Goal: Task Accomplishment & Management: Complete application form

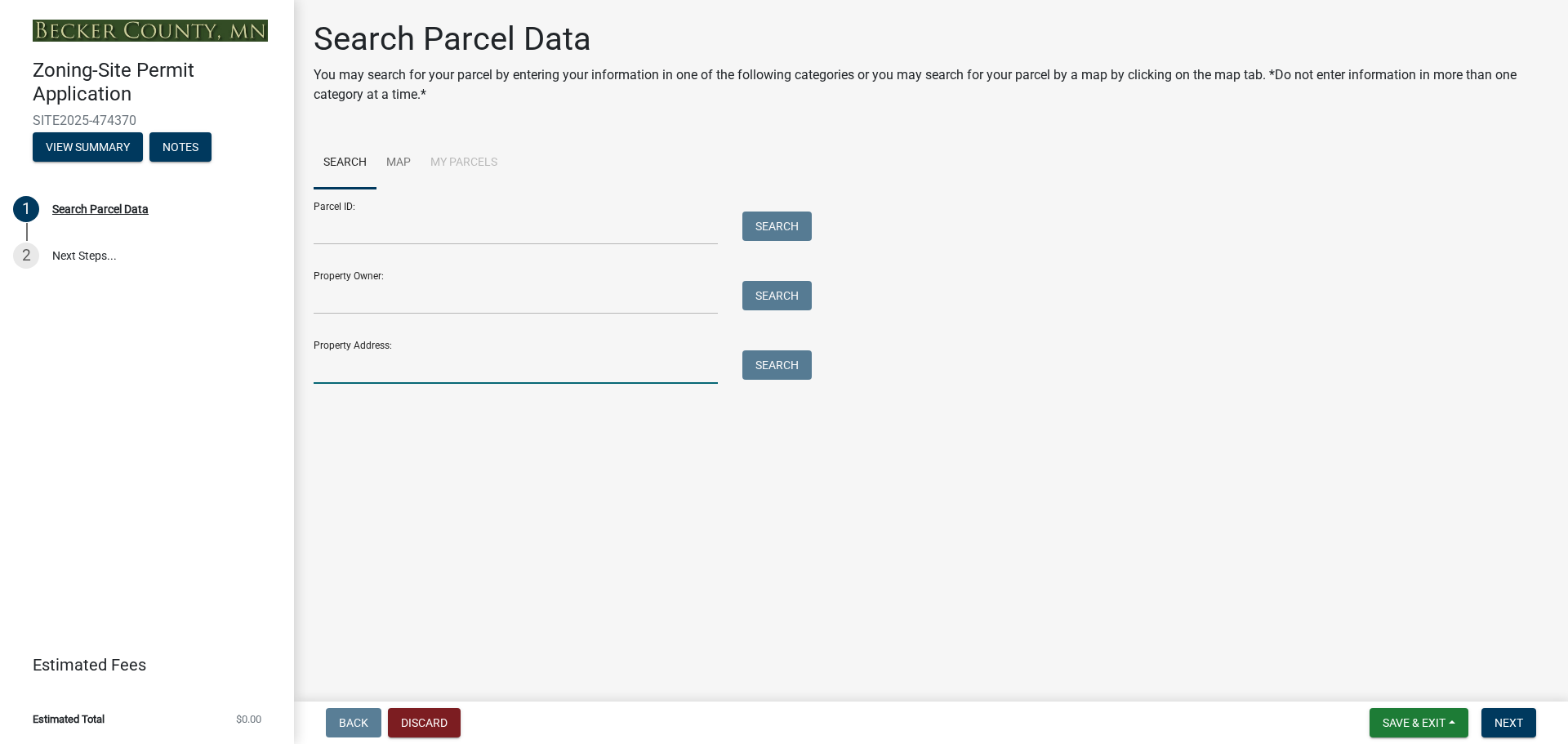
click at [493, 369] on input "Property Address:" at bounding box center [515, 367] width 404 height 34
click at [783, 362] on button "Search" at bounding box center [777, 365] width 69 height 29
drag, startPoint x: 346, startPoint y: 370, endPoint x: 272, endPoint y: 375, distance: 74.2
click at [272, 375] on div "Zoning-Site Permit Application SITE2025-474370 View Summary Notes 1 Search Parc…" at bounding box center [784, 372] width 1568 height 744
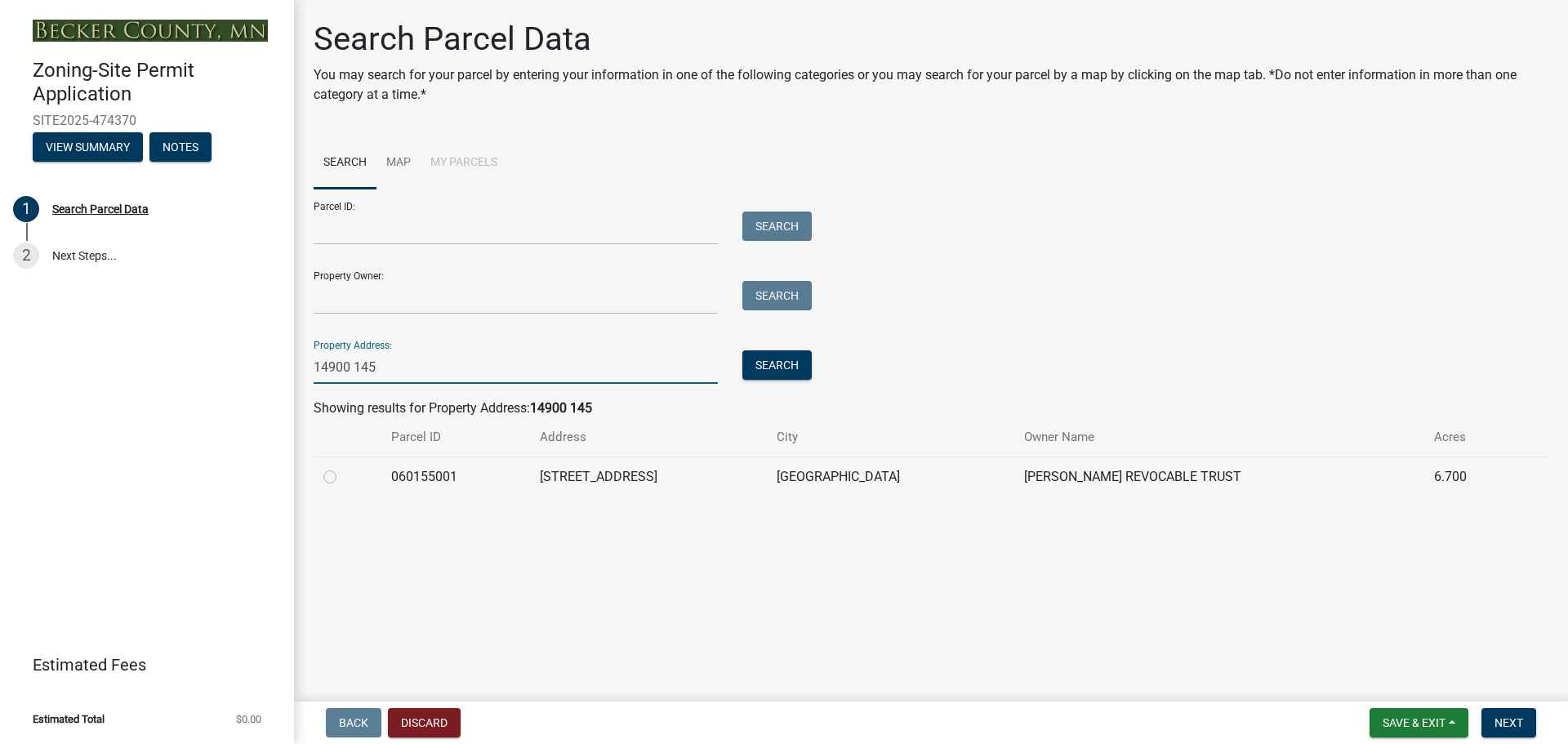
type input "14900 145"
click at [343, 467] on label at bounding box center [343, 467] width 0 height 0
click at [343, 474] on input "radio" at bounding box center [348, 472] width 10 height 10
radio input "true"
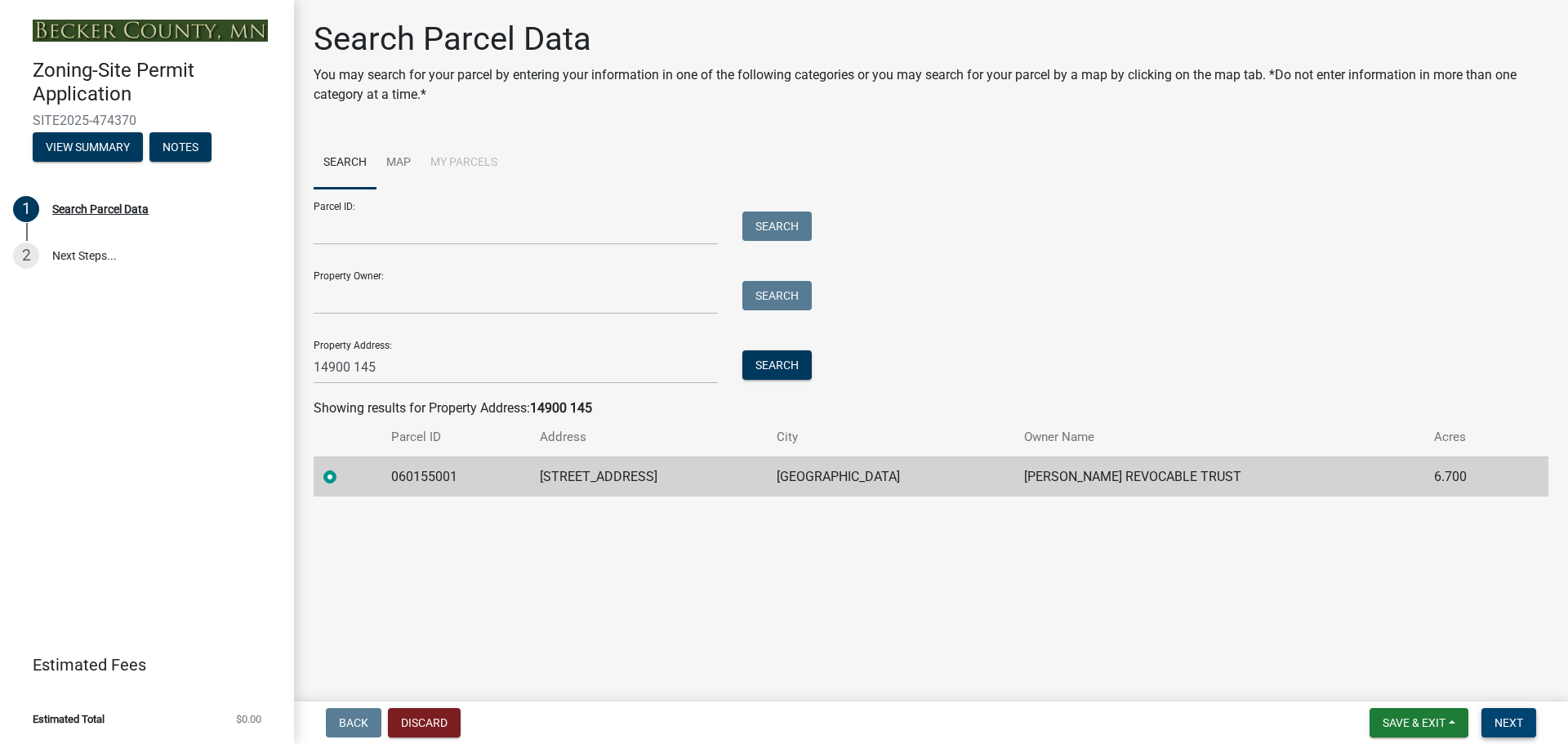
click at [1513, 714] on button "Next" at bounding box center [1508, 723] width 54 height 29
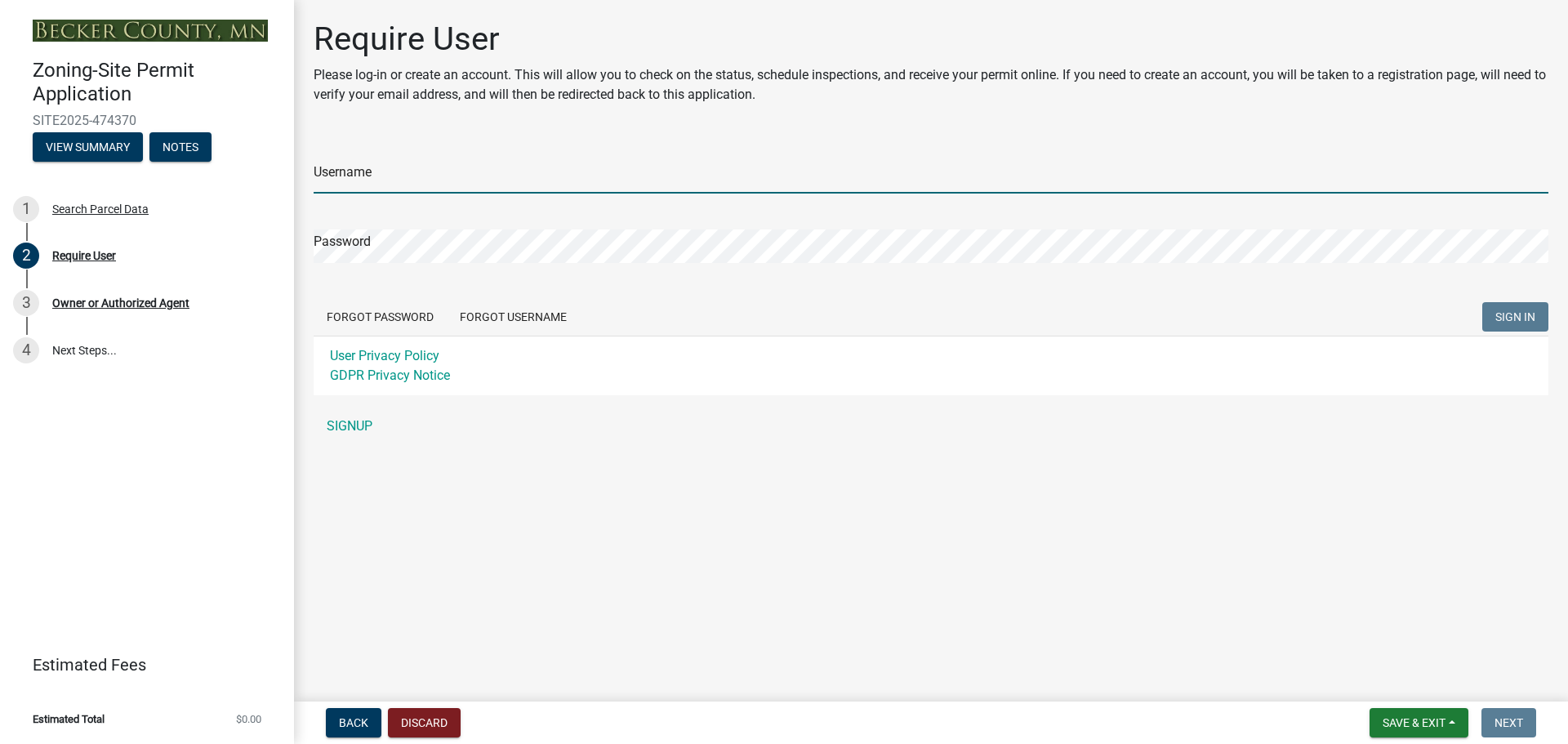
click at [329, 175] on input "Username" at bounding box center [930, 176] width 1235 height 34
type input "D"
type input "[EMAIL_ADDRESS][DOMAIN_NAME]"
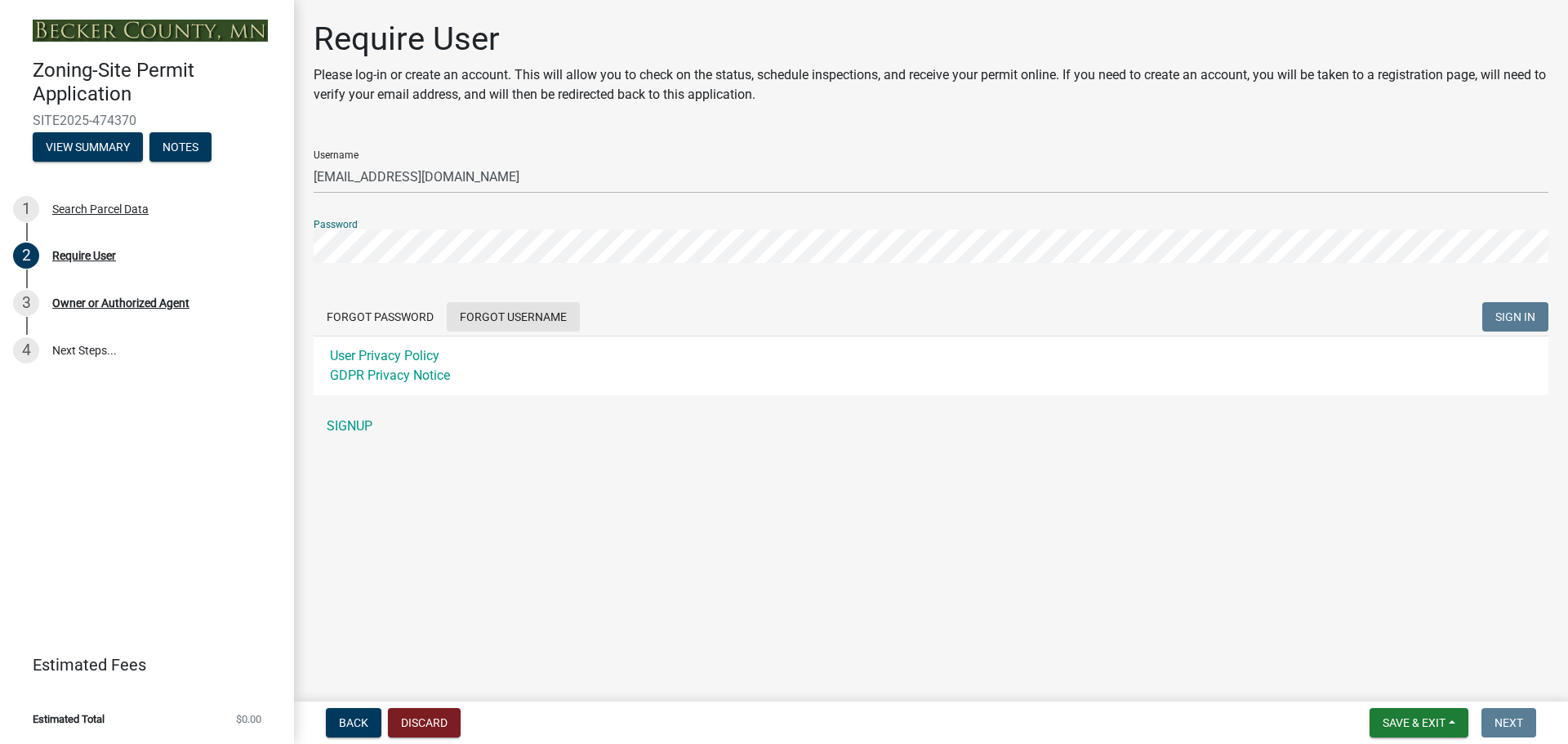
click at [507, 316] on form "Username [EMAIL_ADDRESS][DOMAIN_NAME] Password Forgot Password Forgot Username …" at bounding box center [930, 266] width 1235 height 258
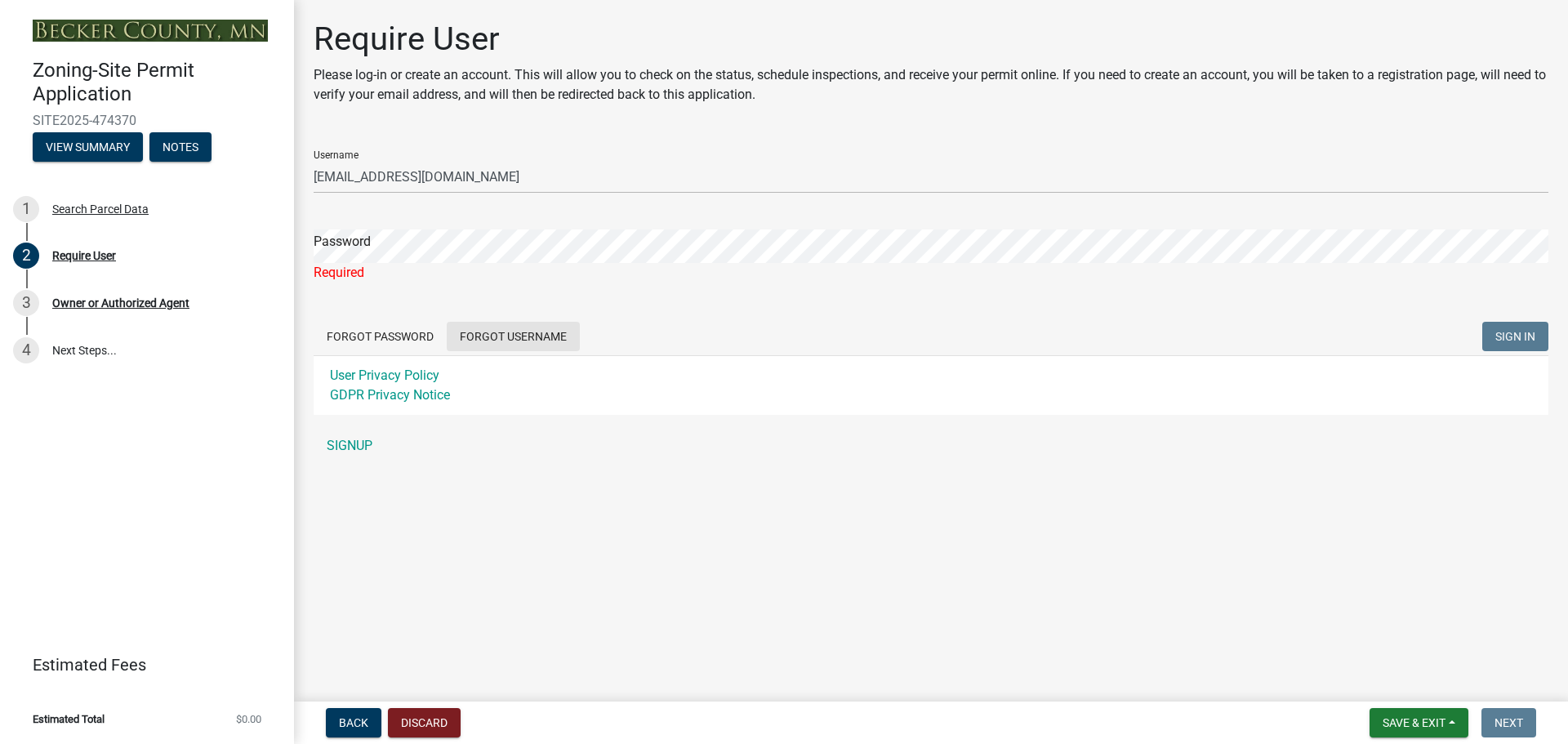
click at [510, 332] on button "Forgot Username" at bounding box center [513, 337] width 133 height 29
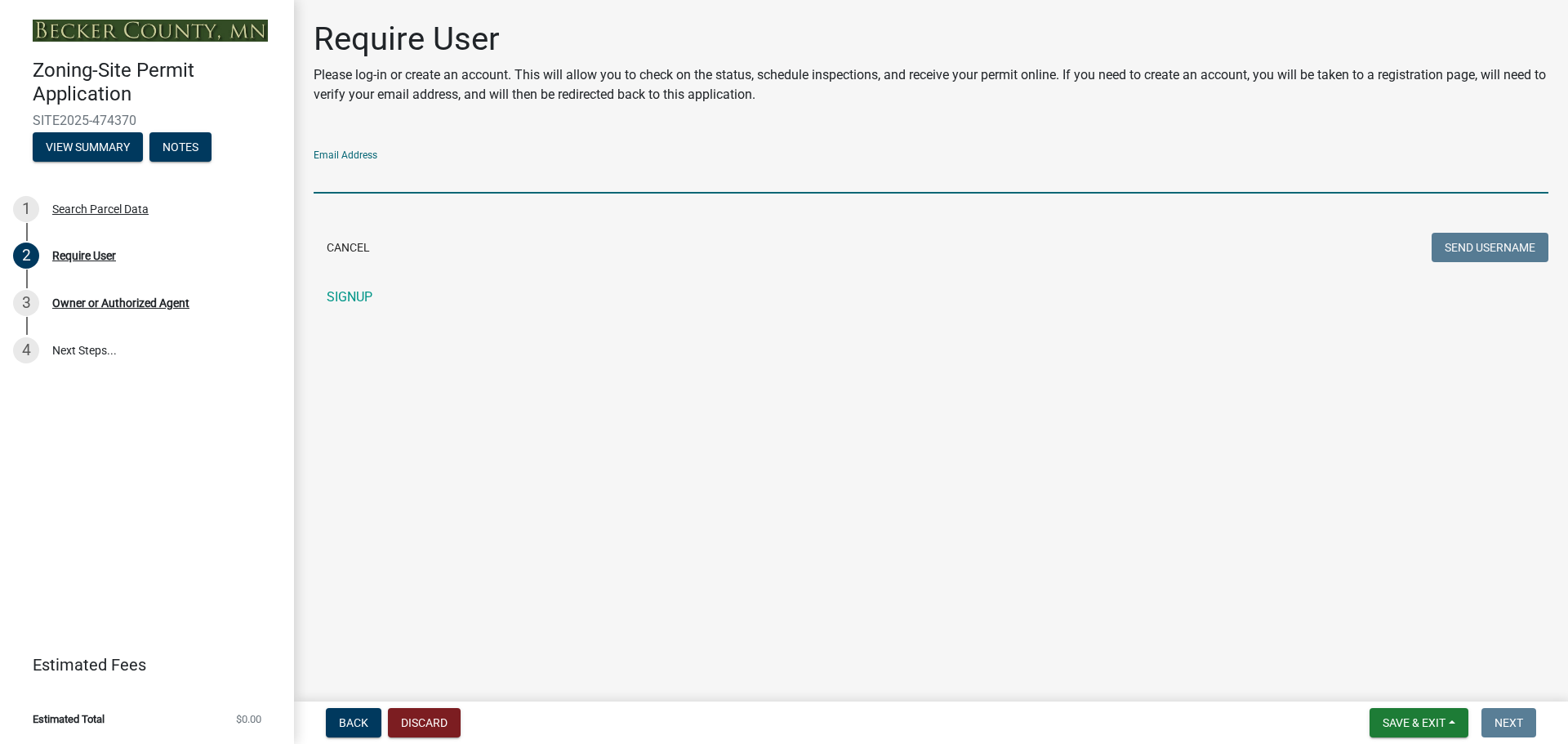
click at [404, 187] on input "Email Address" at bounding box center [930, 176] width 1235 height 34
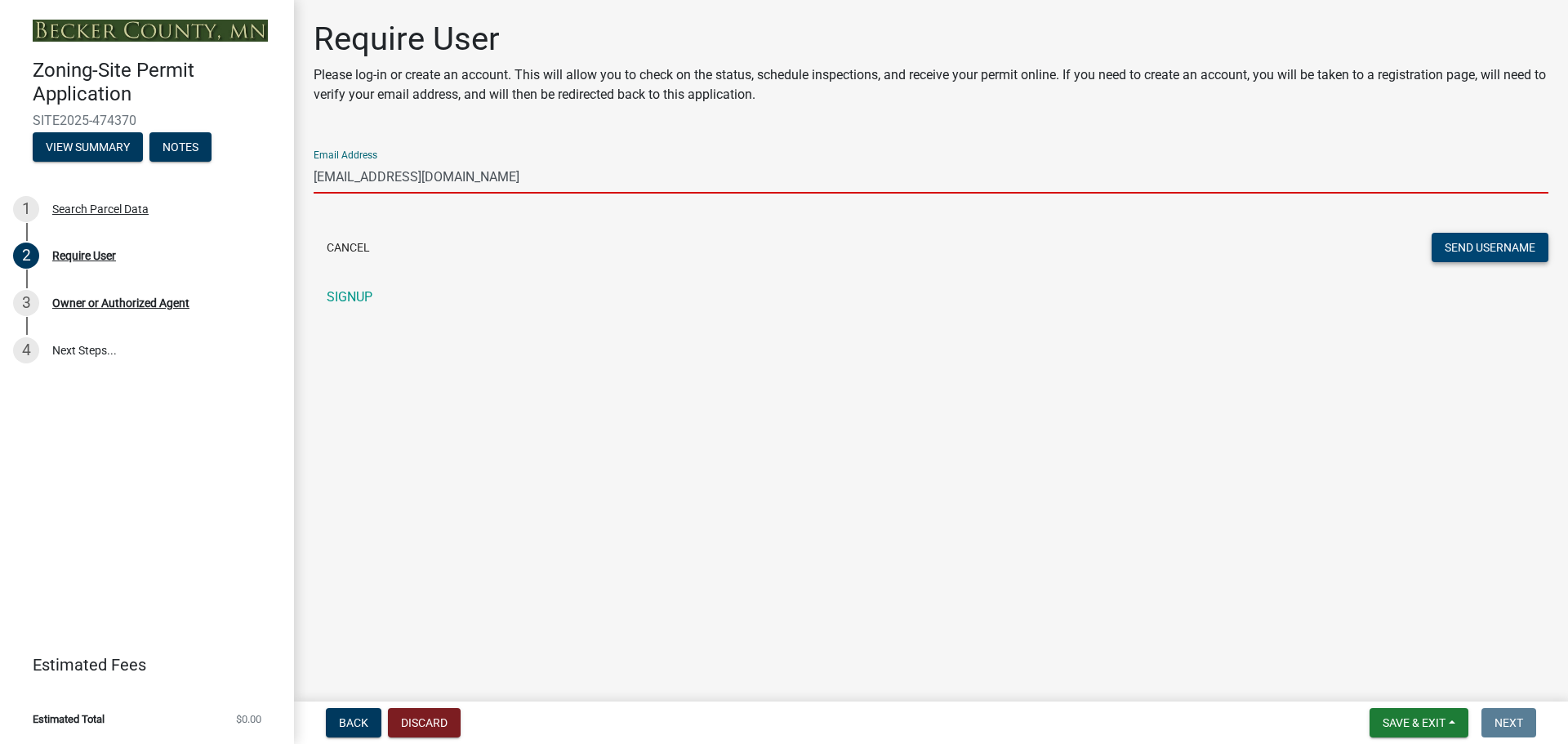
type input "[EMAIL_ADDRESS][DOMAIN_NAME]"
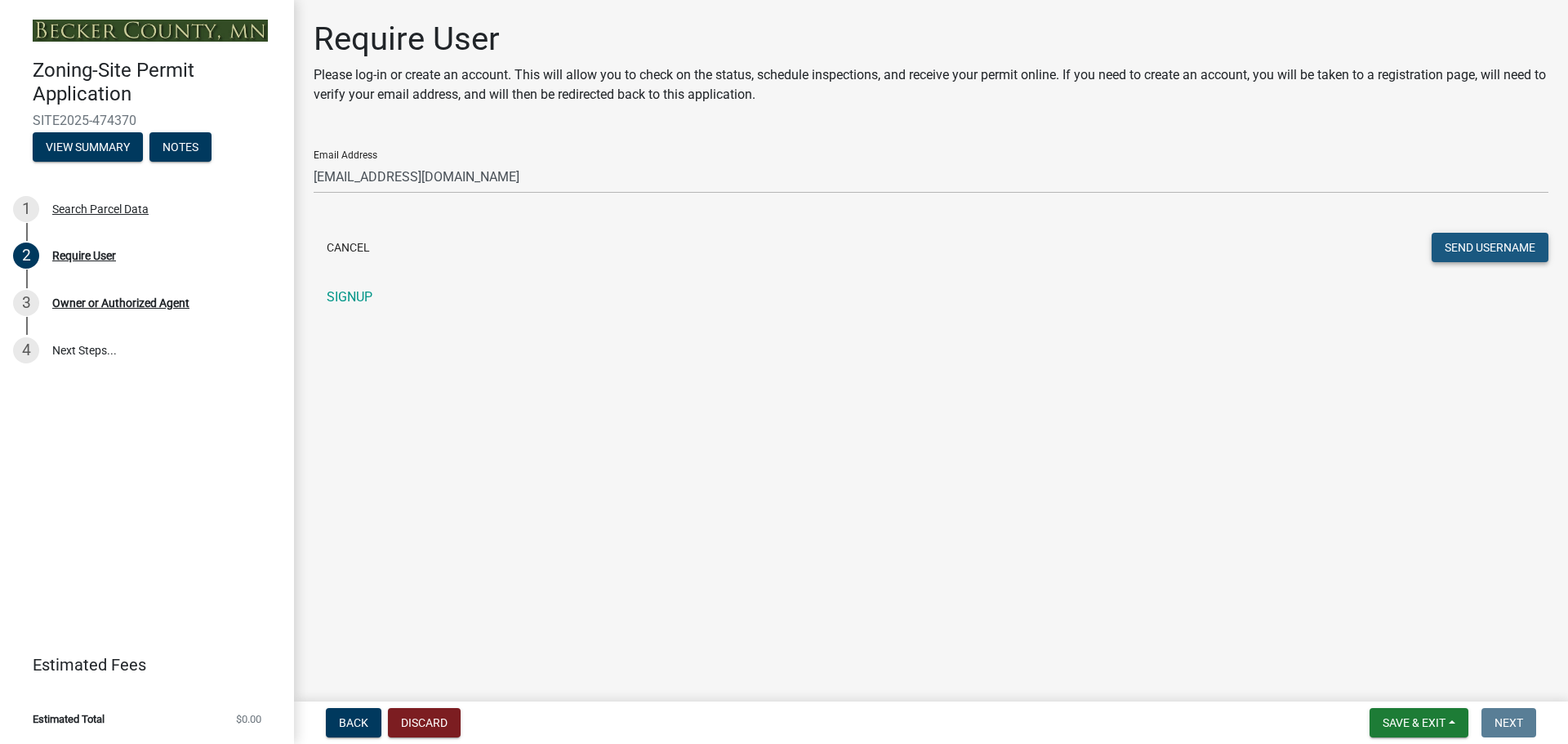
click at [1465, 243] on button "Send Username" at bounding box center [1489, 248] width 116 height 29
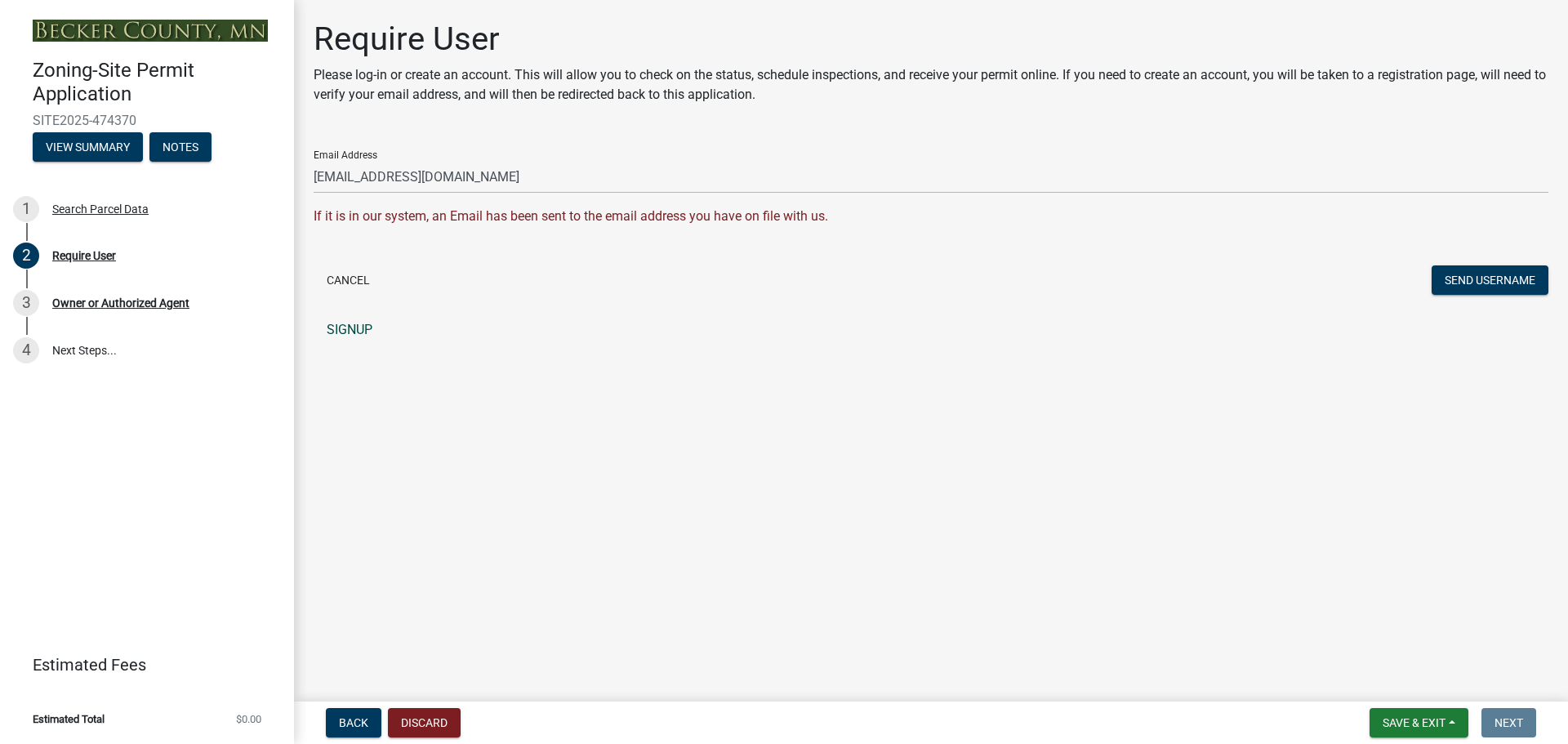
click at [353, 320] on link "SIGNUP" at bounding box center [930, 330] width 1235 height 33
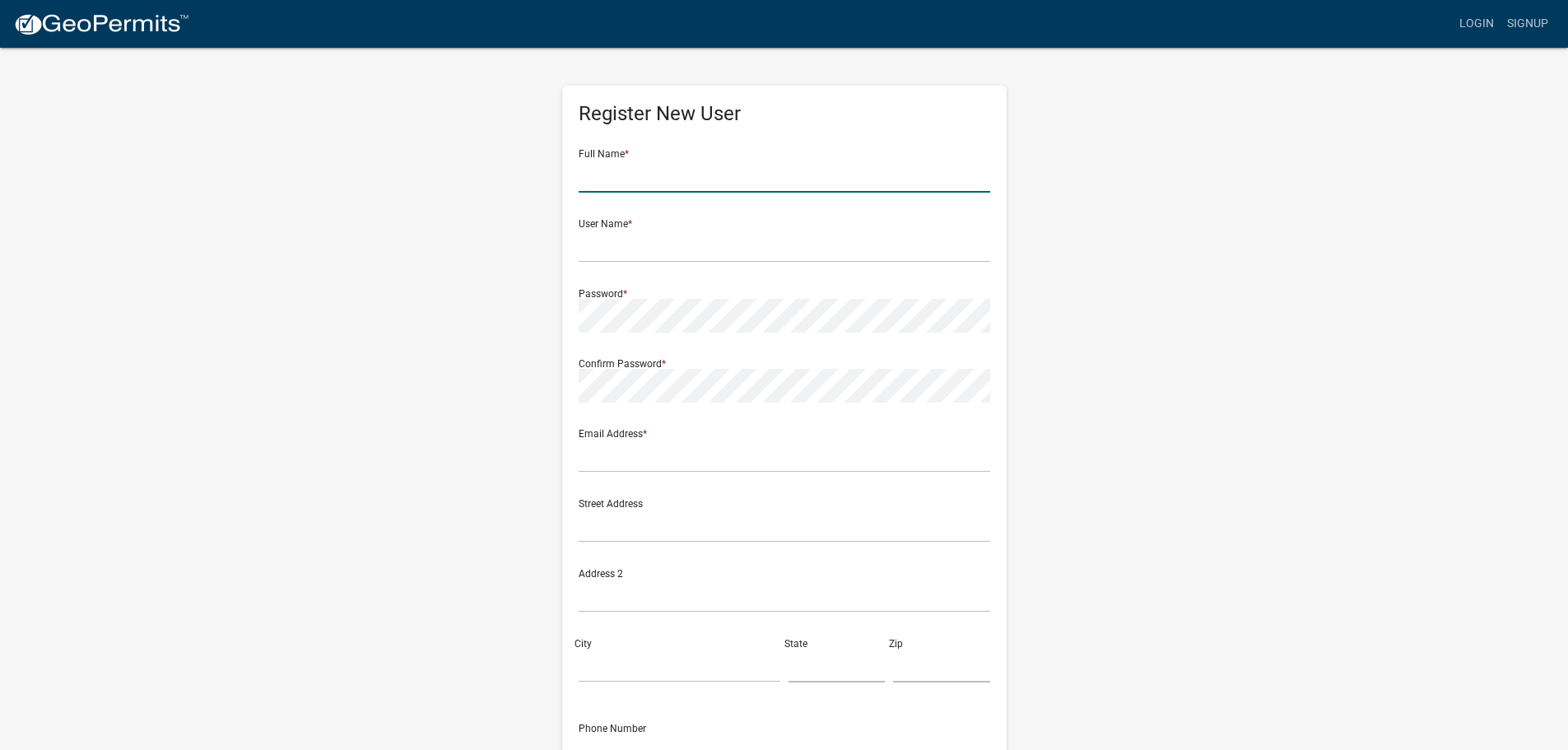
click at [744, 170] on input "text" at bounding box center [784, 176] width 411 height 34
type input "D"
type input "[PERSON_NAME] Homes"
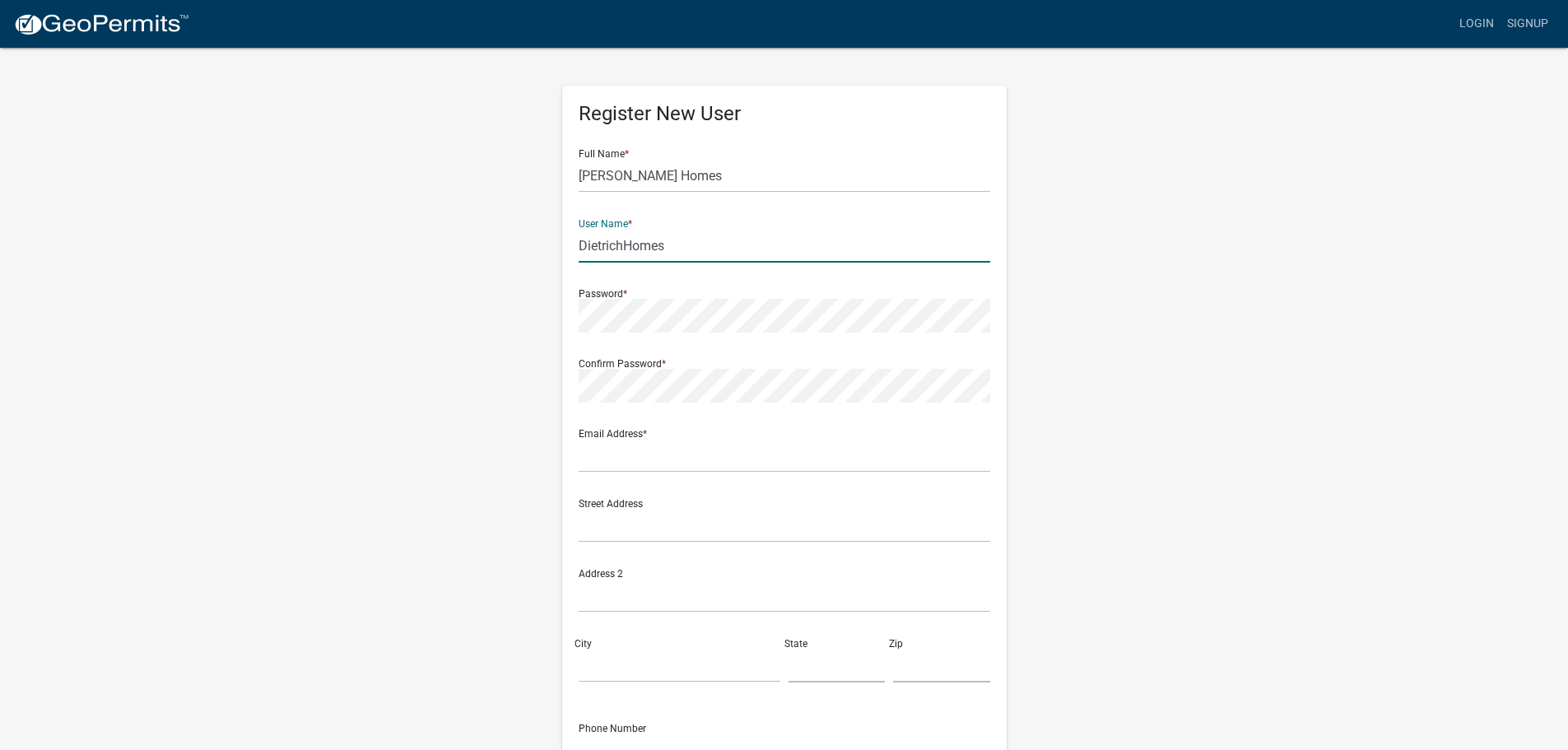
type input "DietrichHomes"
type input "[EMAIL_ADDRESS][DOMAIN_NAME]"
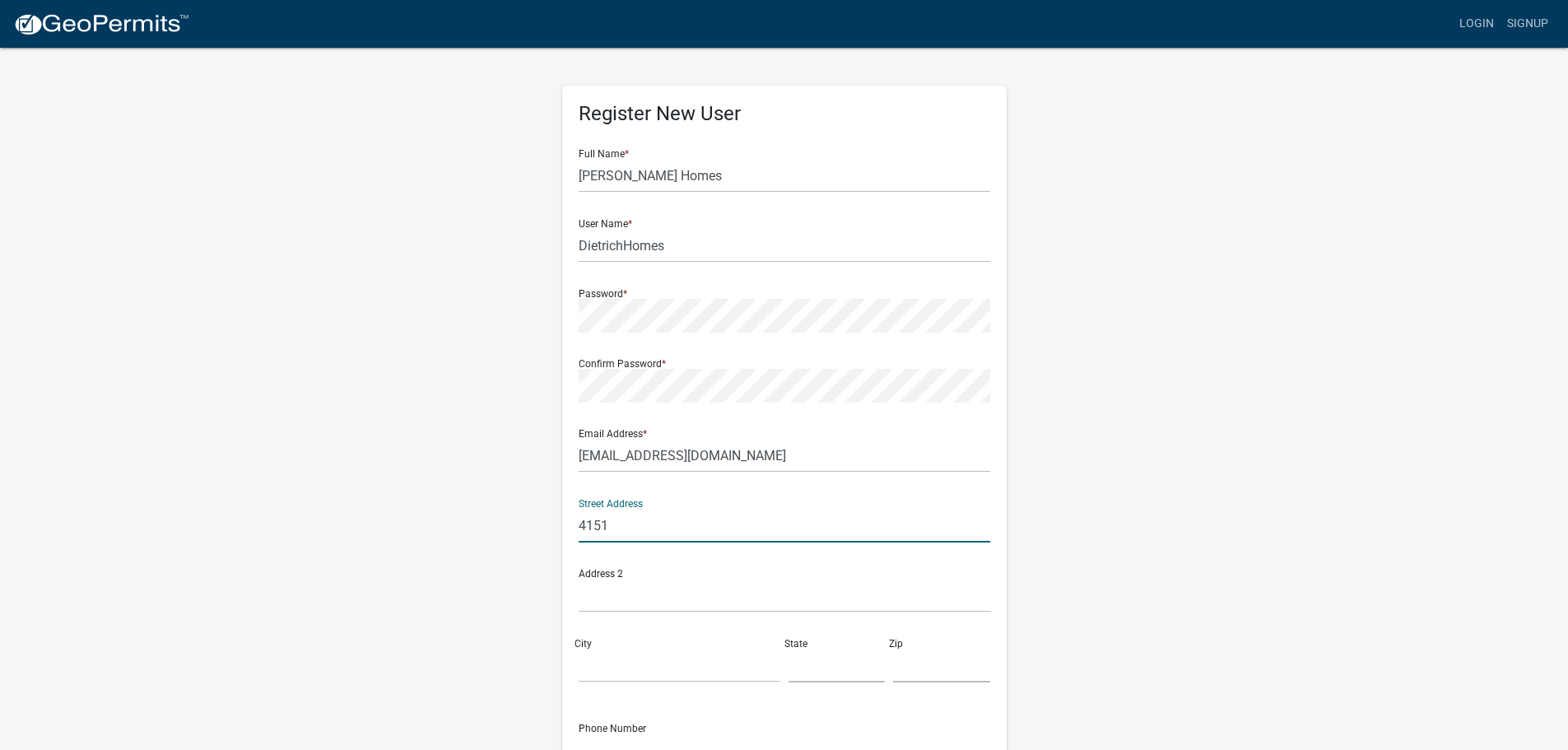
type input "[STREET_ADDRESS]"
type input "Fargo"
type input "[US_STATE]"
type input "58104-7082"
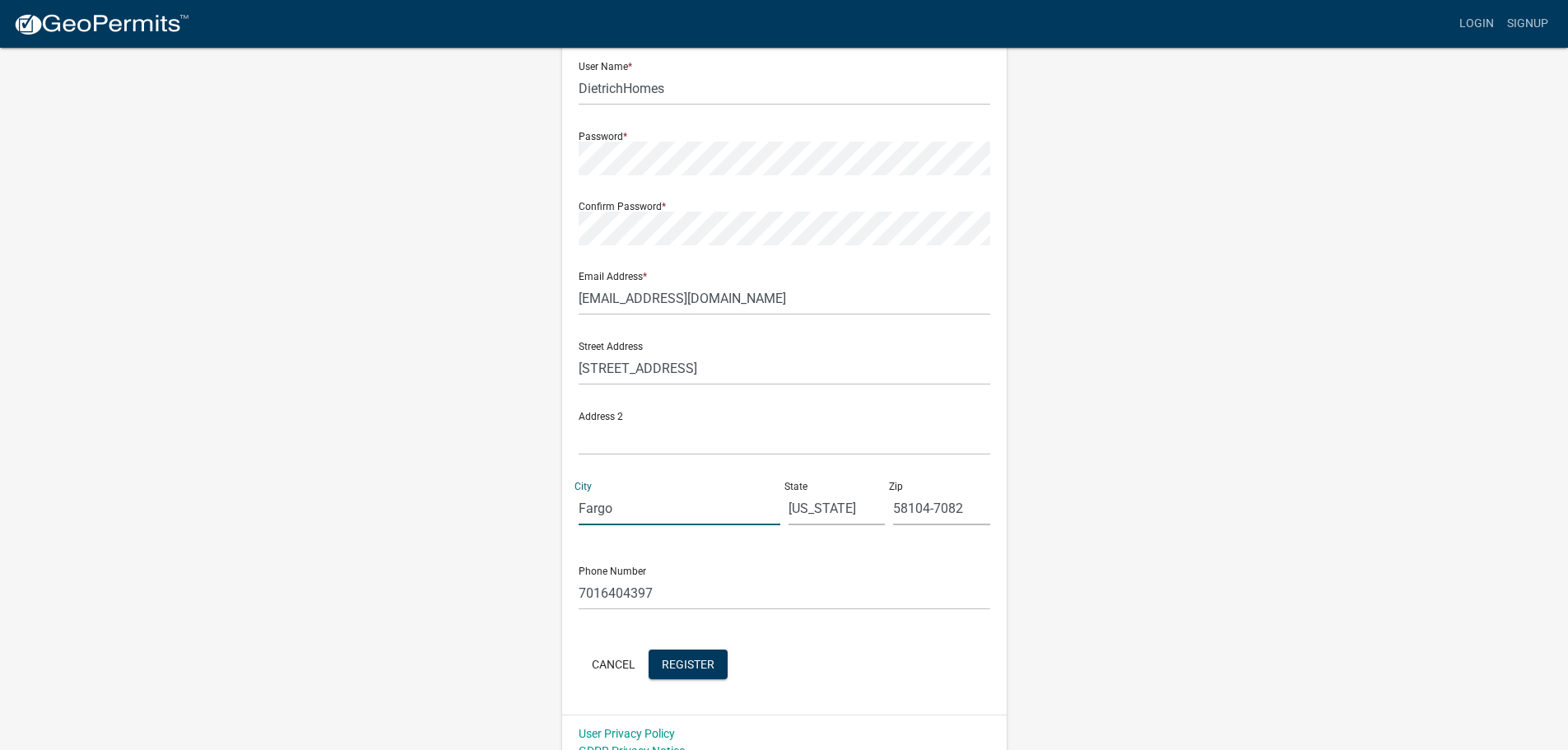
scroll to position [177, 0]
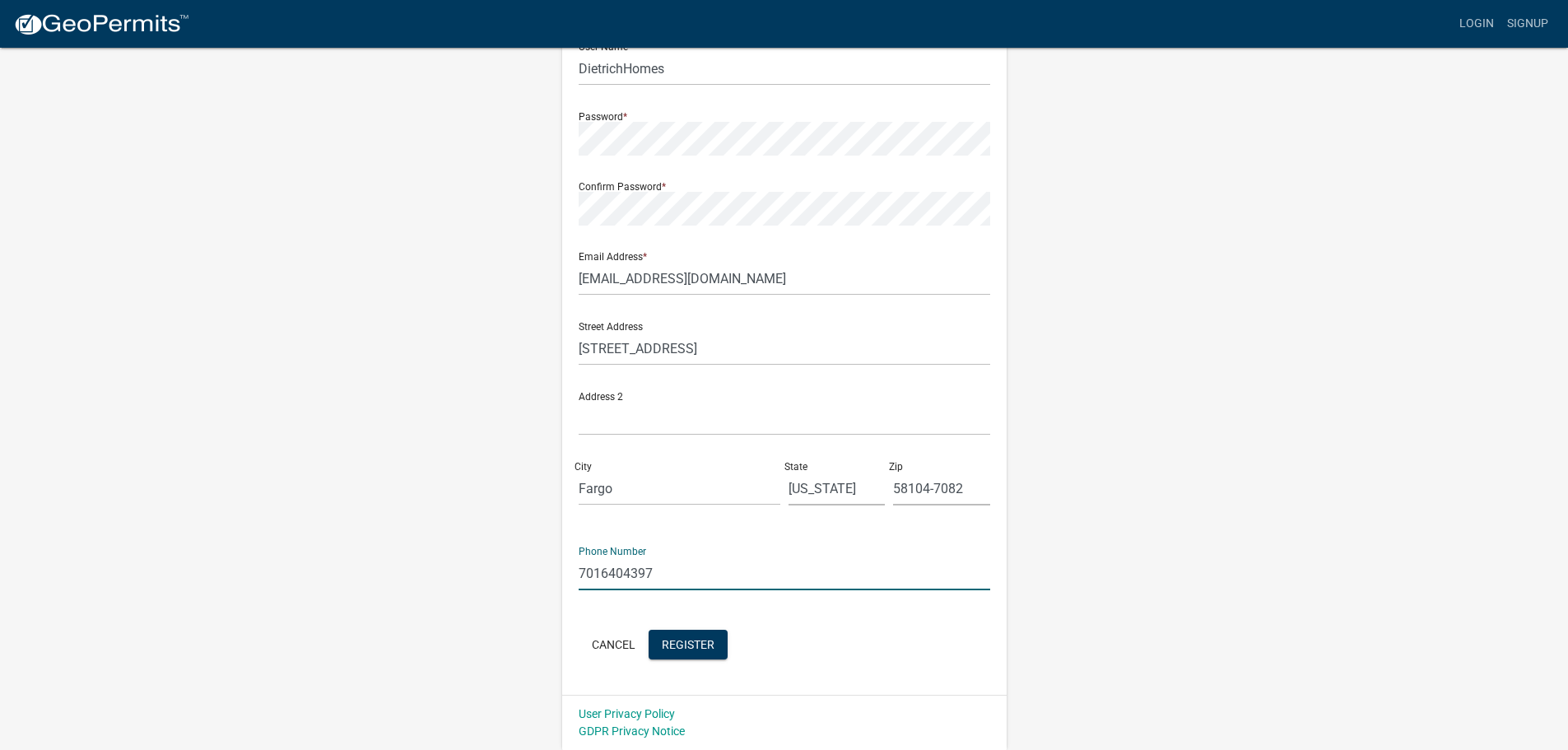
drag, startPoint x: 679, startPoint y: 576, endPoint x: 556, endPoint y: 576, distance: 123.0
click at [556, 576] on div "Register New User Full Name * [PERSON_NAME] Homes User Name * DietrichHomes Pas…" at bounding box center [784, 310] width 469 height 881
type input "7013642781"
click at [688, 641] on span "Register" at bounding box center [688, 644] width 53 height 13
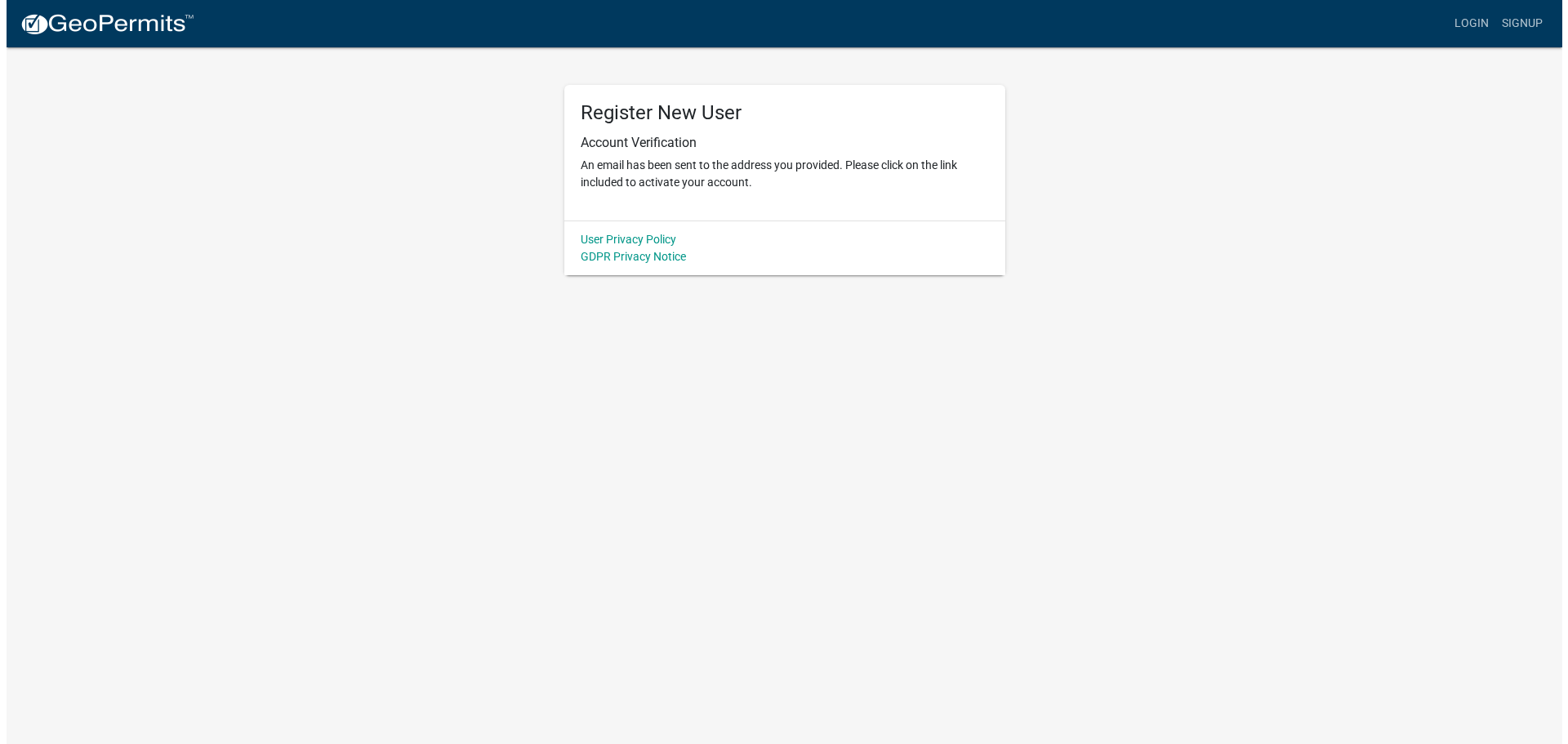
scroll to position [0, 0]
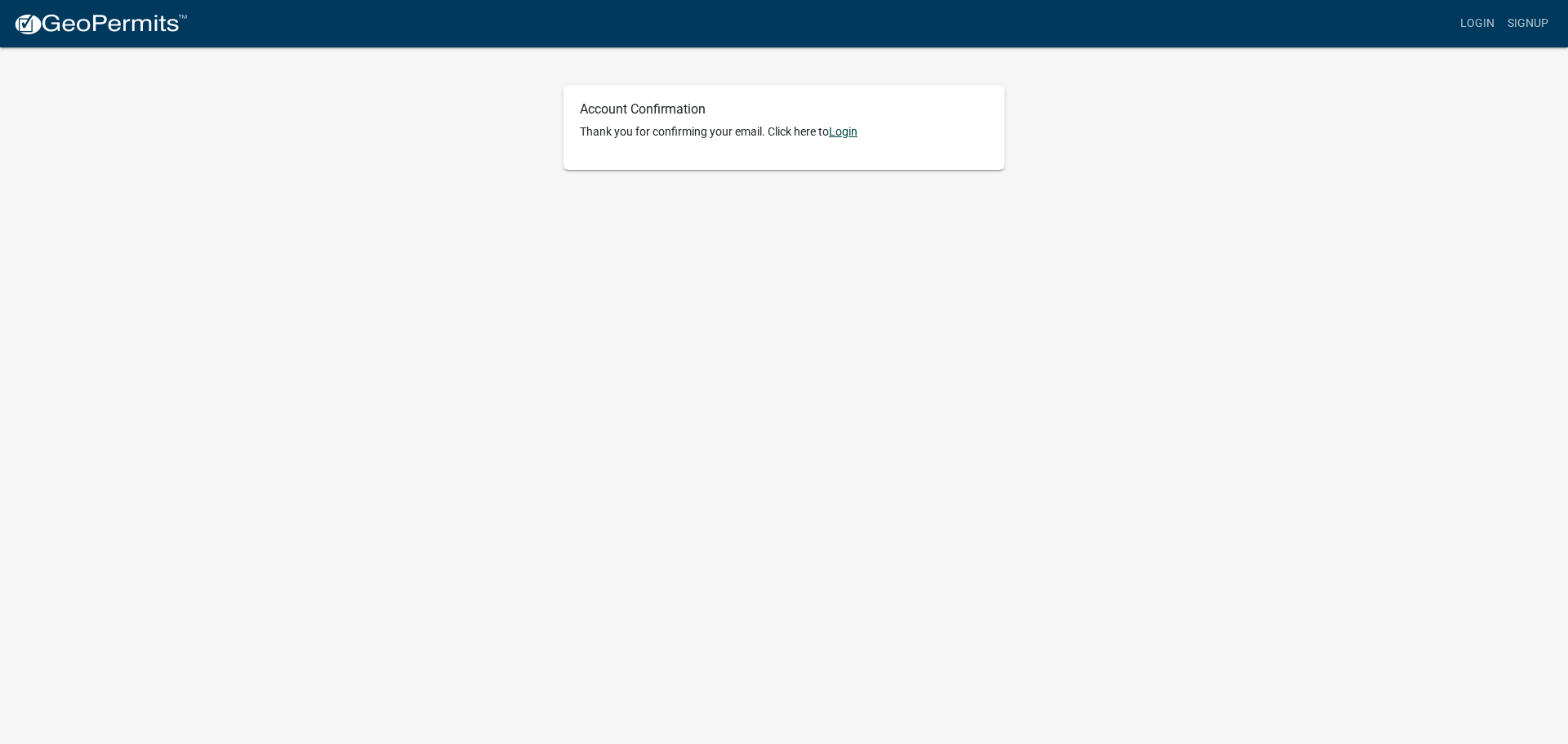
click at [850, 133] on link "Login" at bounding box center [843, 131] width 28 height 13
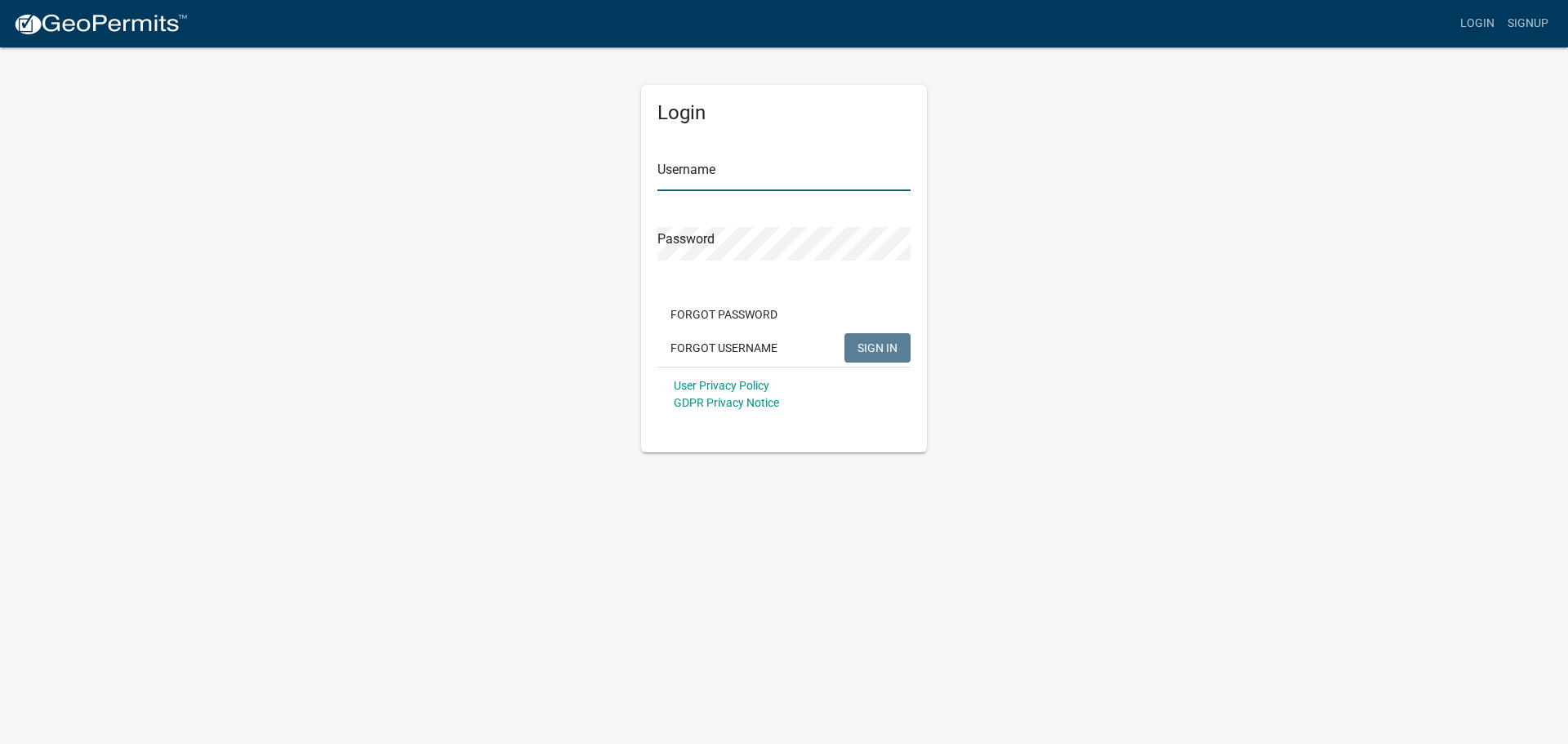
type input "DietrichHomes"
click at [885, 350] on span "SIGN IN" at bounding box center [878, 347] width 40 height 13
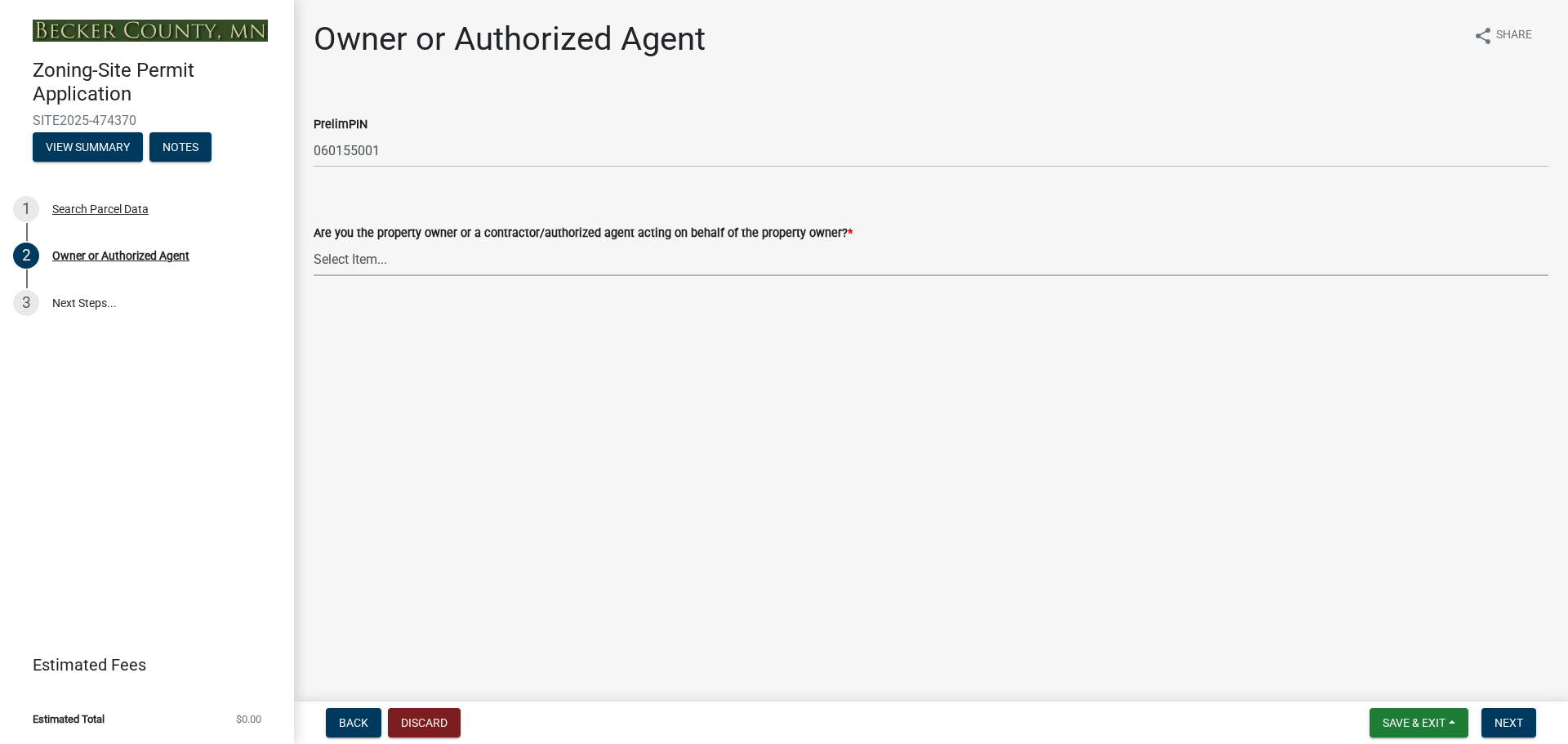
click at [568, 263] on select "Select Item... Property Owner Authorized Agent" at bounding box center [930, 259] width 1235 height 34
click at [313, 243] on select "Select Item... Property Owner Authorized Agent" at bounding box center [930, 259] width 1235 height 34
select select "059d621c-7166-4fbc-97da-2eca626821a9"
click at [1512, 728] on span "Next" at bounding box center [1508, 722] width 28 height 13
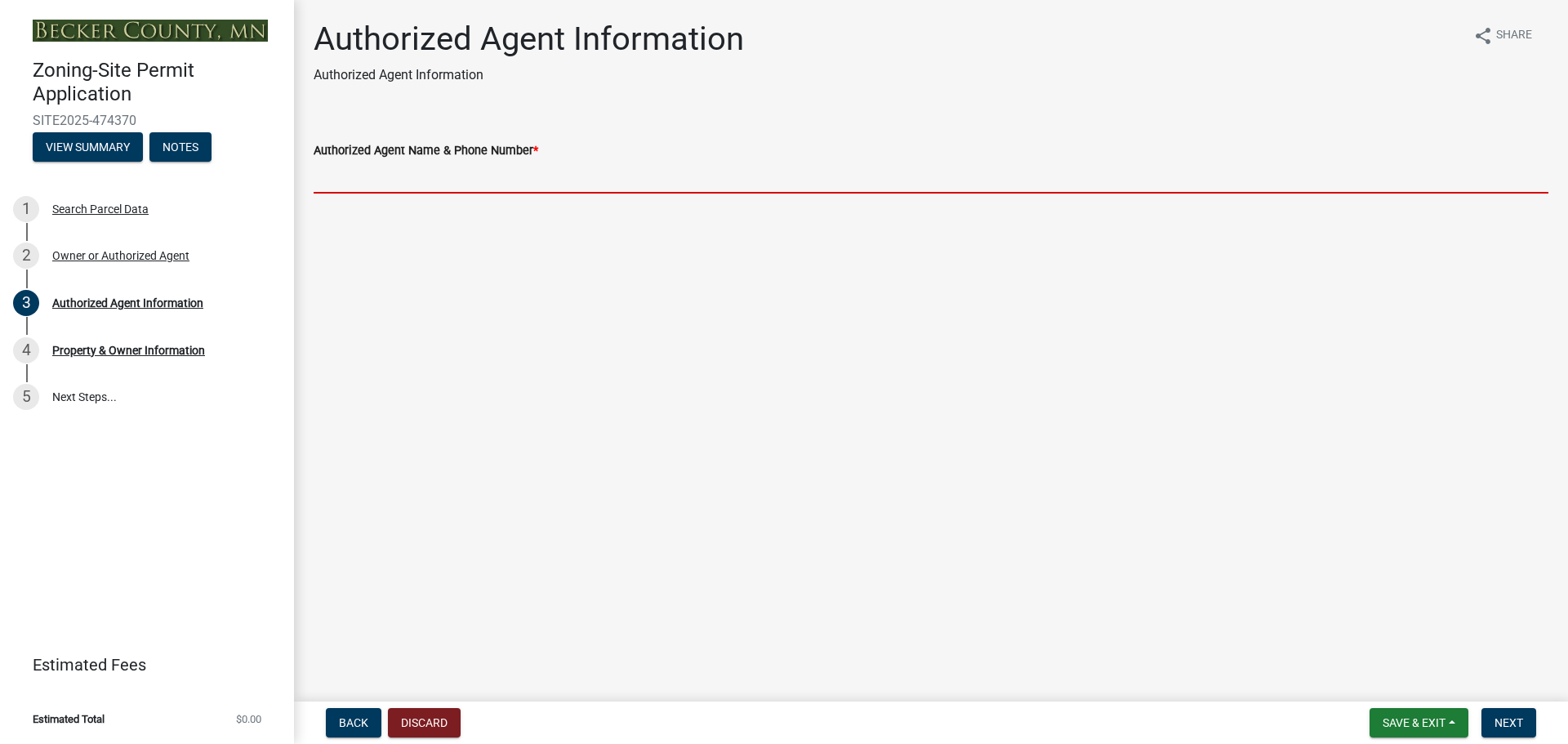
click at [515, 179] on input "Authorized Agent Name & Phone Number *" at bounding box center [930, 176] width 1235 height 34
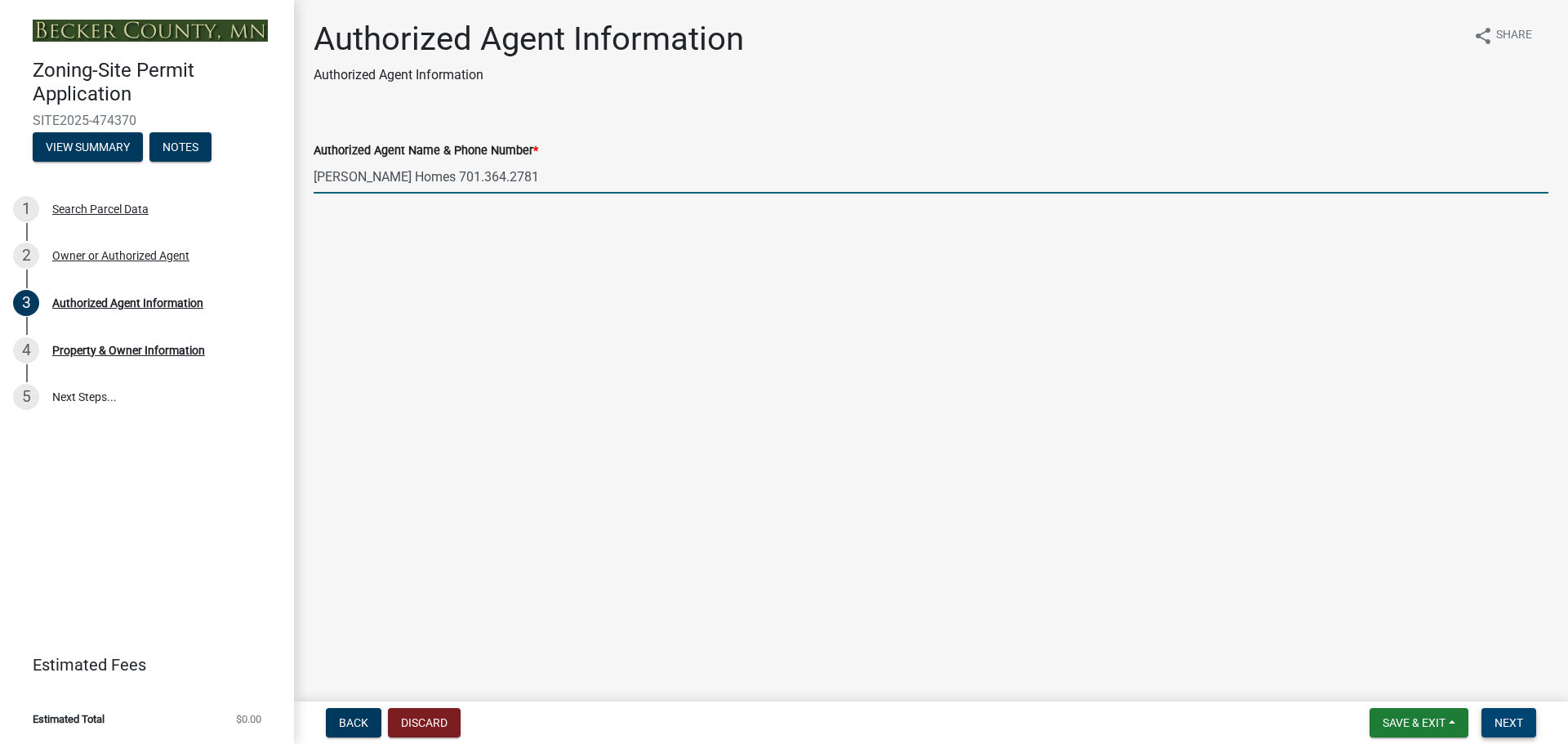
type input "Dietrich Homes 701.364.2781"
click at [1510, 728] on span "Next" at bounding box center [1508, 722] width 28 height 13
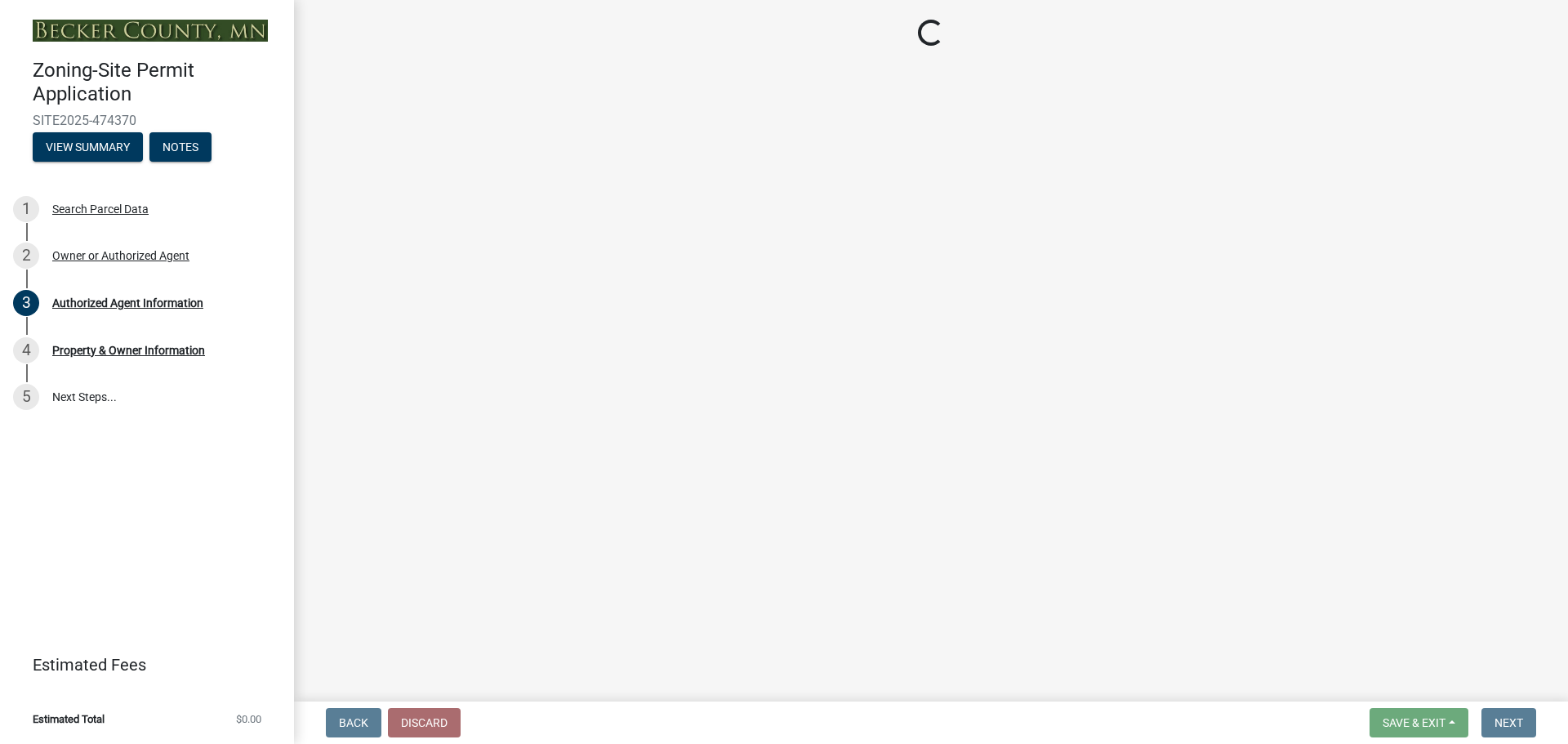
select select "2da4ad59-79e4-4897-a878-b9bb9cb10a27"
select select "951686c9-9b01-4b62-9d6a-ea2b084c9c47"
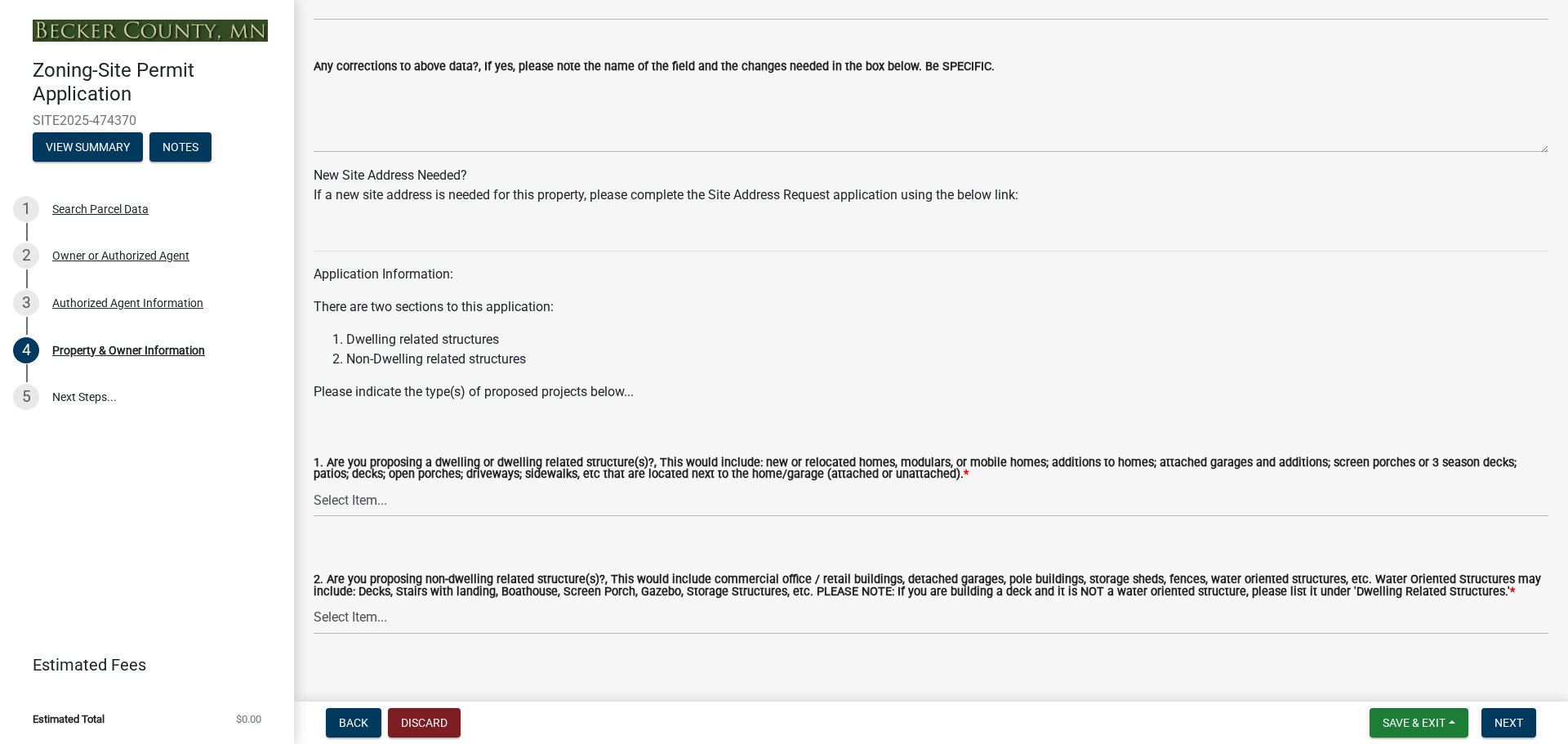
scroll to position [1463, 0]
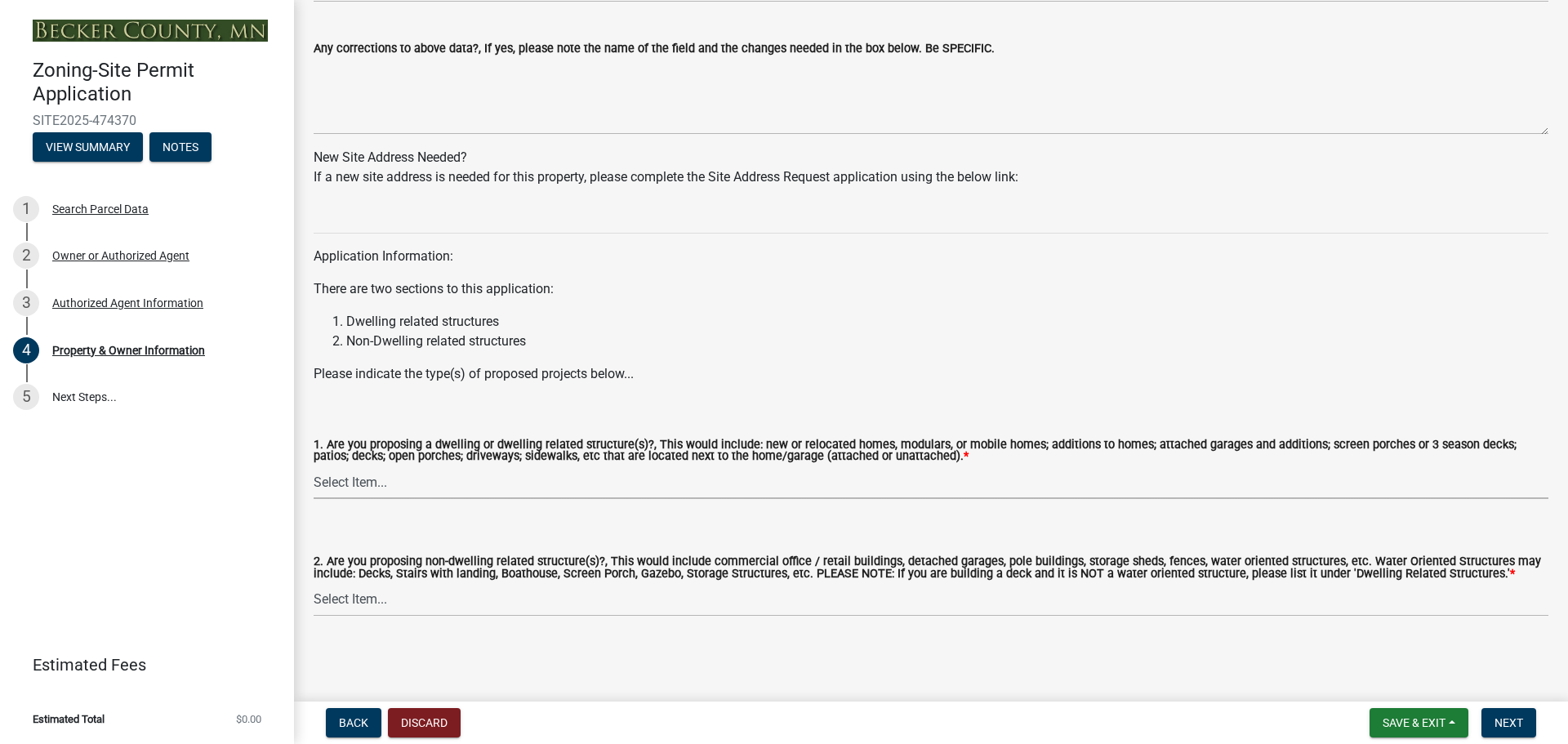
click at [789, 474] on select "Select Item... Yes No" at bounding box center [930, 482] width 1235 height 34
click at [313, 465] on select "Select Item... Yes No" at bounding box center [930, 482] width 1235 height 34
select select "f87eba17-8ed9-4ad8-aefc-fe36a3f3544b"
click at [761, 575] on label "2. Are you proposing non-dwelling related structure(s)?, This would include com…" at bounding box center [930, 568] width 1235 height 23
click at [761, 583] on select "Select Item... Yes No" at bounding box center [930, 600] width 1235 height 34
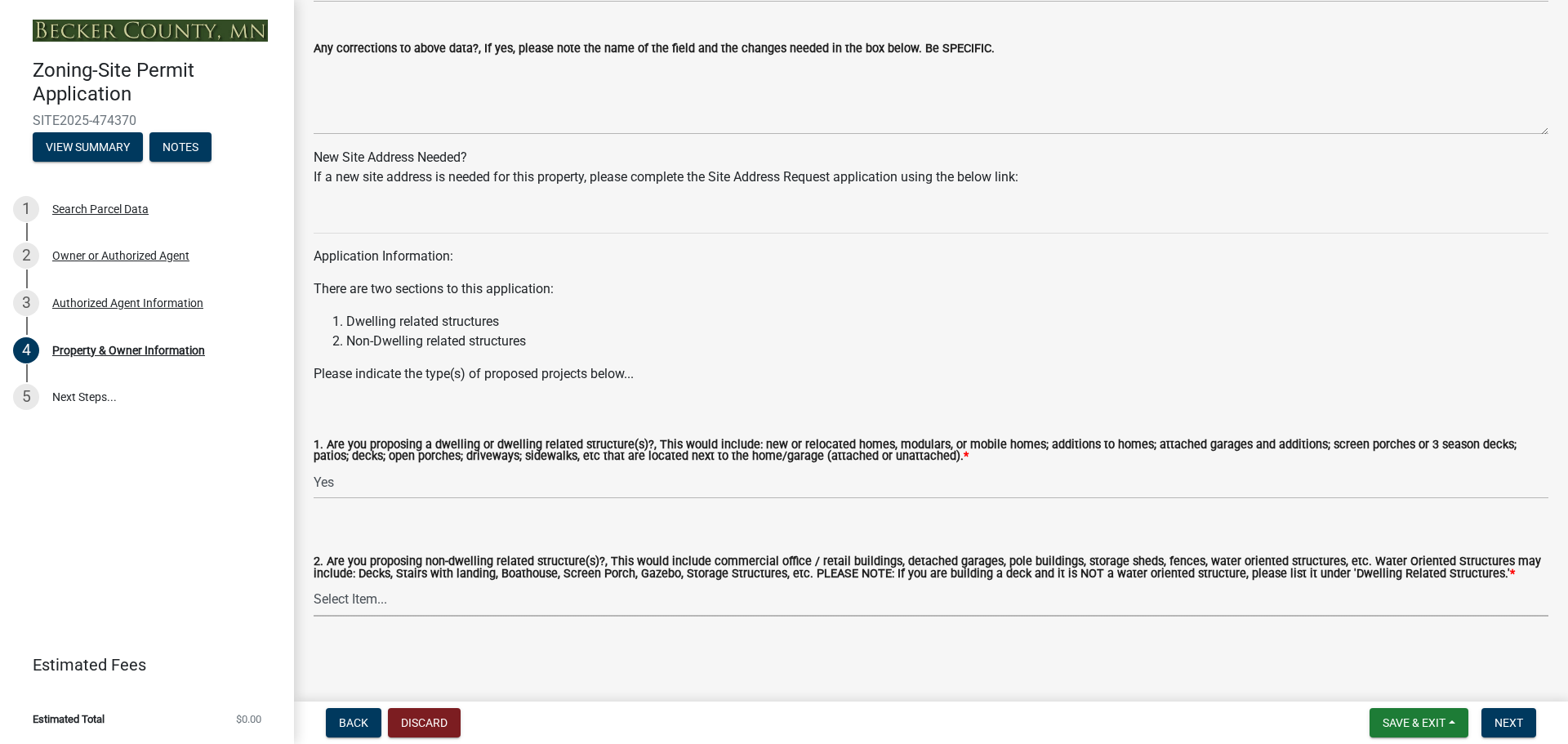
click at [580, 599] on select "Select Item... Yes No" at bounding box center [930, 600] width 1235 height 34
click at [313, 583] on select "Select Item... Yes No" at bounding box center [930, 600] width 1235 height 34
select select "393a978c-6bd5-4cb2-a6a0-db6feb8732b8"
click at [1511, 723] on span "Next" at bounding box center [1508, 722] width 28 height 13
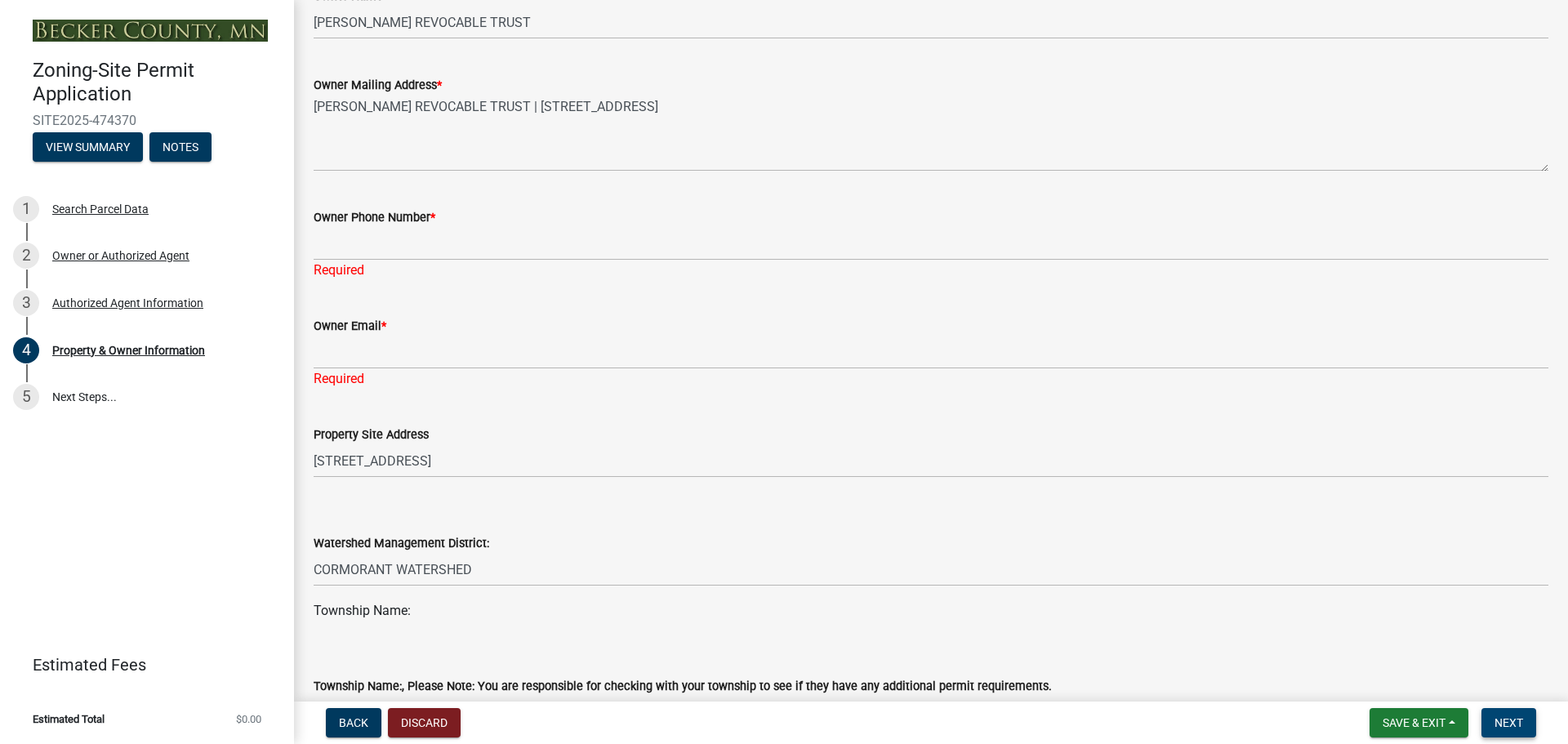
scroll to position [277, 0]
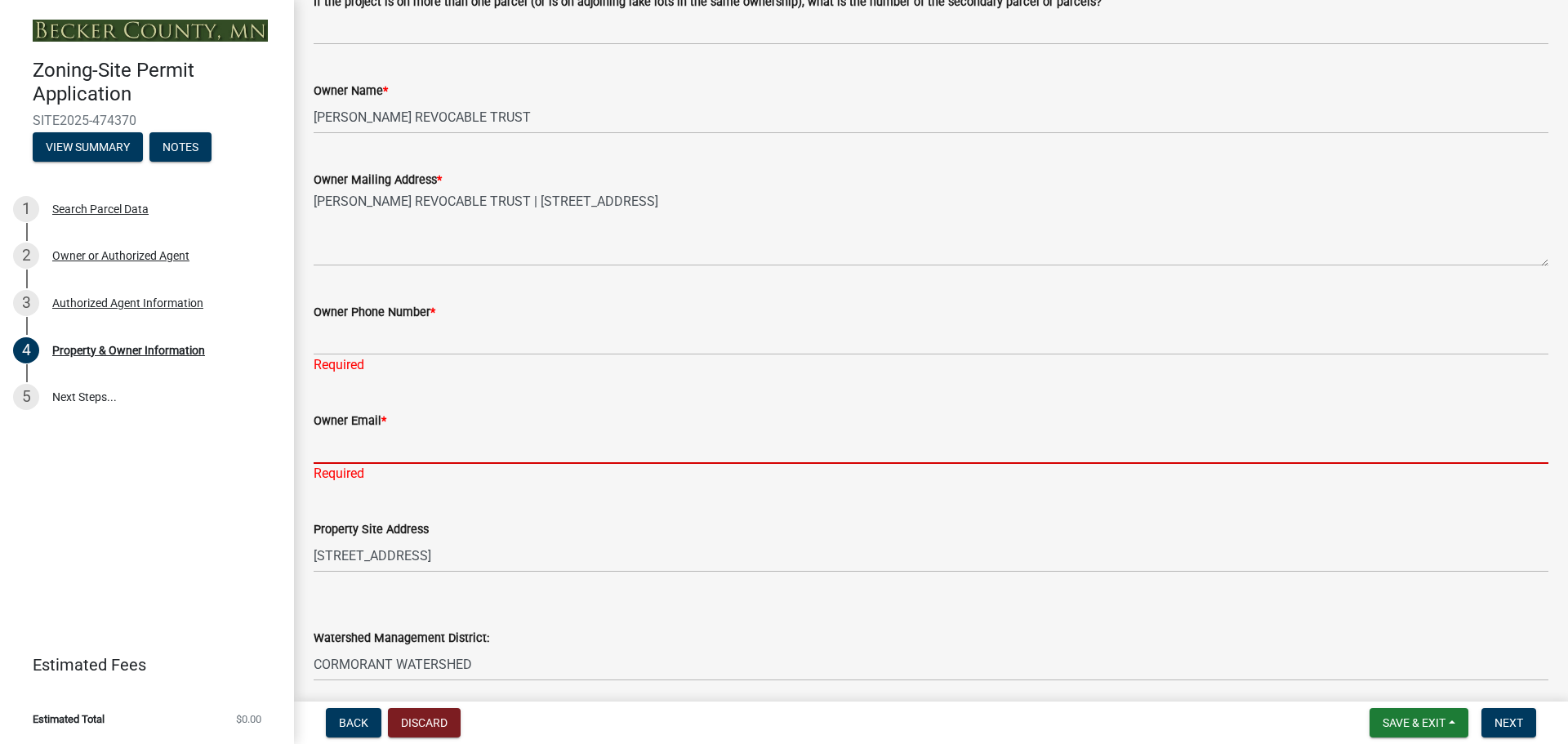
click at [368, 456] on input "Owner Email *" at bounding box center [930, 447] width 1235 height 34
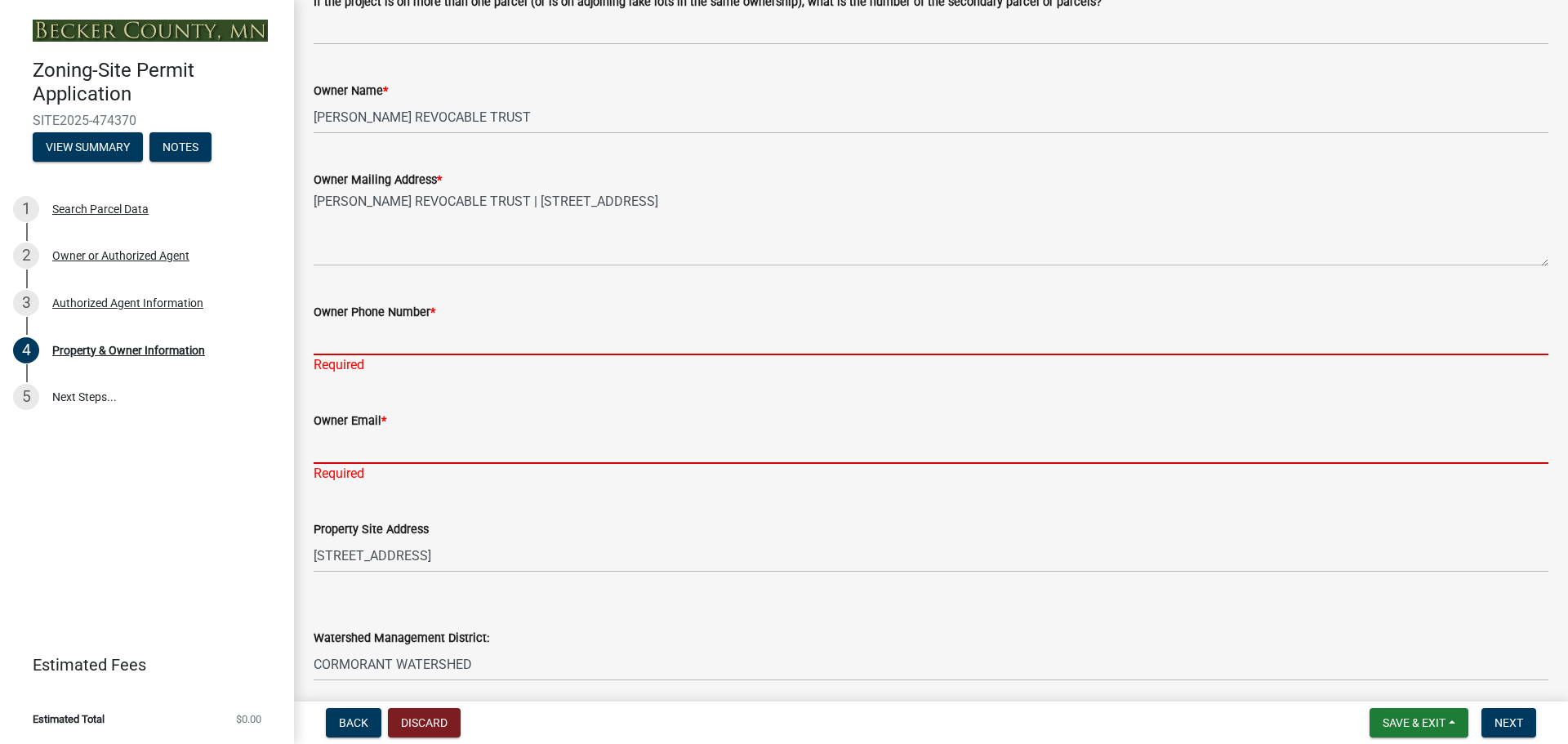
click at [381, 339] on input "Owner Phone Number *" at bounding box center [930, 338] width 1235 height 34
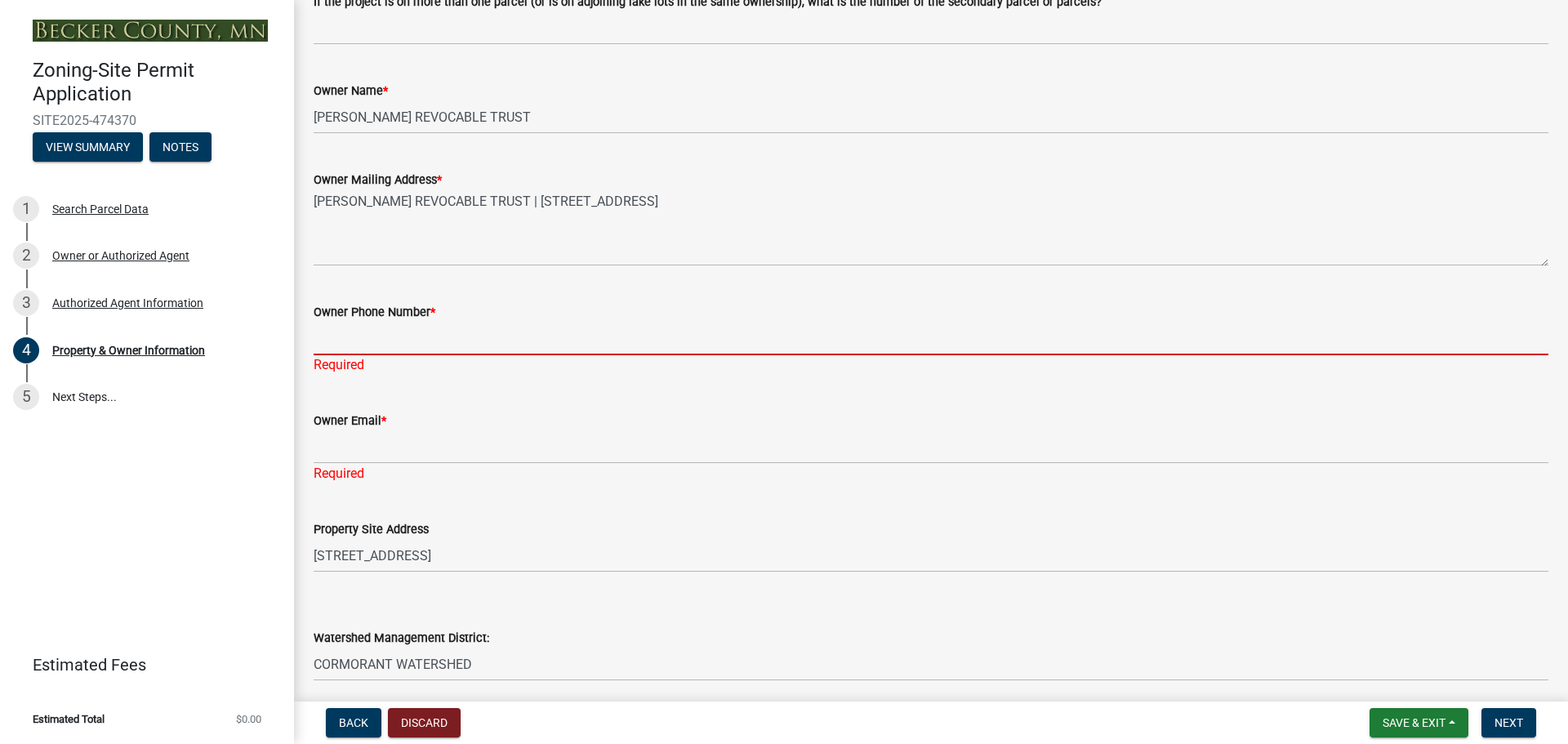
click at [346, 337] on input "Owner Phone Number *" at bounding box center [930, 338] width 1235 height 34
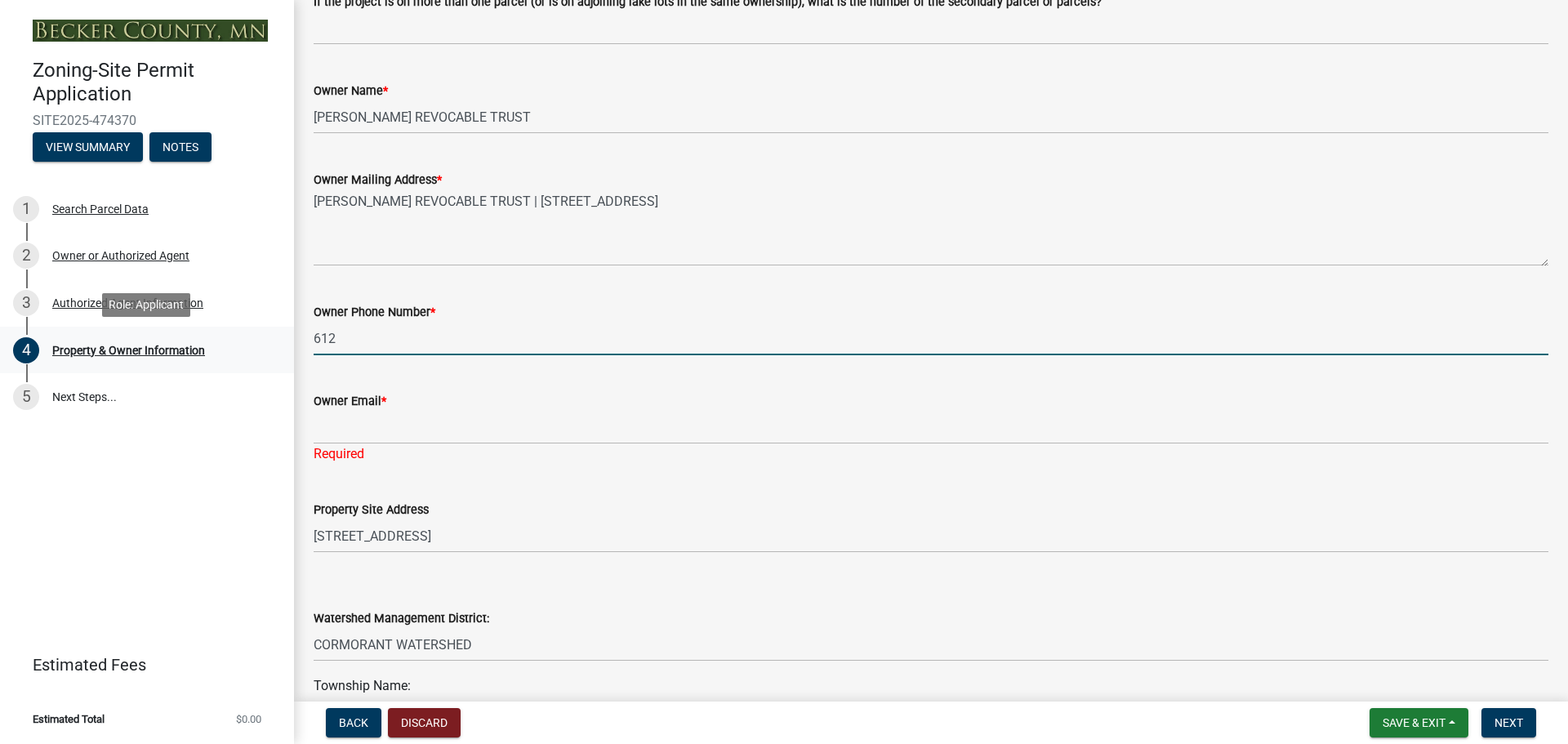
drag, startPoint x: 380, startPoint y: 336, endPoint x: 278, endPoint y: 338, distance: 102.0
click at [278, 338] on div "Zoning-Site Permit Application SITE2025-474370 View Summary Notes 1 Search Parc…" at bounding box center [784, 372] width 1568 height 744
paste input "(612) 240-586"
type input "(612) 240-5862"
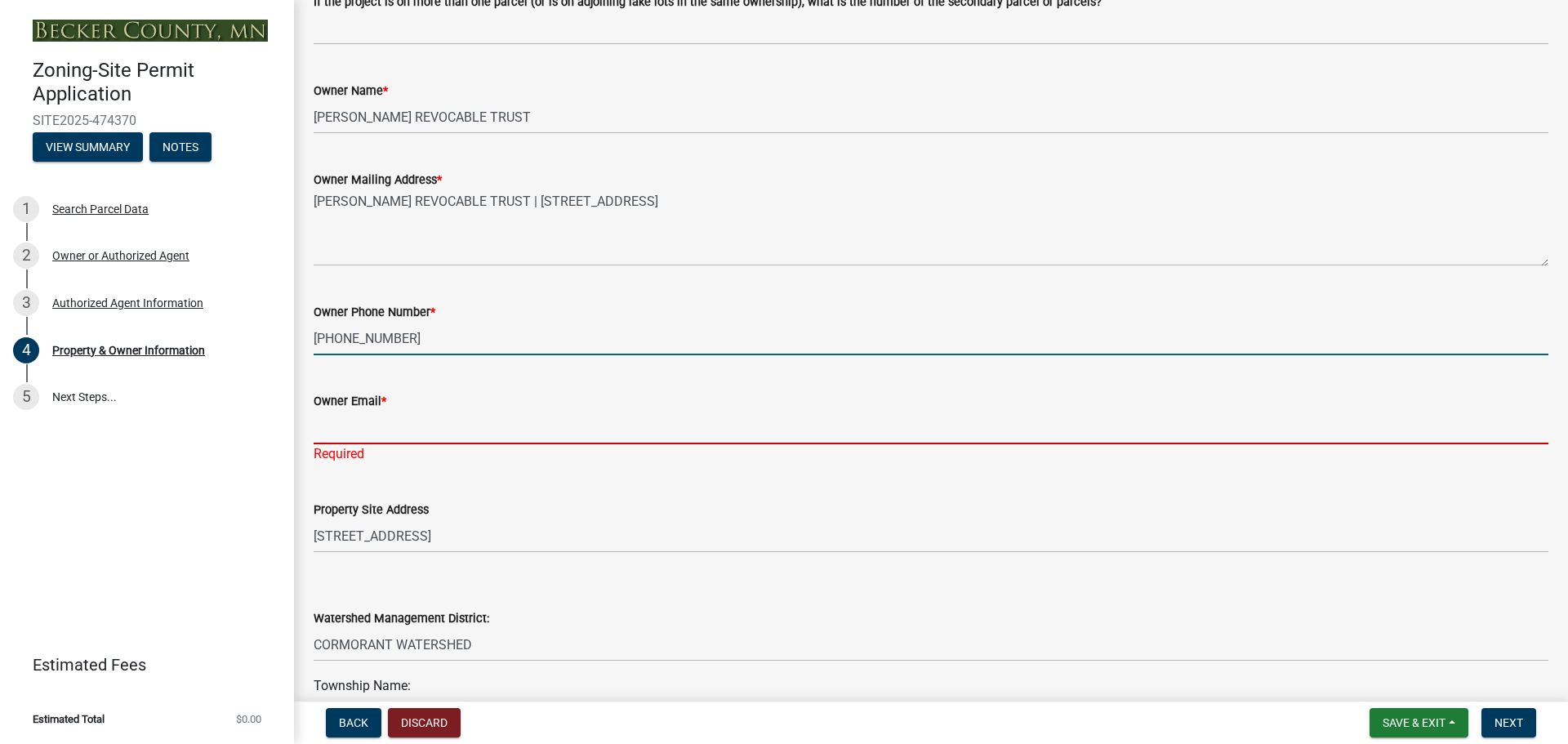
click at [390, 427] on input "Owner Email *" at bounding box center [930, 427] width 1235 height 34
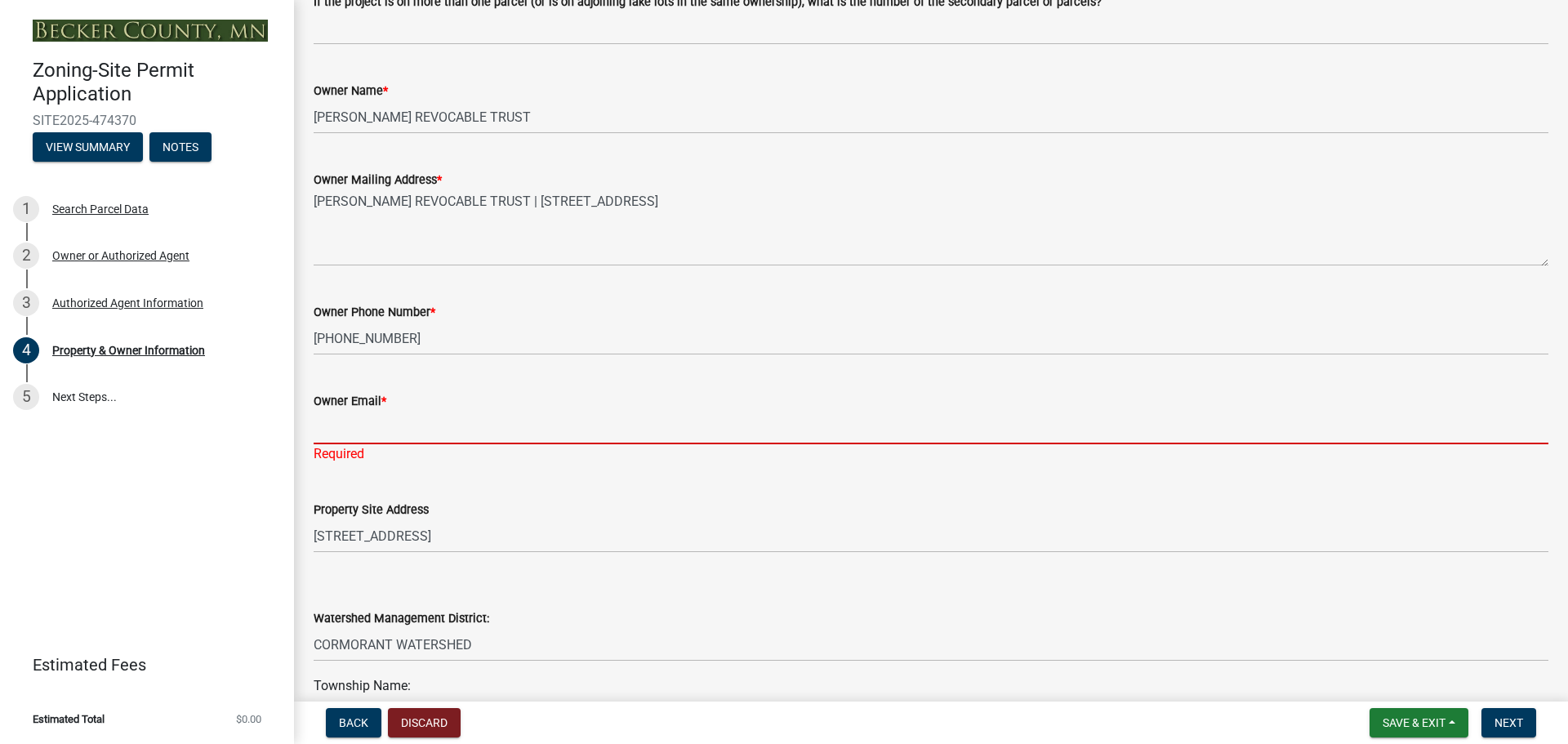
click at [469, 413] on input "Owner Email *" at bounding box center [930, 427] width 1235 height 34
paste input "rmjdmj@gmail.com"
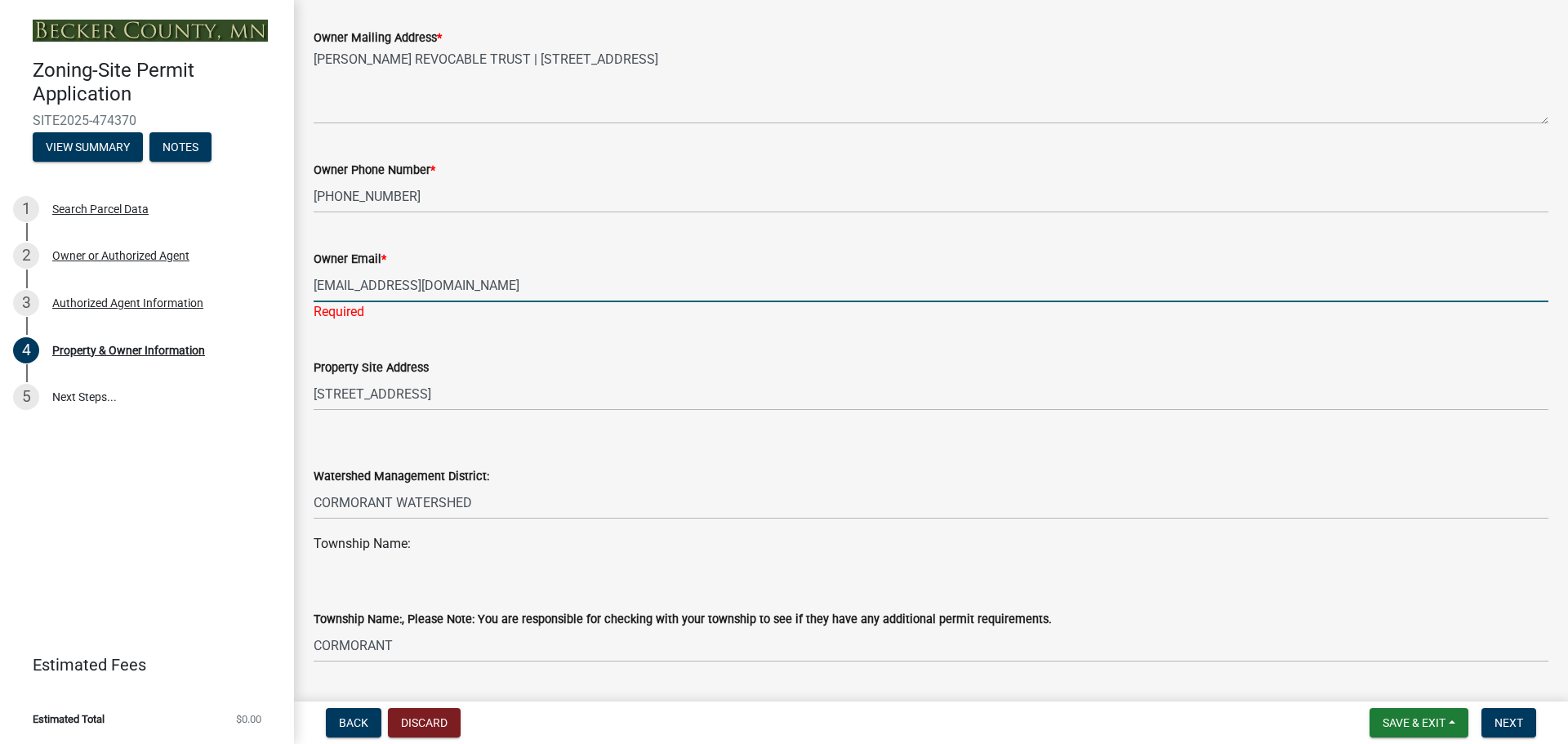
scroll to position [440, 0]
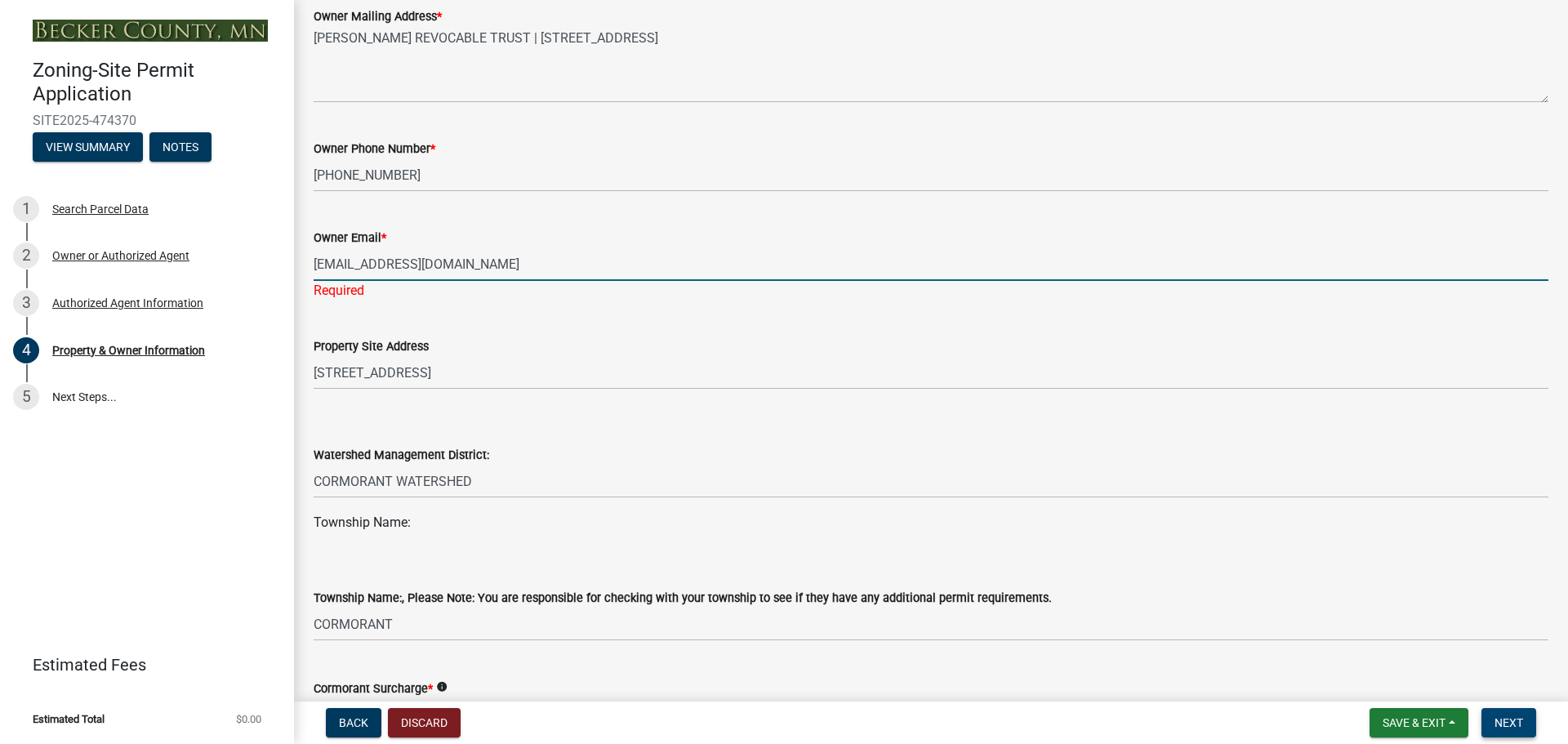
type input "rmjdmj@gmail.com"
click at [1518, 720] on span "Next" at bounding box center [1508, 722] width 28 height 13
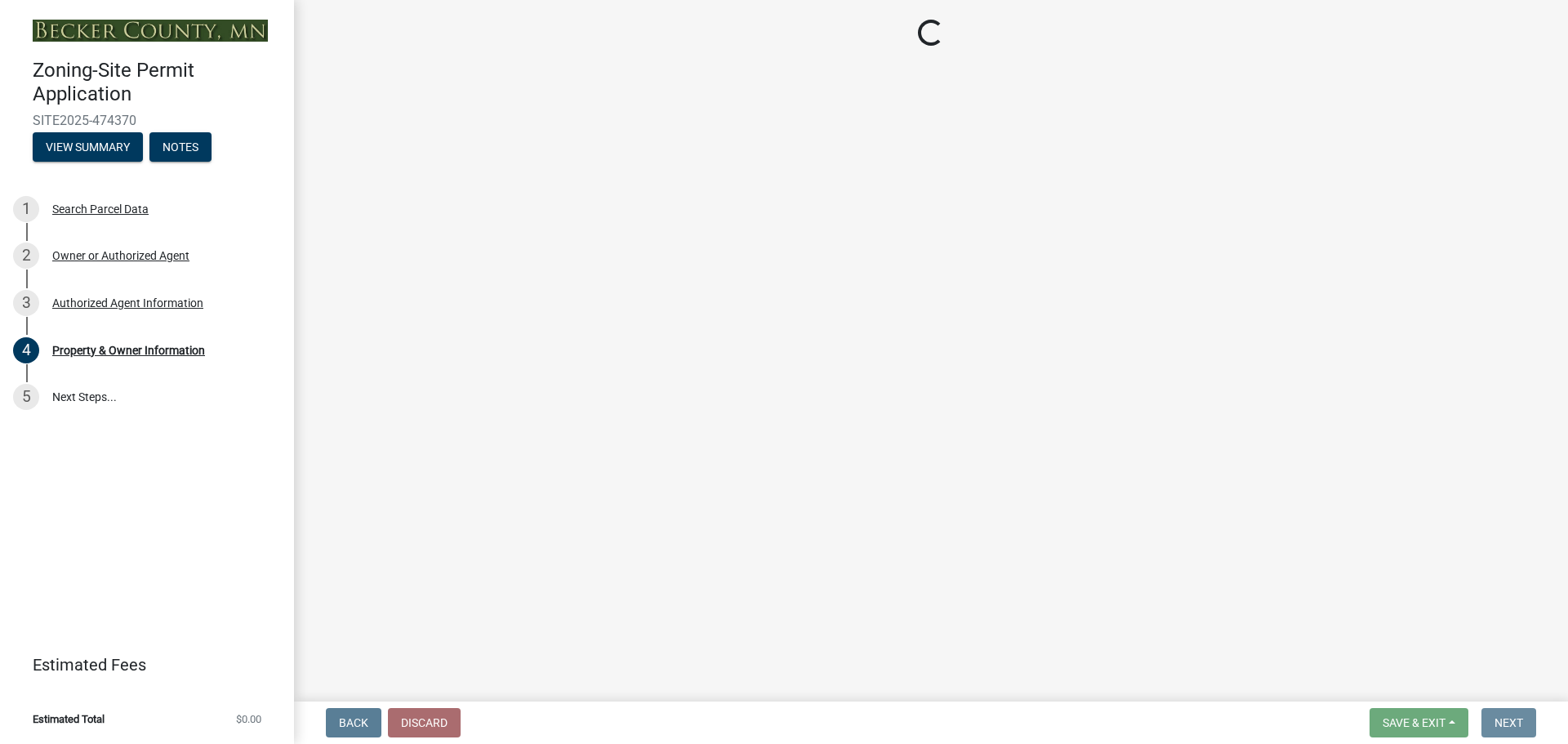
scroll to position [0, 0]
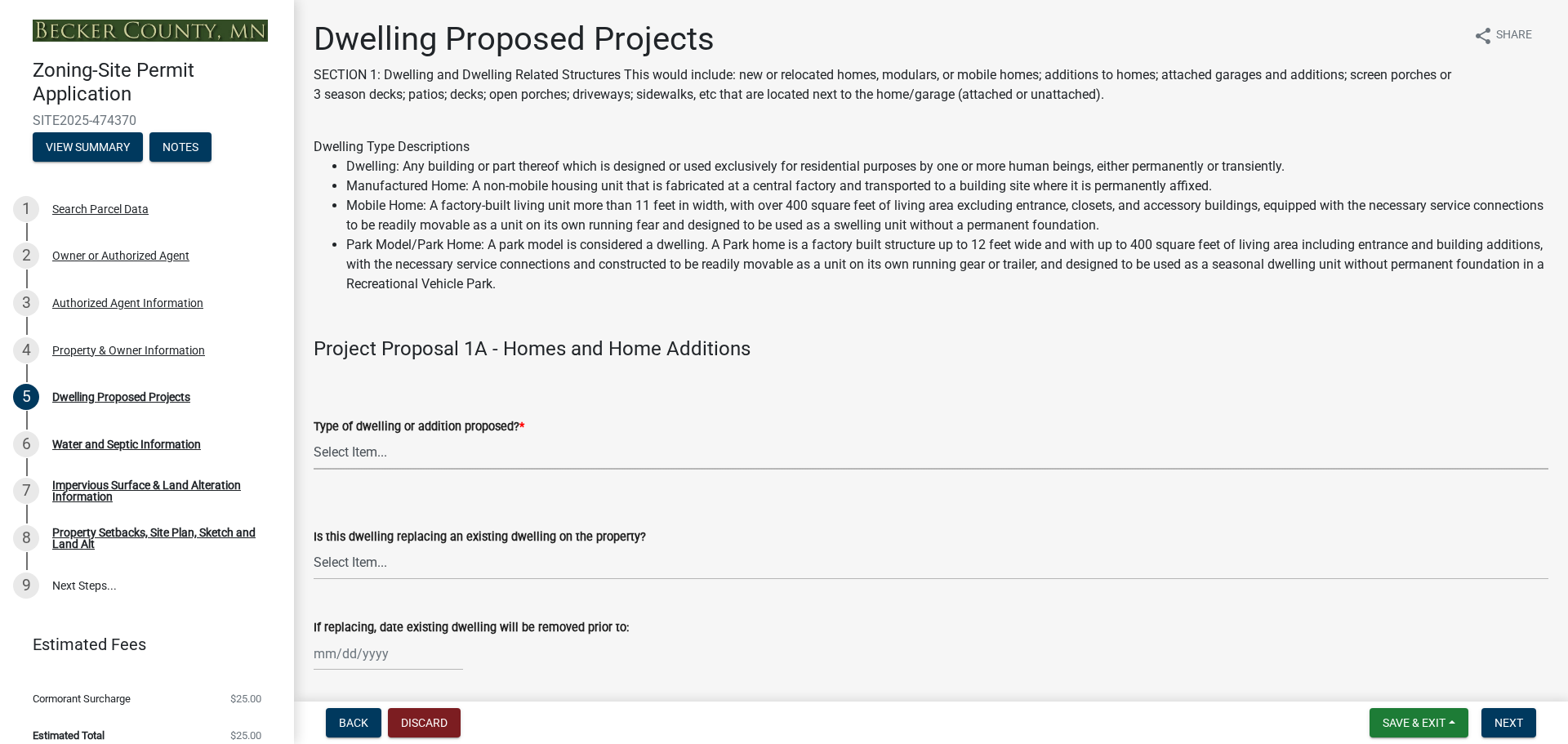
click at [688, 456] on select "Select Item... N/A - Not a dwelling New Home-Onsite Construction New Modular (E…" at bounding box center [930, 452] width 1235 height 34
click at [313, 436] on select "Select Item... N/A - Not a dwelling New Home-Onsite Construction New Modular (E…" at bounding box center [930, 452] width 1235 height 34
select select "5b8abcc6-67f7-49fb-8f25-c295ccc2b339"
click at [492, 571] on select "Select Item... N/A Yes No" at bounding box center [930, 563] width 1235 height 34
click at [313, 546] on select "Select Item... N/A Yes No" at bounding box center [930, 563] width 1235 height 34
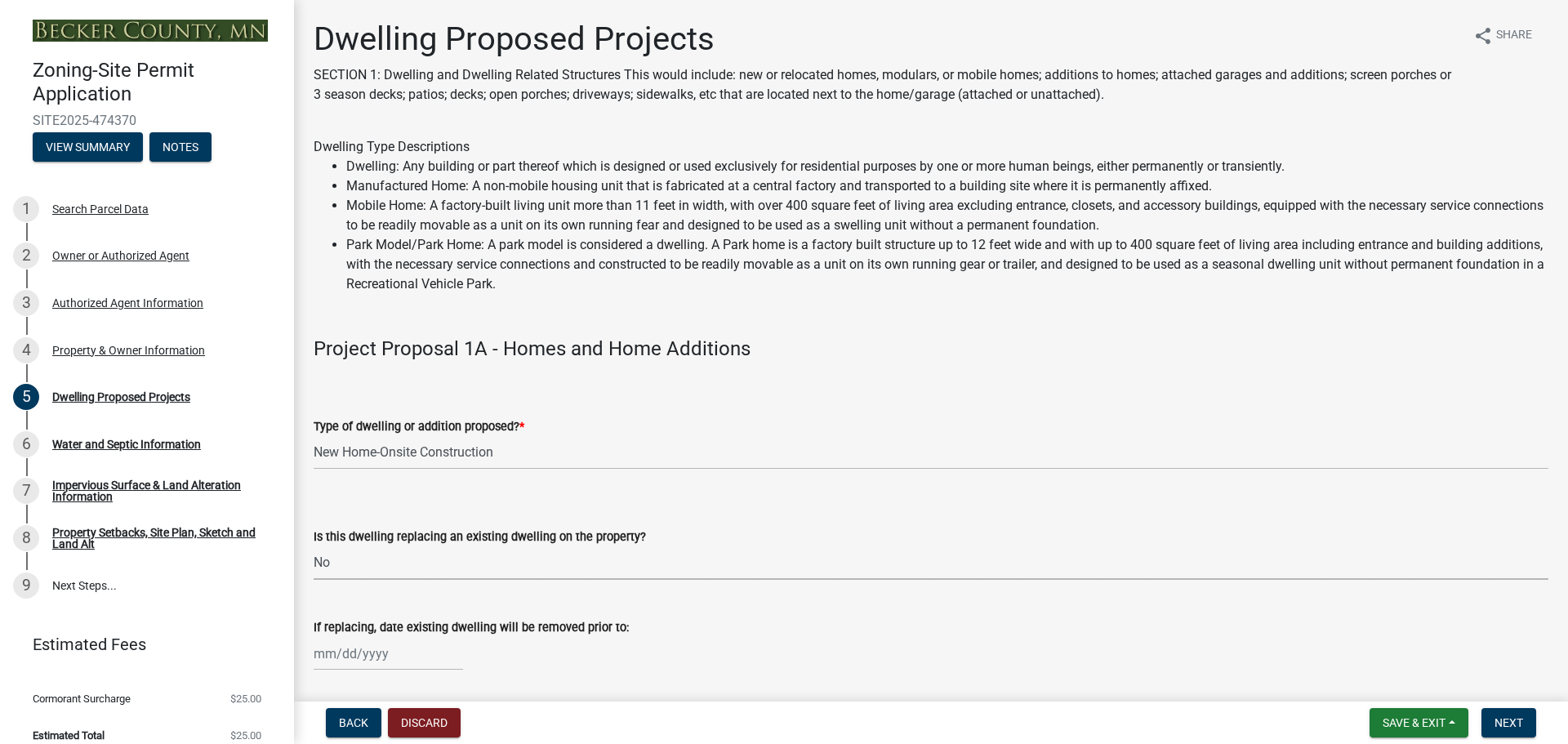
select select "566f81cc-4b3f-4ecb-9f16-a2b313352c61"
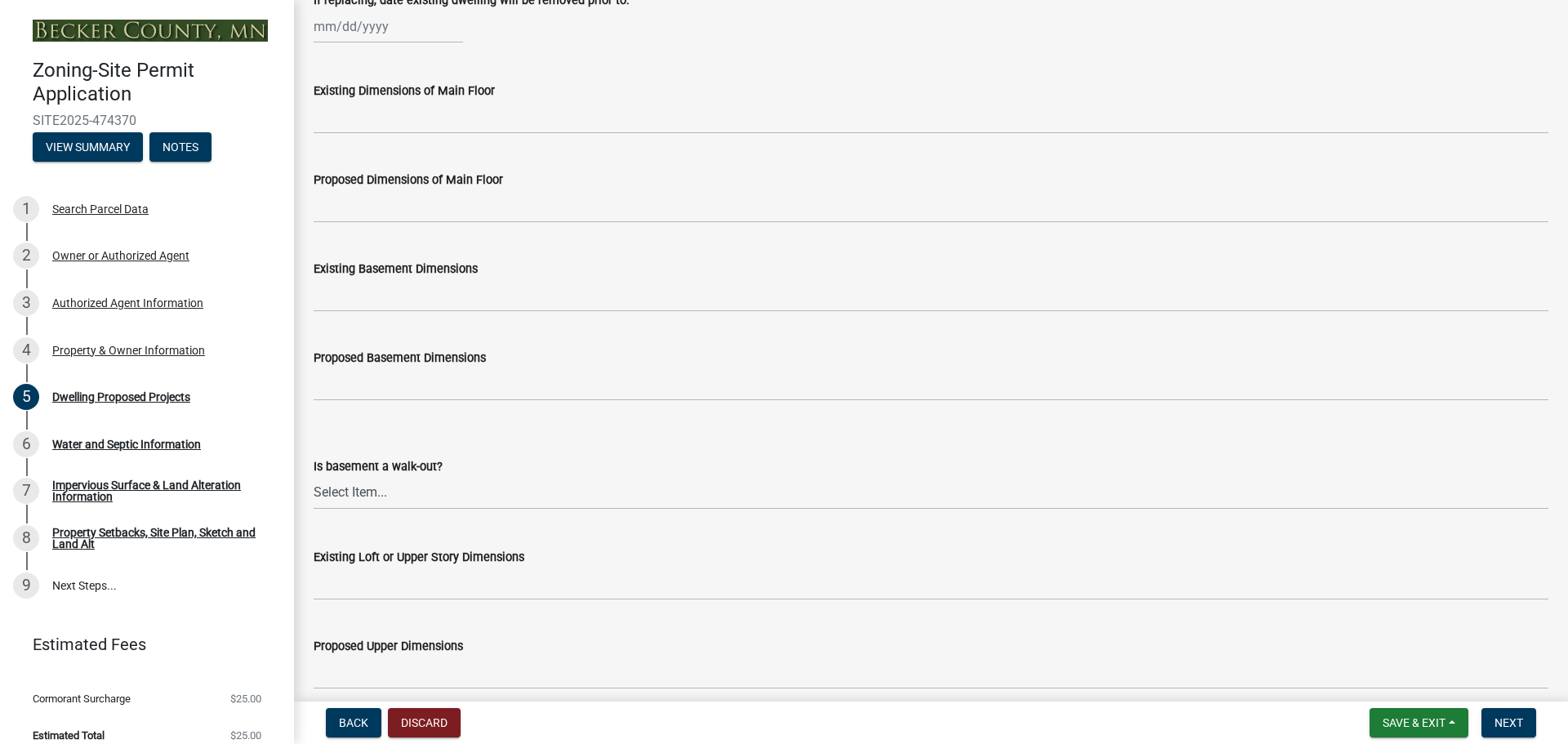
scroll to position [653, 0]
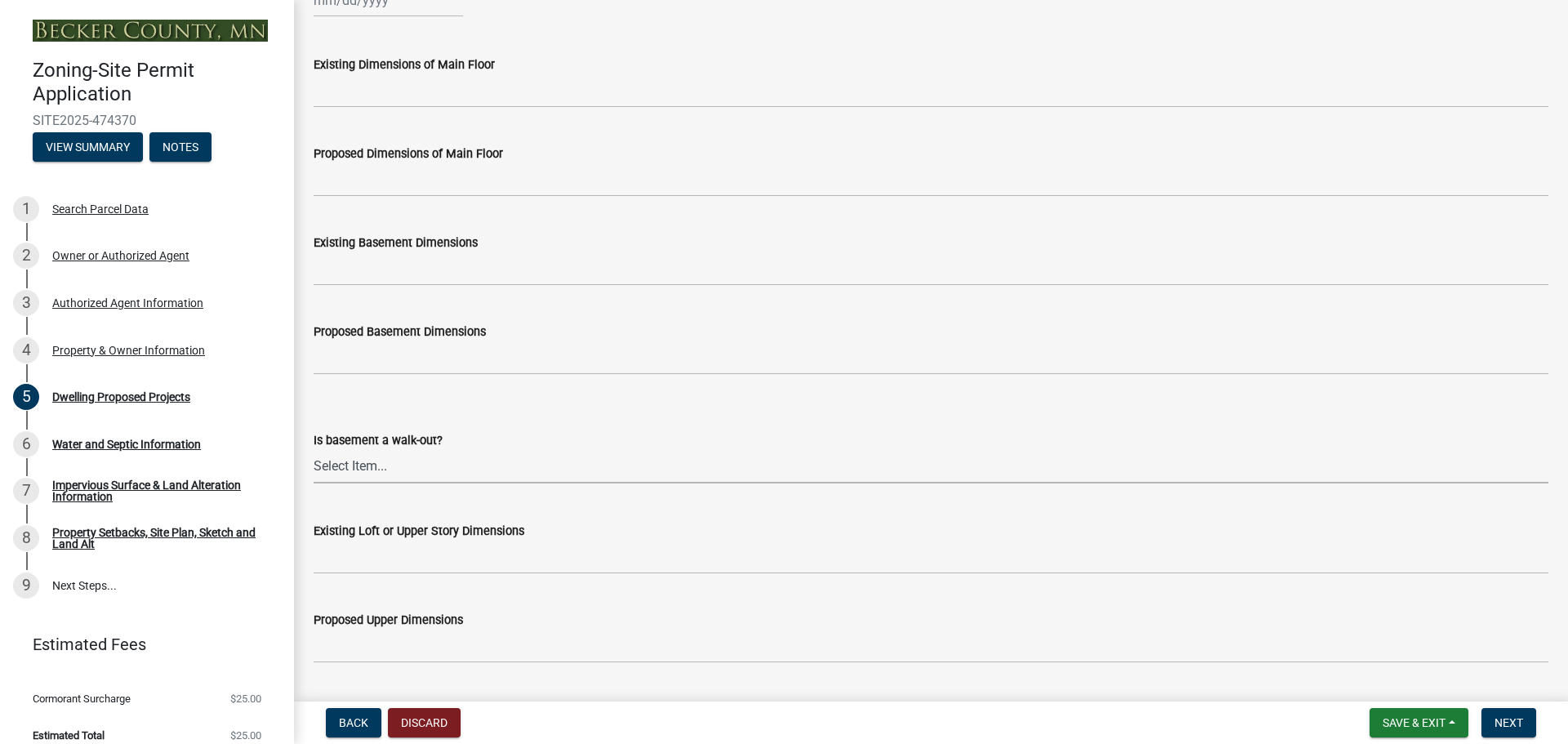
click at [406, 474] on select "Select Item... Yes No N/A" at bounding box center [930, 466] width 1235 height 34
click at [313, 450] on select "Select Item... Yes No N/A" at bounding box center [930, 466] width 1235 height 34
select select "59a6fdaa-56b6-4bcd-87b7-d867a7d784e6"
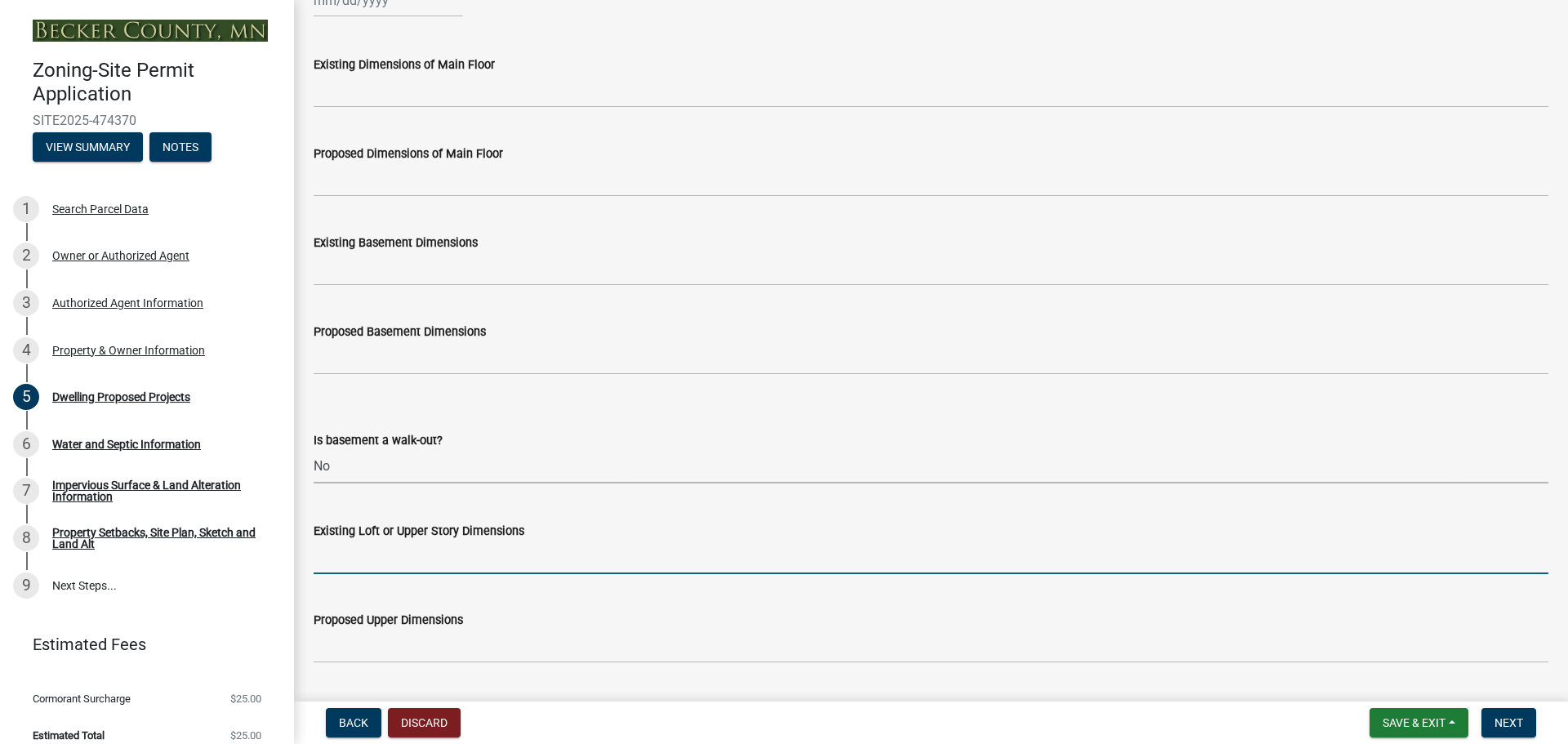
click at [396, 550] on input "Existing Loft or Upper Story Dimensions" at bounding box center [930, 558] width 1235 height 34
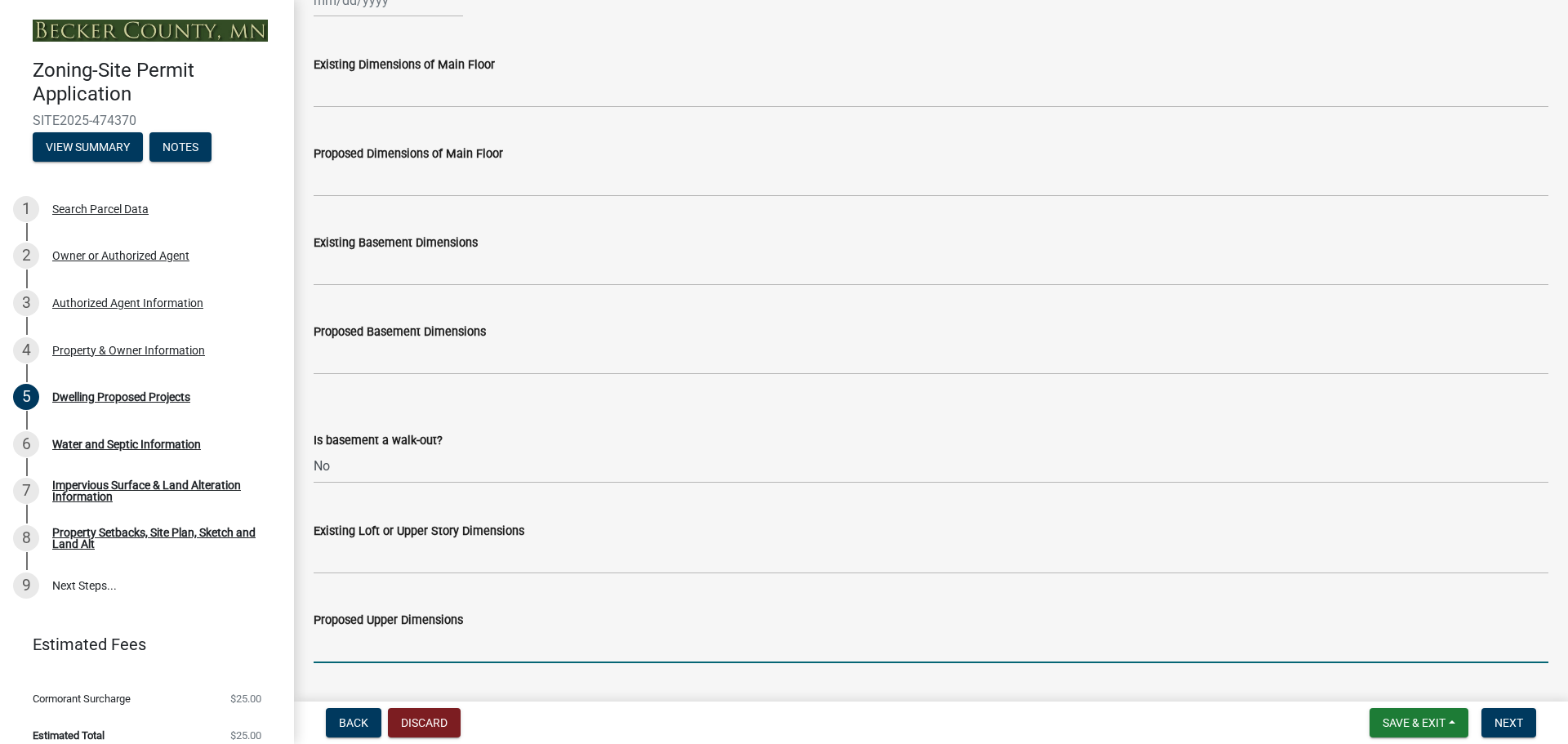
click at [390, 646] on input "Proposed Upper Dimensions" at bounding box center [930, 646] width 1235 height 34
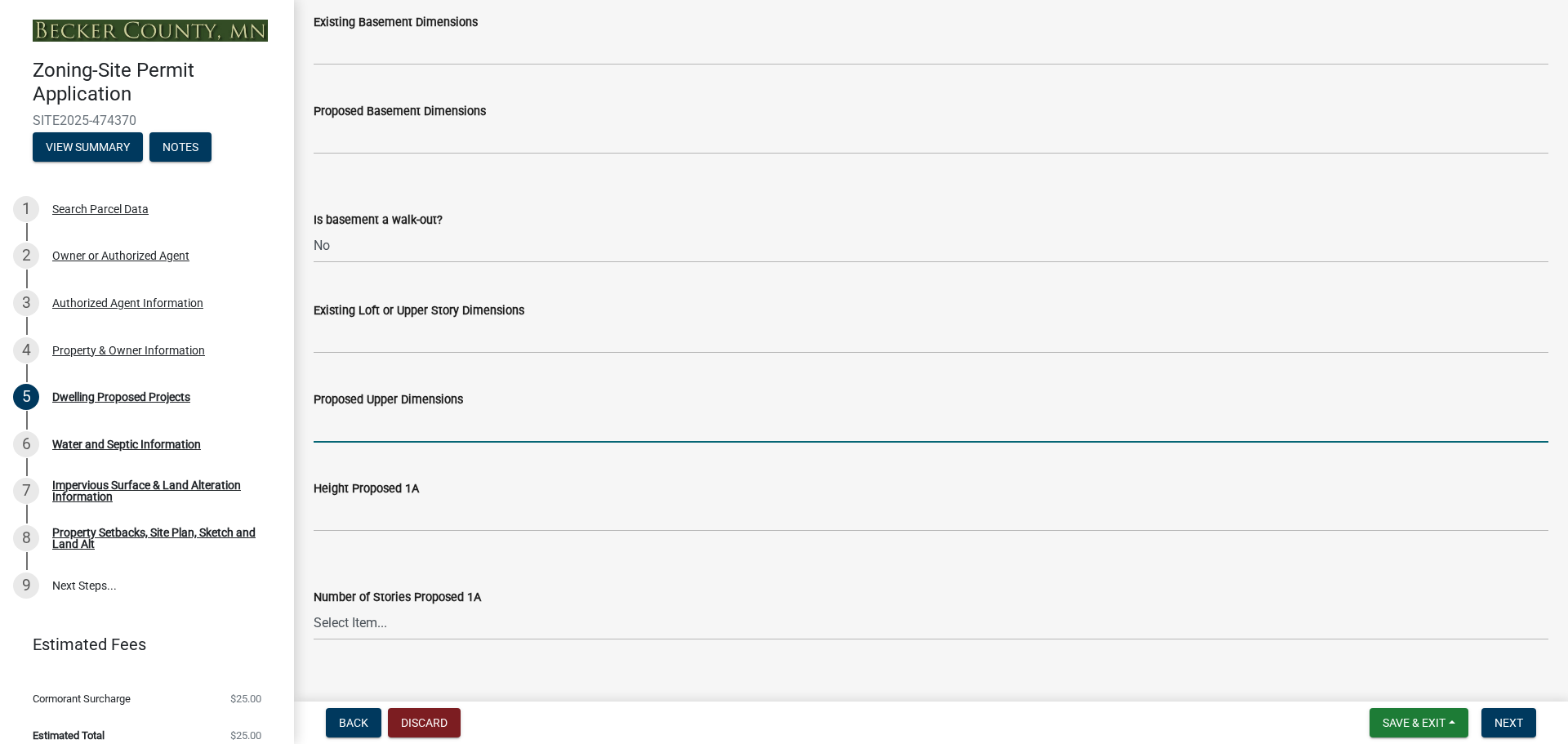
scroll to position [898, 0]
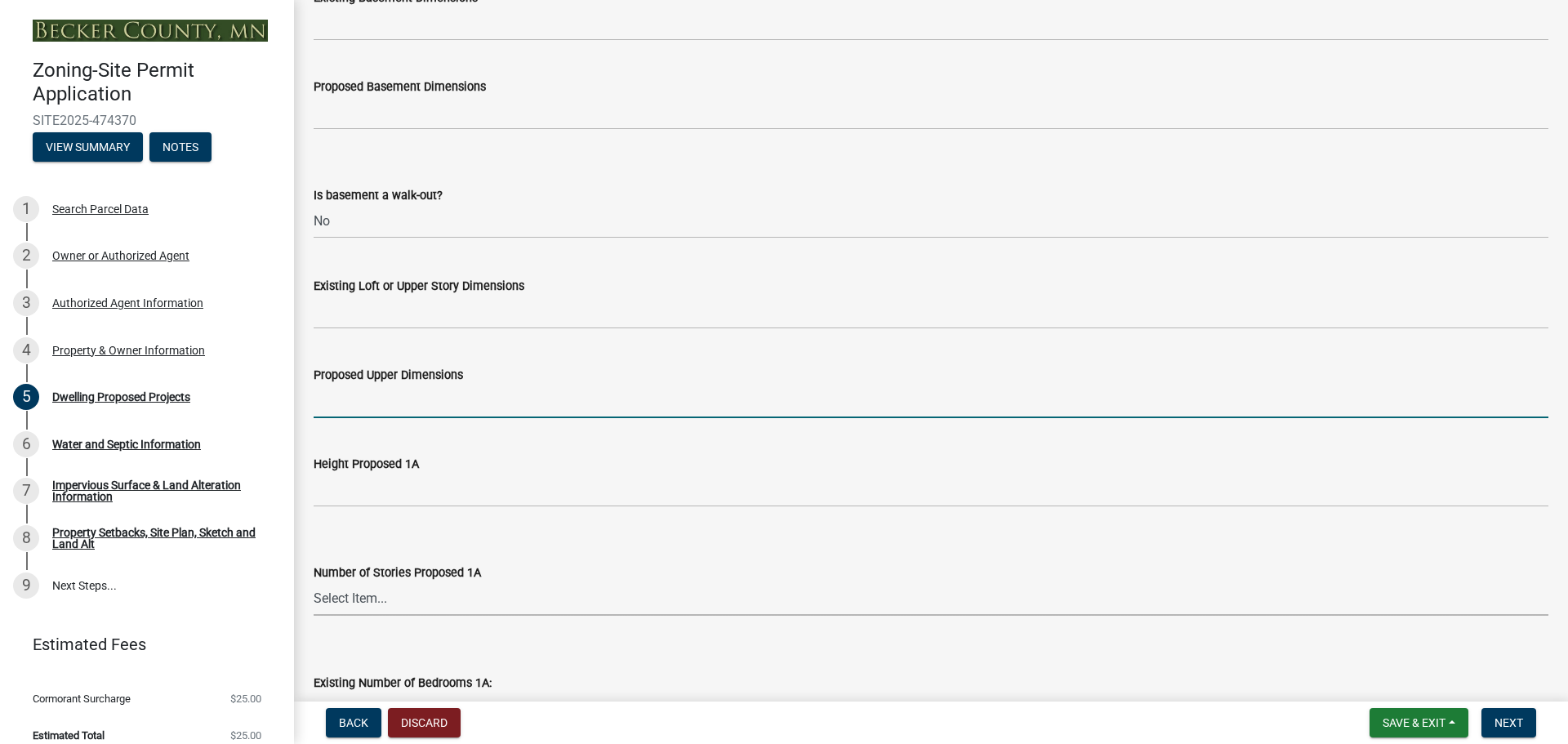
click at [391, 610] on select "Select Item... N/A 1 1.25 1.5 1.75 2 2.25 2.5" at bounding box center [930, 599] width 1235 height 34
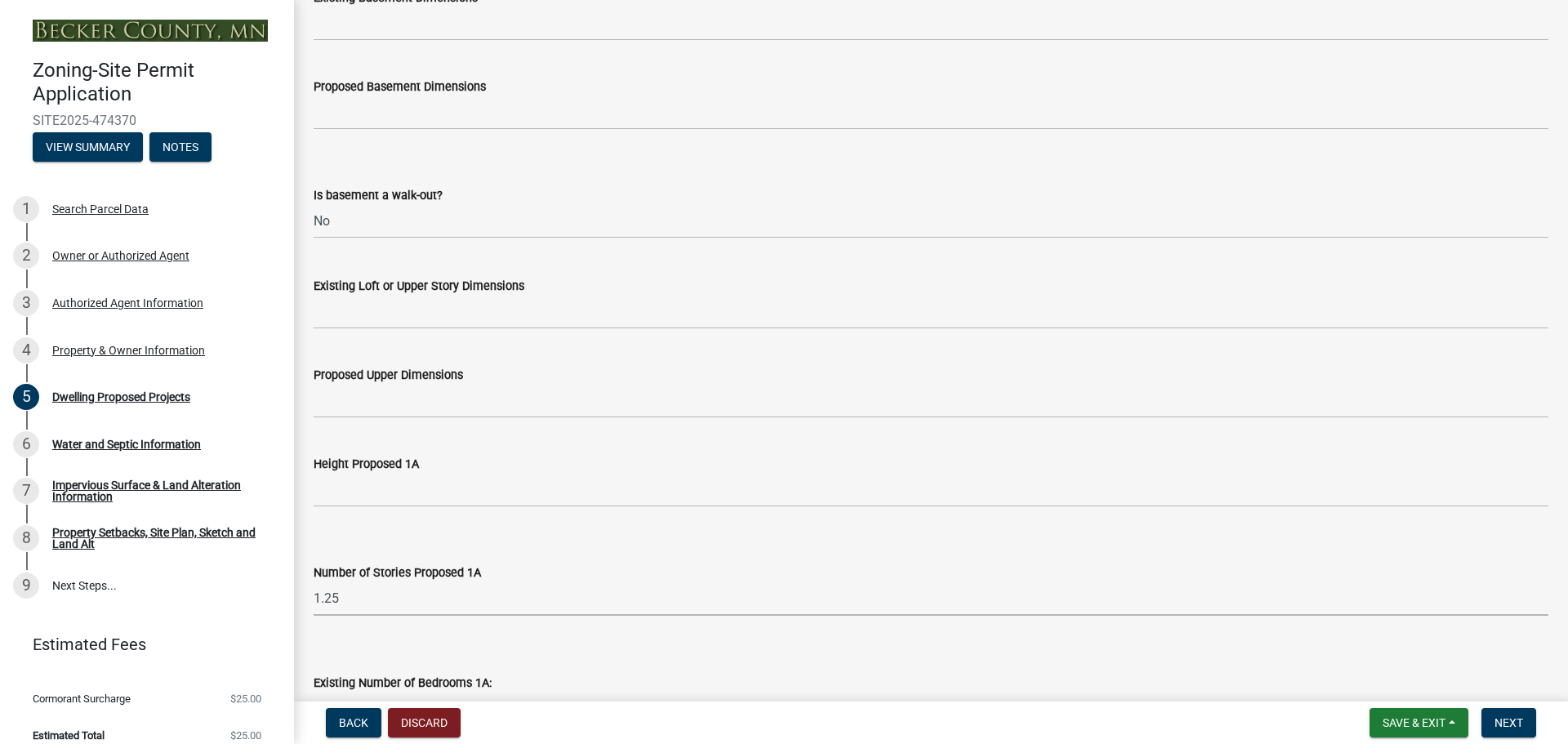
click at [313, 583] on select "Select Item... N/A 1 1.25 1.5 1.75 2 2.25 2.5" at bounding box center [930, 599] width 1235 height 34
select select "3c220677-3da3-4a78-99d7-25424c2e1eab"
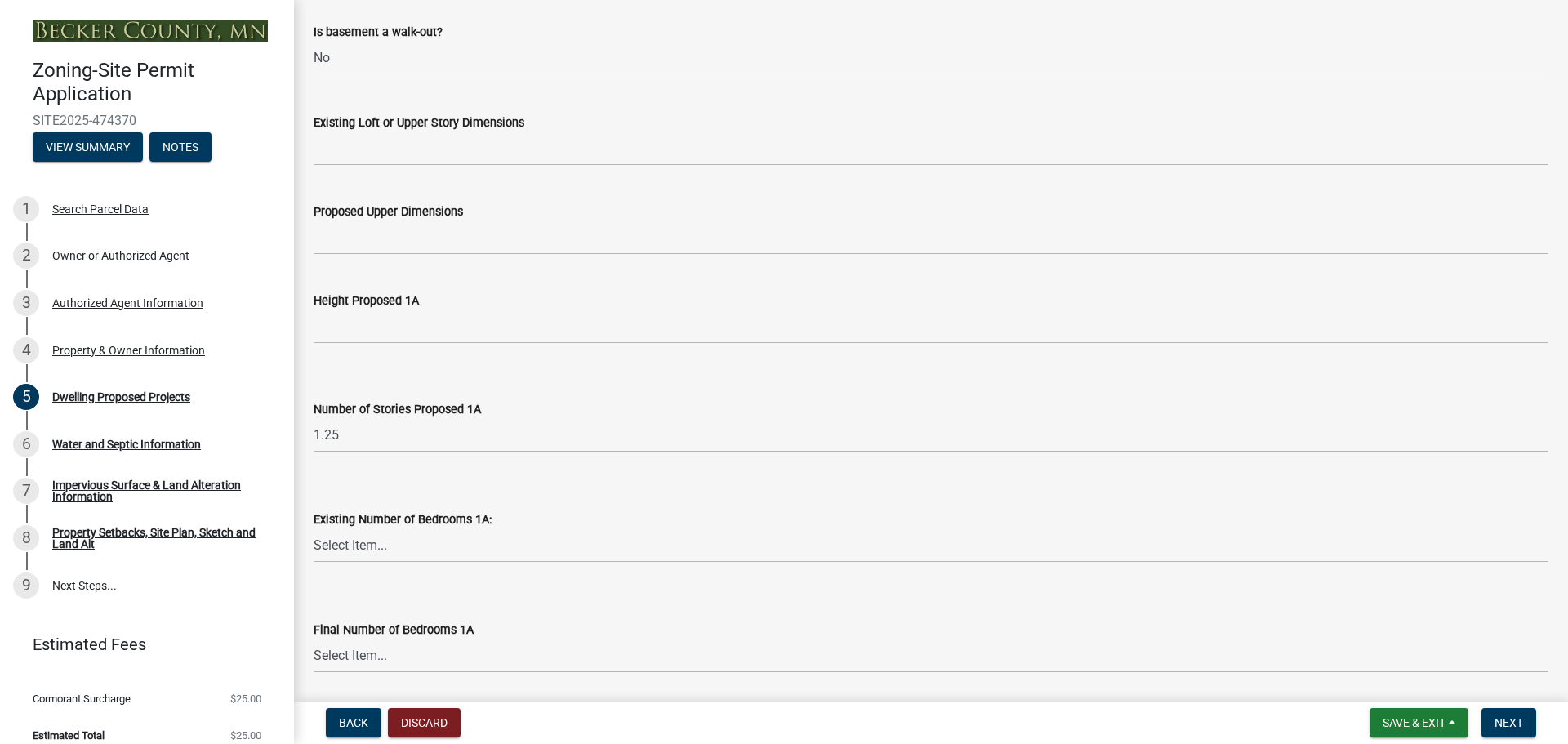
scroll to position [1144, 0]
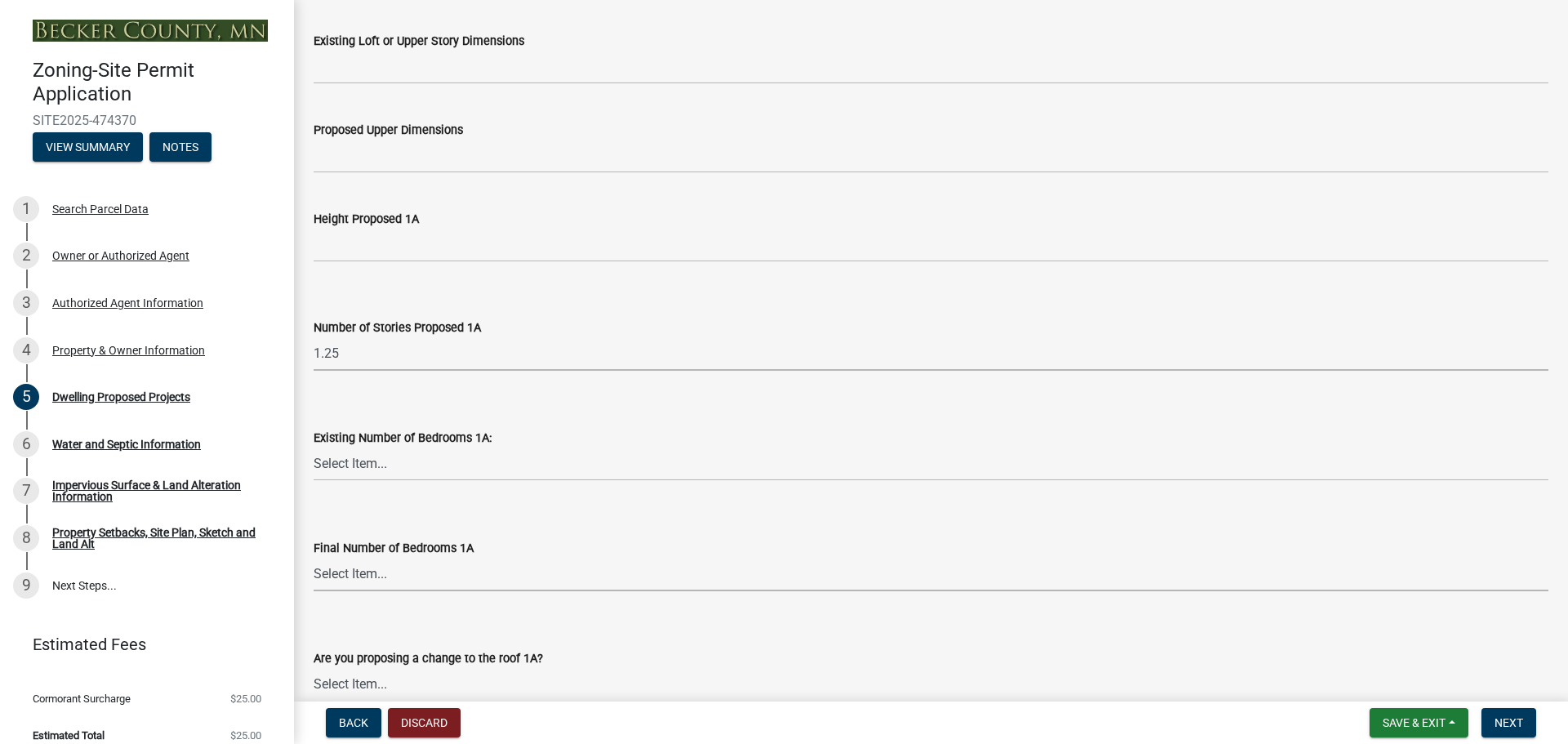
click at [420, 577] on select "Select Item... 0 1 2 3 4 5 6 7 8" at bounding box center [930, 574] width 1235 height 34
click at [313, 558] on select "Select Item... 0 1 2 3 4 5 6 7 8" at bounding box center [930, 574] width 1235 height 34
select select "ebb33175-329d-4f8e-9ee0-a71ca57f3362"
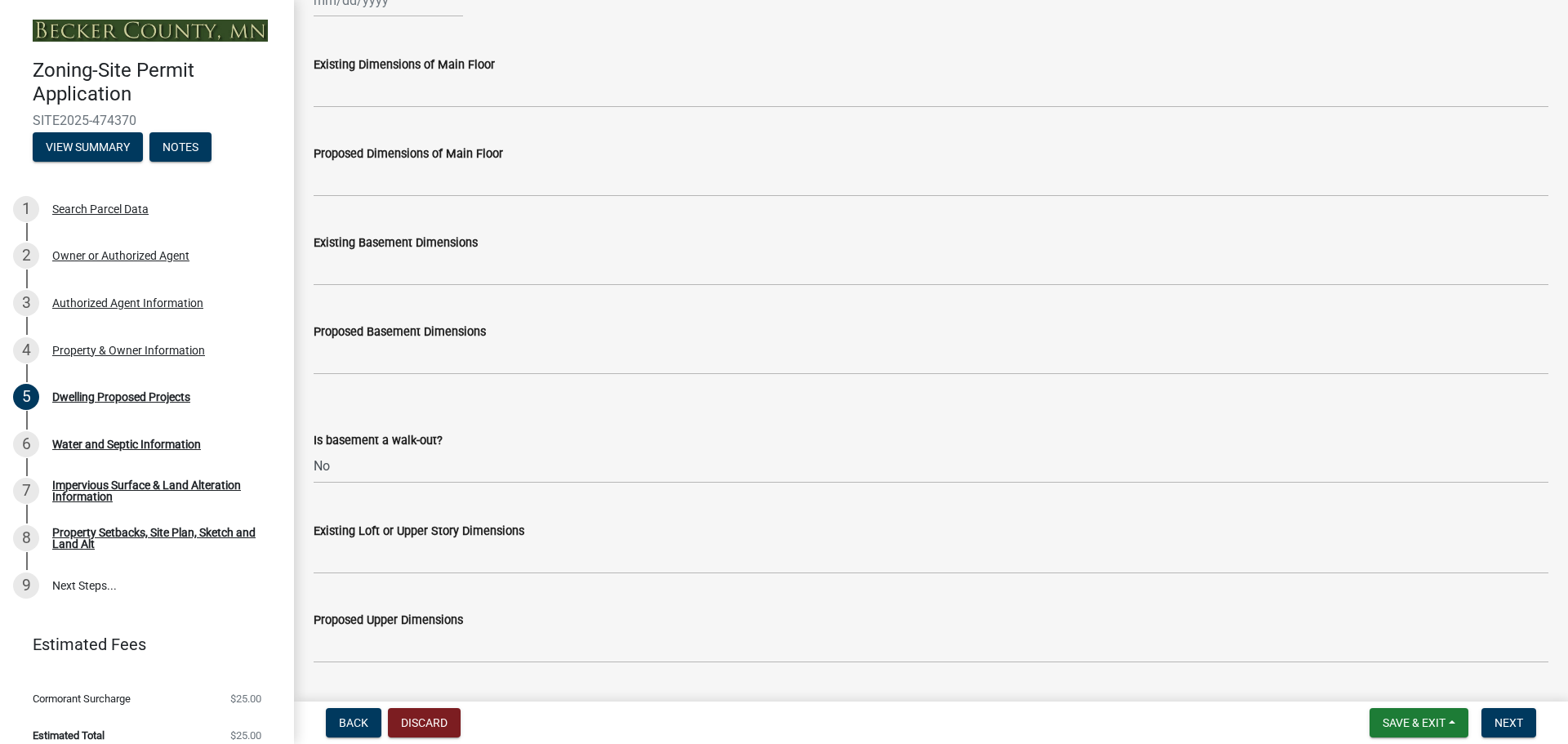
scroll to position [408, 0]
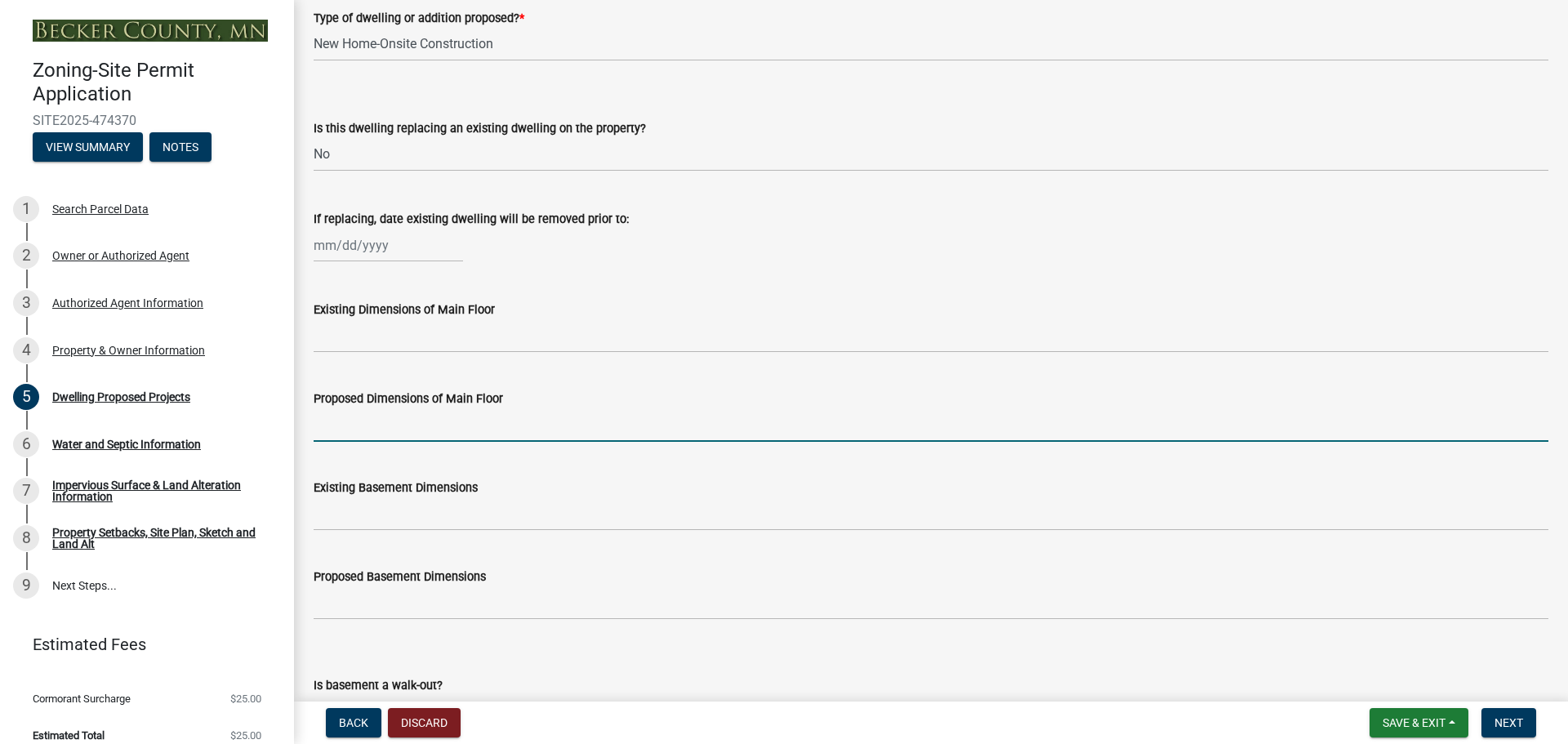
click at [425, 428] on input "Proposed Dimensions of Main Floor" at bounding box center [930, 425] width 1235 height 34
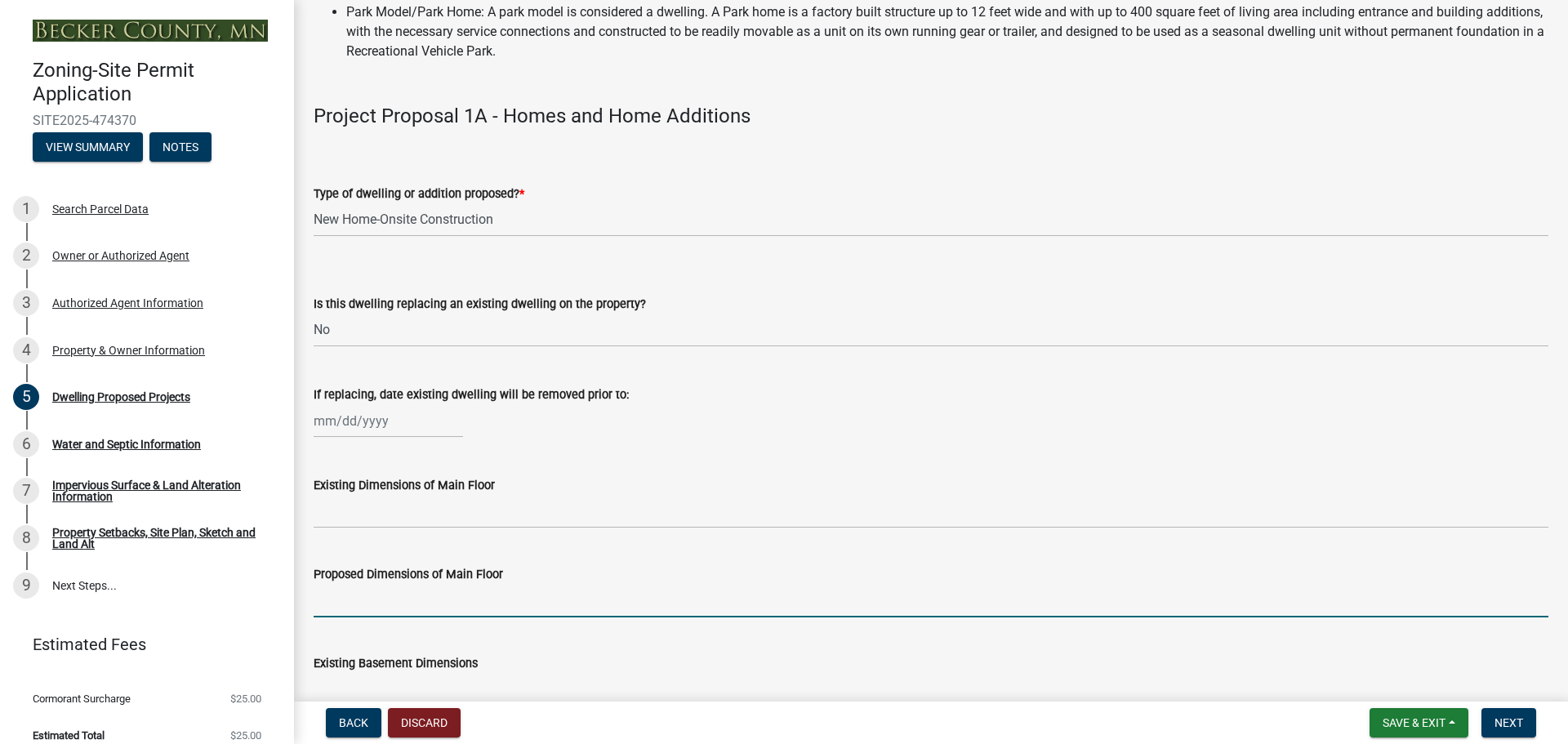
scroll to position [327, 0]
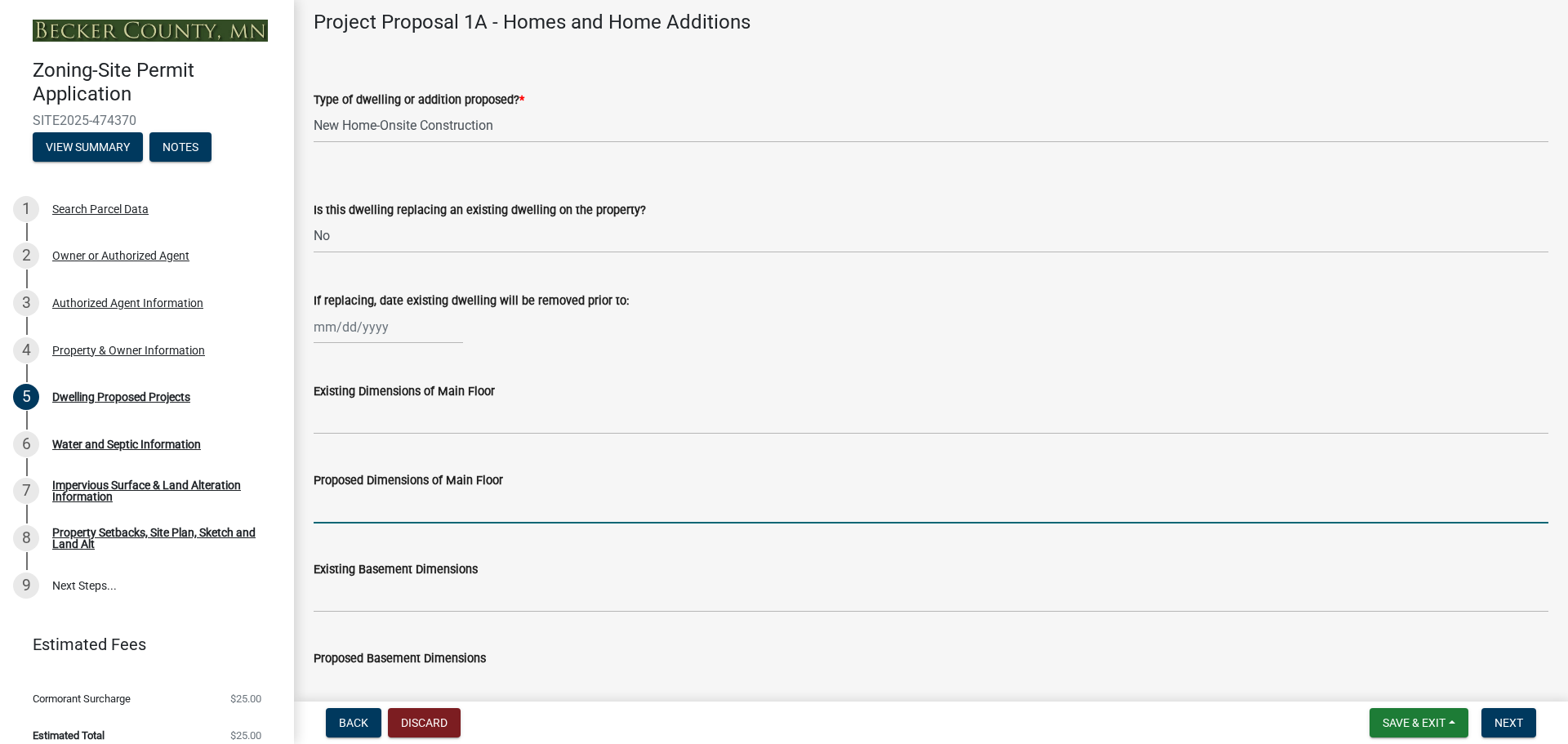
click at [464, 510] on input "Proposed Dimensions of Main Floor" at bounding box center [930, 507] width 1235 height 34
click at [426, 511] on input "Proposed Dimensions of Main Floor" at bounding box center [930, 507] width 1235 height 34
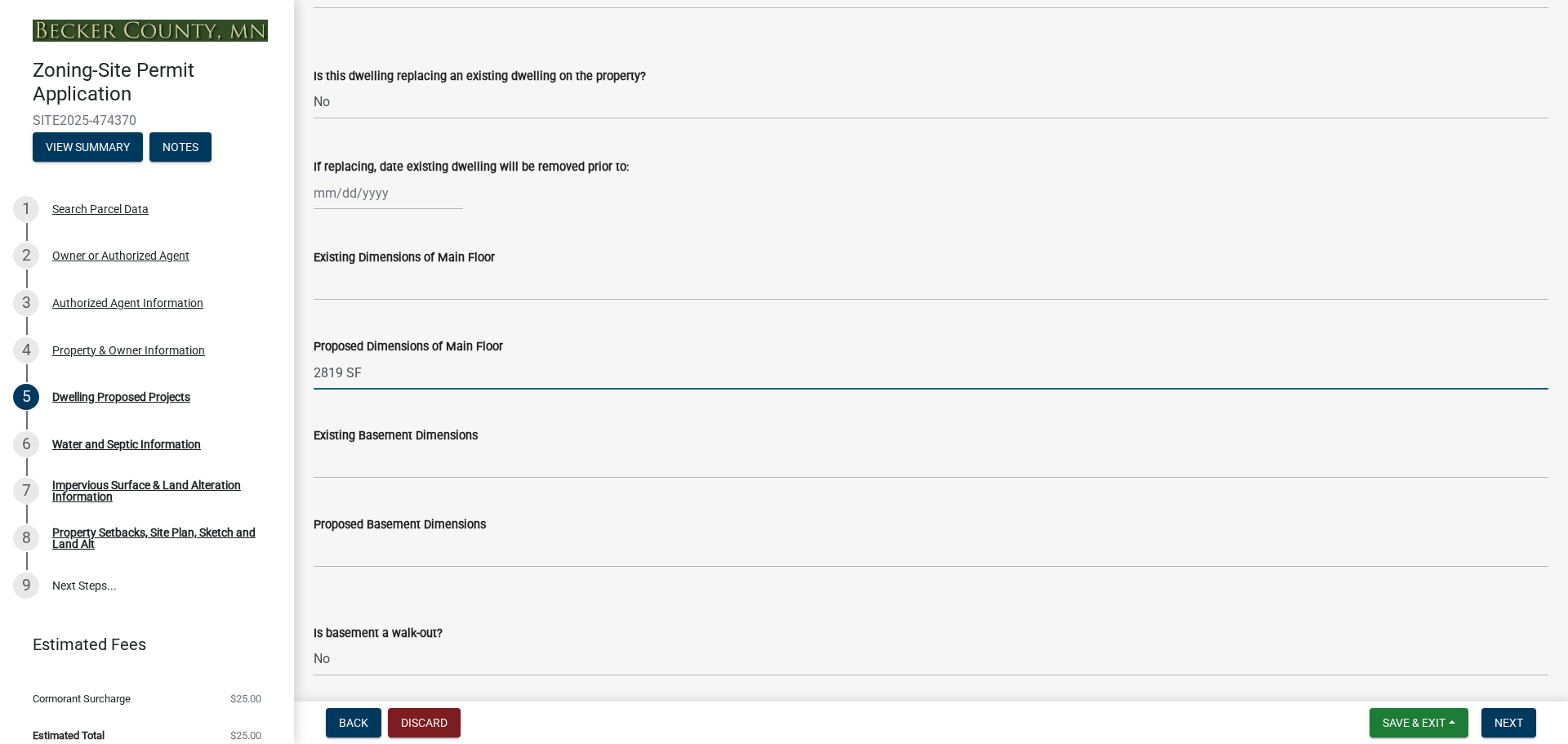
scroll to position [490, 0]
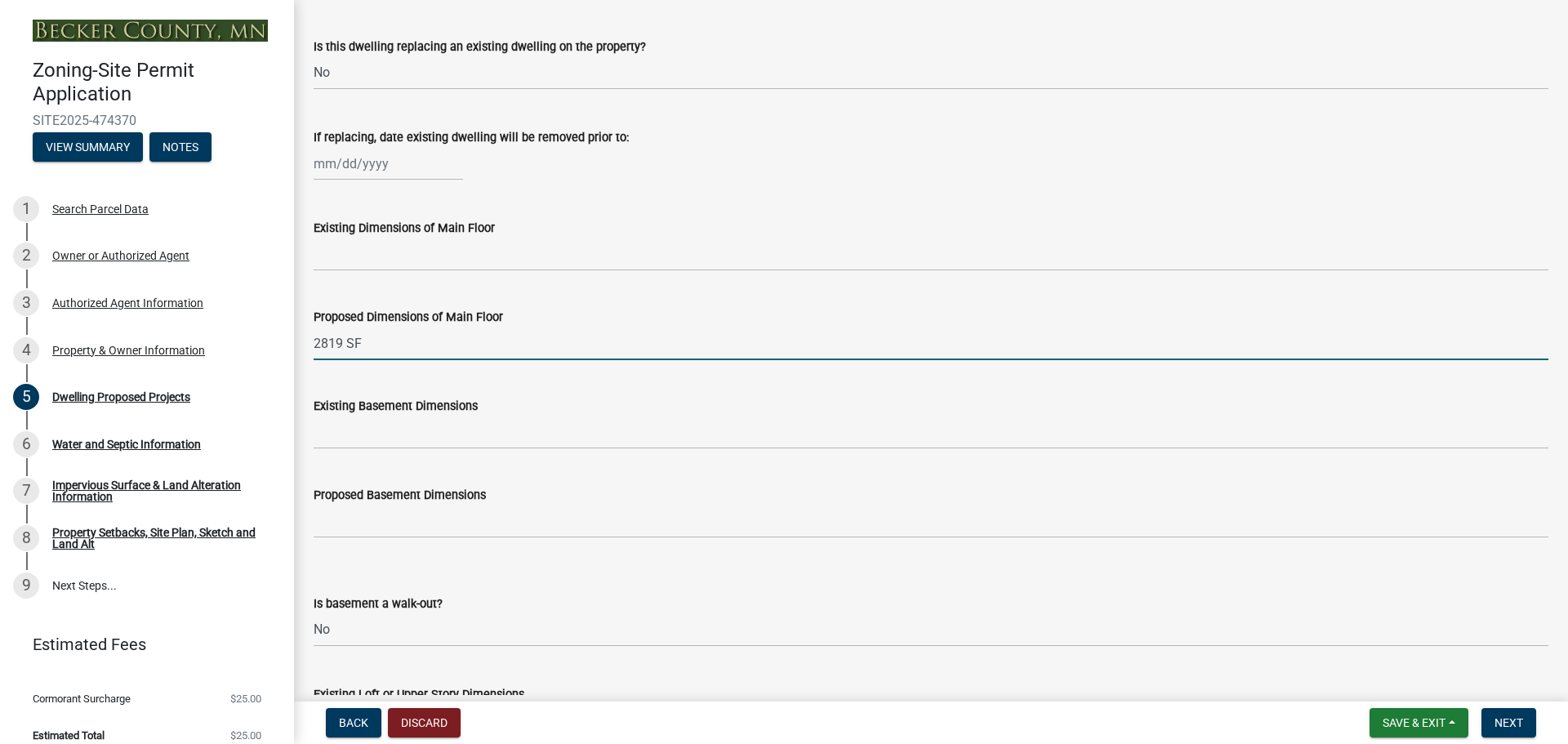
type input "2819 SF"
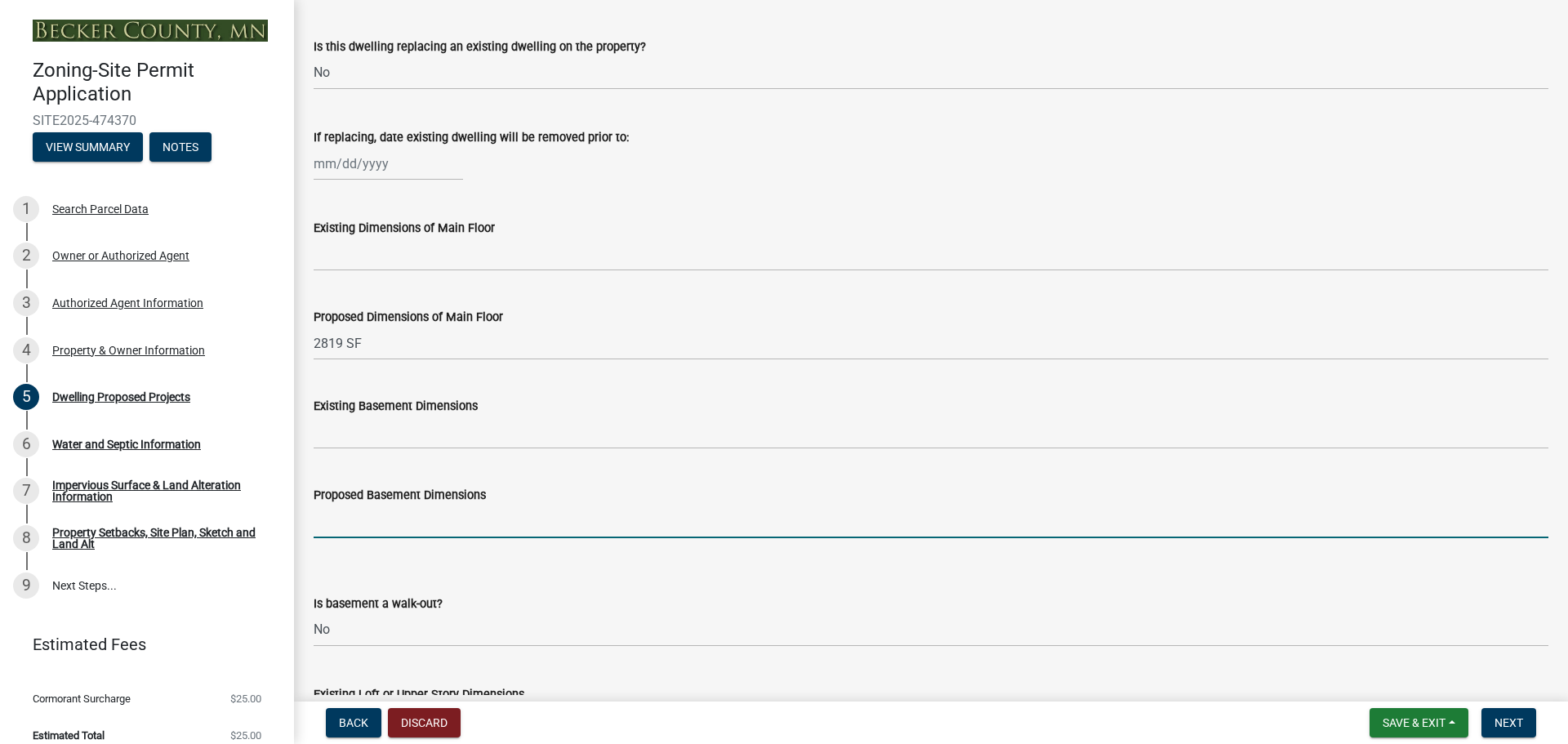
click at [422, 528] on input "Proposed Basement Dimensions" at bounding box center [930, 521] width 1235 height 34
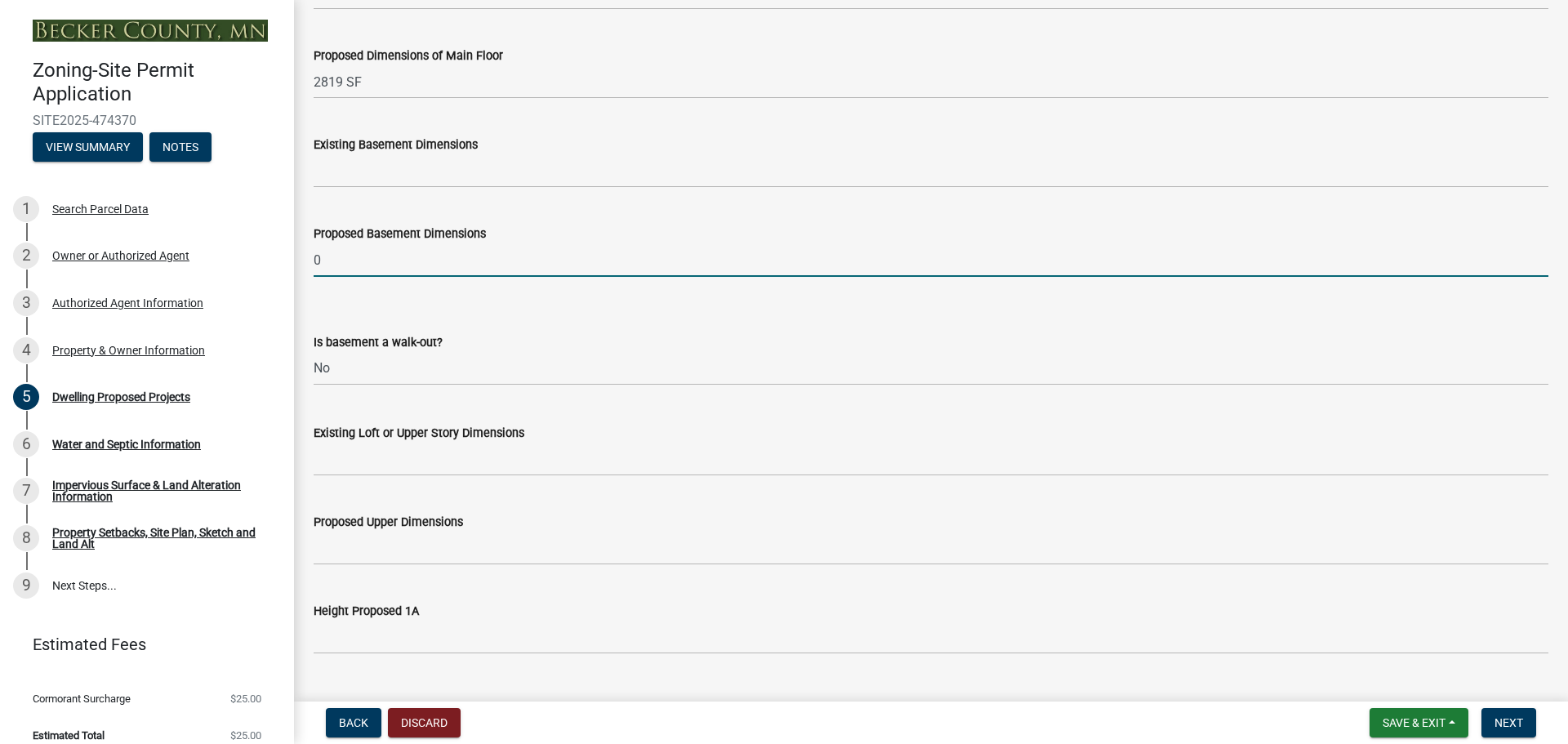
scroll to position [817, 0]
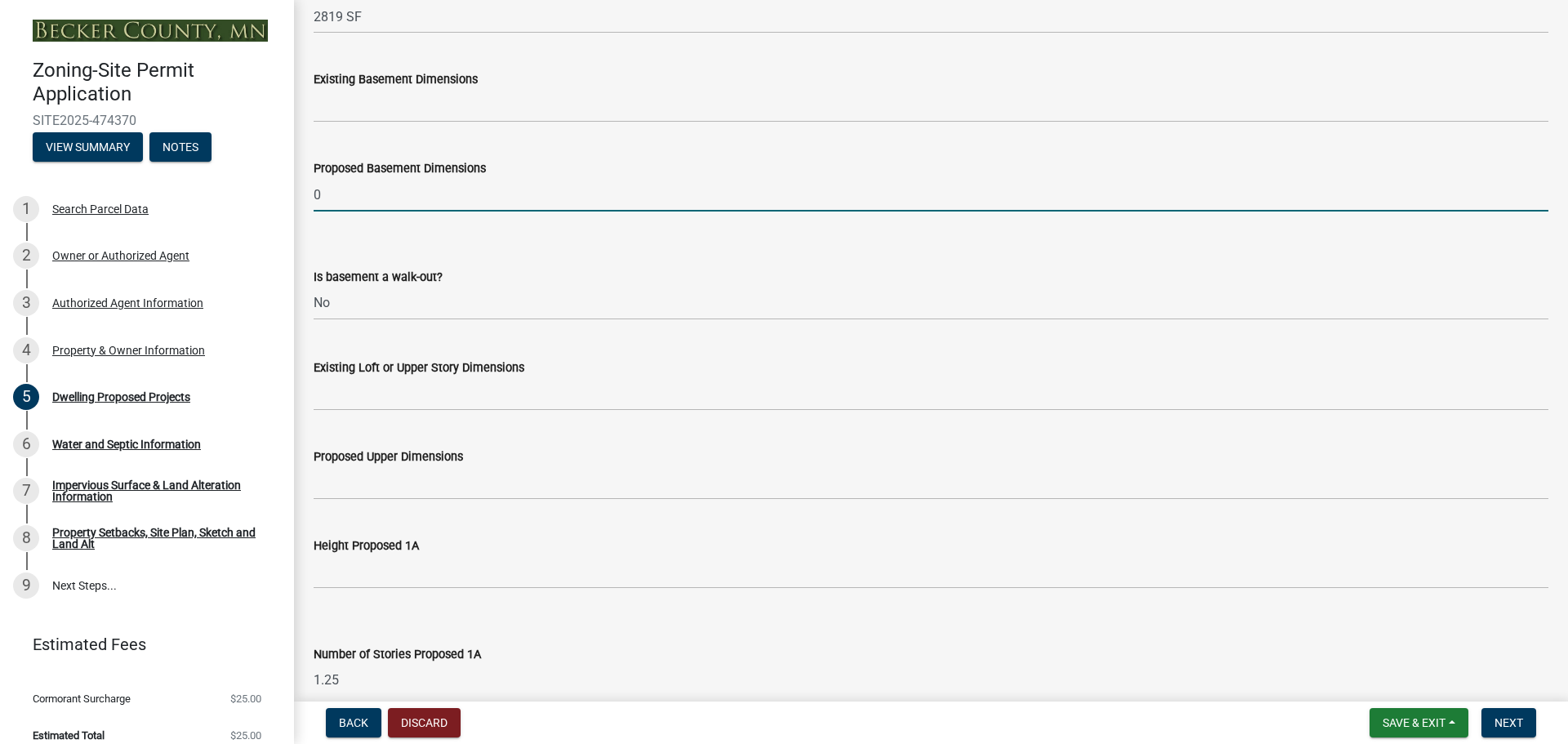
type input "0"
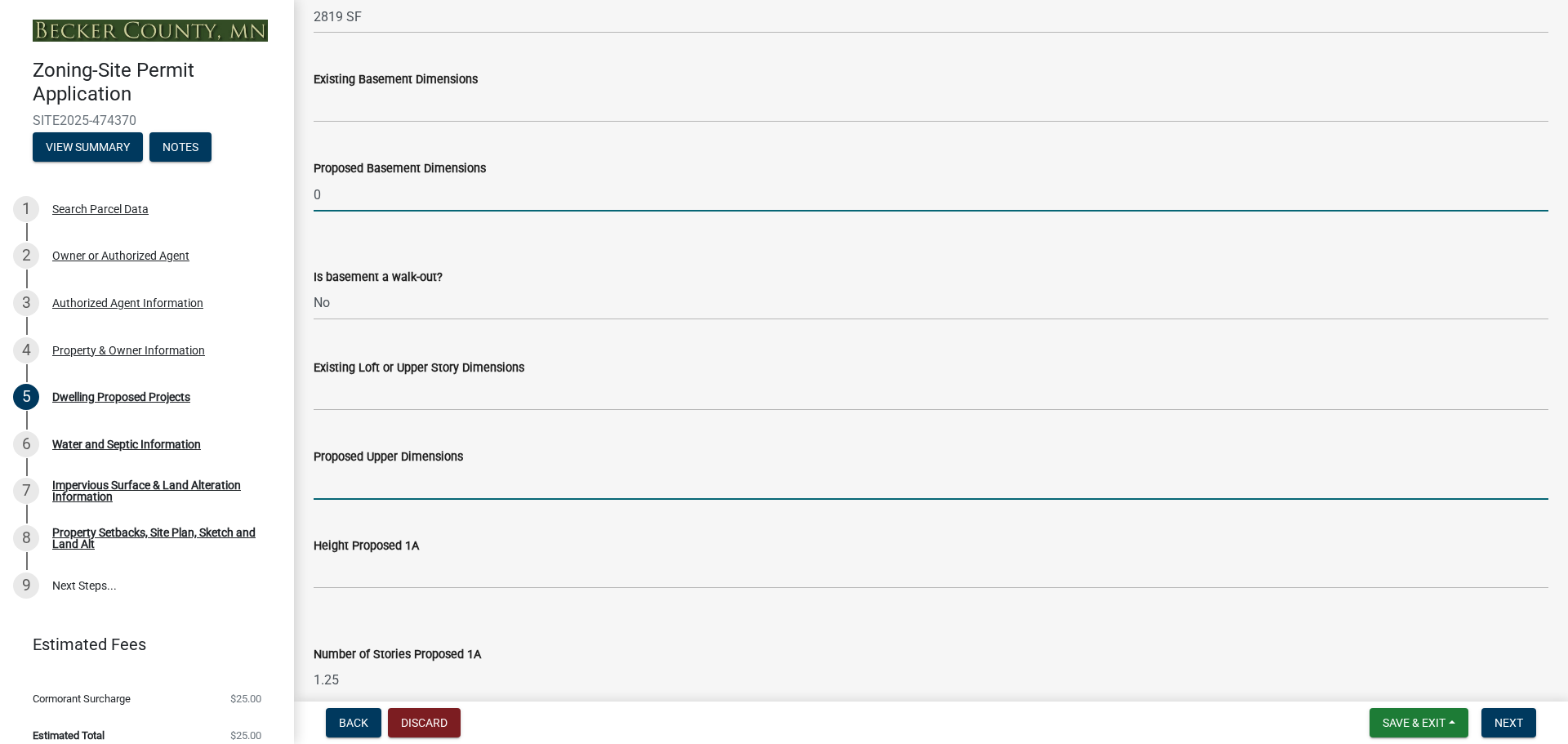
click at [400, 476] on input "Proposed Upper Dimensions" at bounding box center [930, 482] width 1235 height 34
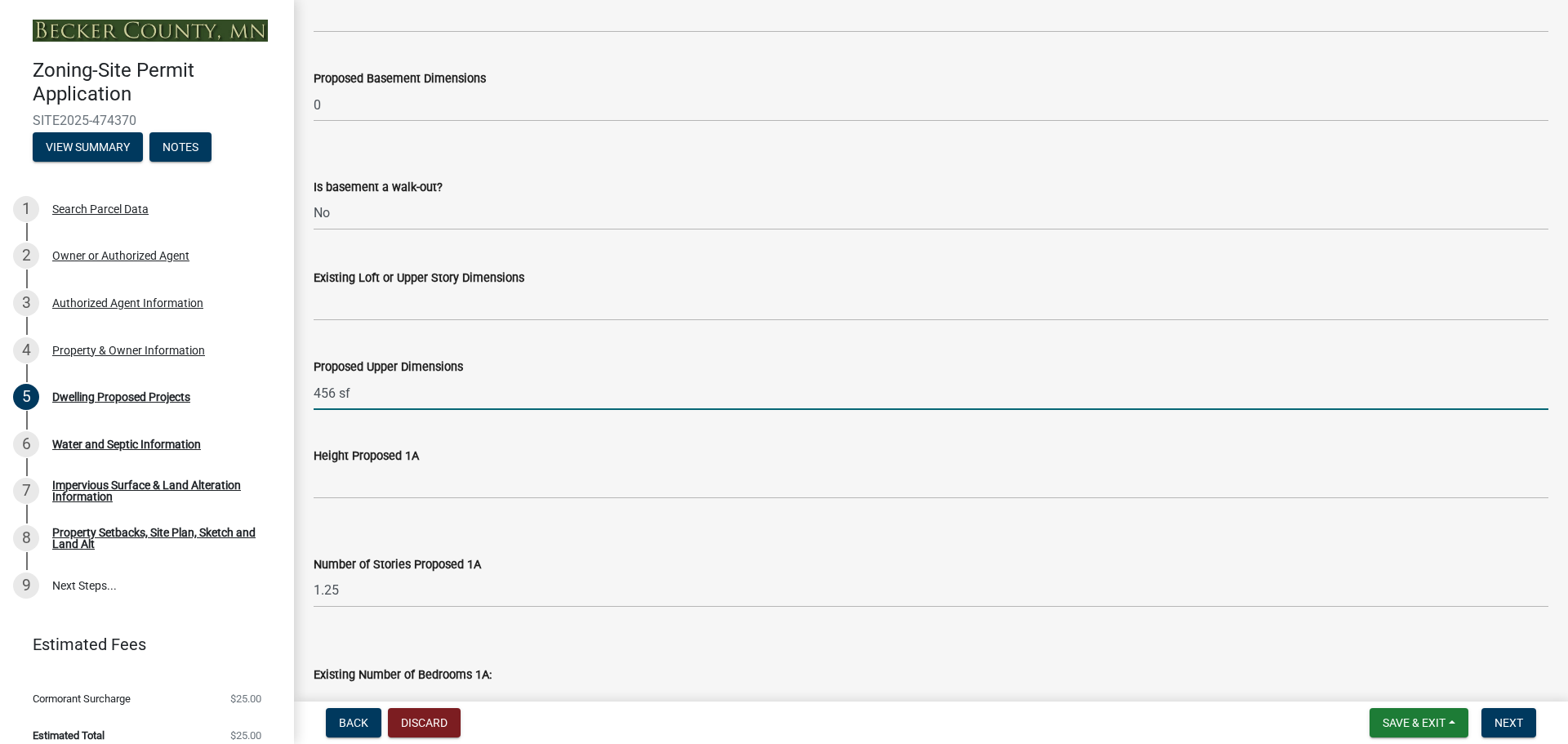
scroll to position [980, 0]
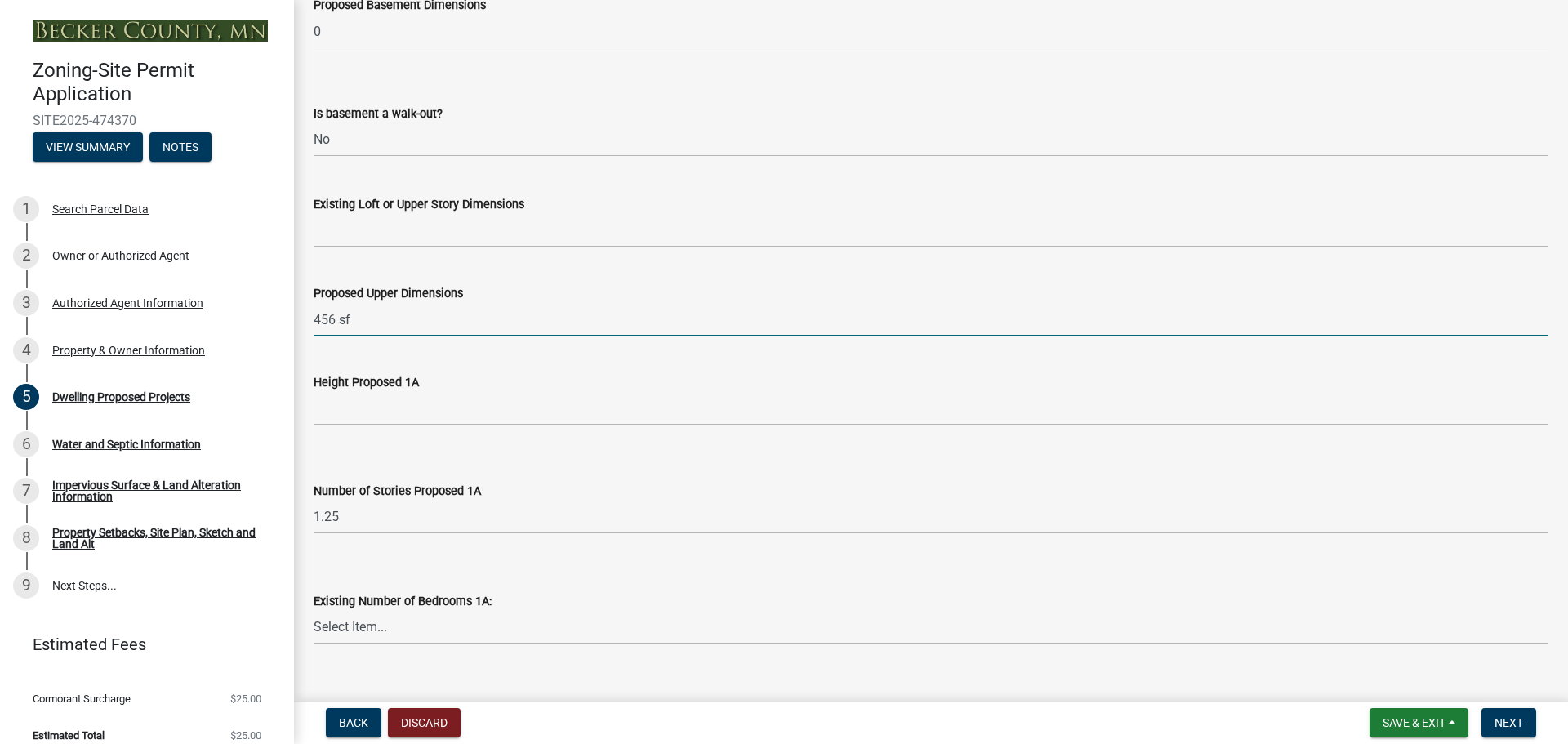
type input "456 sf"
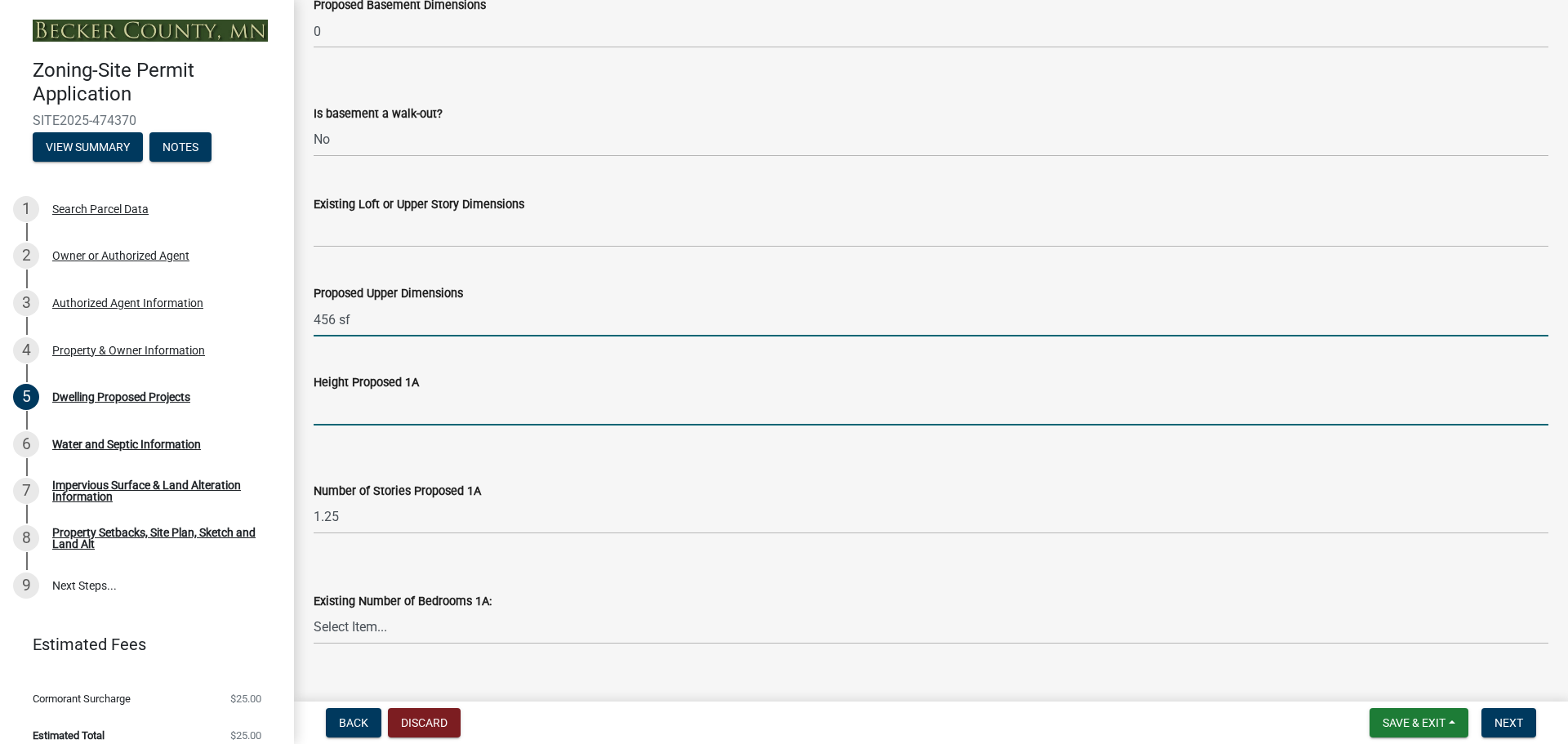
click at [380, 413] on input "Height Proposed 1A" at bounding box center [930, 408] width 1235 height 34
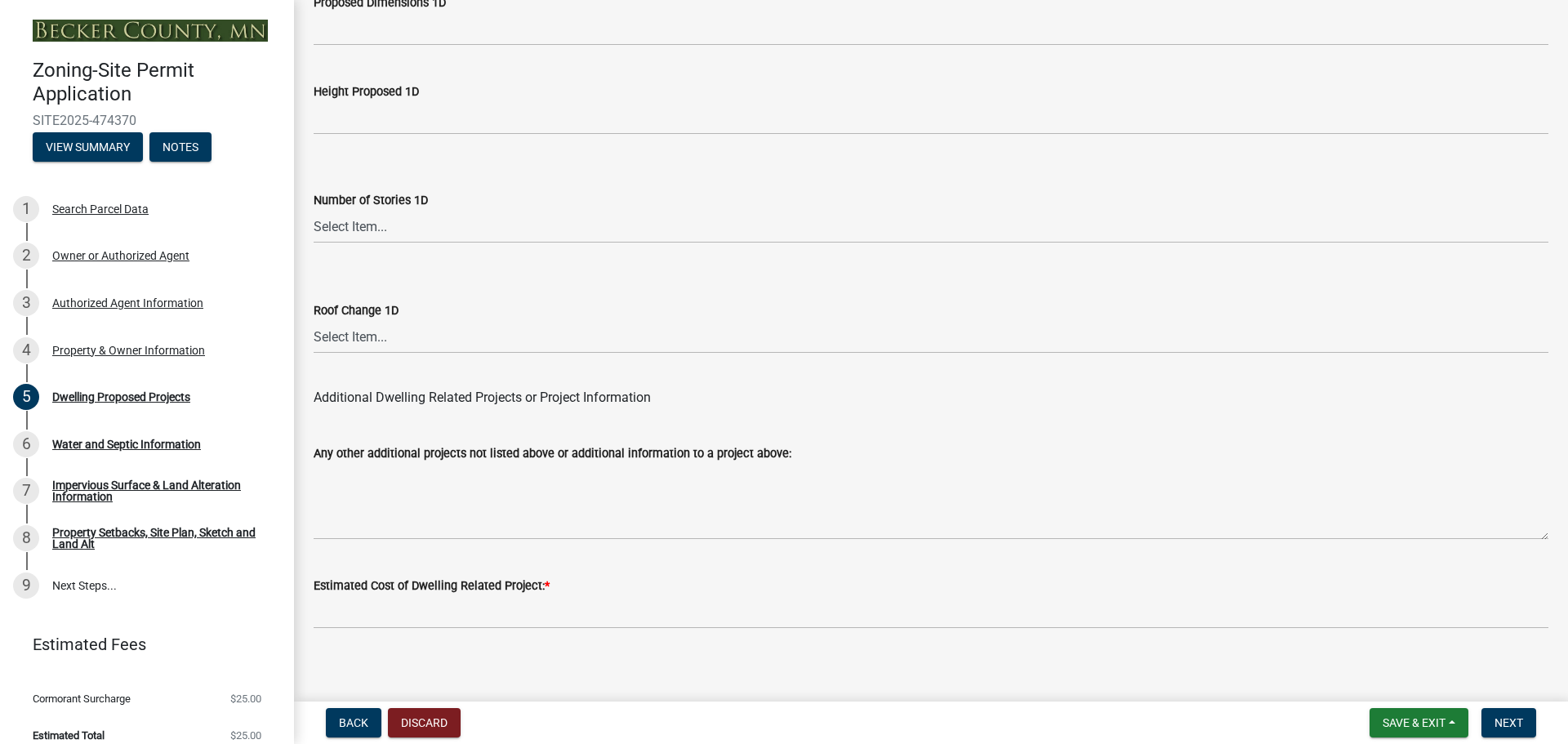
scroll to position [3917, 0]
type input "24'6""
click at [1521, 724] on span "Next" at bounding box center [1508, 722] width 28 height 13
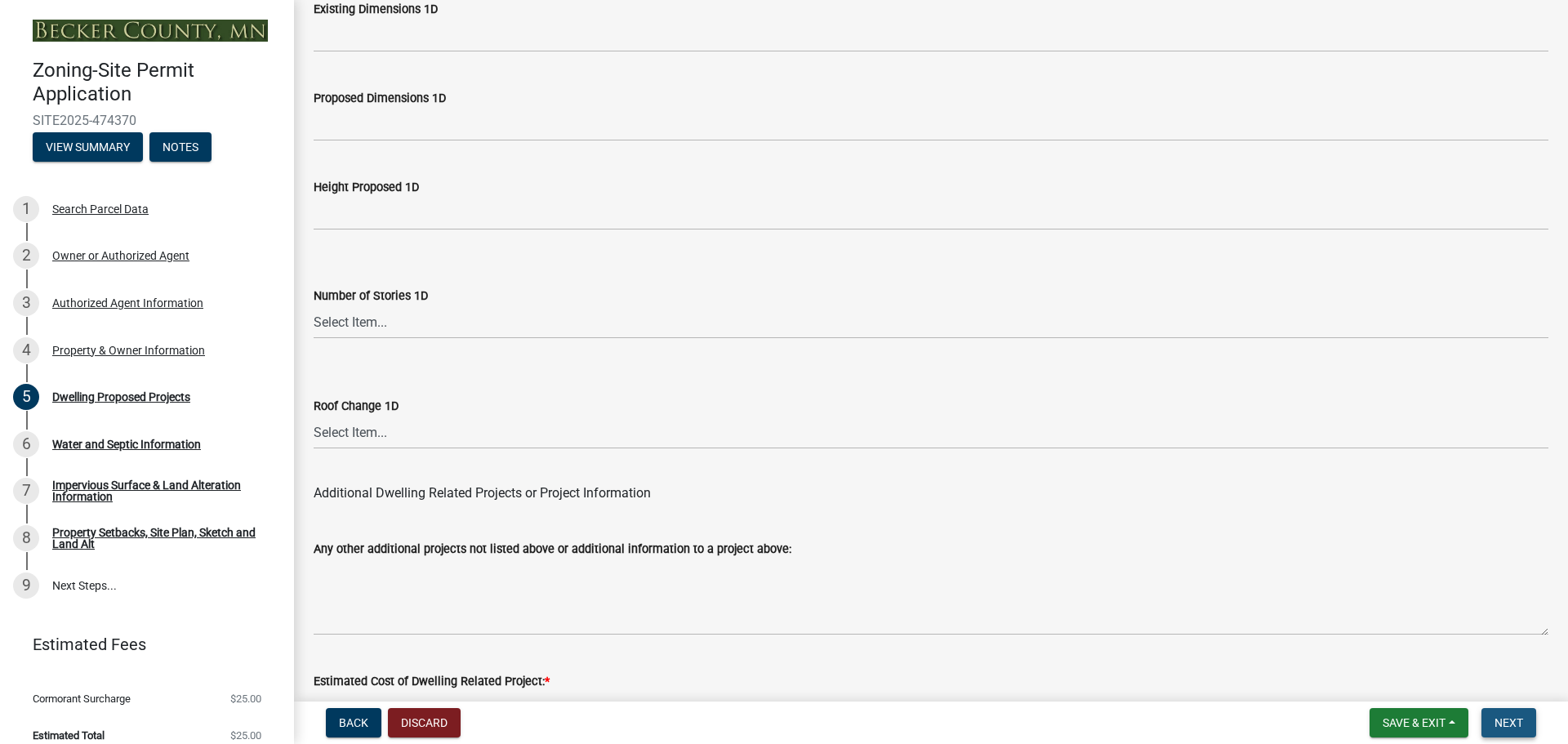
scroll to position [4015, 0]
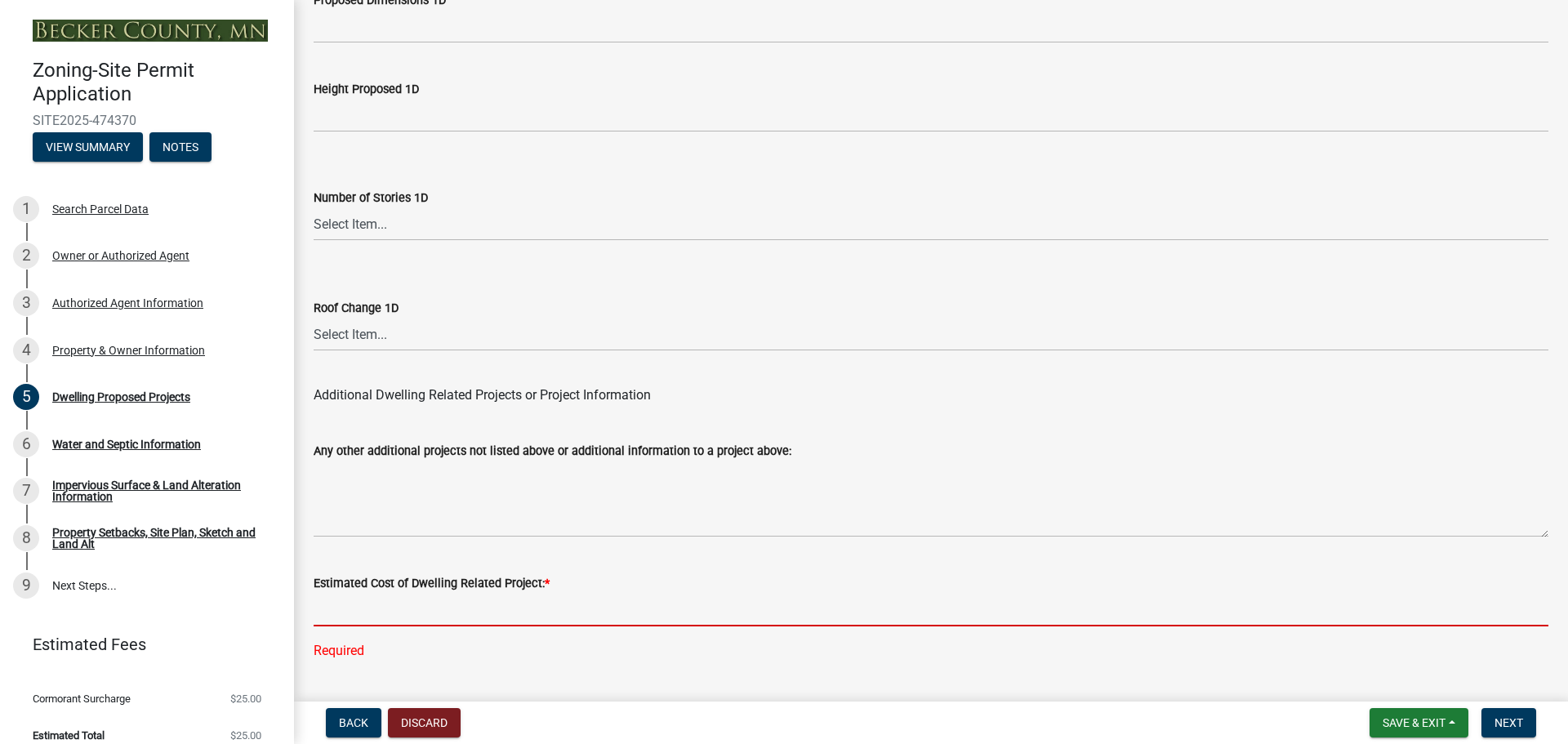
click at [401, 603] on input "text" at bounding box center [930, 609] width 1235 height 34
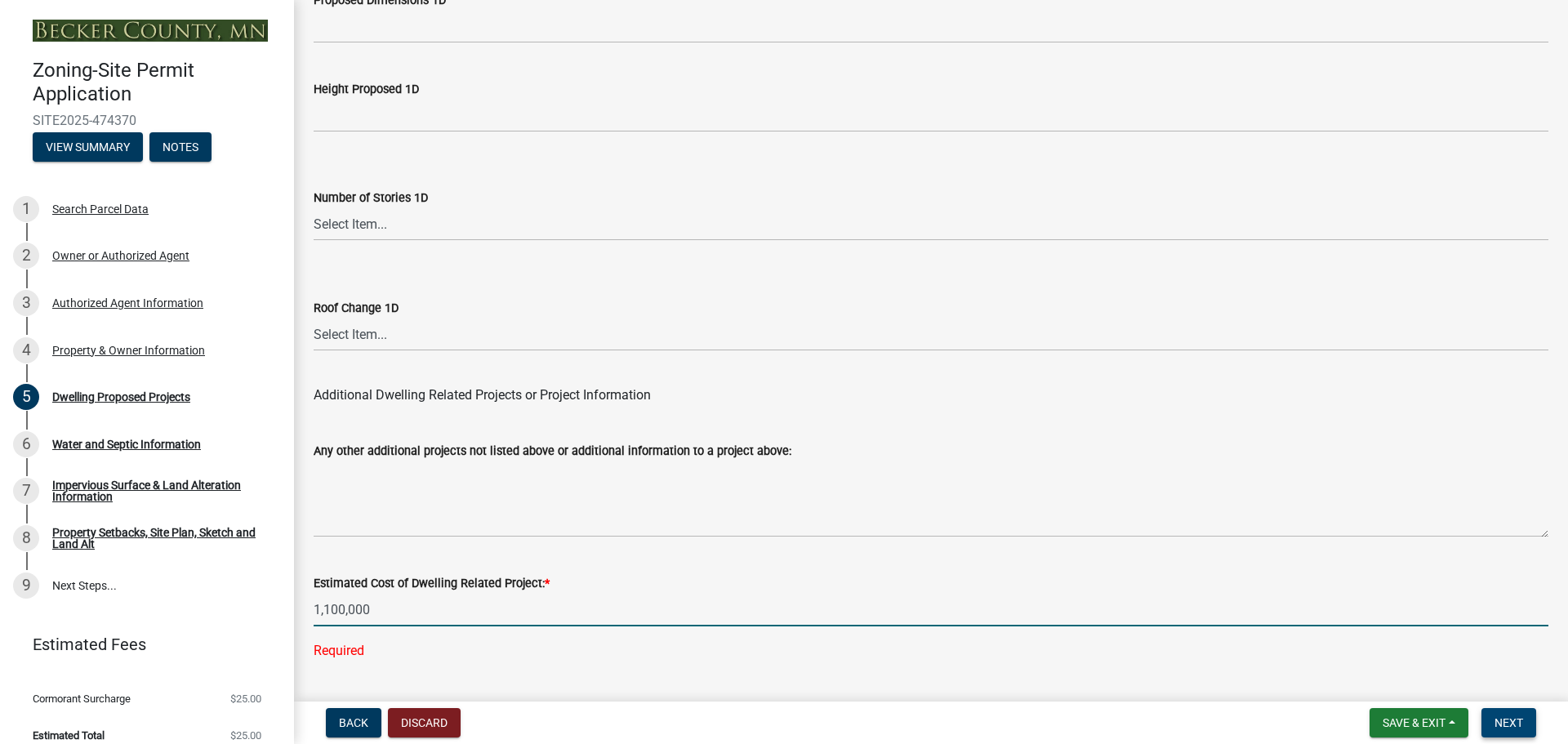
type input "1100000"
click at [1516, 735] on button "Next" at bounding box center [1508, 723] width 54 height 29
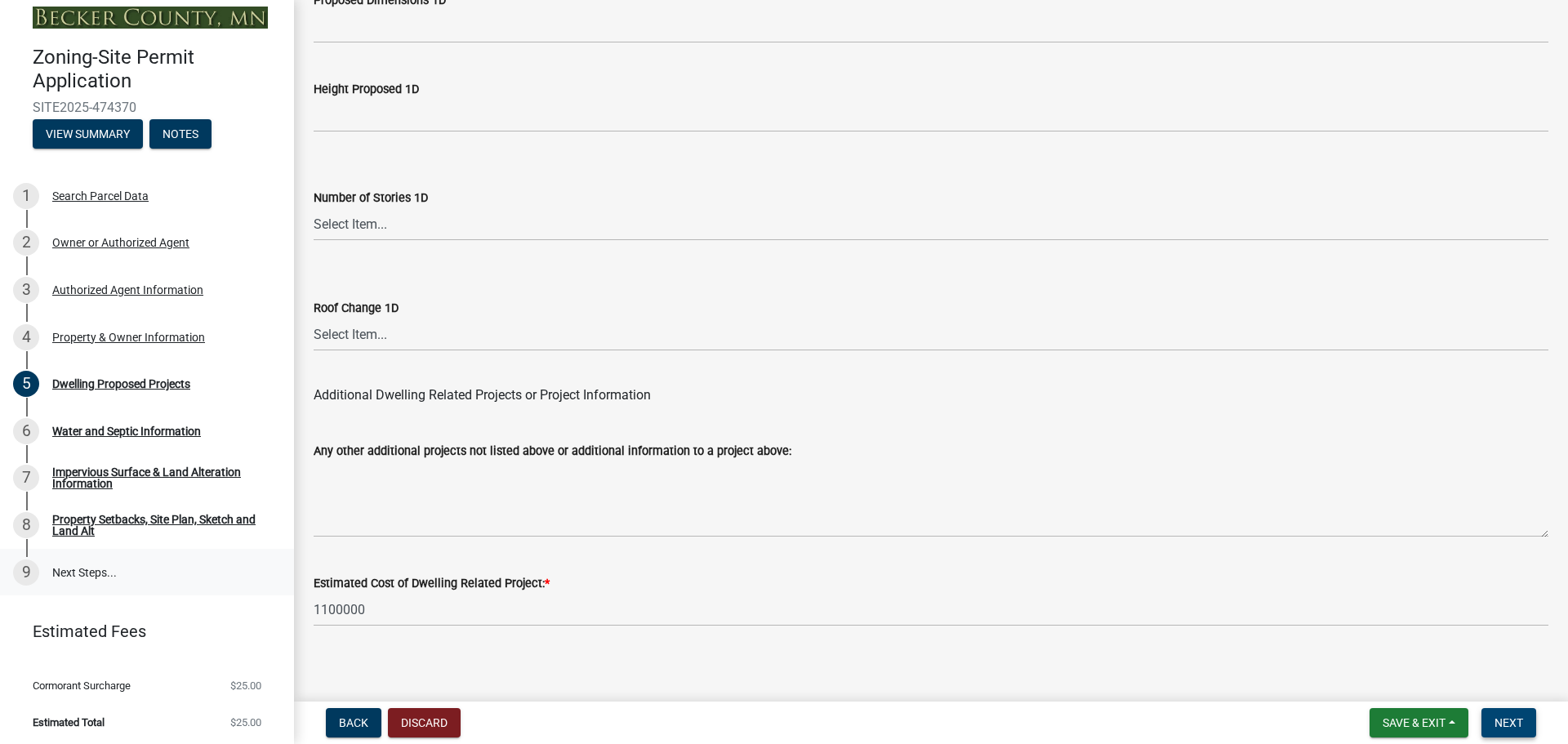
scroll to position [16, 0]
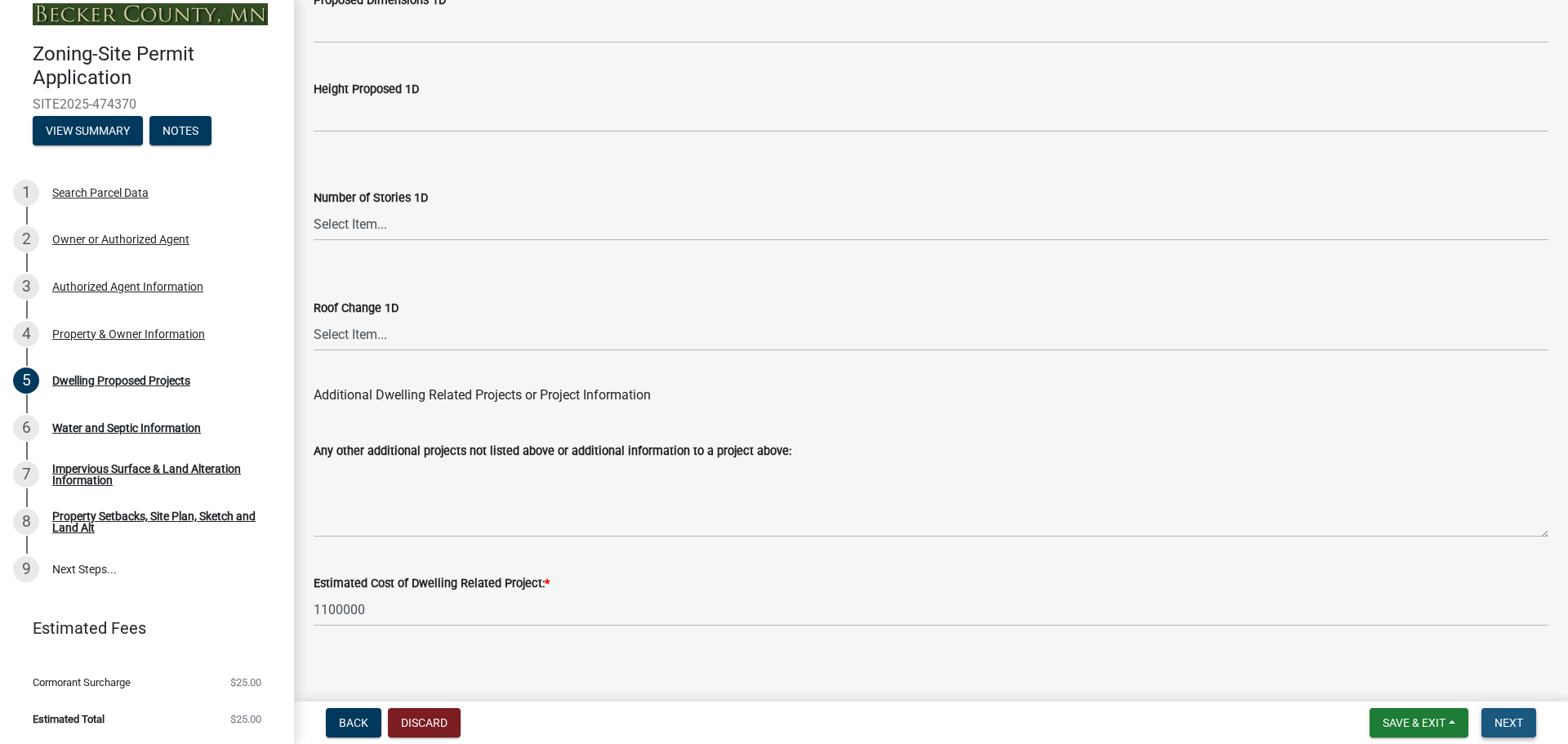
click at [1497, 720] on span "Next" at bounding box center [1508, 722] width 28 height 13
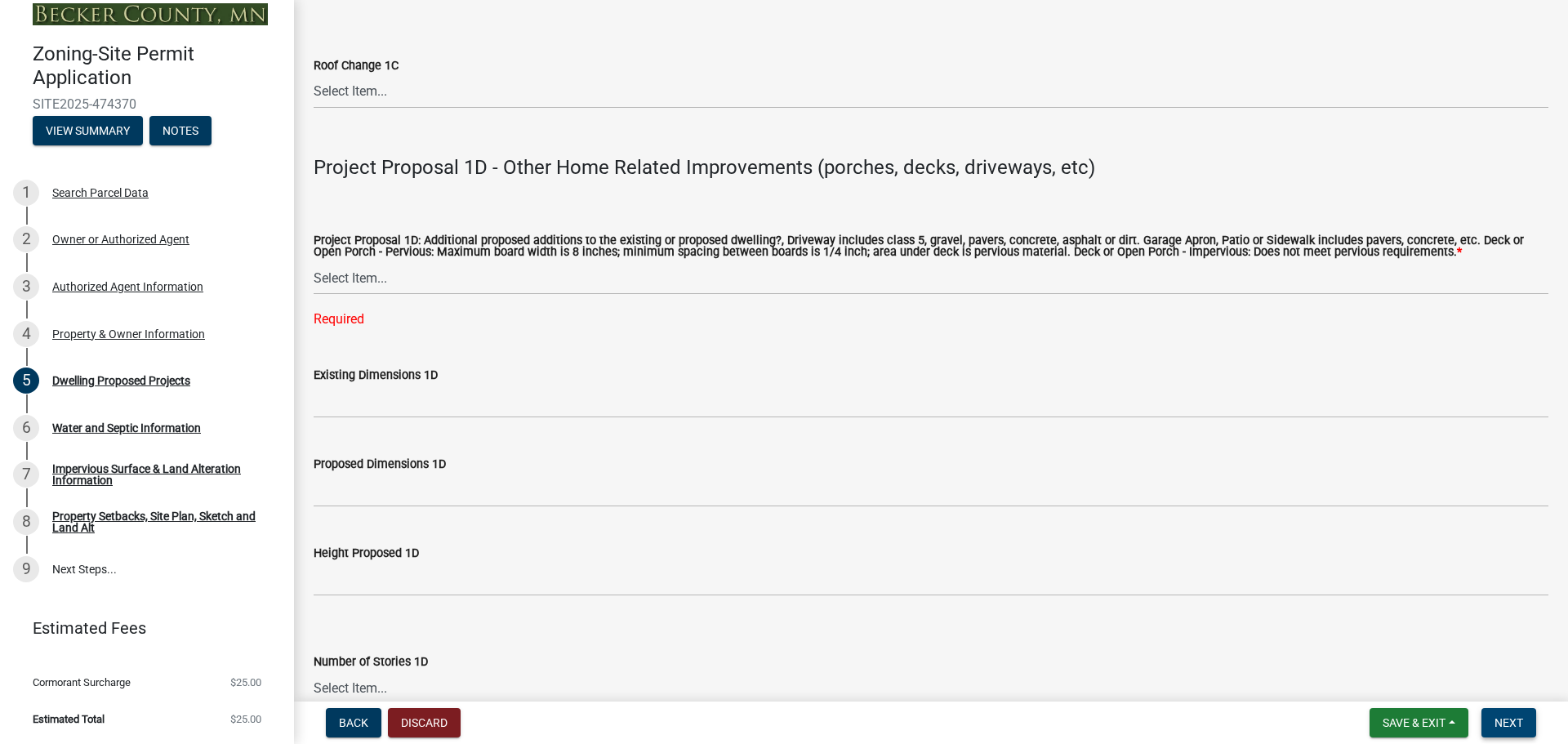
scroll to position [3443, 0]
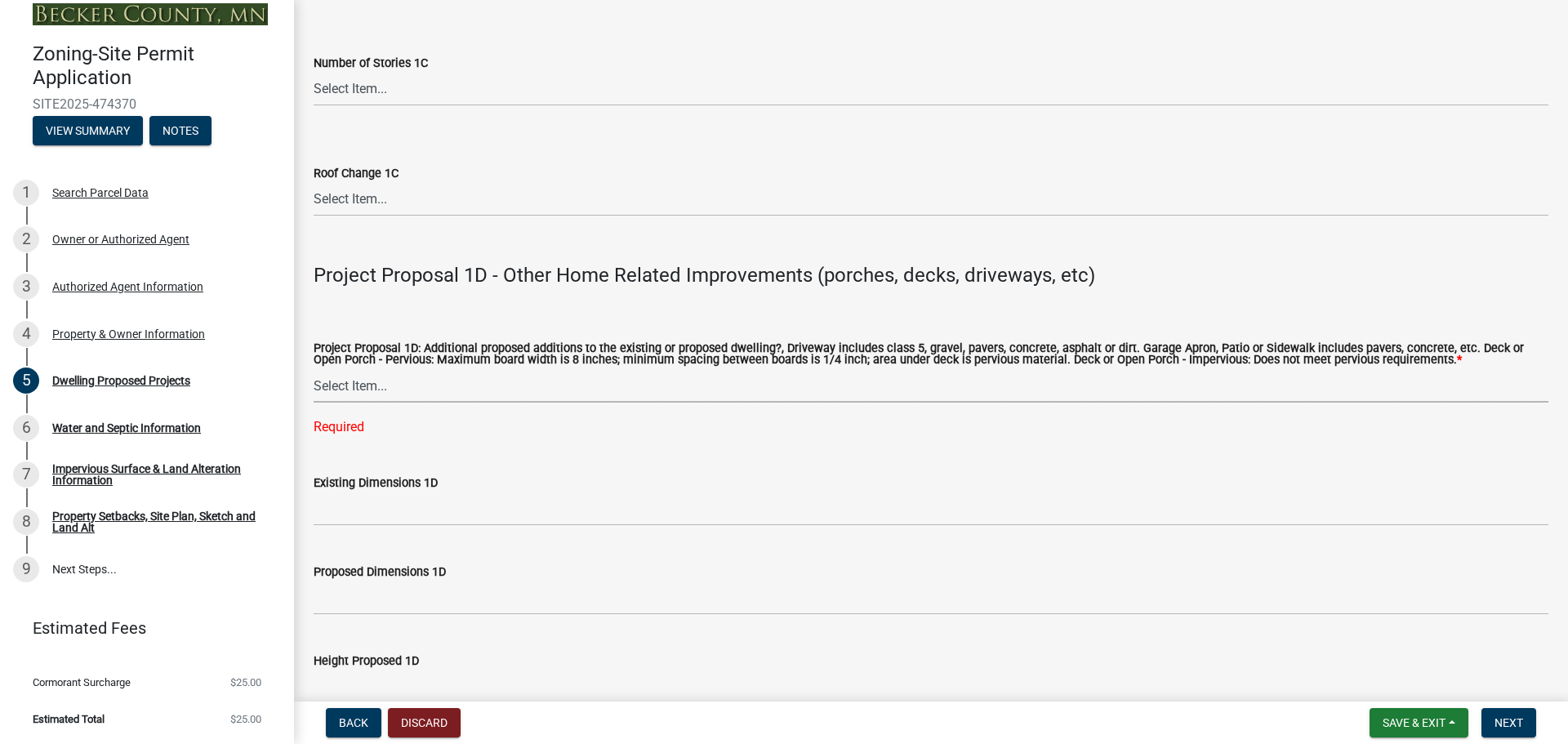
click at [364, 376] on select "Select Item... N/A Driveway Garage Apron Home Patio Sidewalk Deck - Pervious De…" at bounding box center [930, 386] width 1235 height 34
click at [313, 369] on select "Select Item... N/A Driveway Garage Apron Home Patio Sidewalk Deck - Pervious De…" at bounding box center [930, 386] width 1235 height 34
select select "574dab0a-a2f9-4f32-a930-7f8884412bac"
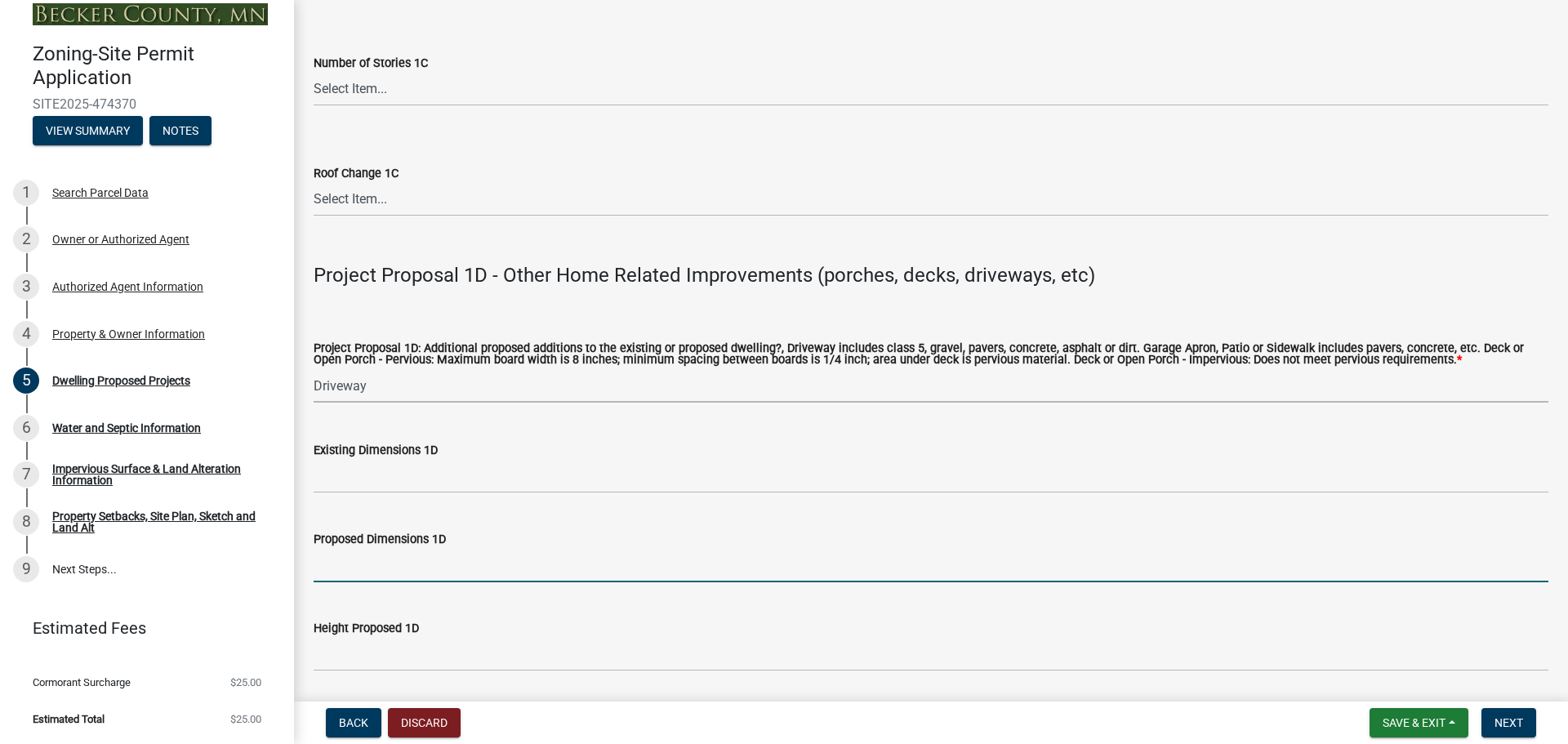
click at [358, 571] on input "Proposed Dimensions 1D" at bounding box center [930, 565] width 1235 height 34
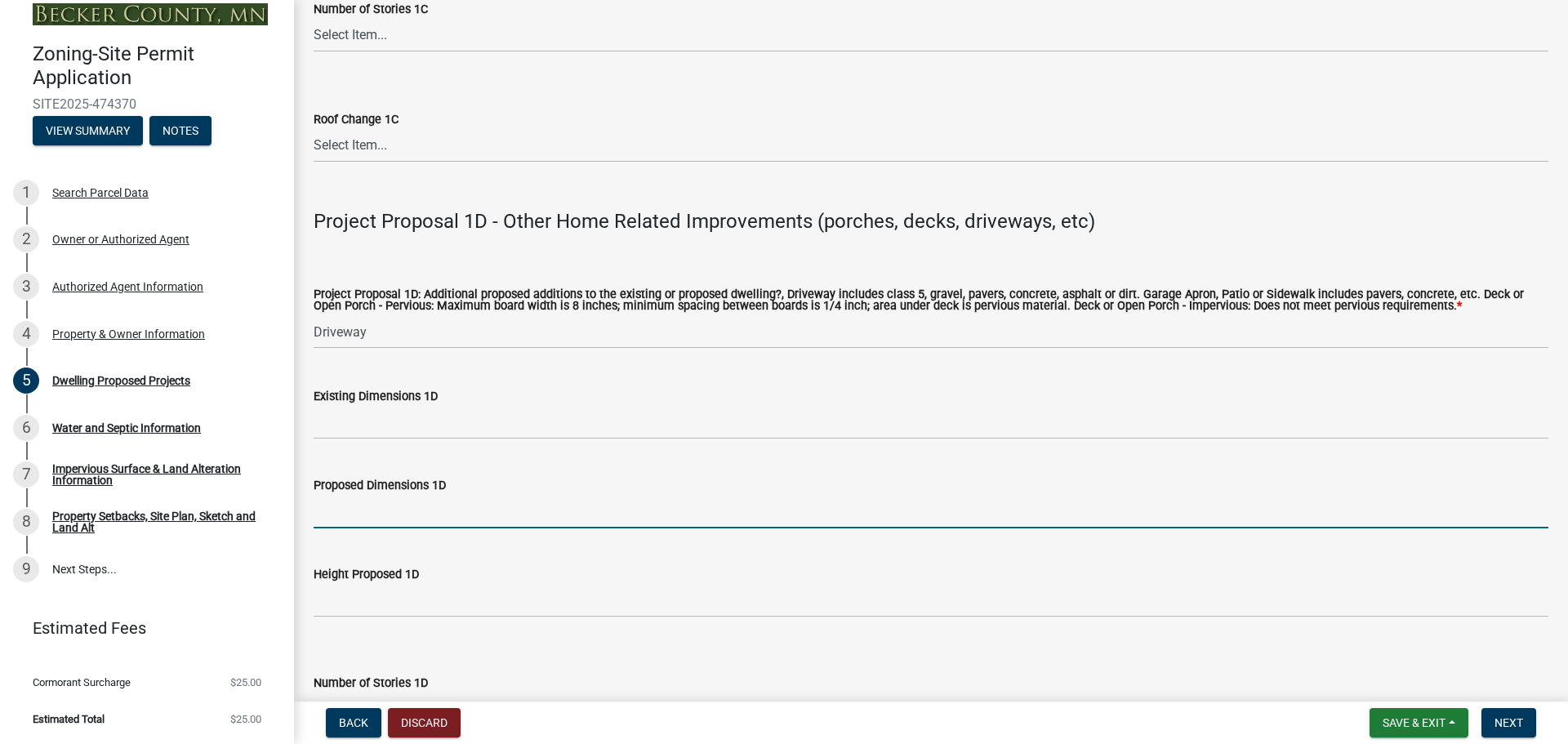
scroll to position [3492, 0]
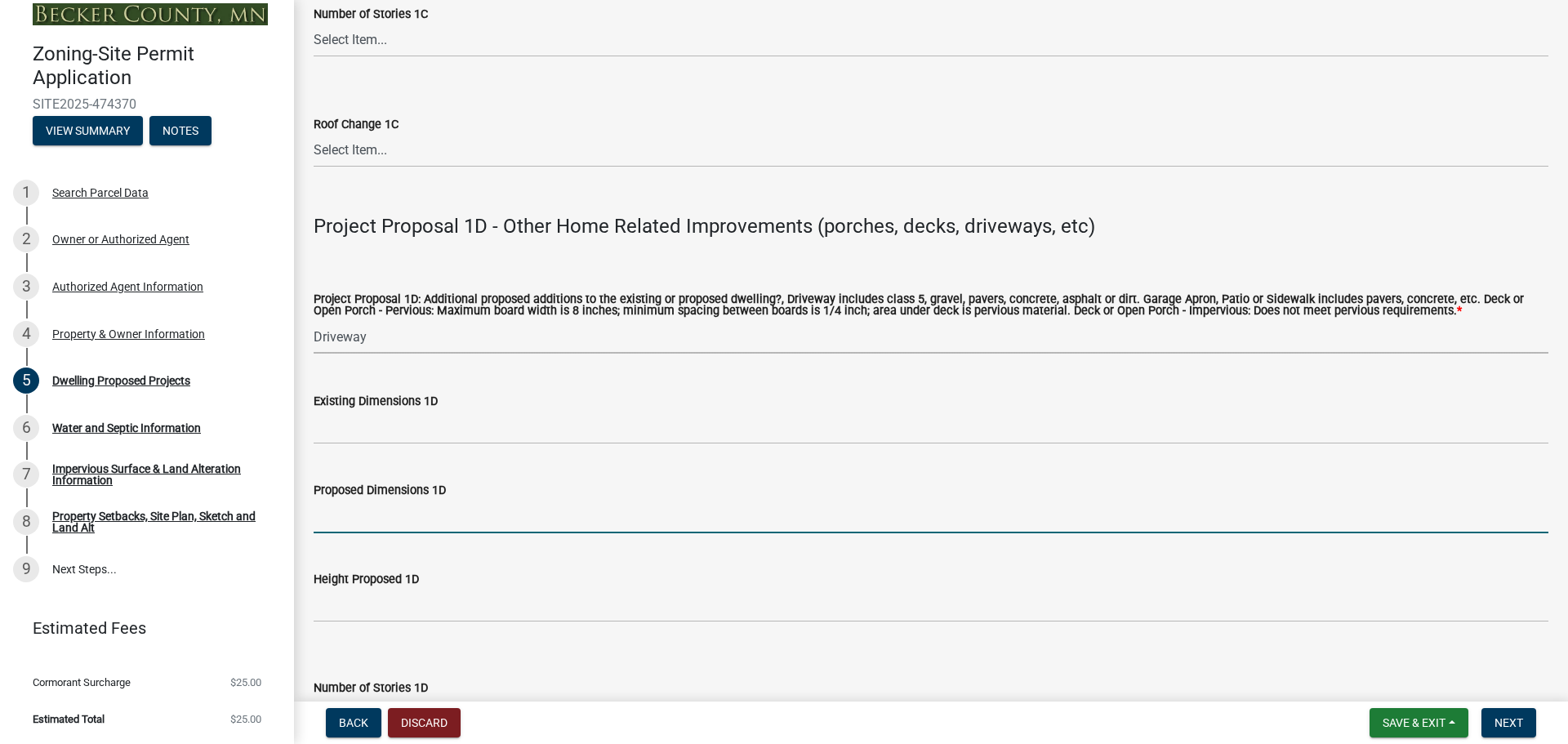
click at [334, 331] on select "Select Item... N/A Driveway Garage Apron Home Patio Sidewalk Deck - Pervious De…" at bounding box center [930, 337] width 1235 height 34
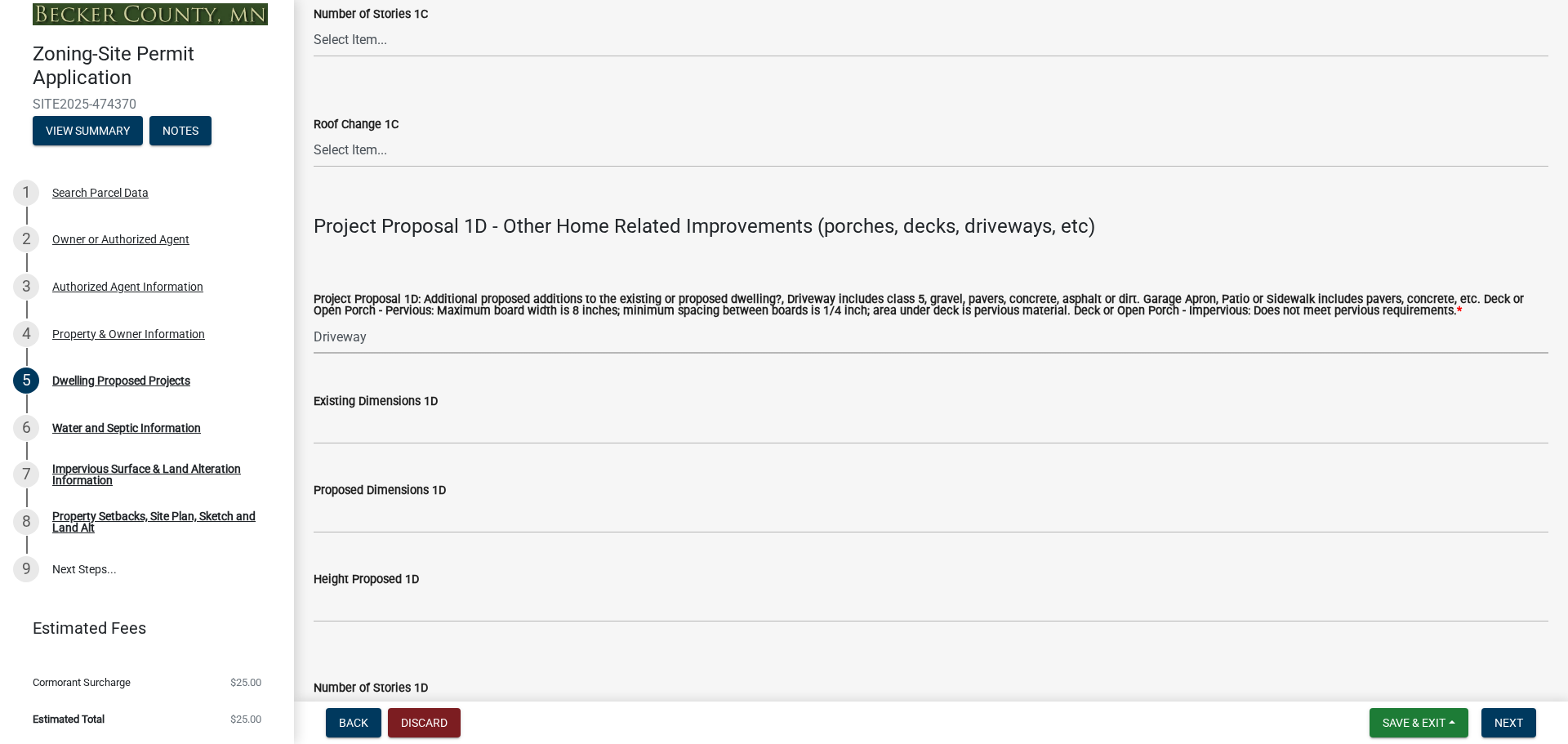
click at [334, 331] on select "Select Item... N/A Driveway Garage Apron Home Patio Sidewalk Deck - Pervious De…" at bounding box center [930, 337] width 1235 height 34
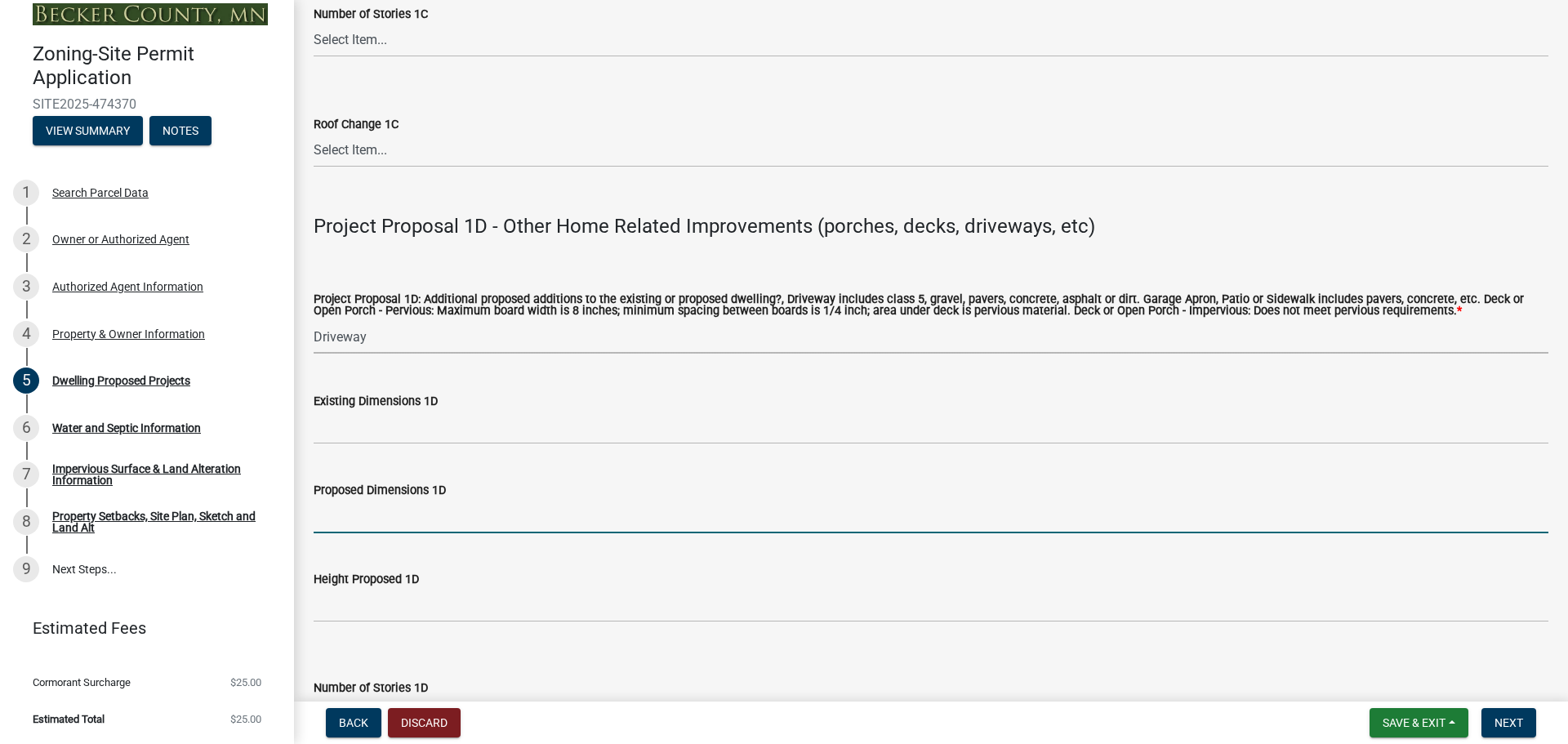
click at [374, 505] on input "Proposed Dimensions 1D" at bounding box center [930, 516] width 1235 height 34
click at [404, 511] on input "Proposed Dimensions 1D" at bounding box center [930, 516] width 1235 height 34
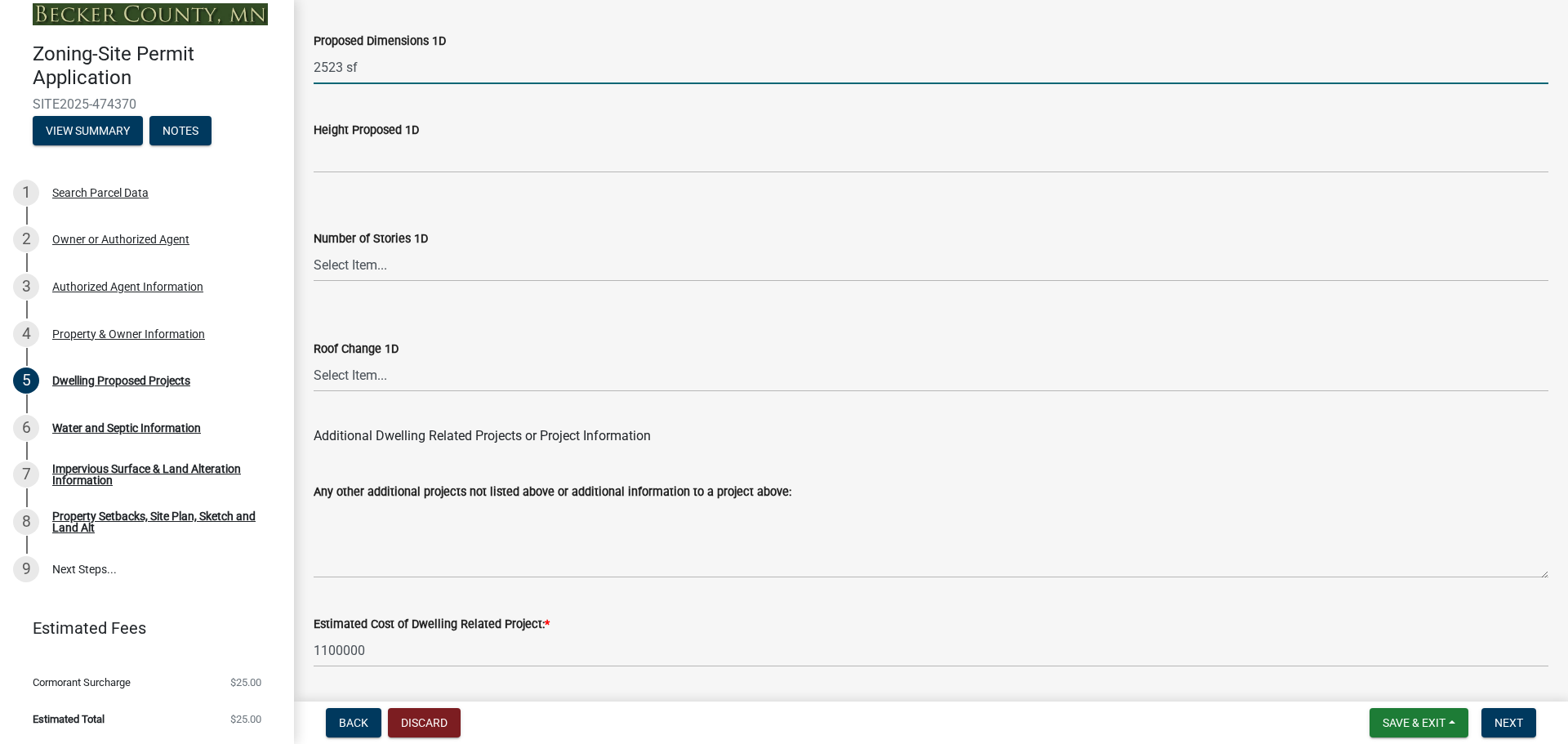
scroll to position [3982, 0]
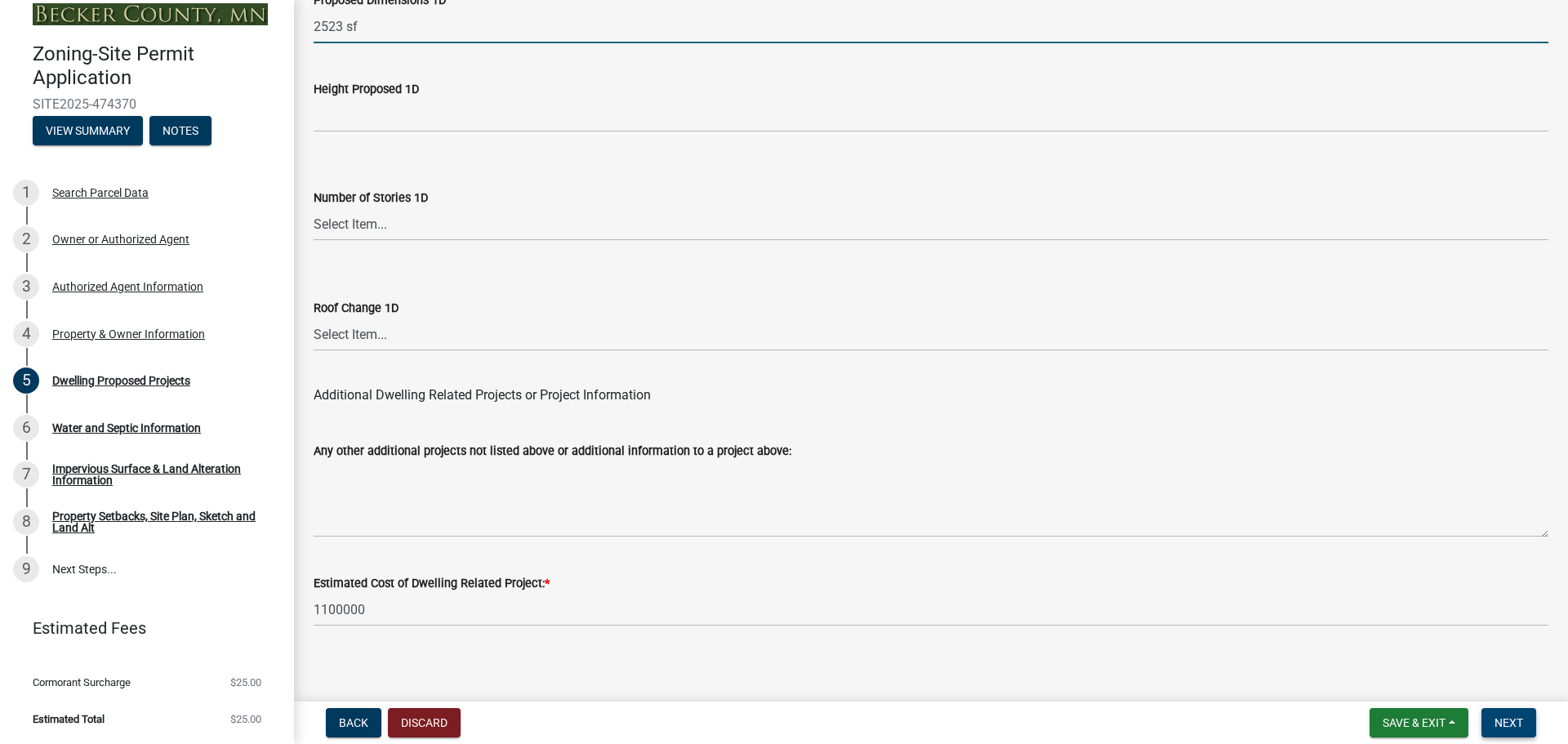
type input "2523 sf"
click at [1515, 719] on span "Next" at bounding box center [1508, 722] width 28 height 13
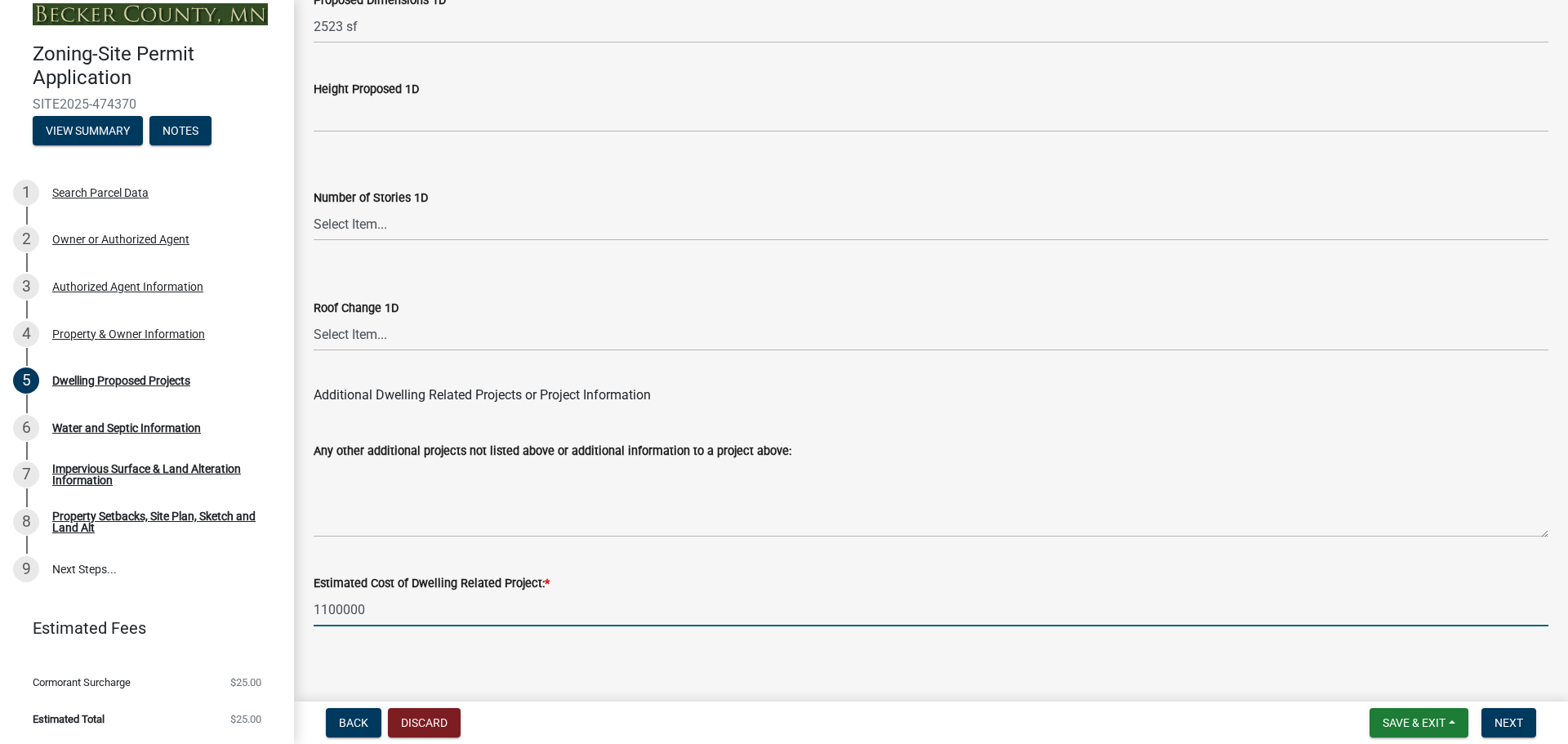
click at [435, 596] on input "1100000" at bounding box center [930, 609] width 1235 height 34
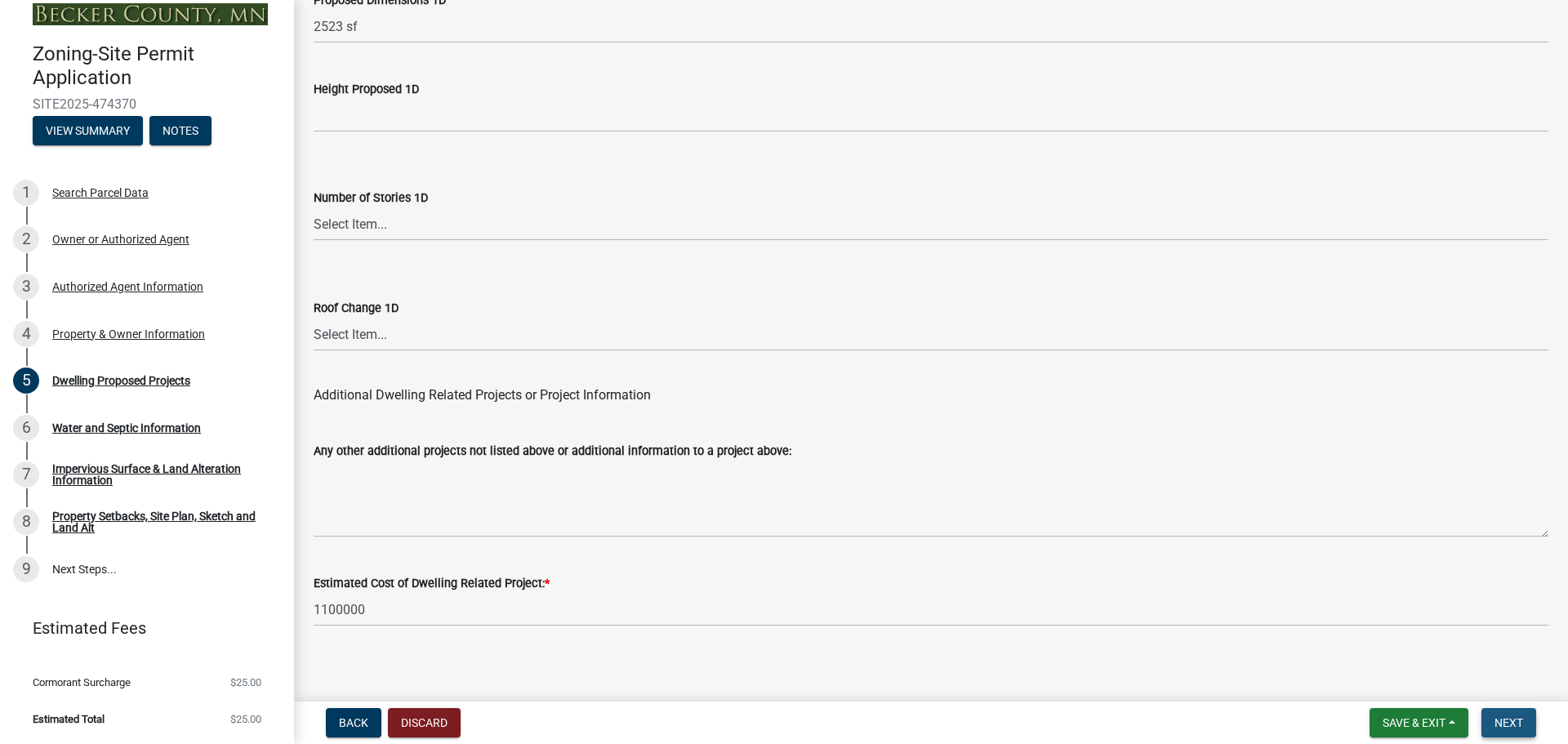
click at [1510, 728] on span "Next" at bounding box center [1508, 722] width 28 height 13
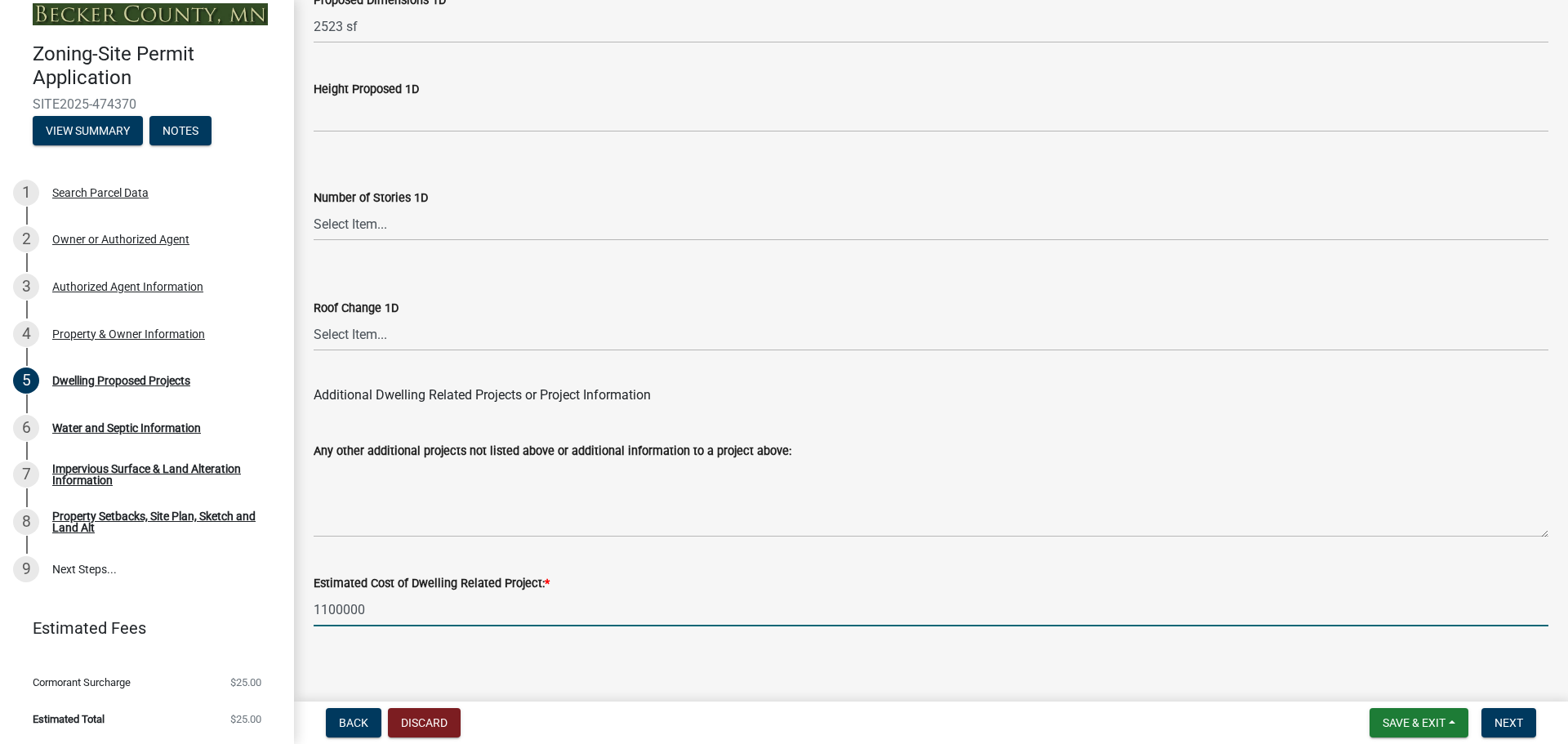
click at [626, 597] on input "1100000" at bounding box center [930, 609] width 1235 height 34
click at [313, 597] on input "1100000" at bounding box center [930, 609] width 1235 height 34
click at [331, 600] on input "$1100000" at bounding box center [930, 609] width 1235 height 34
click at [352, 598] on input "$1,100000" at bounding box center [930, 609] width 1235 height 34
click at [385, 601] on input "$1,100,000" at bounding box center [930, 609] width 1235 height 34
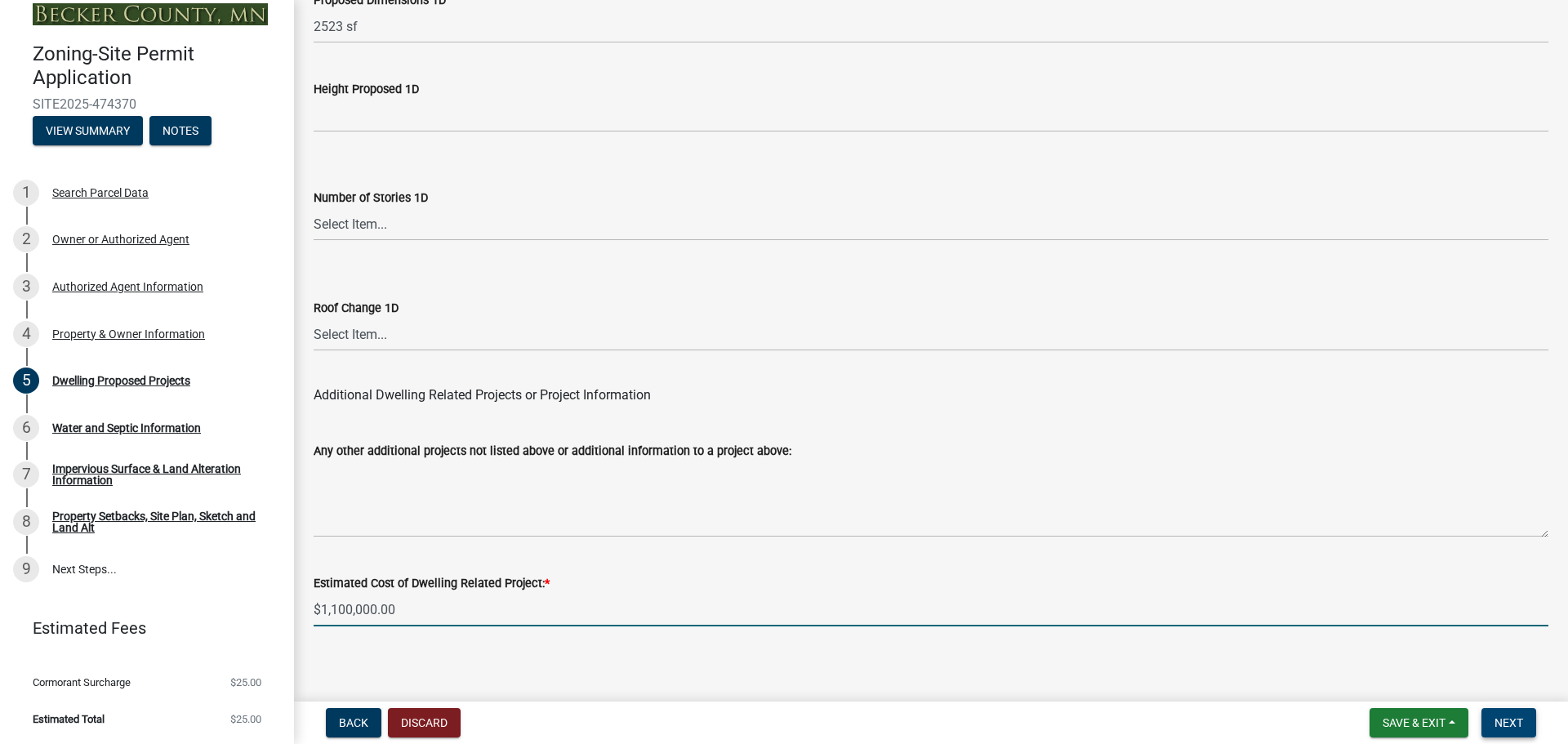
type input "1100000"
click at [1514, 723] on span "Next" at bounding box center [1508, 722] width 28 height 13
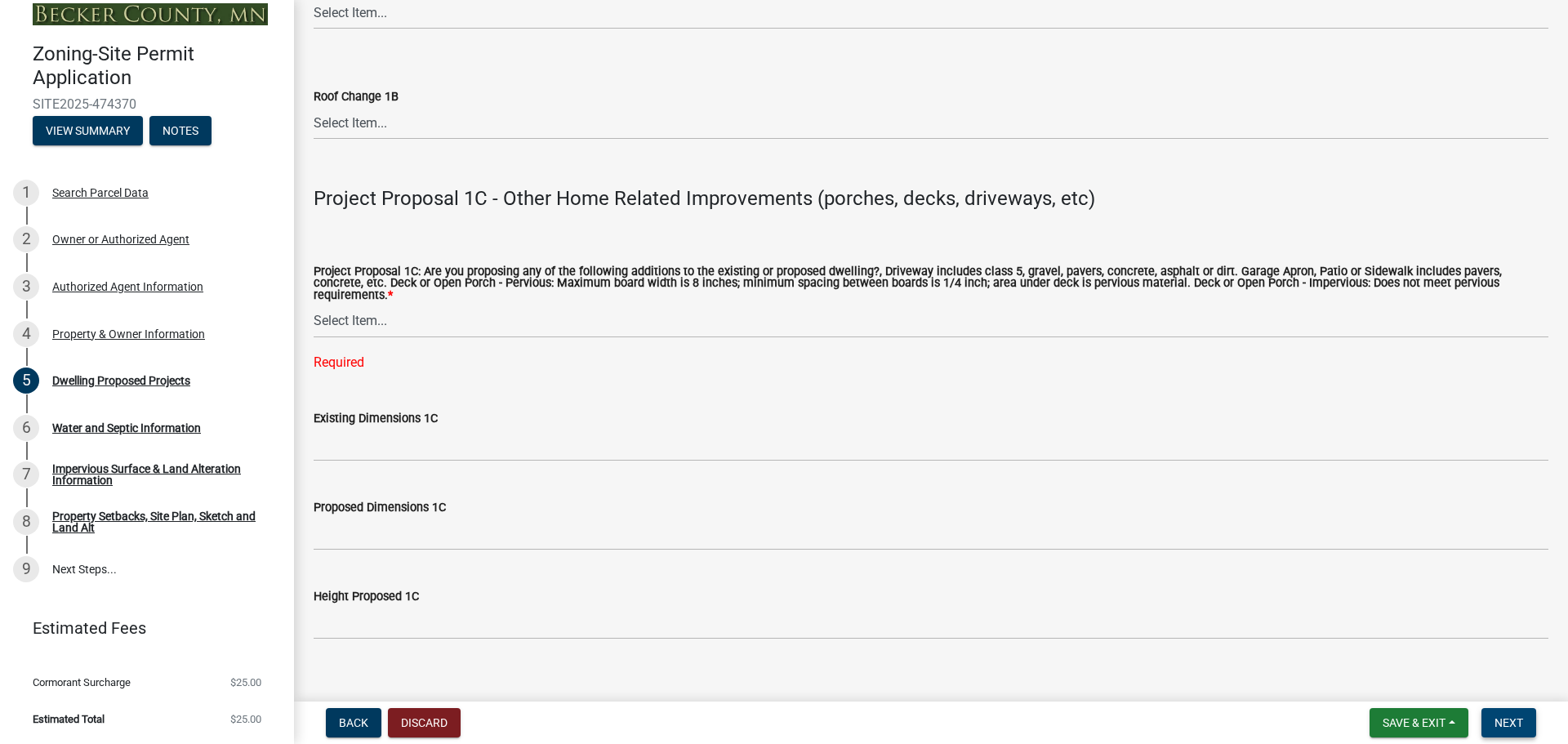
scroll to position [2675, 0]
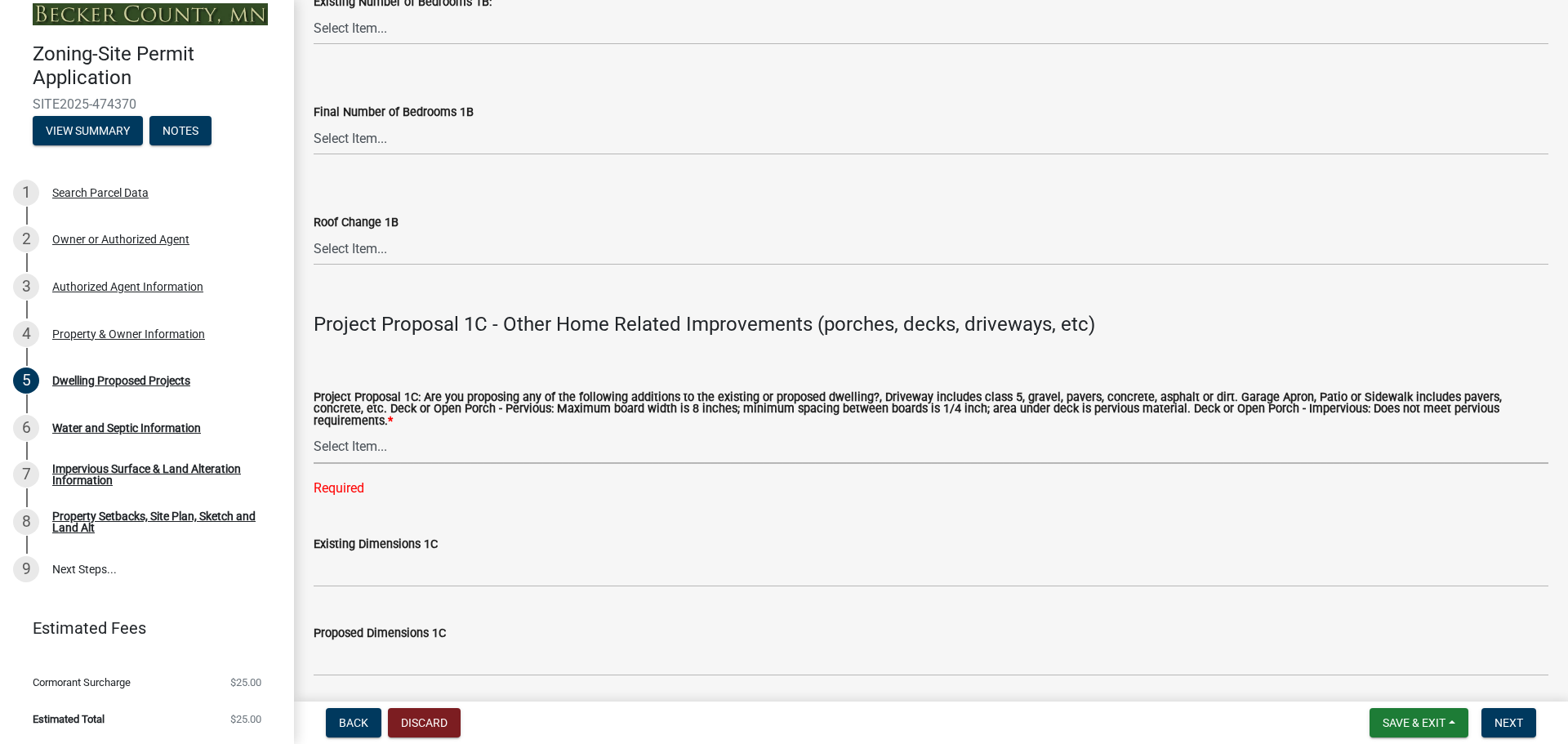
click at [347, 433] on select "Select Item... N/A Driveway Garage Apron Home Patio Sidewalk Deck - Pervious De…" at bounding box center [930, 447] width 1235 height 34
click at [313, 431] on select "Select Item... N/A Driveway Garage Apron Home Patio Sidewalk Deck - Pervious De…" at bounding box center [930, 447] width 1235 height 34
select select "cbc699c5-a6de-4f3d-a533-ae678b946106"
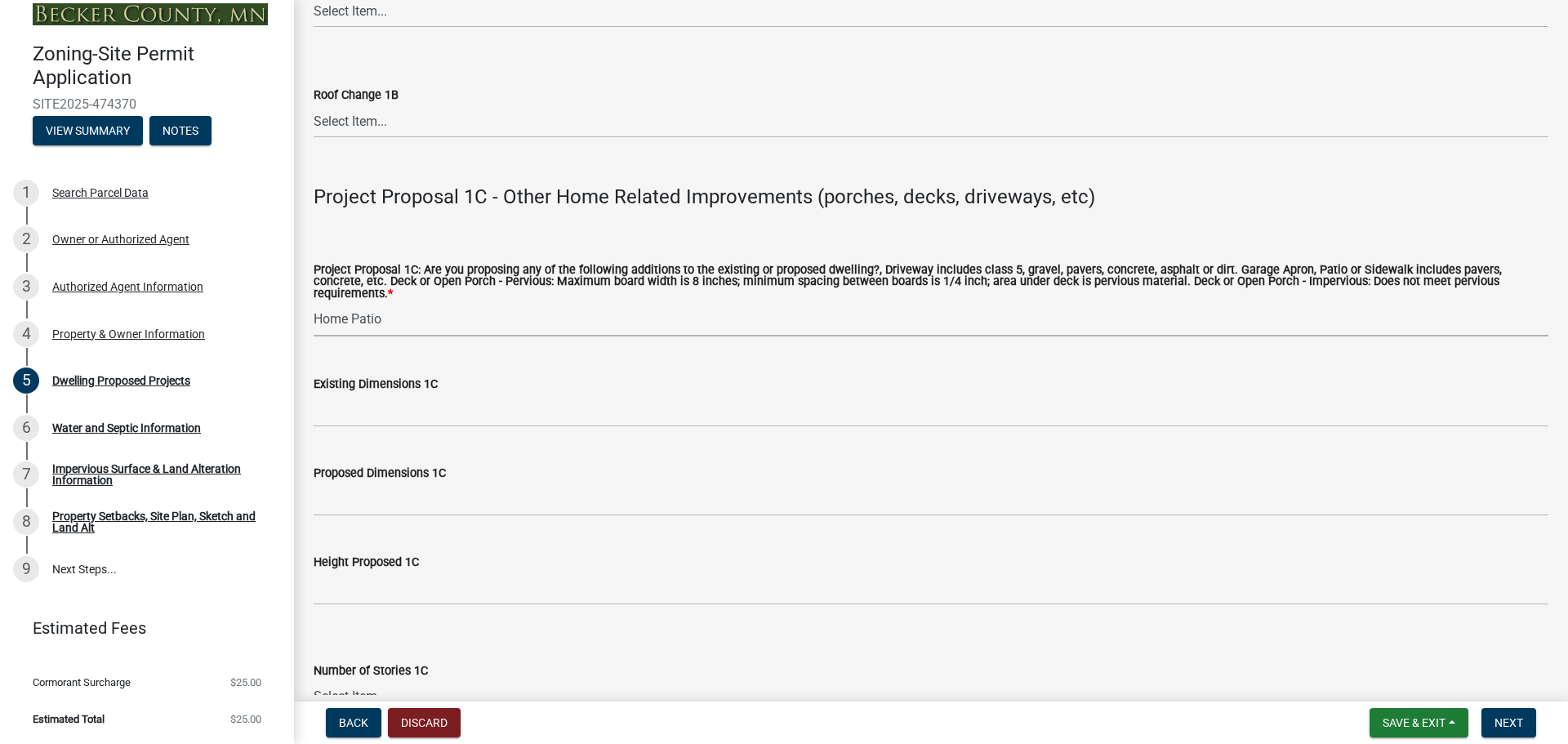
scroll to position [2839, 0]
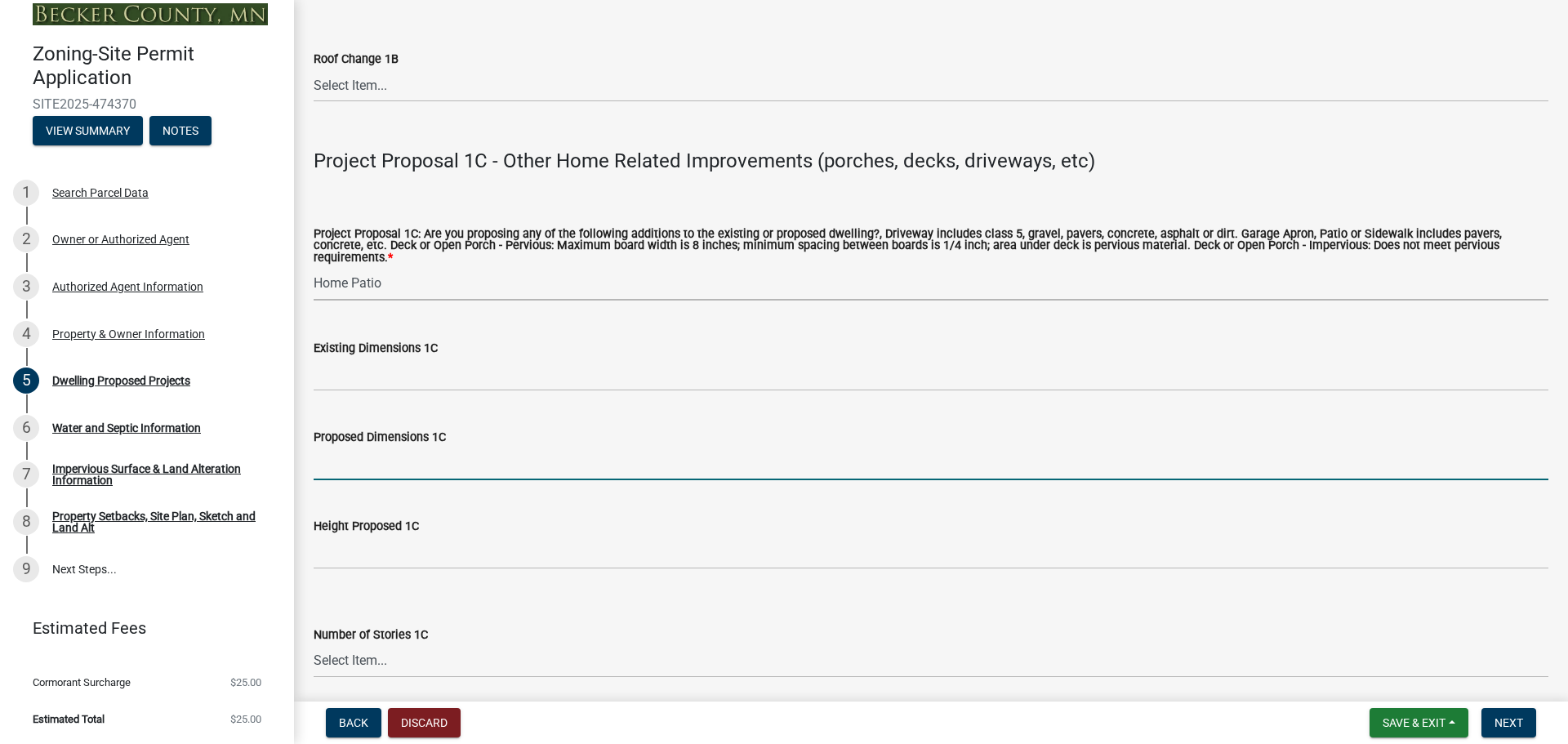
click at [389, 453] on input "Proposed Dimensions 1C" at bounding box center [930, 463] width 1235 height 34
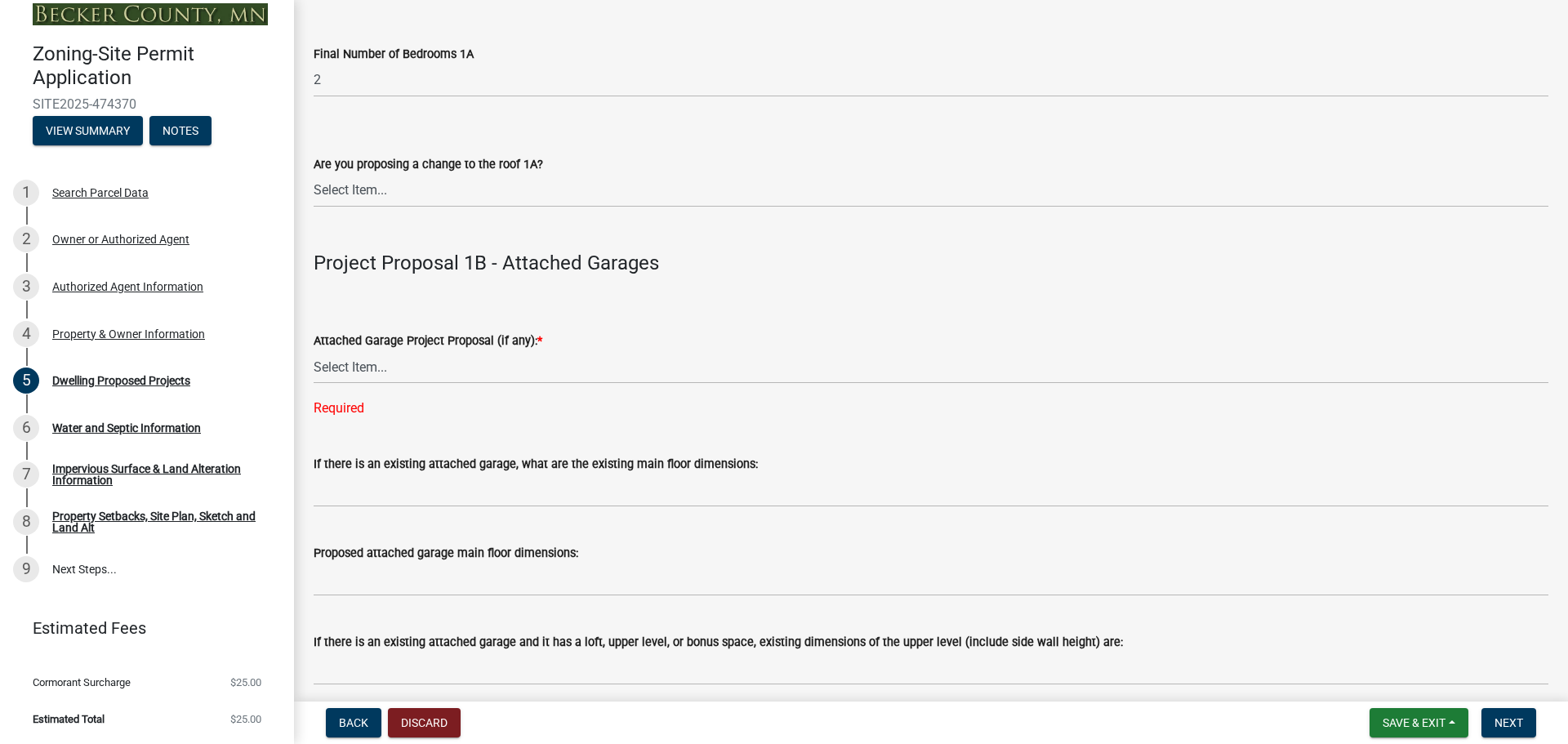
scroll to position [1613, 0]
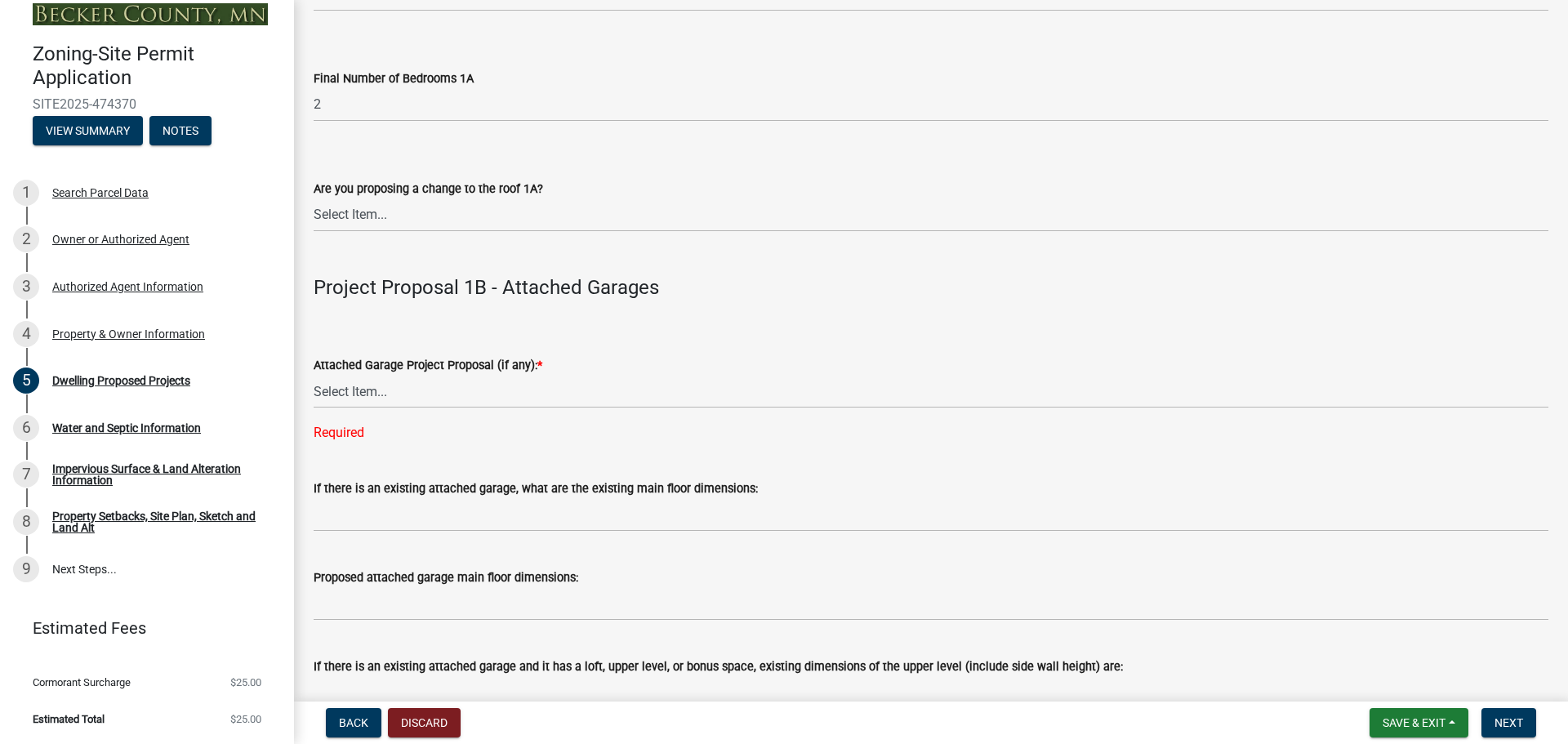
type input "869 sf"
click at [392, 391] on select "Select Item... N/A New Attached Garage Addition to Attached Garage" at bounding box center [930, 391] width 1235 height 34
click at [313, 375] on select "Select Item... N/A New Attached Garage Addition to Attached Garage" at bounding box center [930, 391] width 1235 height 34
select select "638dddef-31f4-4d73-b0b5-0ffc7b344434"
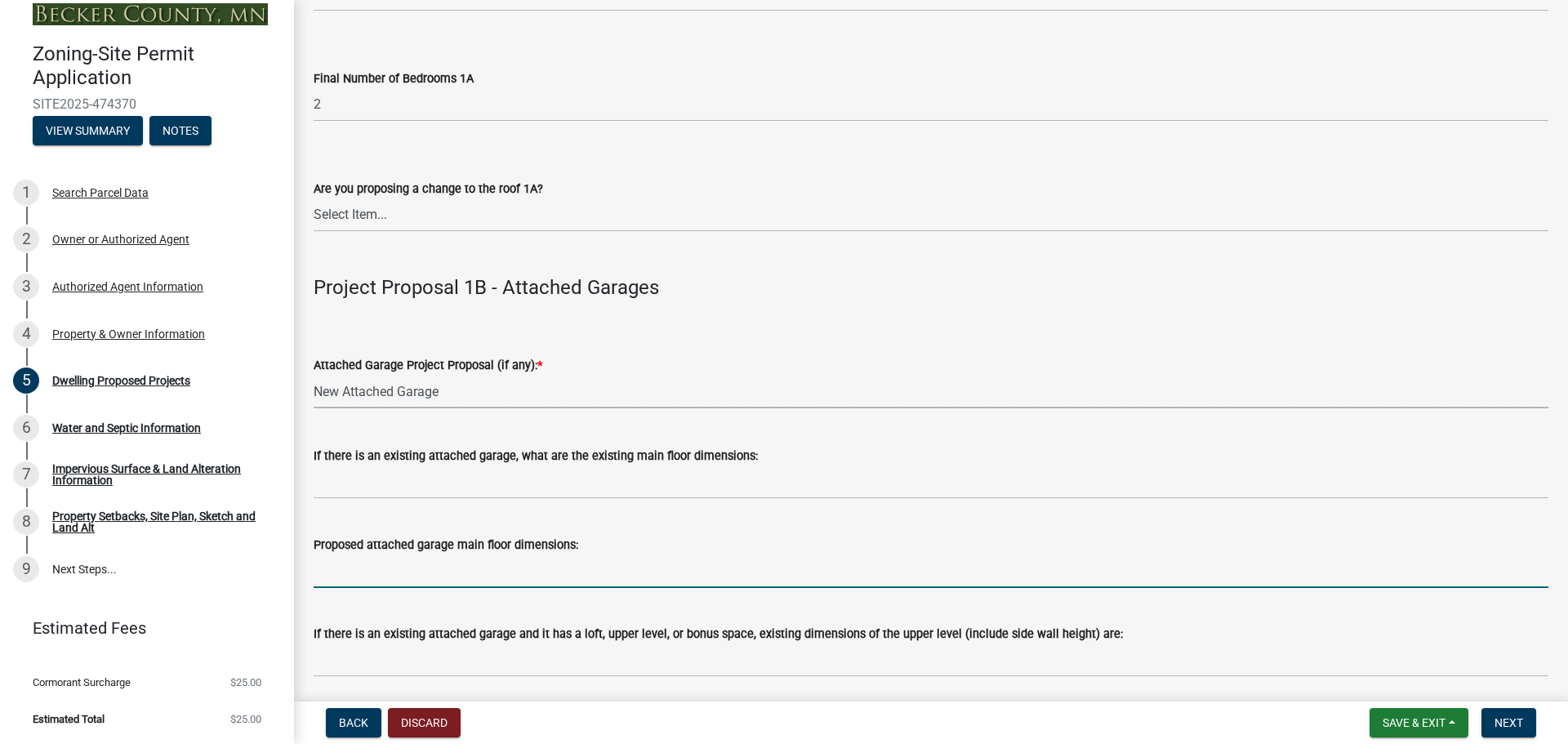
click at [425, 579] on input "Proposed attached garage main floor dimensions:" at bounding box center [930, 571] width 1235 height 34
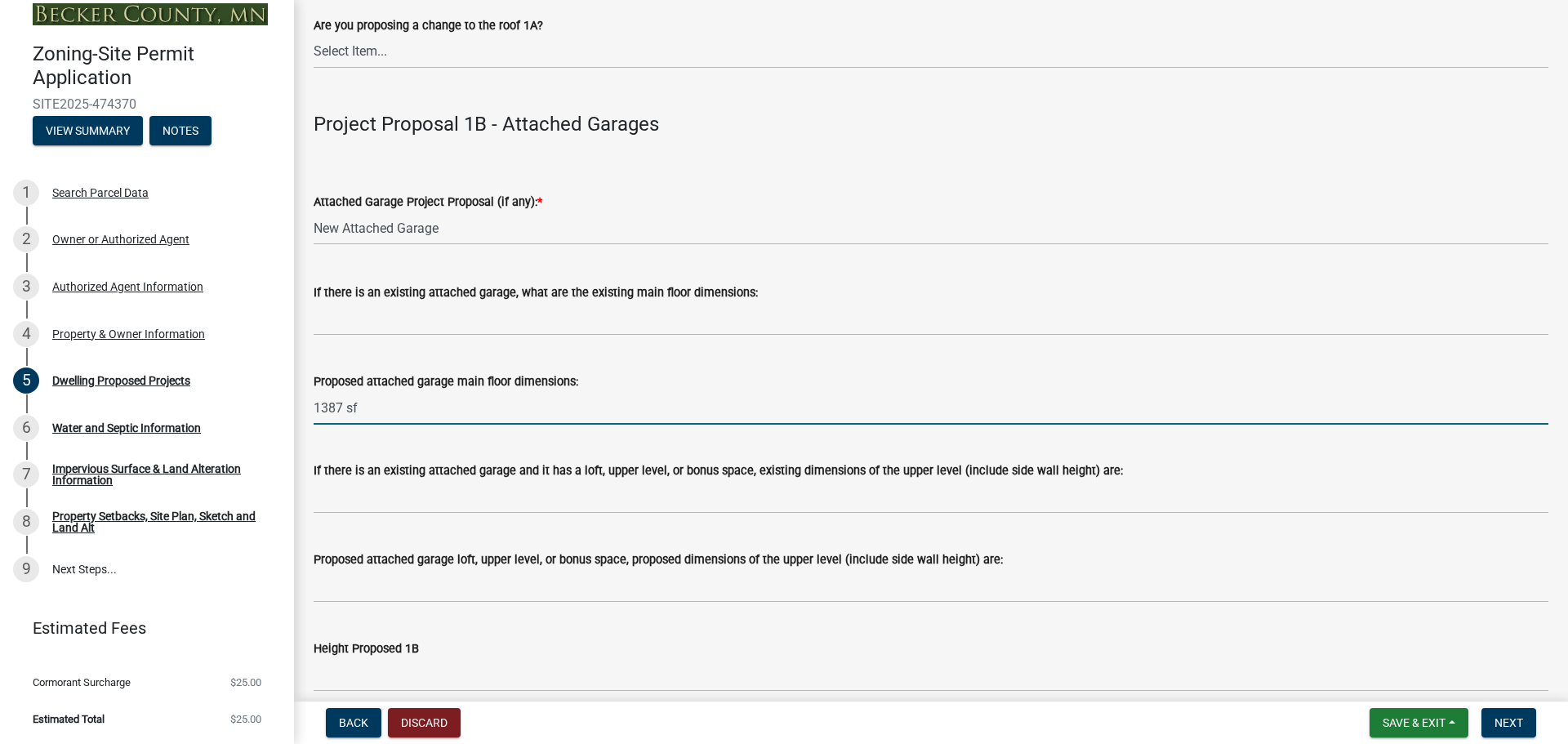
scroll to position [1858, 0]
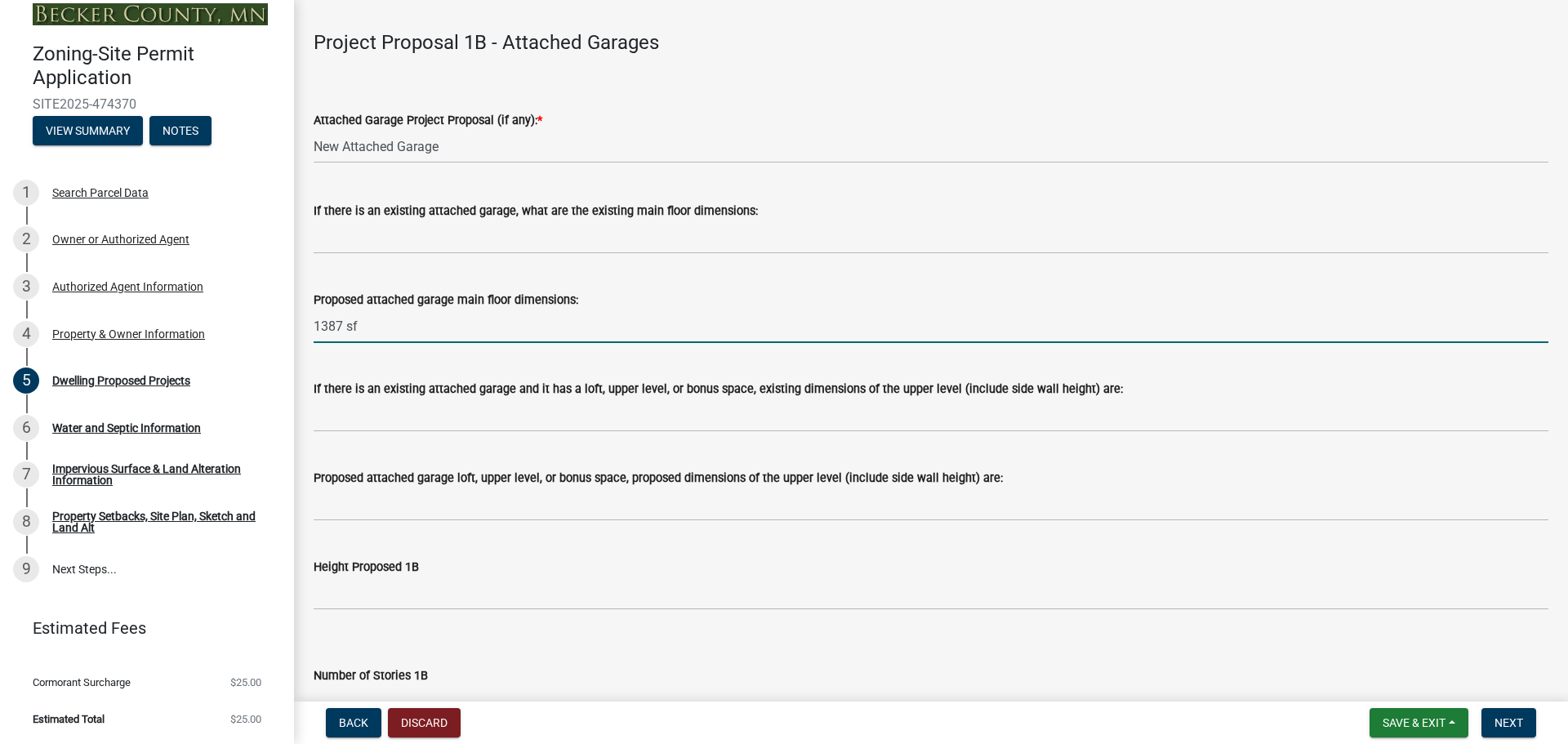
type input "1387 sf"
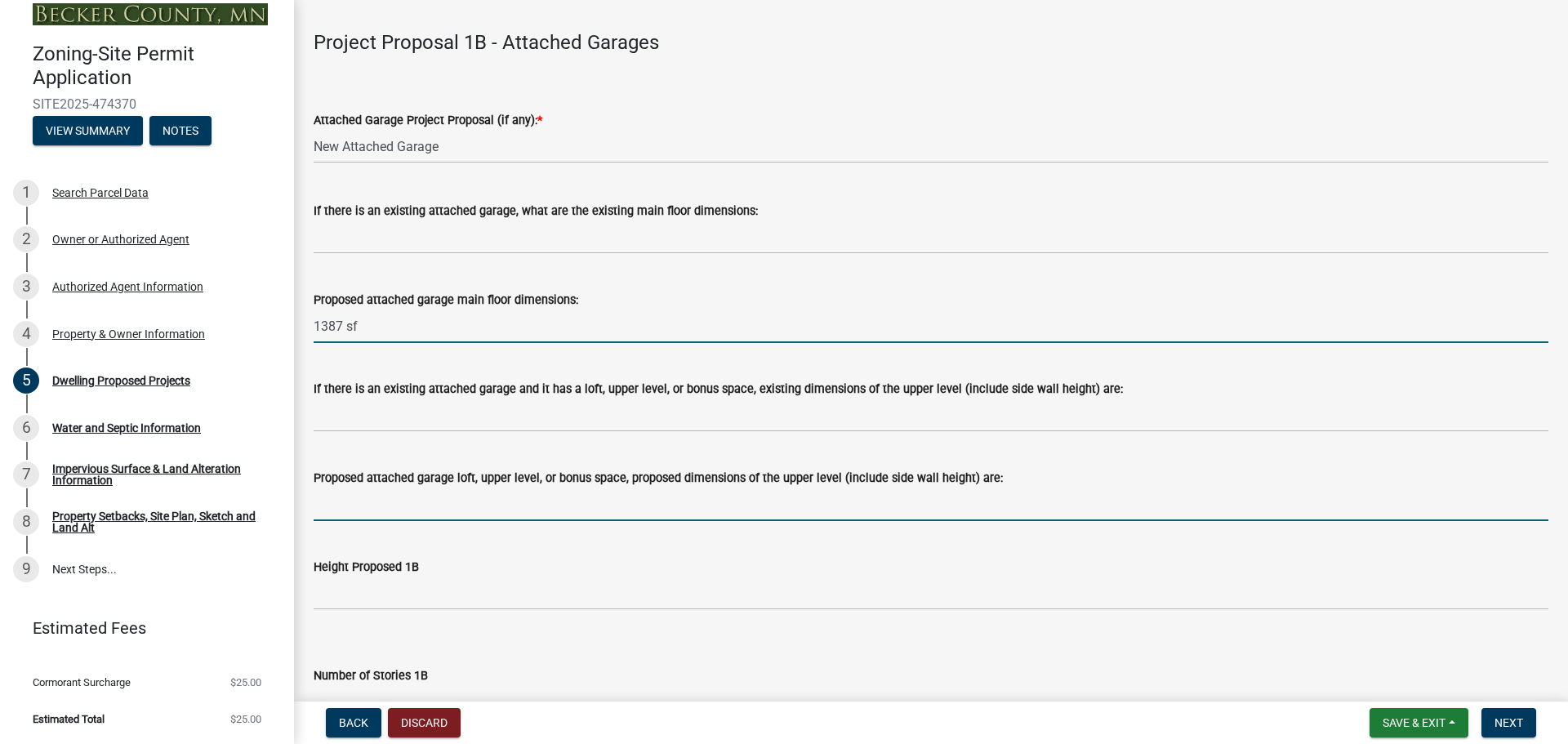
click at [360, 509] on input "Proposed attached garage loft, upper level, or bonus space, proposed dimensions…" at bounding box center [930, 504] width 1235 height 34
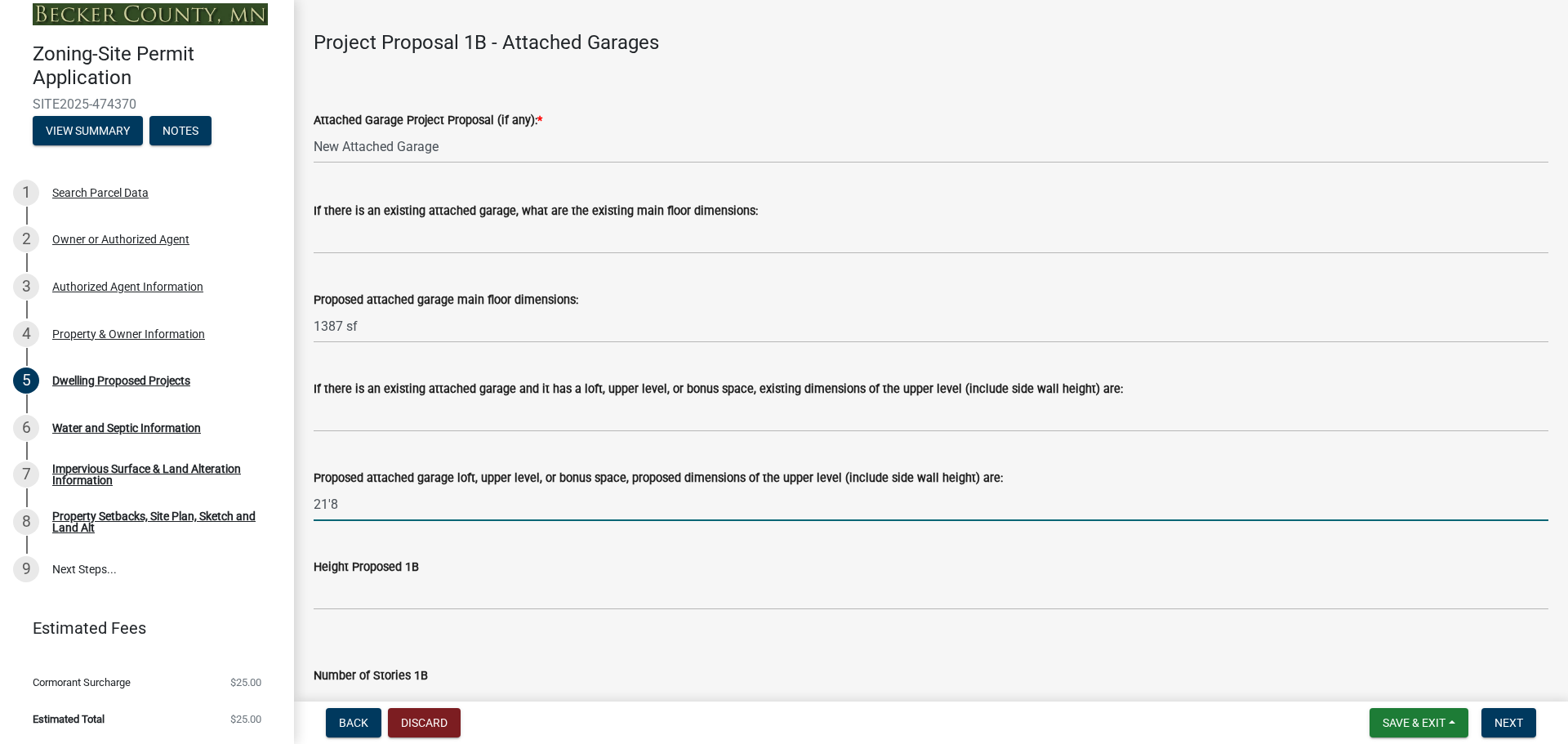
type input "21'8""
drag, startPoint x: 371, startPoint y: 503, endPoint x: 287, endPoint y: 499, distance: 84.1
click at [287, 499] on div "Zoning-Site Permit Application SITE2025-474370 View Summary Notes 1 Search Parc…" at bounding box center [784, 372] width 1568 height 744
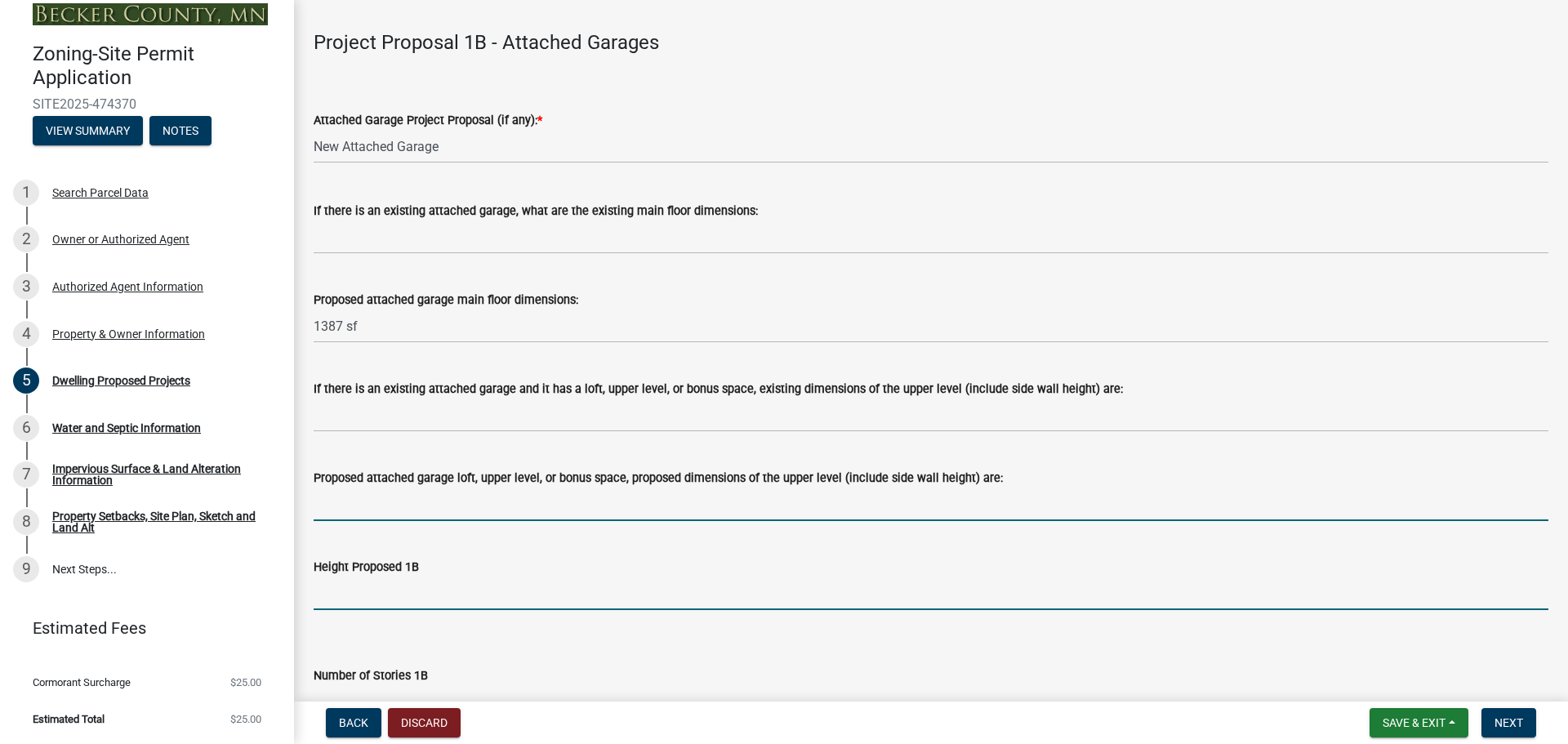
click at [349, 596] on input "Height Proposed 1B" at bounding box center [930, 593] width 1235 height 34
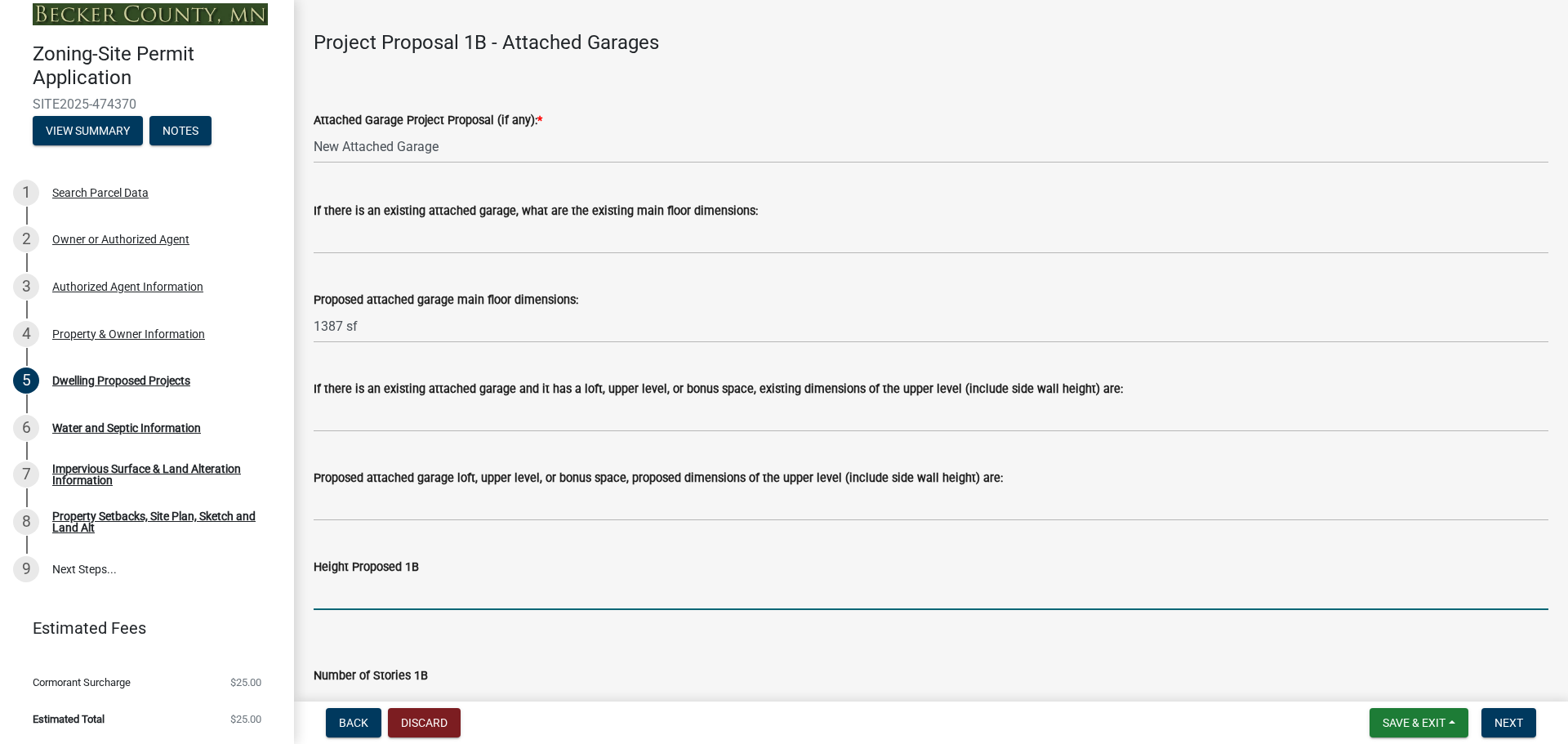
paste input "21'8""
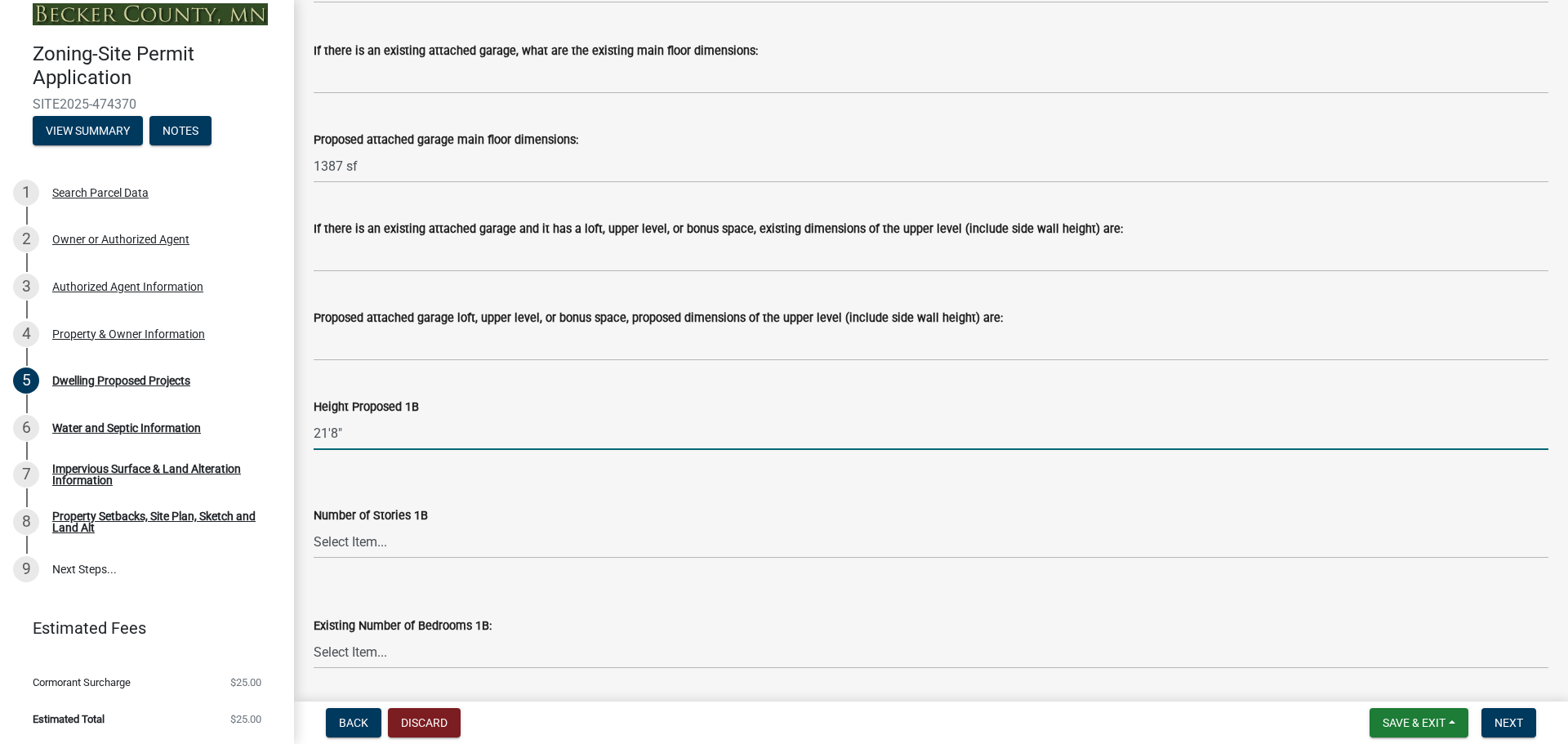
scroll to position [2021, 0]
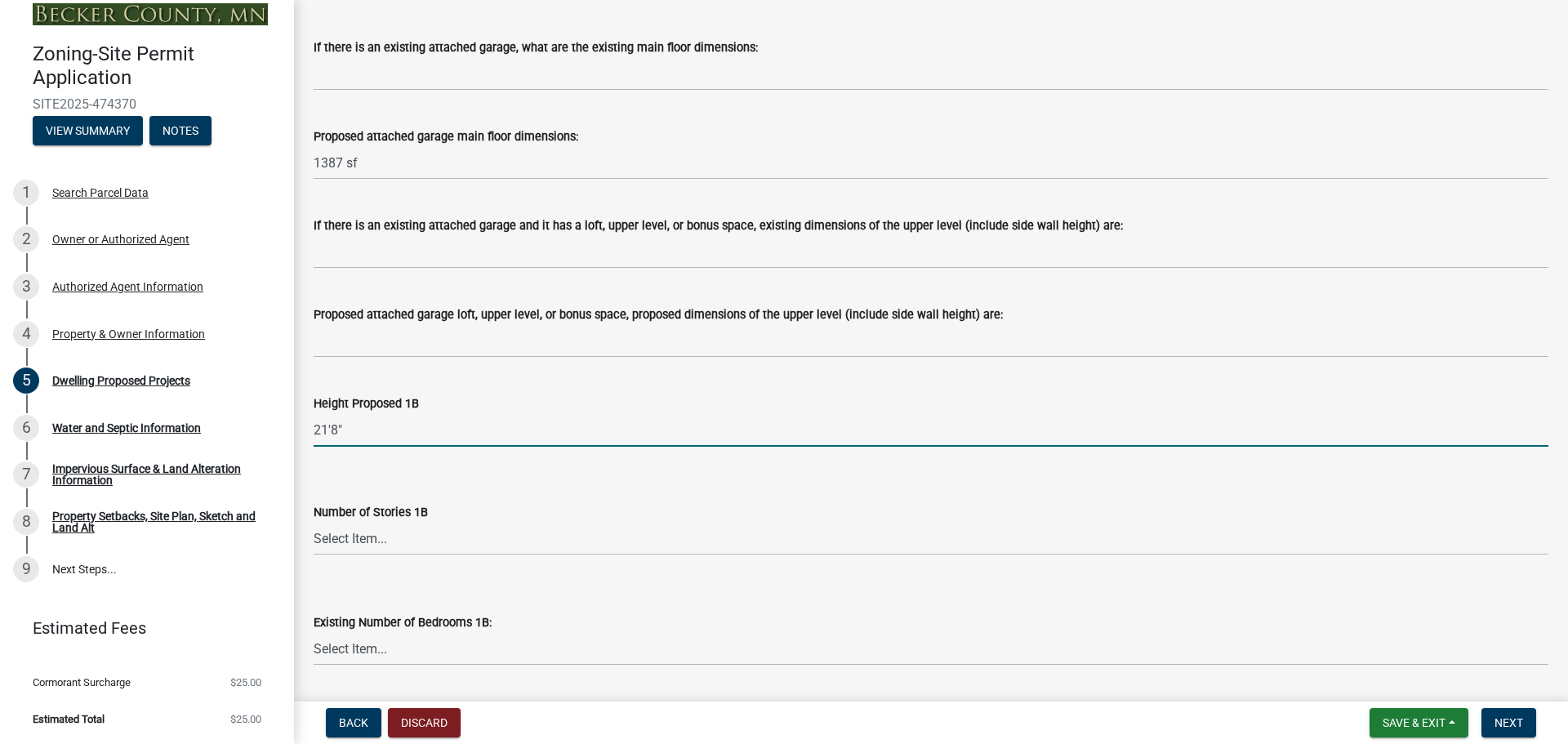
type input "21'8""
click at [372, 539] on select "Select Item... N/A 1 1.25 1.5 1.75 2 2.25 2.5" at bounding box center [930, 539] width 1235 height 34
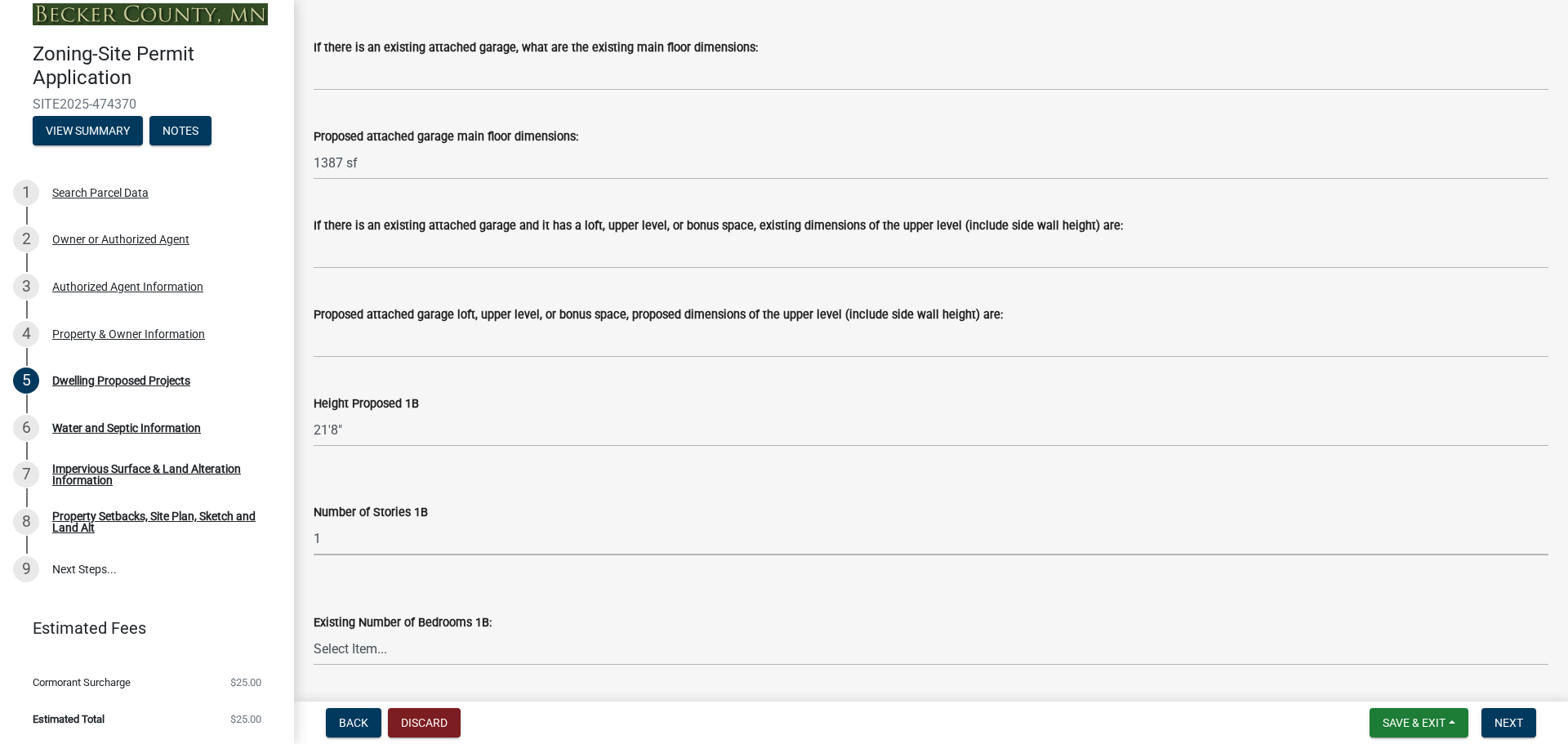
click at [313, 522] on select "Select Item... N/A 1 1.25 1.5 1.75 2 2.25 2.5" at bounding box center [930, 539] width 1235 height 34
select select "43dc438e-12cf-4fa6-b4ef-a236ffc627d7"
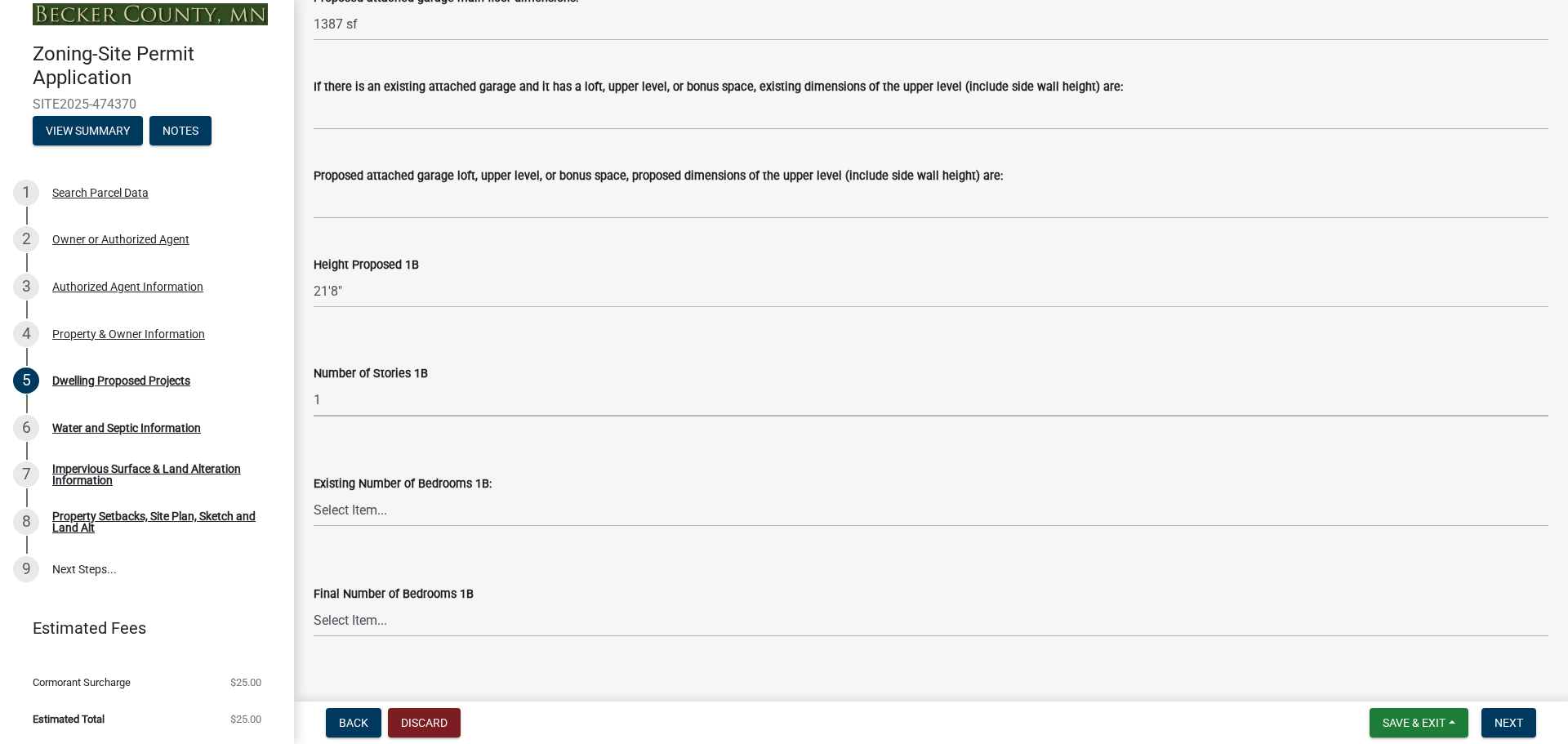
scroll to position [2185, 0]
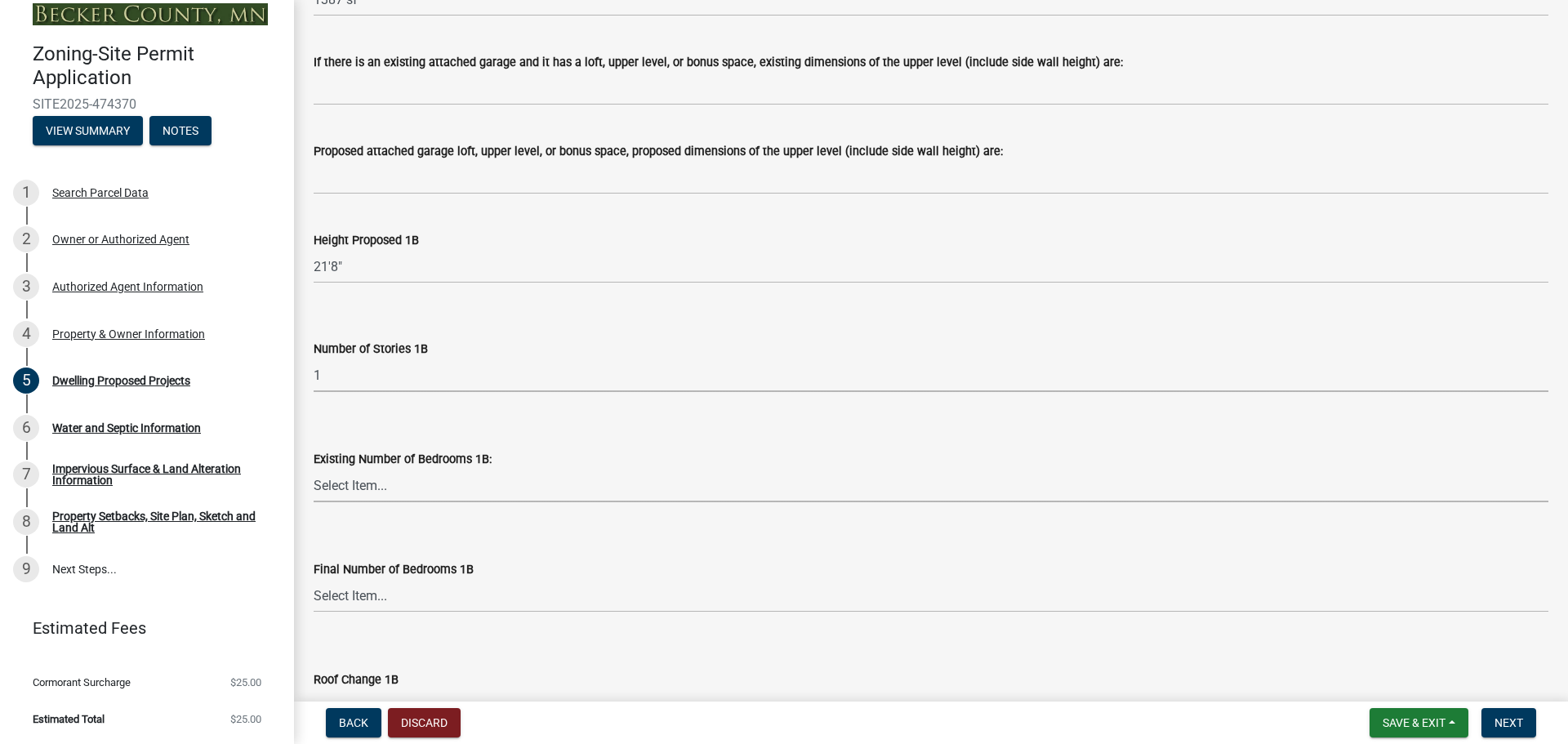
click at [361, 491] on select "Select Item... 0 1 2 3 4 5 6 7 8" at bounding box center [930, 485] width 1235 height 34
click at [313, 469] on select "Select Item... 0 1 2 3 4 5 6 7 8" at bounding box center [930, 485] width 1235 height 34
select select "8786fdd2-7f96-462d-8069-e958fae6b9a0"
click at [363, 604] on select "Select Item... N/A 0 1 2 3 4 5 6 7 8" at bounding box center [930, 596] width 1235 height 34
click at [313, 579] on select "Select Item... N/A 0 1 2 3 4 5 6 7 8" at bounding box center [930, 596] width 1235 height 34
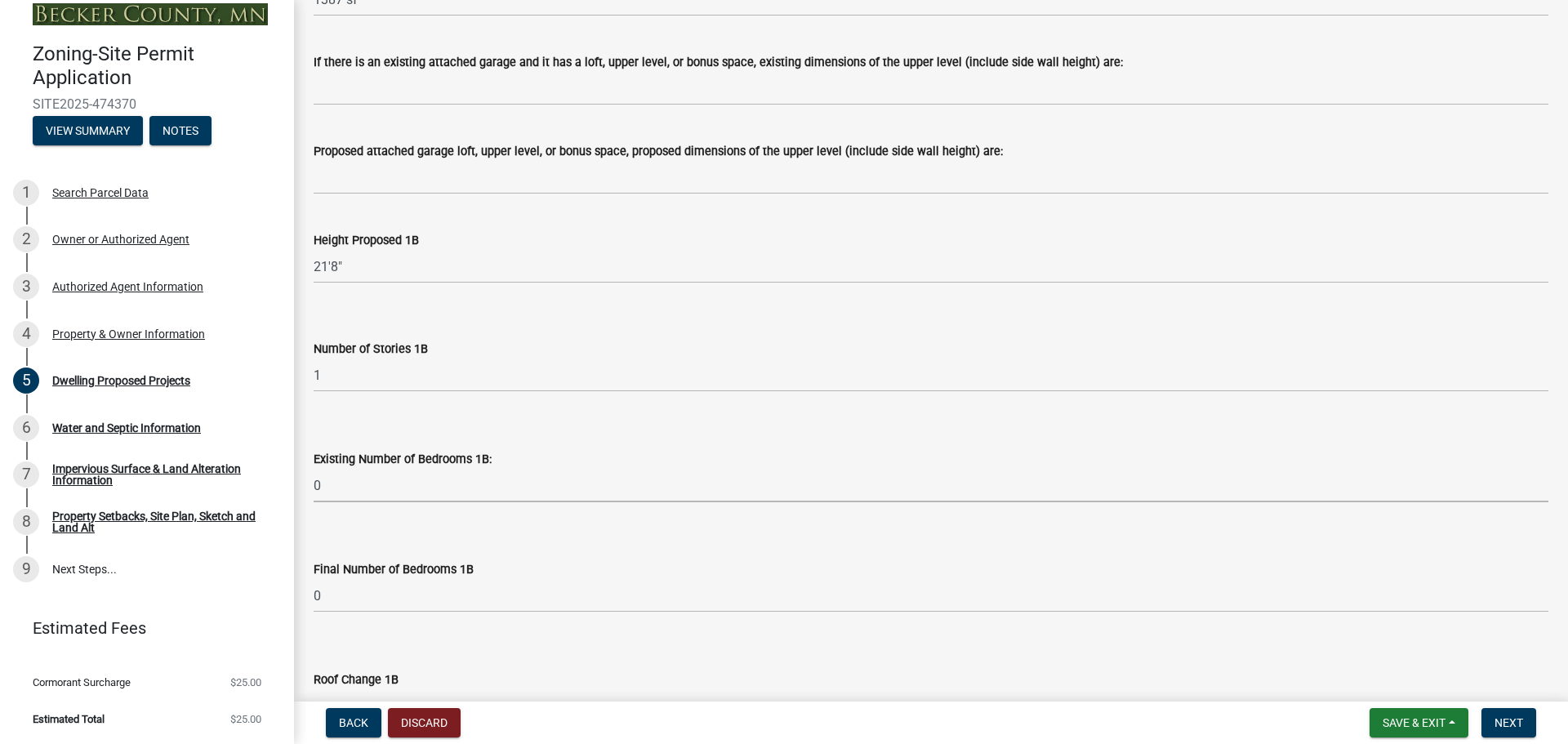
click at [337, 483] on select "Select Item... 0 1 2 3 4 5 6 7 8" at bounding box center [930, 485] width 1235 height 34
click at [373, 476] on select "Select Item... 0 1 2 3 4 5 6 7 8" at bounding box center [930, 485] width 1235 height 34
click at [354, 588] on select "Select Item... N/A 0 1 2 3 4 5 6 7 8" at bounding box center [930, 596] width 1235 height 34
click at [355, 583] on select "Select Item... N/A 0 1 2 3 4 5 6 7 8" at bounding box center [930, 596] width 1235 height 34
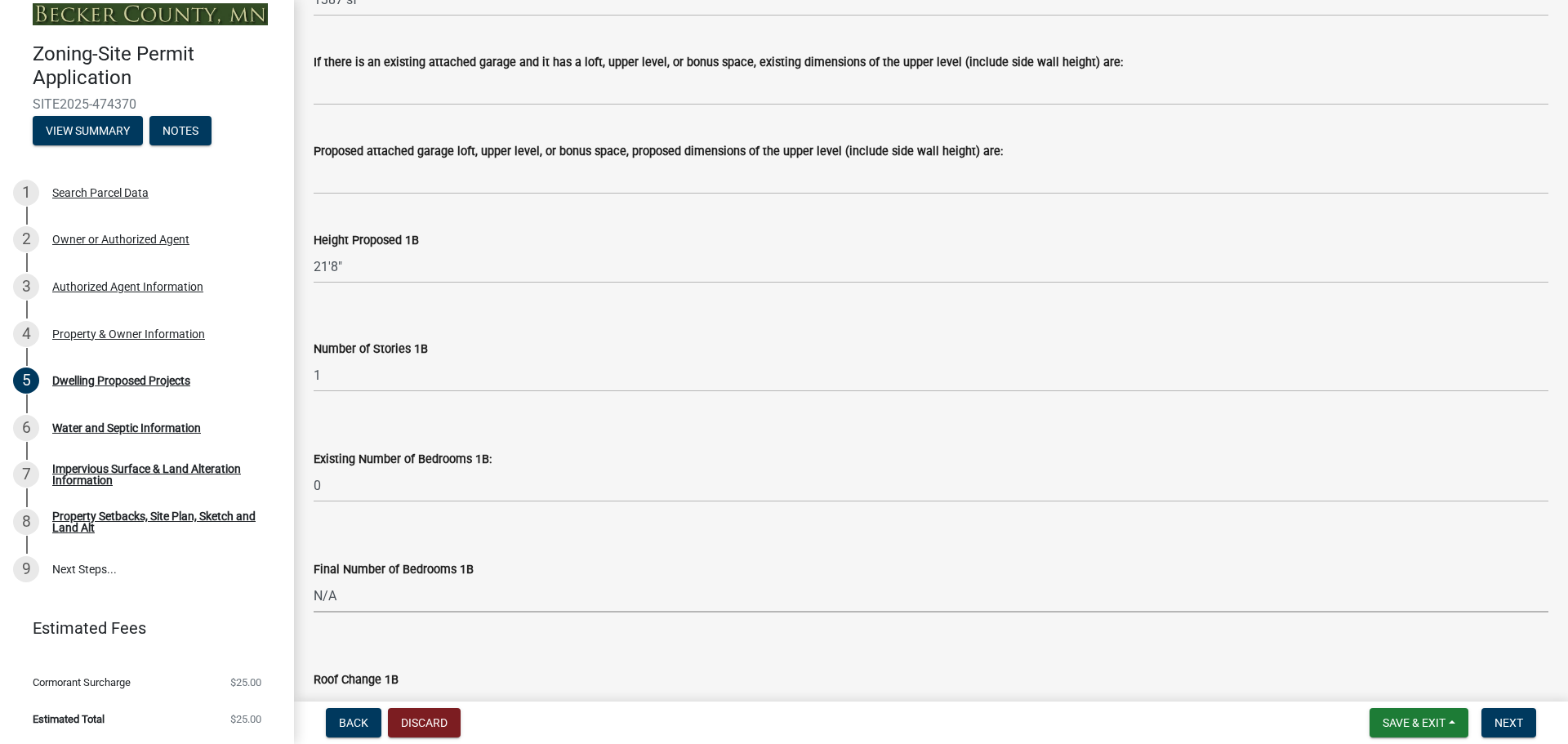
click at [313, 579] on select "Select Item... N/A 0 1 2 3 4 5 6 7 8" at bounding box center [930, 596] width 1235 height 34
select select "256d326d-7a65-4b43-bb27-2952fbe4c534"
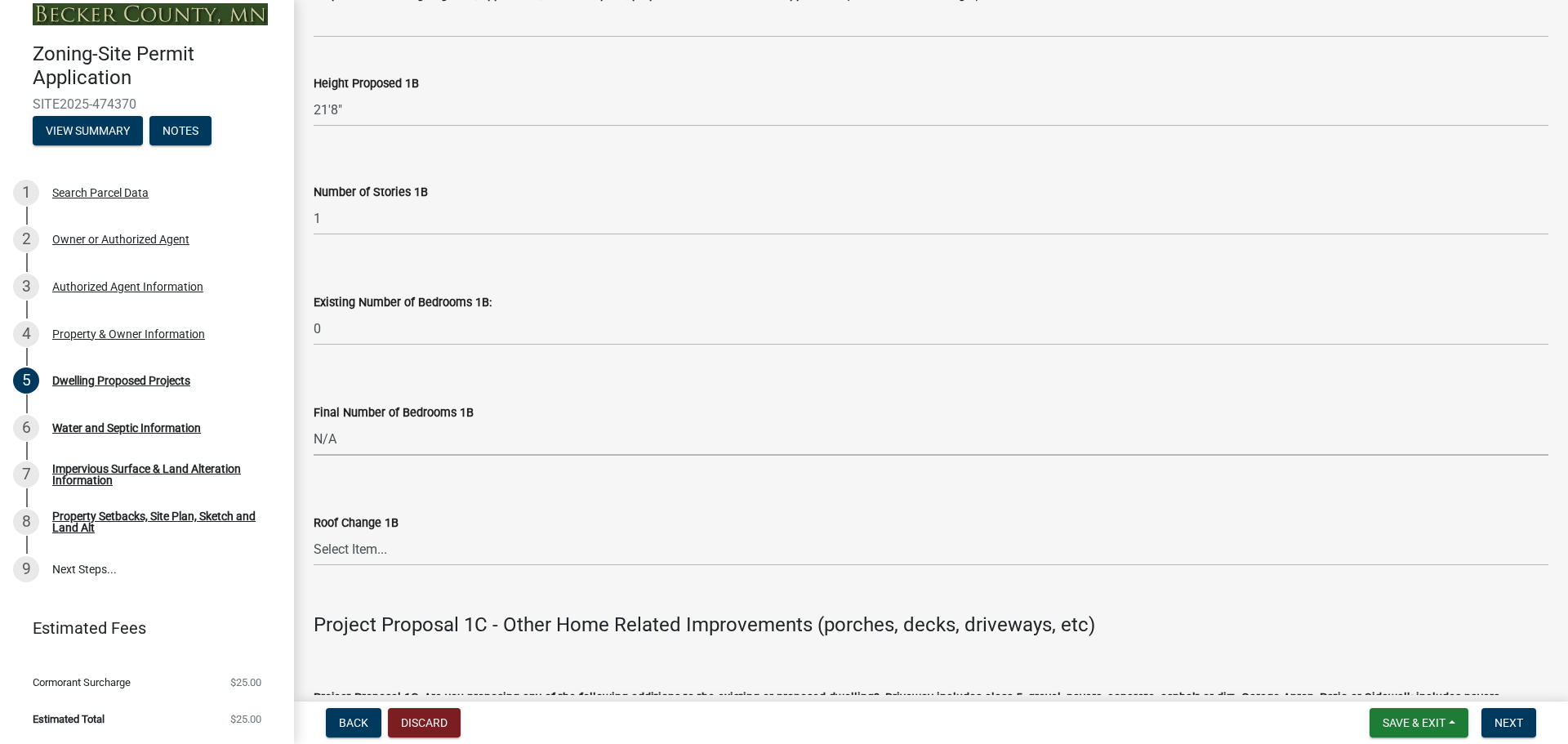
scroll to position [2349, 0]
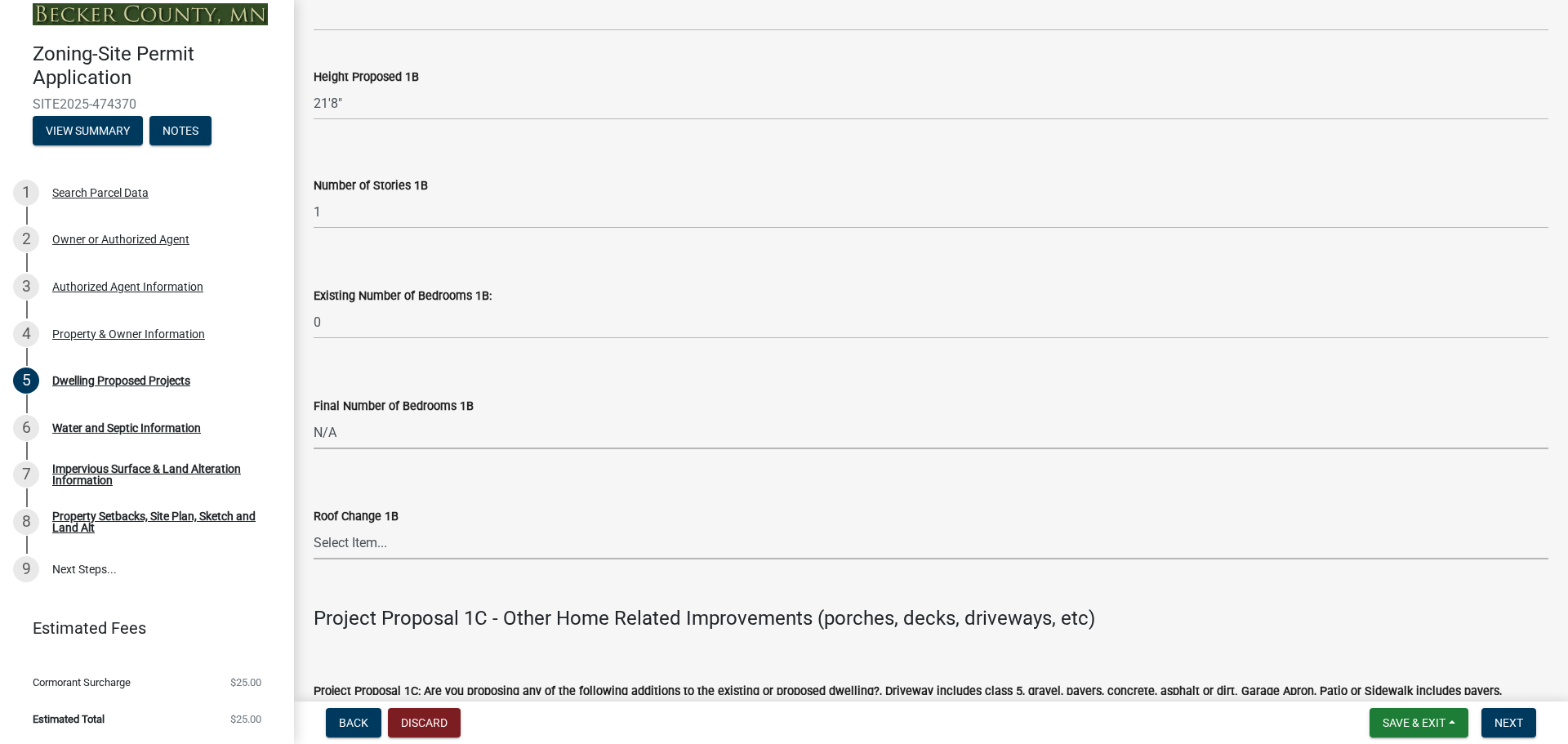
click at [366, 545] on select "Select Item... N/A Yes No" at bounding box center [930, 542] width 1235 height 34
click at [313, 526] on select "Select Item... N/A Yes No" at bounding box center [930, 542] width 1235 height 34
select select "75cb6c0c-1bab-4101-a7ce-eb87cbd598c1"
click at [1518, 717] on span "Next" at bounding box center [1508, 722] width 28 height 13
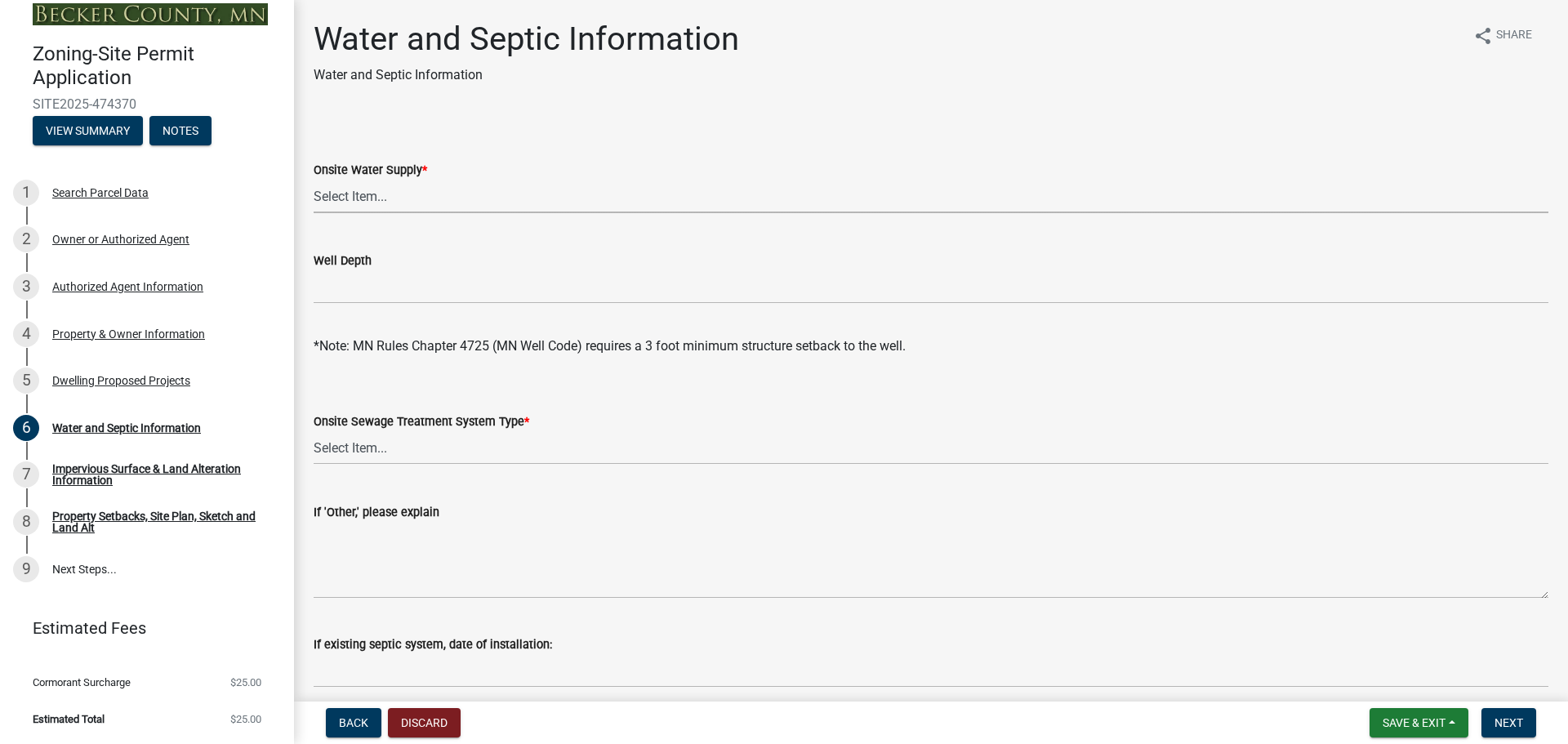
click at [422, 192] on select "Select Item... Well New Well to be Installed Attached to City Water System No o…" at bounding box center [930, 196] width 1235 height 34
click at [313, 180] on select "Select Item... Well New Well to be Installed Attached to City Water System No o…" at bounding box center [930, 196] width 1235 height 34
select select "295c6ba3-00c2-4229-aea3-8b4be6316de8"
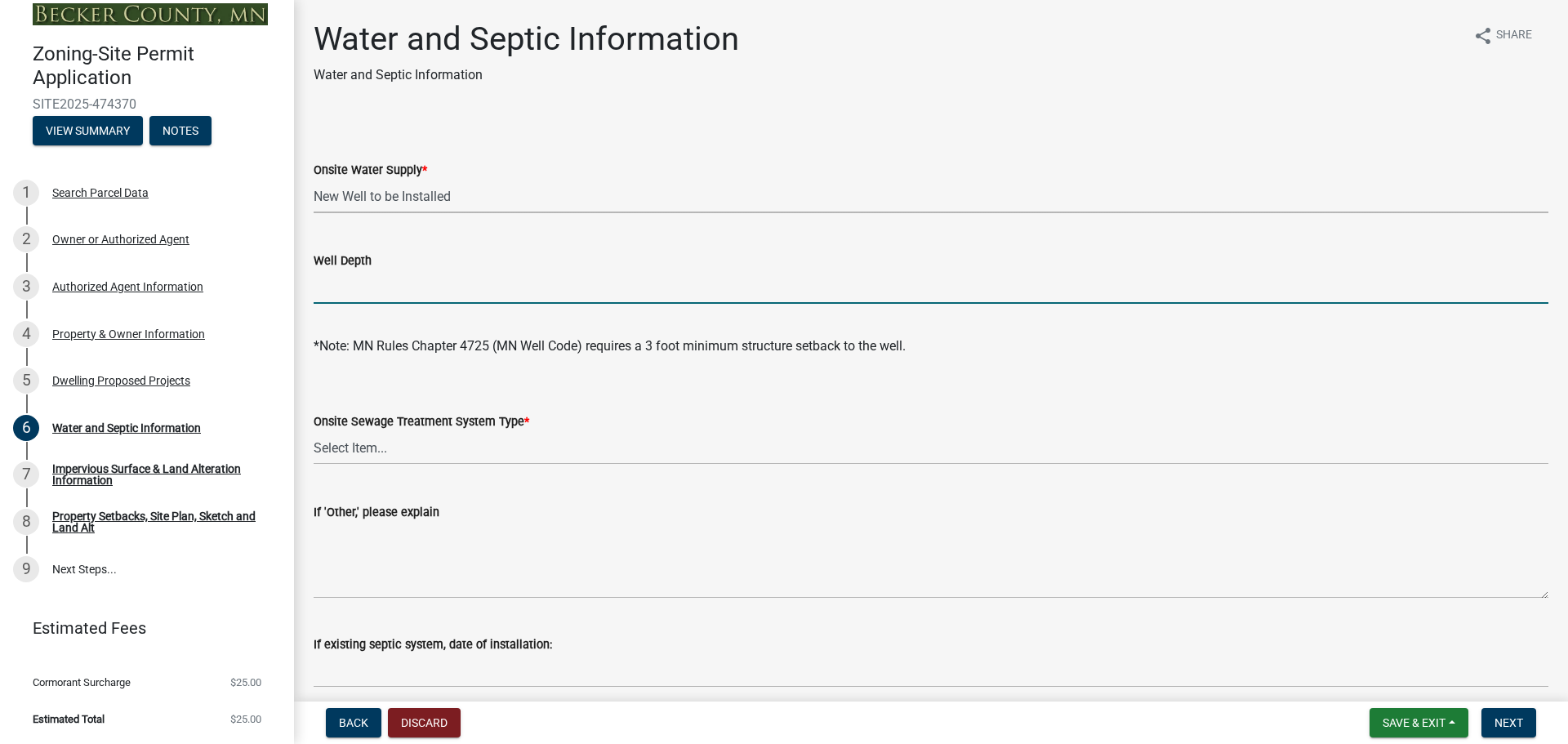
click at [412, 293] on input "Well Depth" at bounding box center [930, 287] width 1235 height 34
type input "150'"
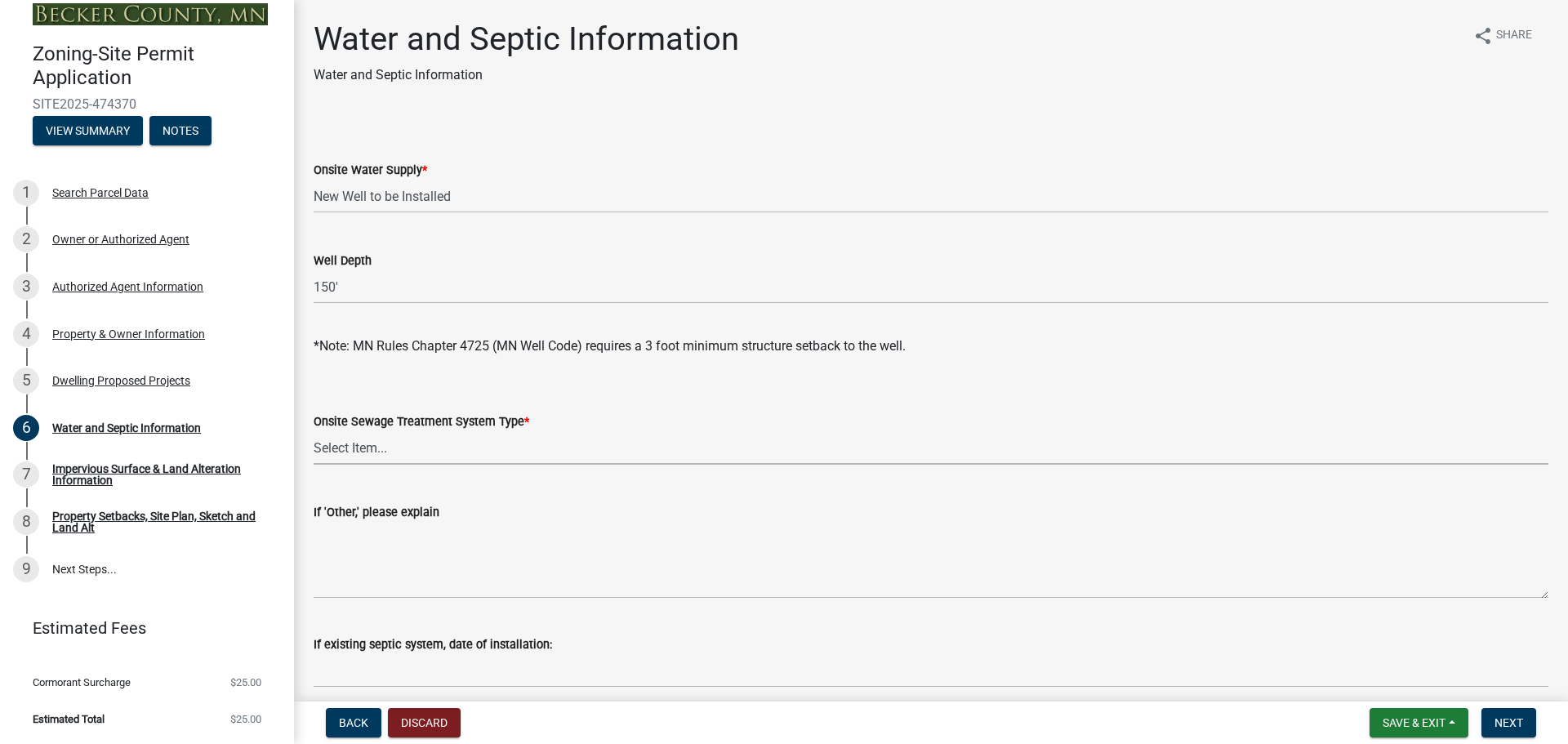
click at [378, 436] on select "Select Item... No existing or proposed septic Proposed New or Corrected Septic …" at bounding box center [930, 448] width 1235 height 34
click at [313, 432] on select "Select Item... No existing or proposed septic Proposed New or Corrected Septic …" at bounding box center [930, 448] width 1235 height 34
select select "25b8aef2-9eed-4c0f-8836-08d4b8d082b1"
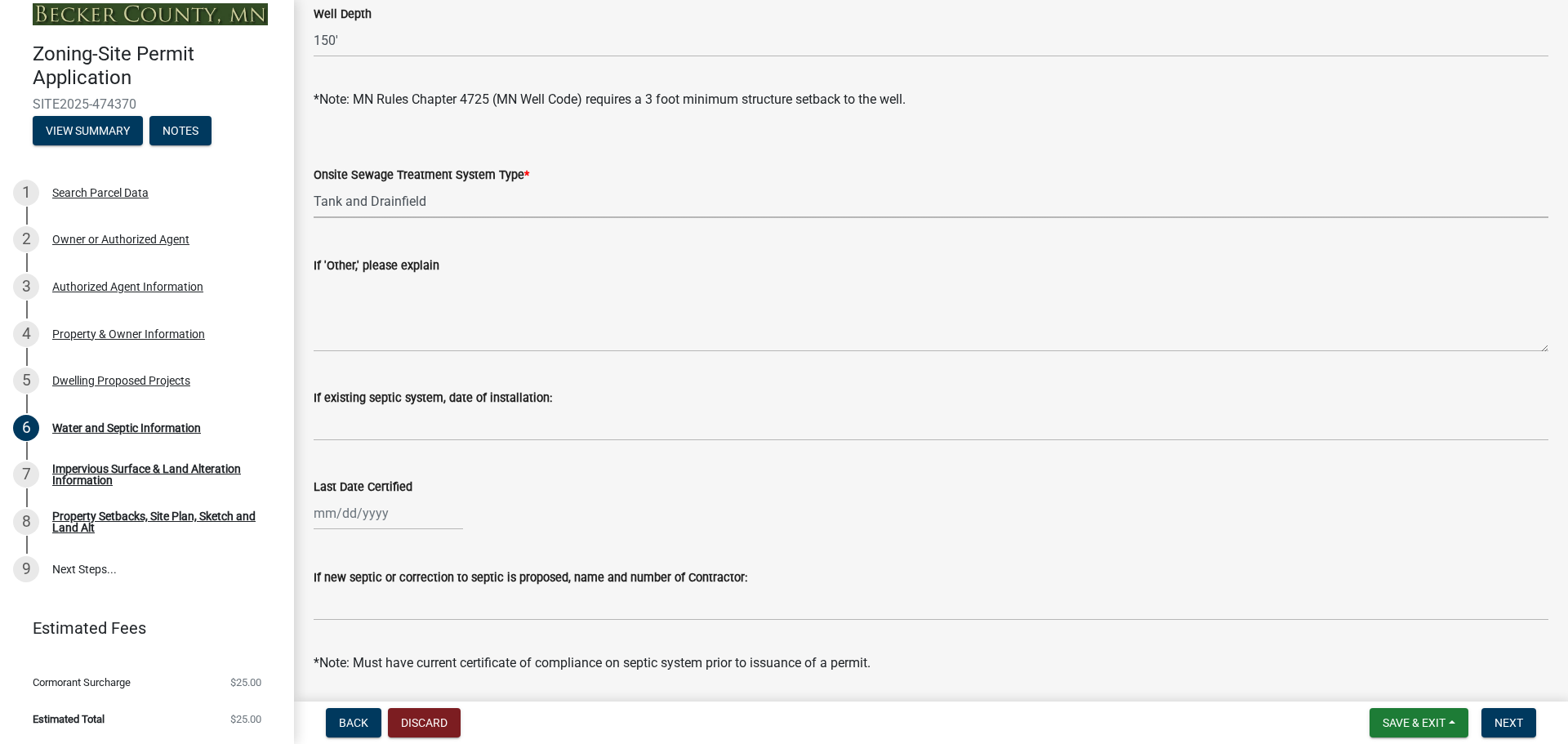
scroll to position [327, 0]
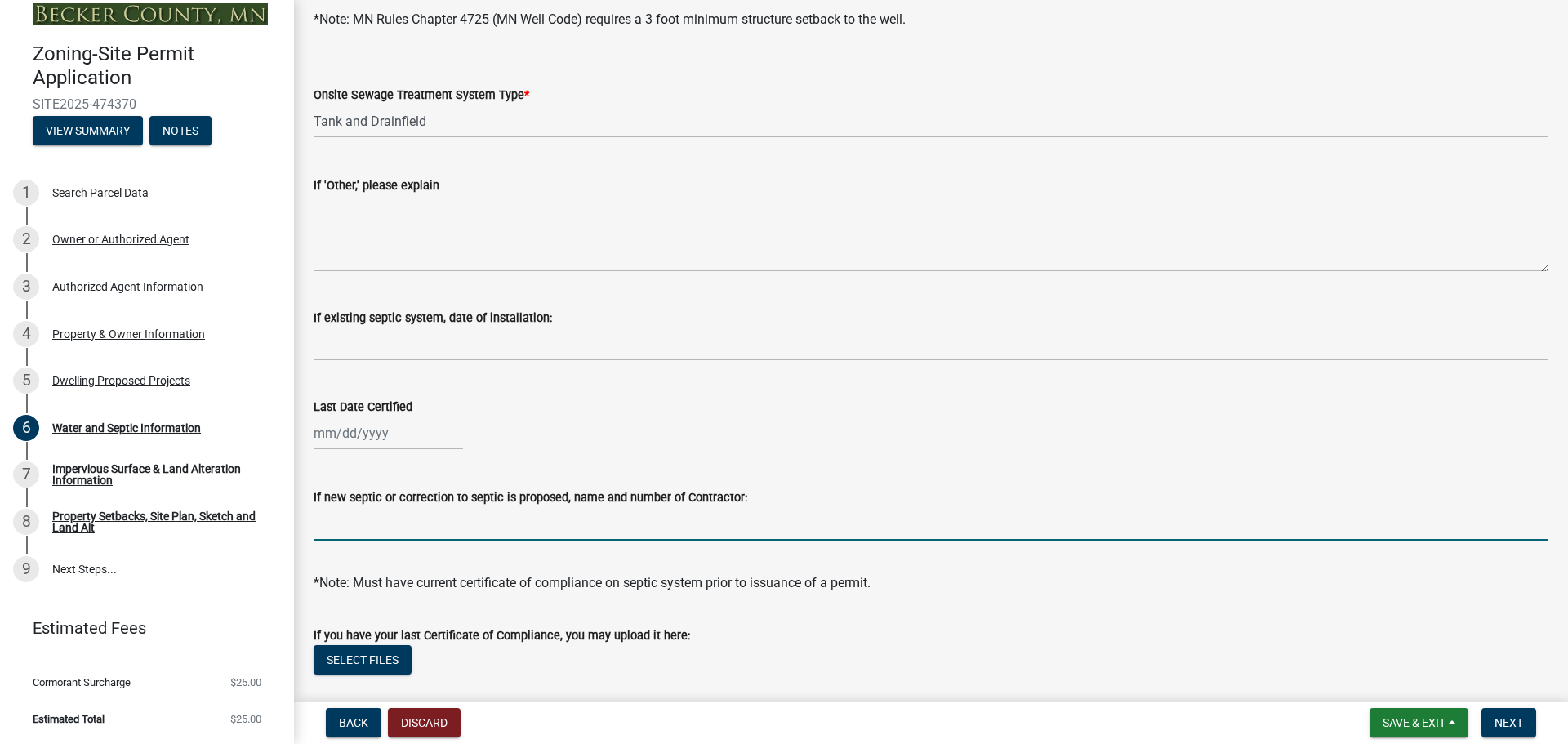
click at [393, 528] on input "If new septic or correction to septic is proposed, name and number of Contracto…" at bounding box center [930, 524] width 1235 height 34
type input "M"
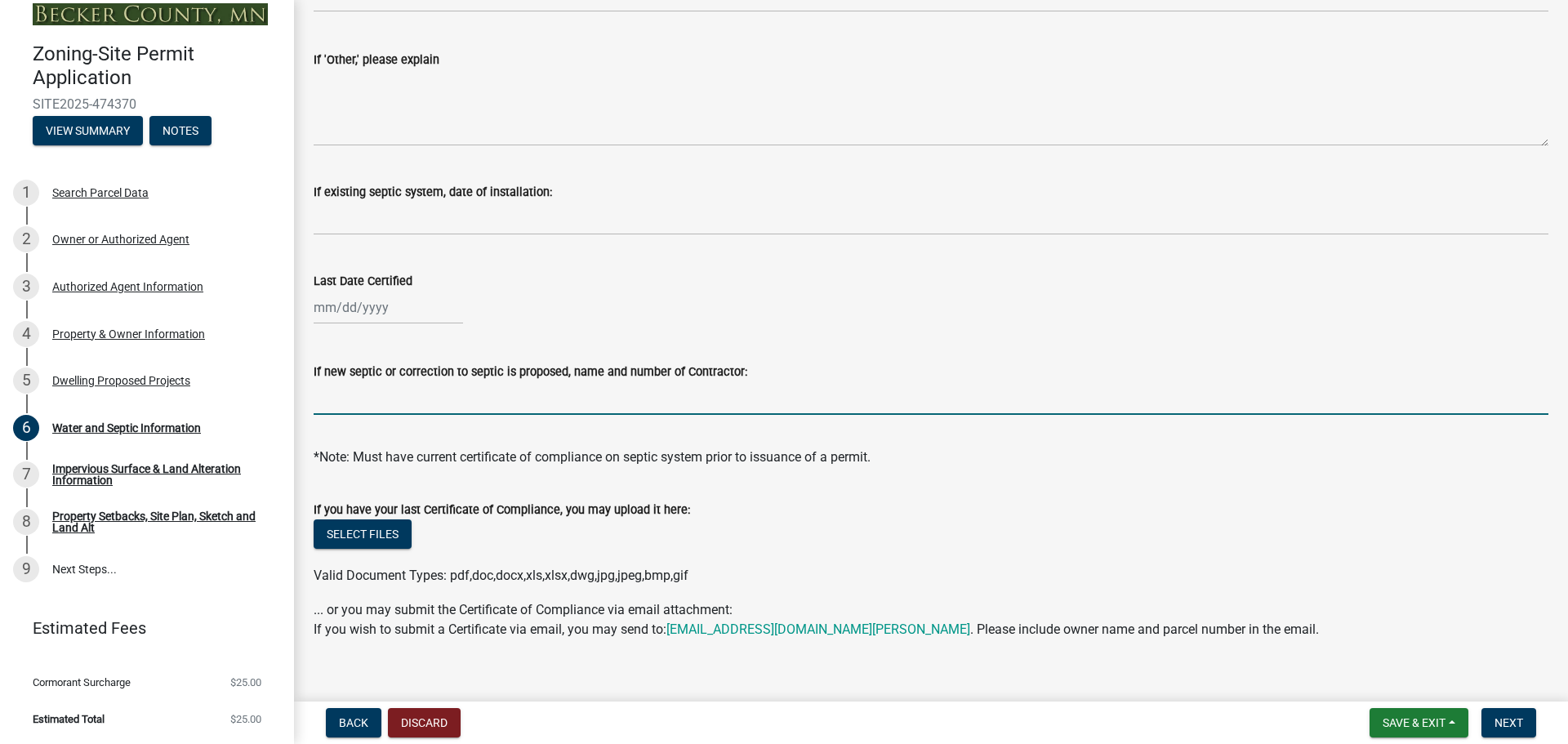
scroll to position [474, 0]
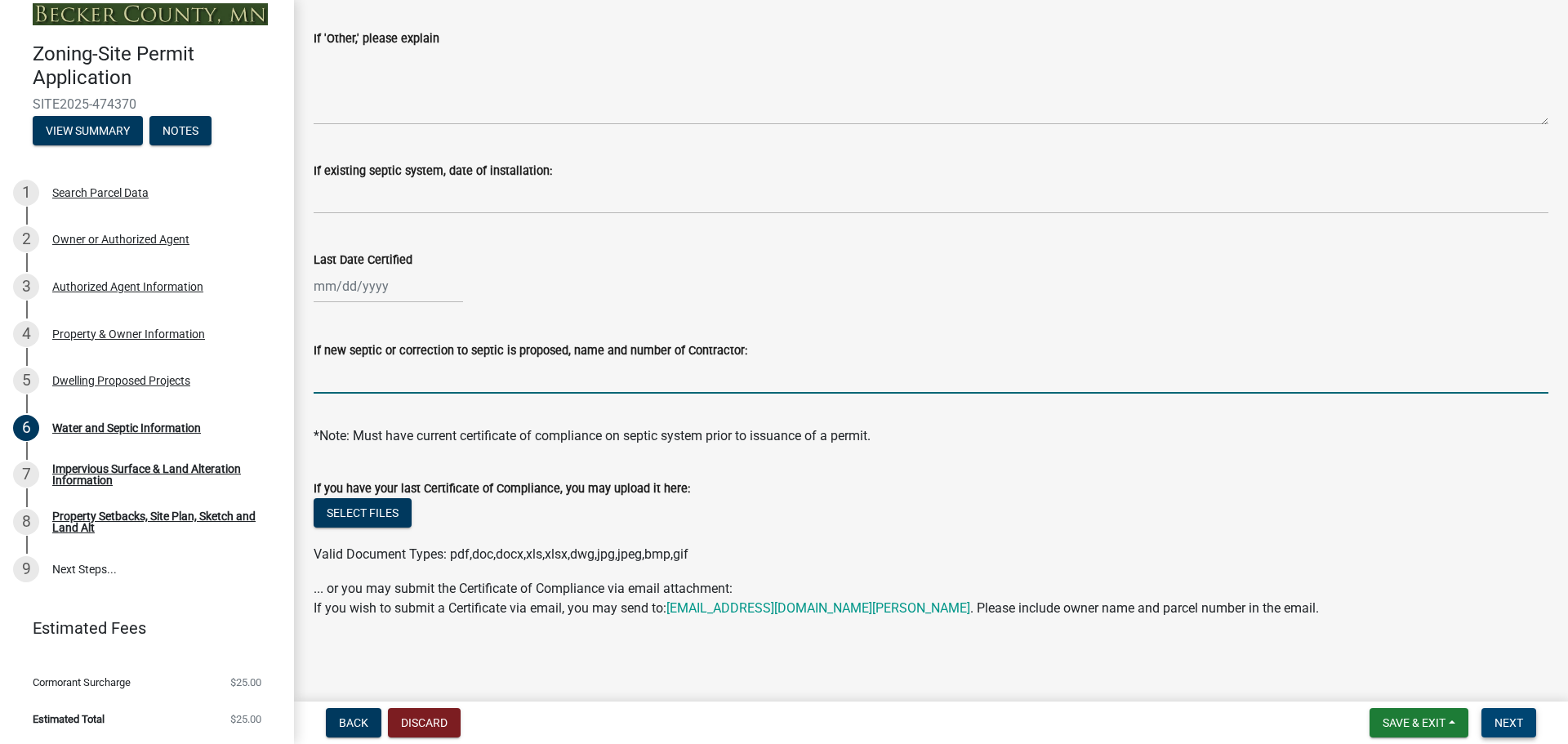
click at [1507, 728] on span "Next" at bounding box center [1508, 722] width 28 height 13
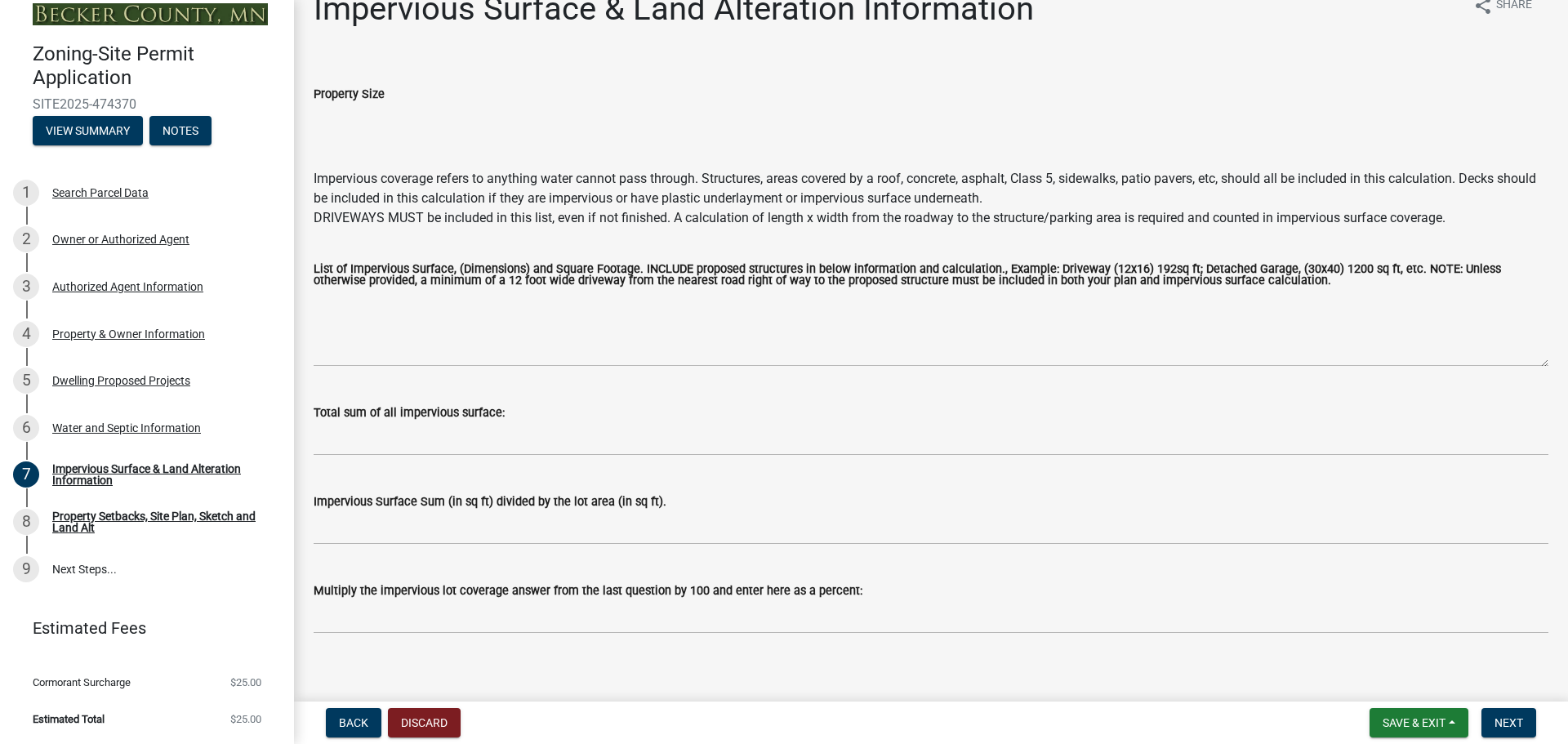
scroll to position [47, 0]
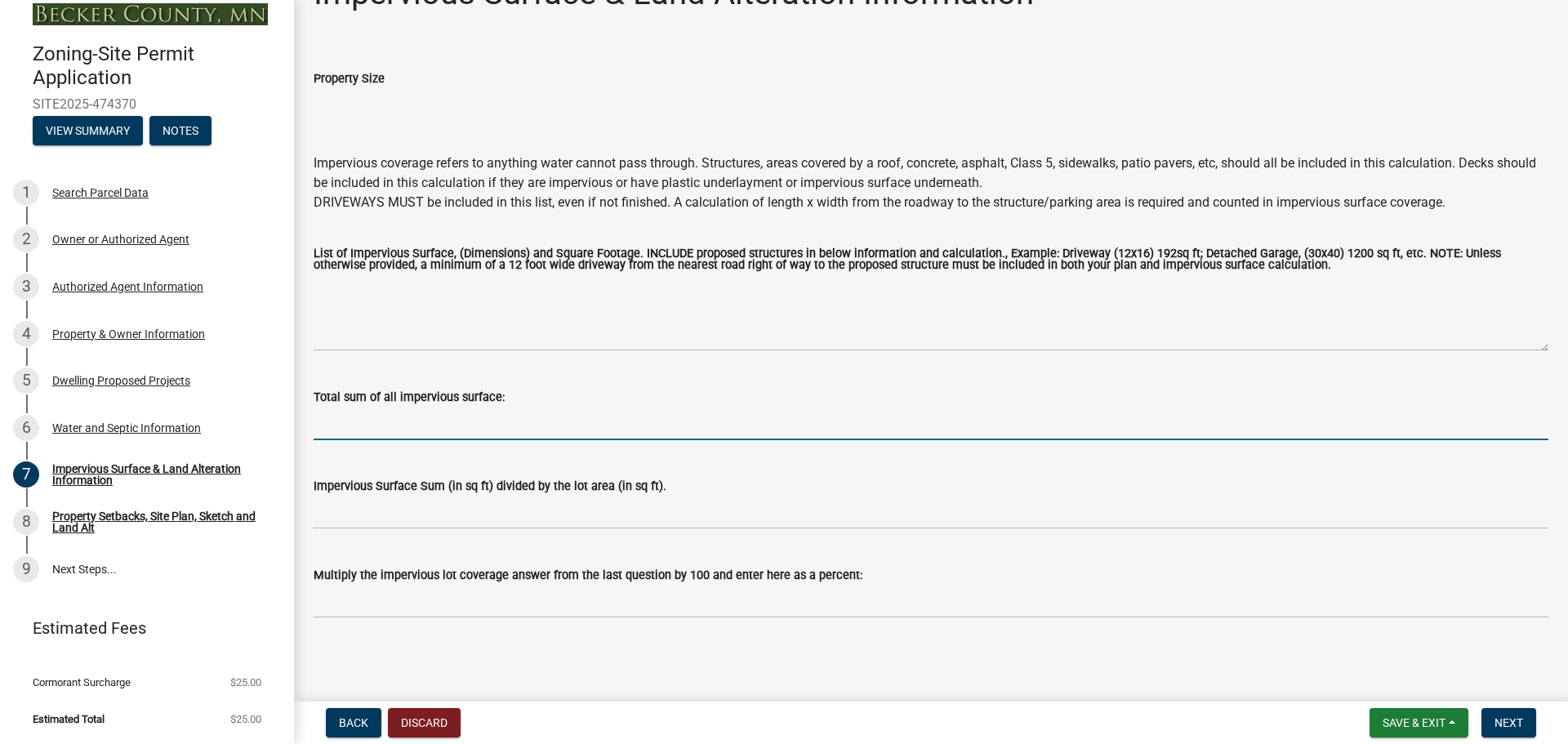
click at [383, 426] on input "Total sum of all impervious surface:" at bounding box center [930, 423] width 1235 height 34
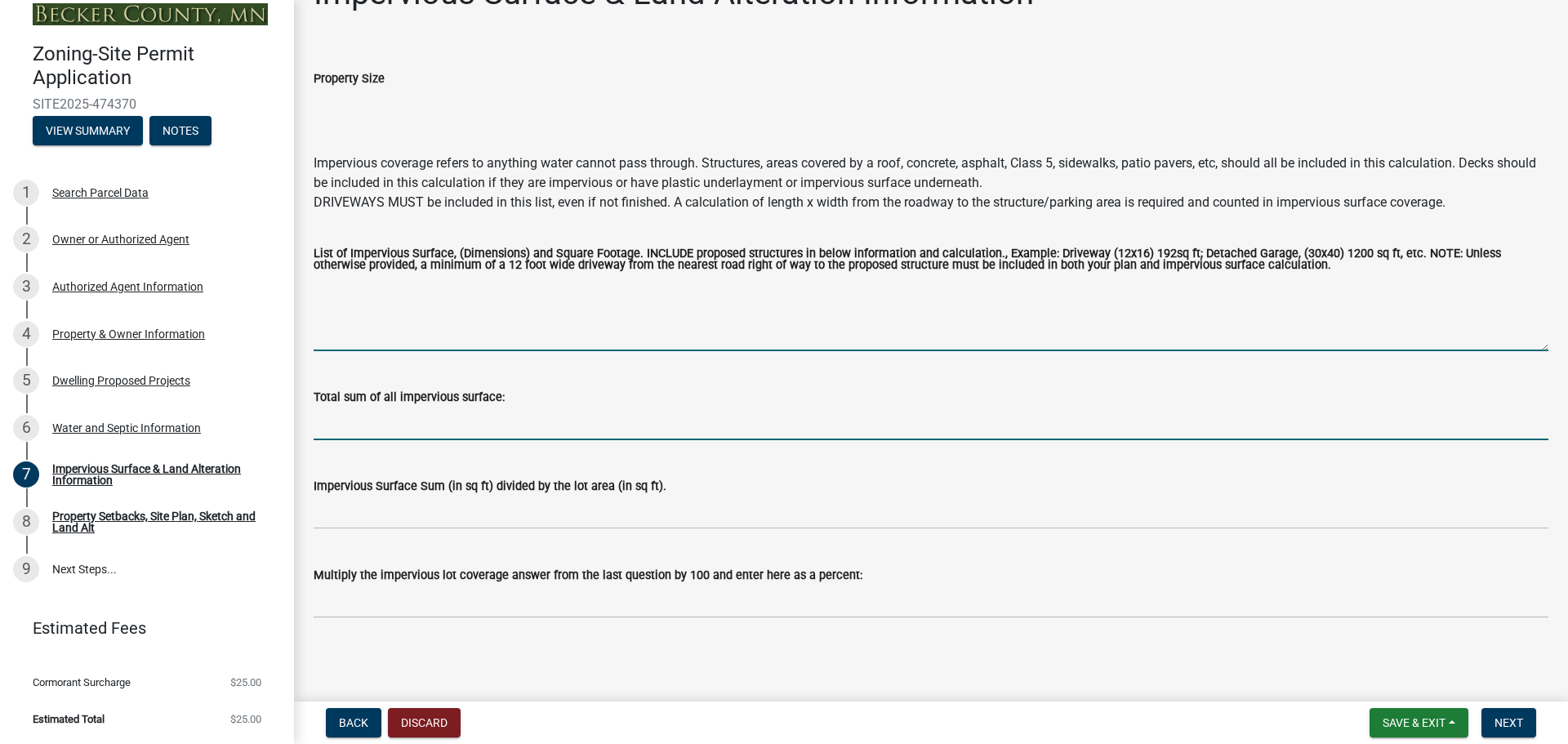
click at [401, 328] on textarea "List of Impervious Surface, (Dimensions) and Square Footage. INCLUDE proposed s…" at bounding box center [930, 312] width 1235 height 77
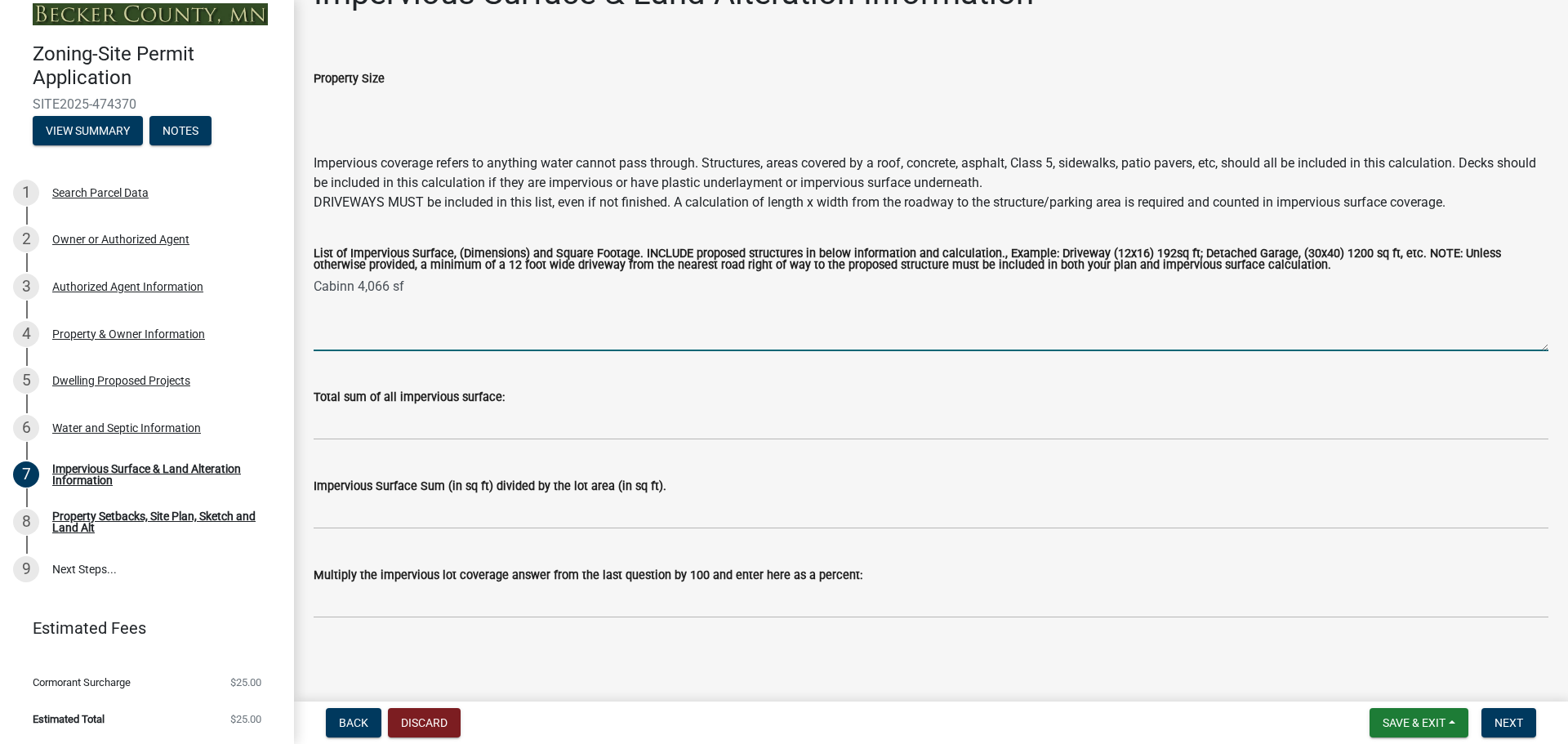
click at [353, 289] on textarea "Cabinn 4,066 sf" at bounding box center [930, 312] width 1235 height 77
click at [457, 282] on textarea "Cabin 4,066 sf" at bounding box center [930, 312] width 1235 height 77
type textarea "Cabin 4,066 sf, driveway7,762"
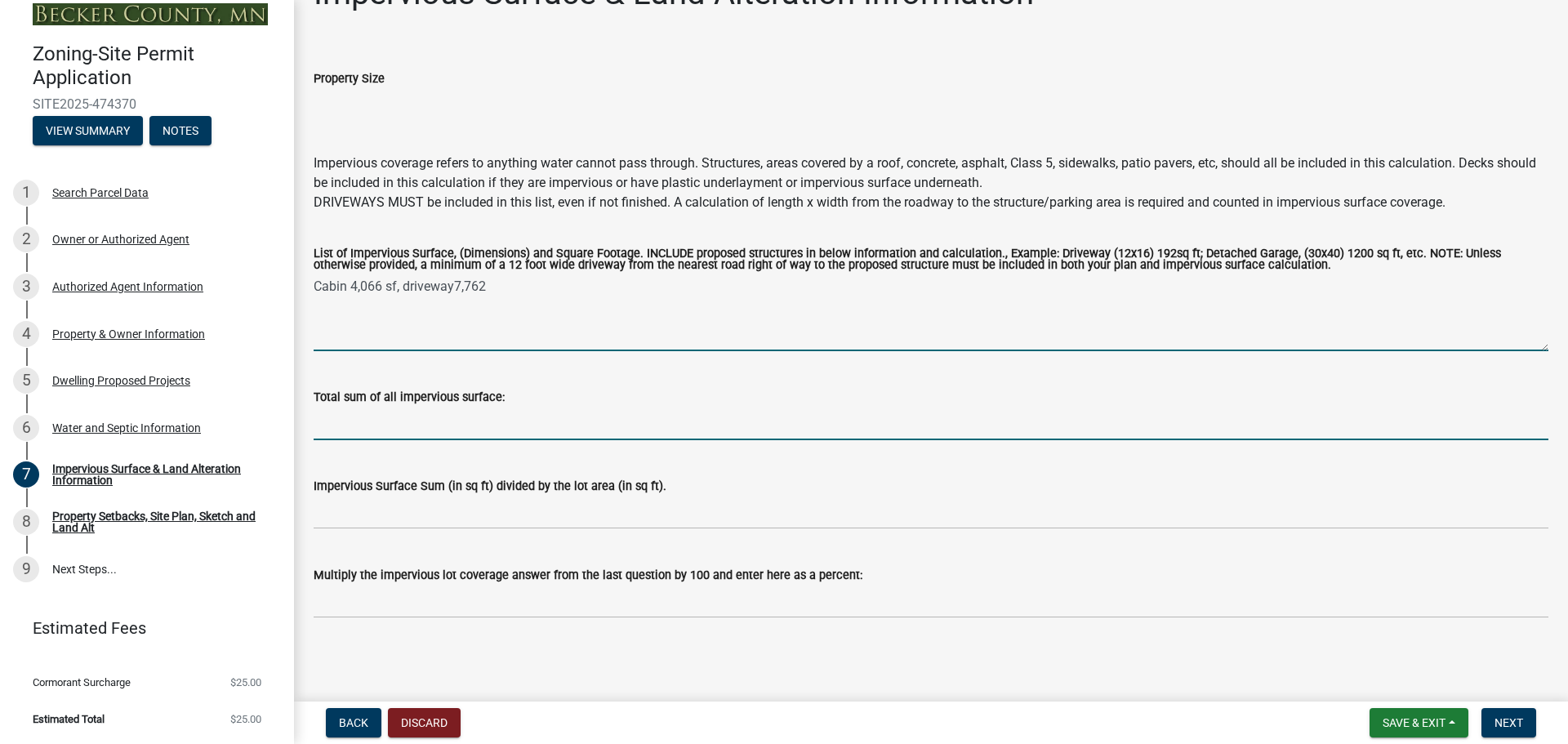
click at [475, 419] on input "Total sum of all impervious surface:" at bounding box center [930, 423] width 1235 height 34
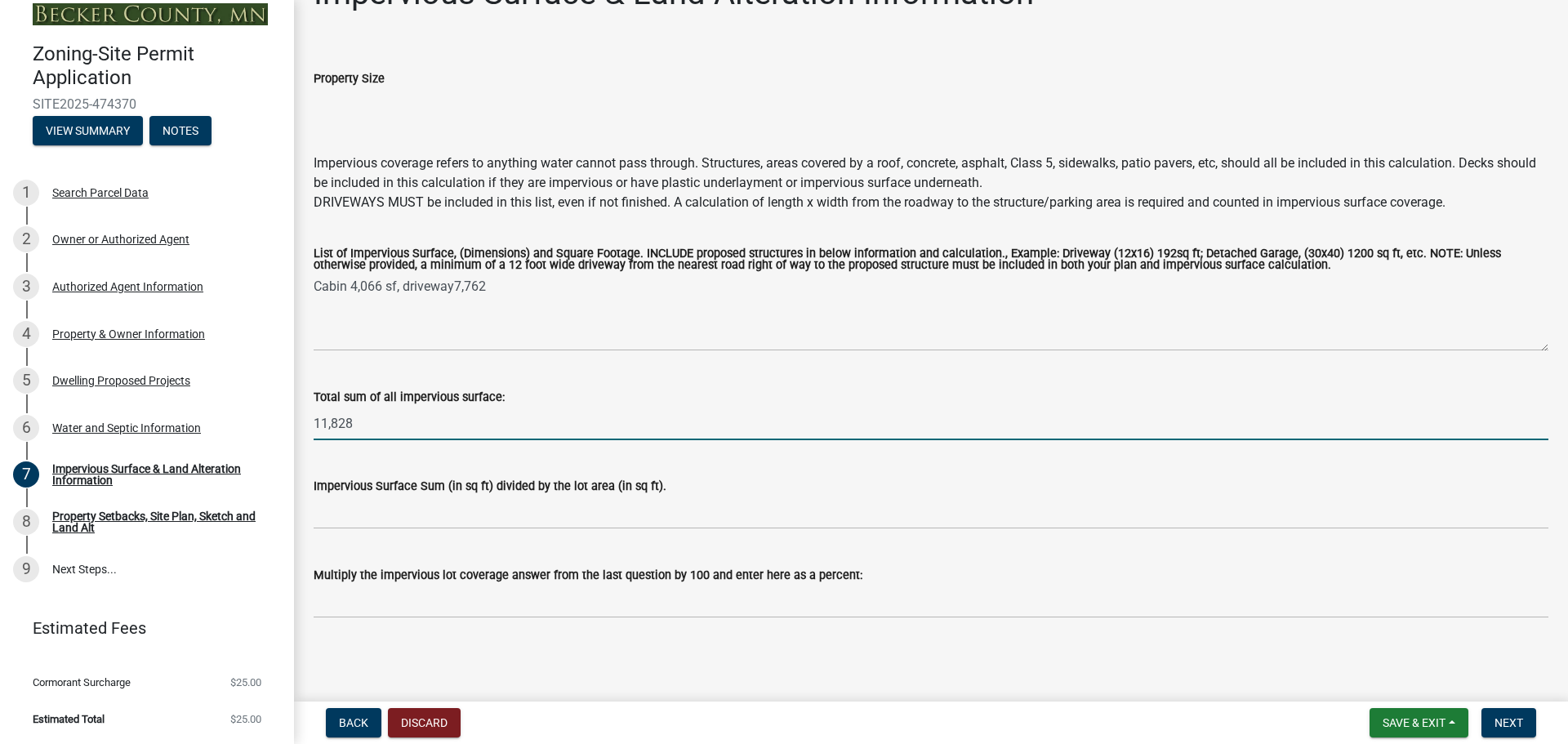
type input "11,828"
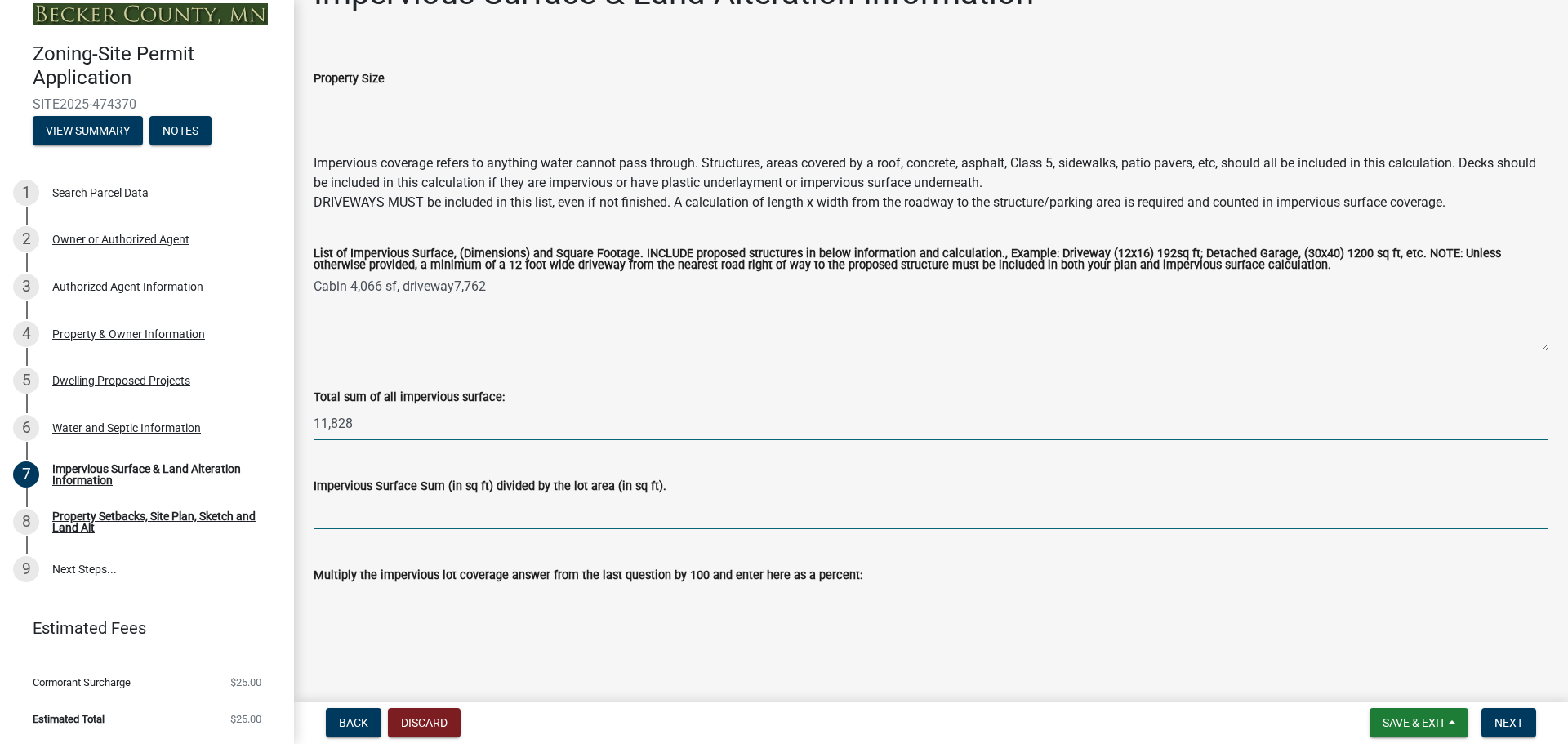
click at [449, 514] on input "Impervious Surface Sum (in sq ft) divided by the lot area (in sq ft)." at bounding box center [930, 512] width 1235 height 34
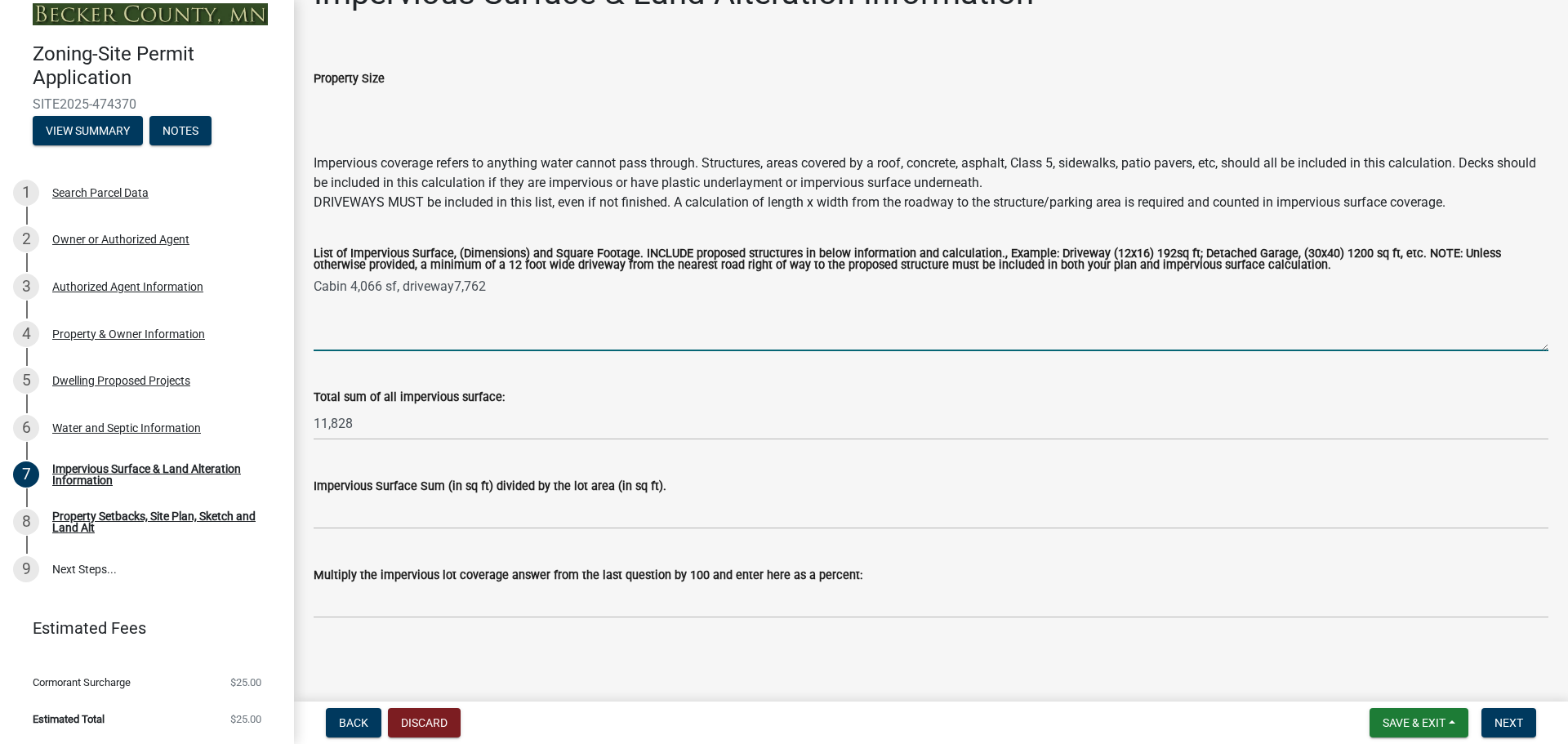
click at [519, 306] on textarea "Cabin 4,066 sf, driveway7,762" at bounding box center [930, 312] width 1235 height 77
click at [516, 284] on textarea "Cabin 4,066 sf, driveway7,762 exisiting impervious 8,158 sf" at bounding box center [930, 312] width 1235 height 77
type textarea "Cabin 4,066 sf, driveway7,762 existing impervious 8,158 sf"
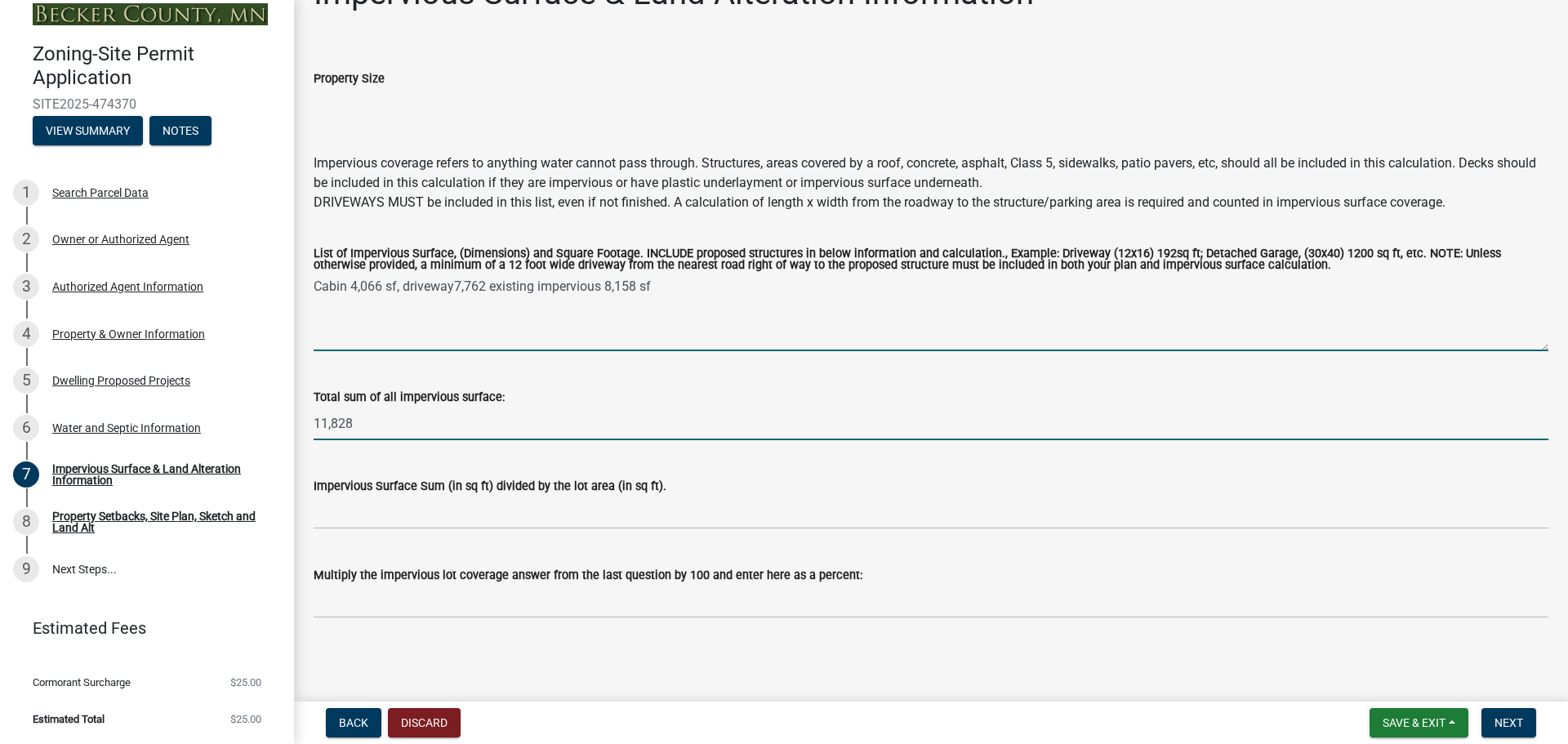
click at [404, 427] on input "11,828" at bounding box center [930, 423] width 1235 height 34
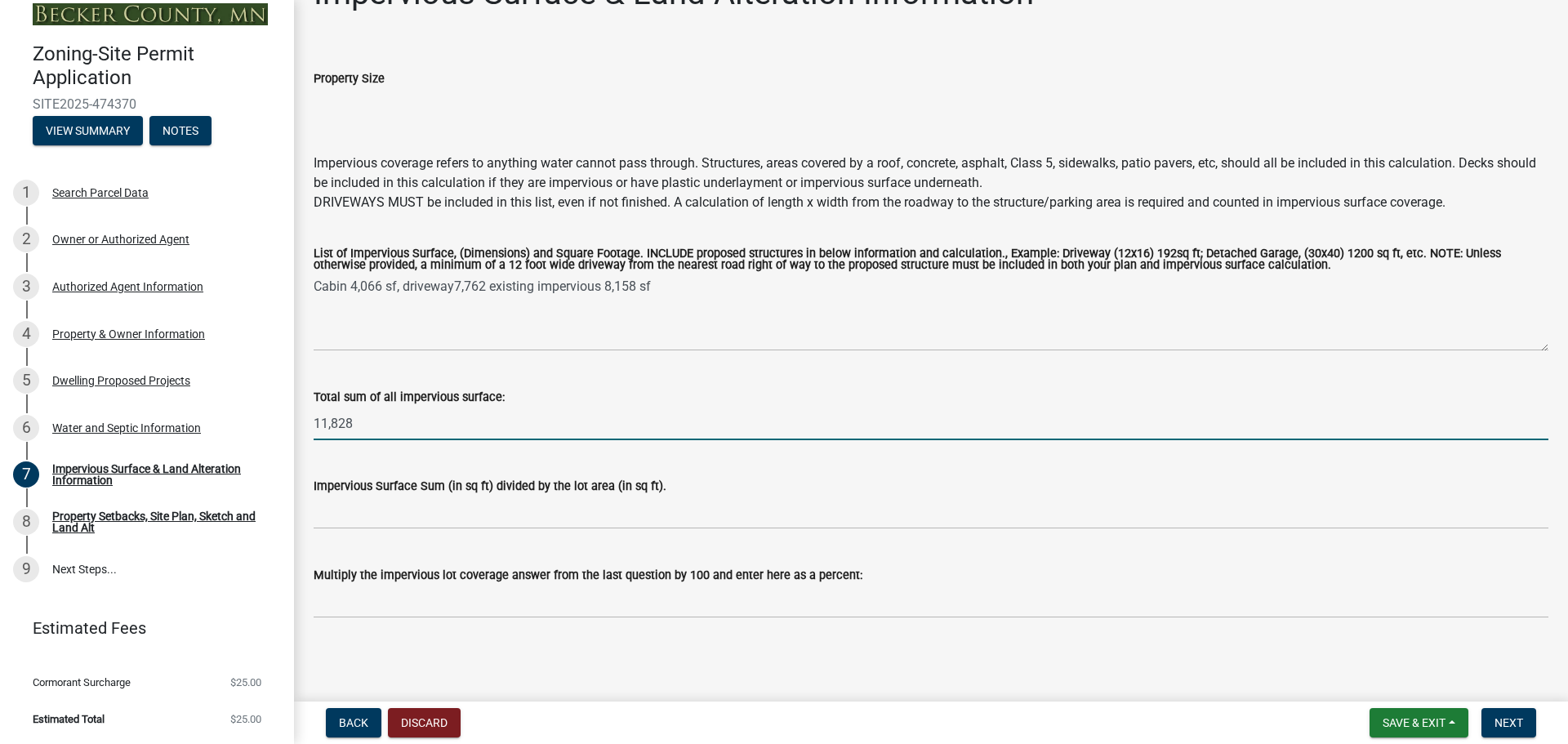
drag, startPoint x: 404, startPoint y: 427, endPoint x: 318, endPoint y: 425, distance: 86.0
click at [318, 425] on input "11,828" at bounding box center [930, 423] width 1235 height 34
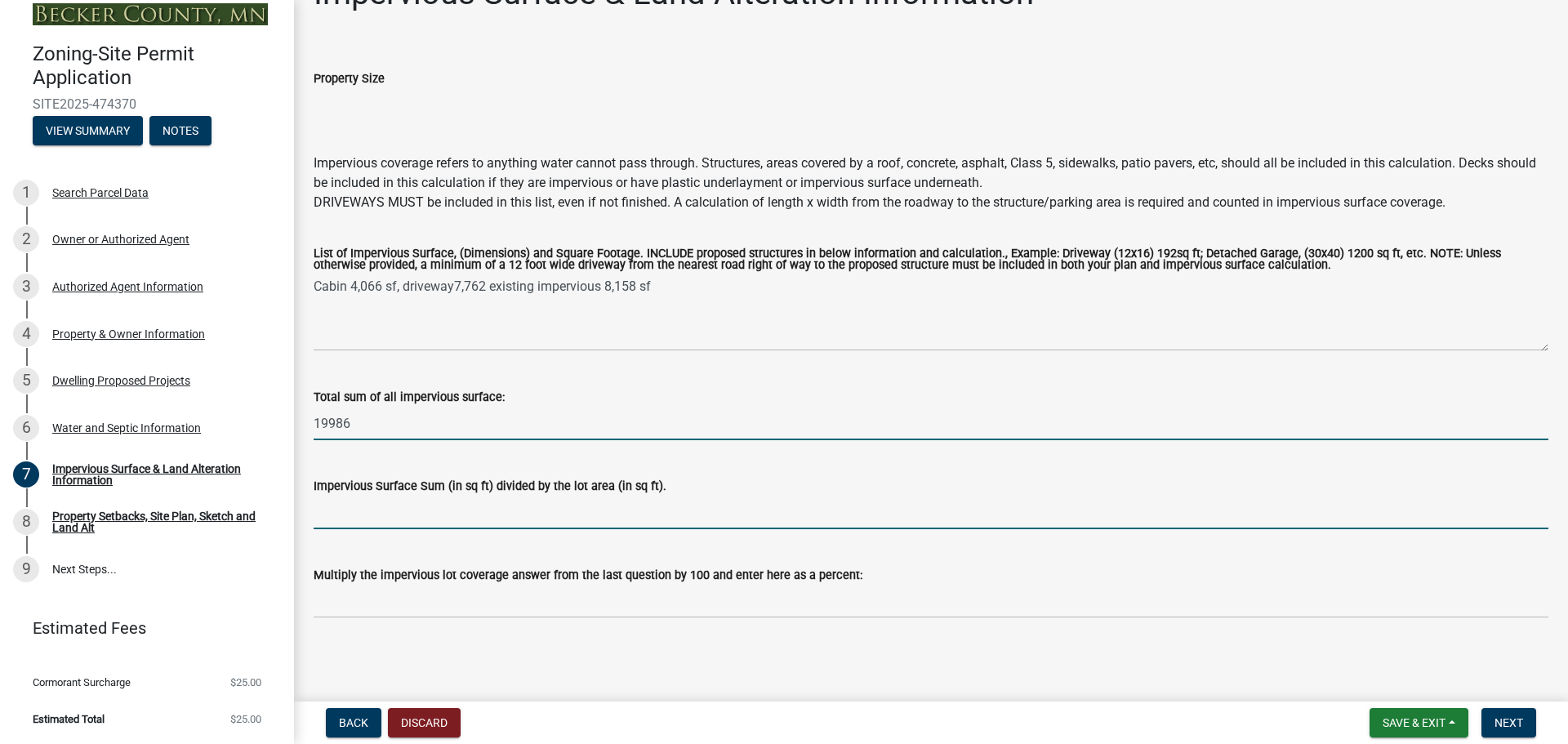
click at [354, 509] on input "Impervious Surface Sum (in sq ft) divided by the lot area (in sq ft)." at bounding box center [930, 512] width 1235 height 34
click at [387, 420] on input "19986" at bounding box center [930, 423] width 1235 height 34
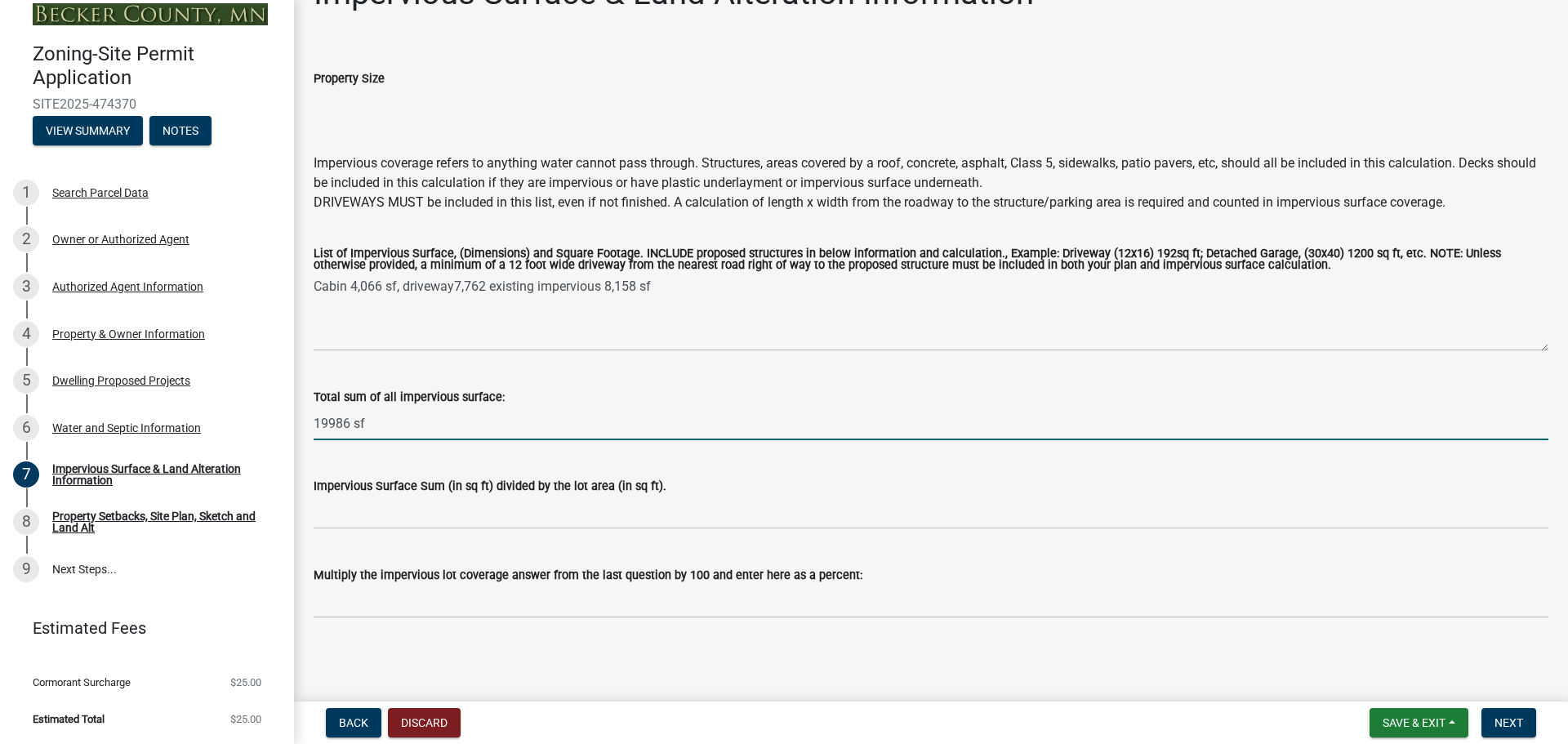
type input "19986 sf"
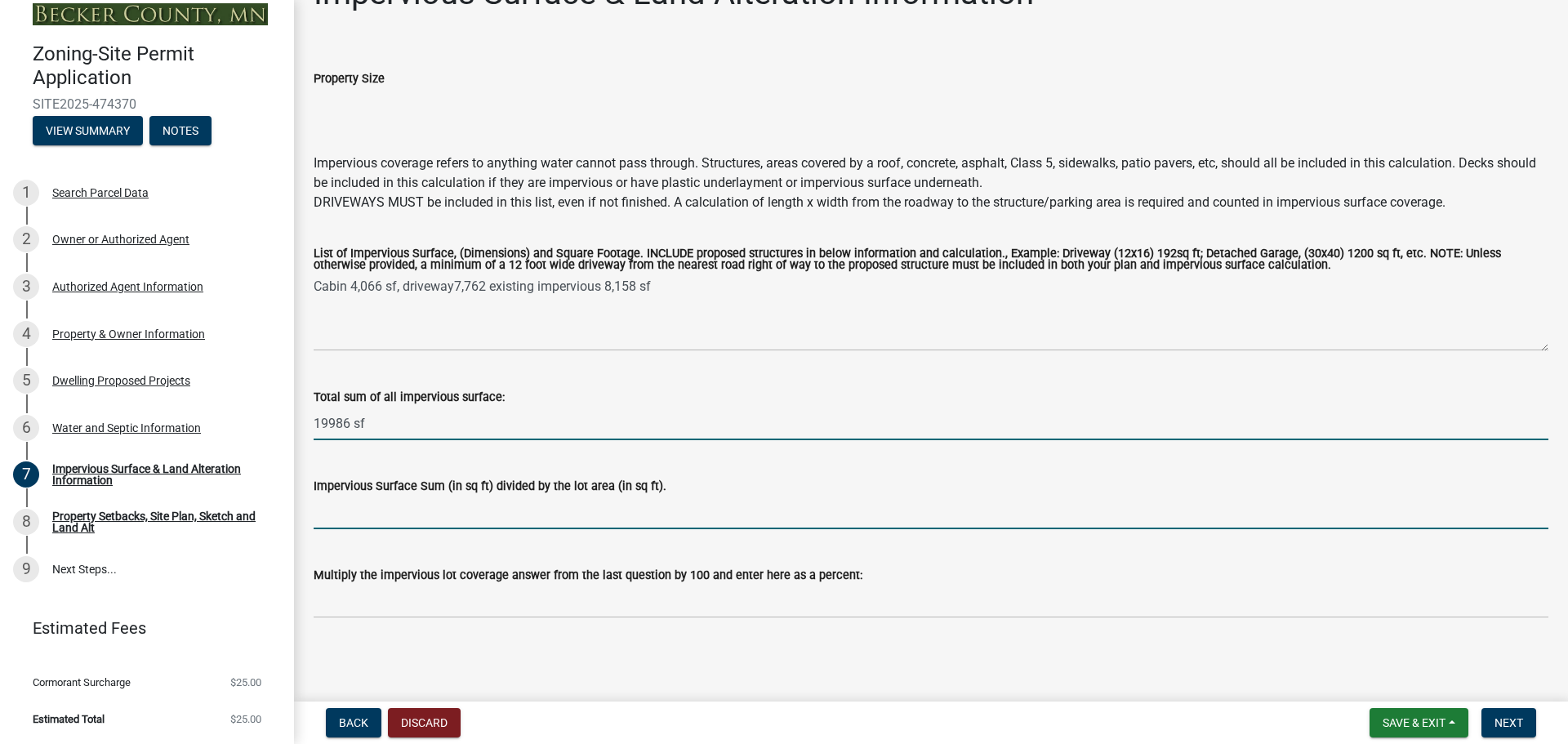
click at [387, 513] on input "Impervious Surface Sum (in sq ft) divided by the lot area (in sq ft)." at bounding box center [930, 512] width 1235 height 34
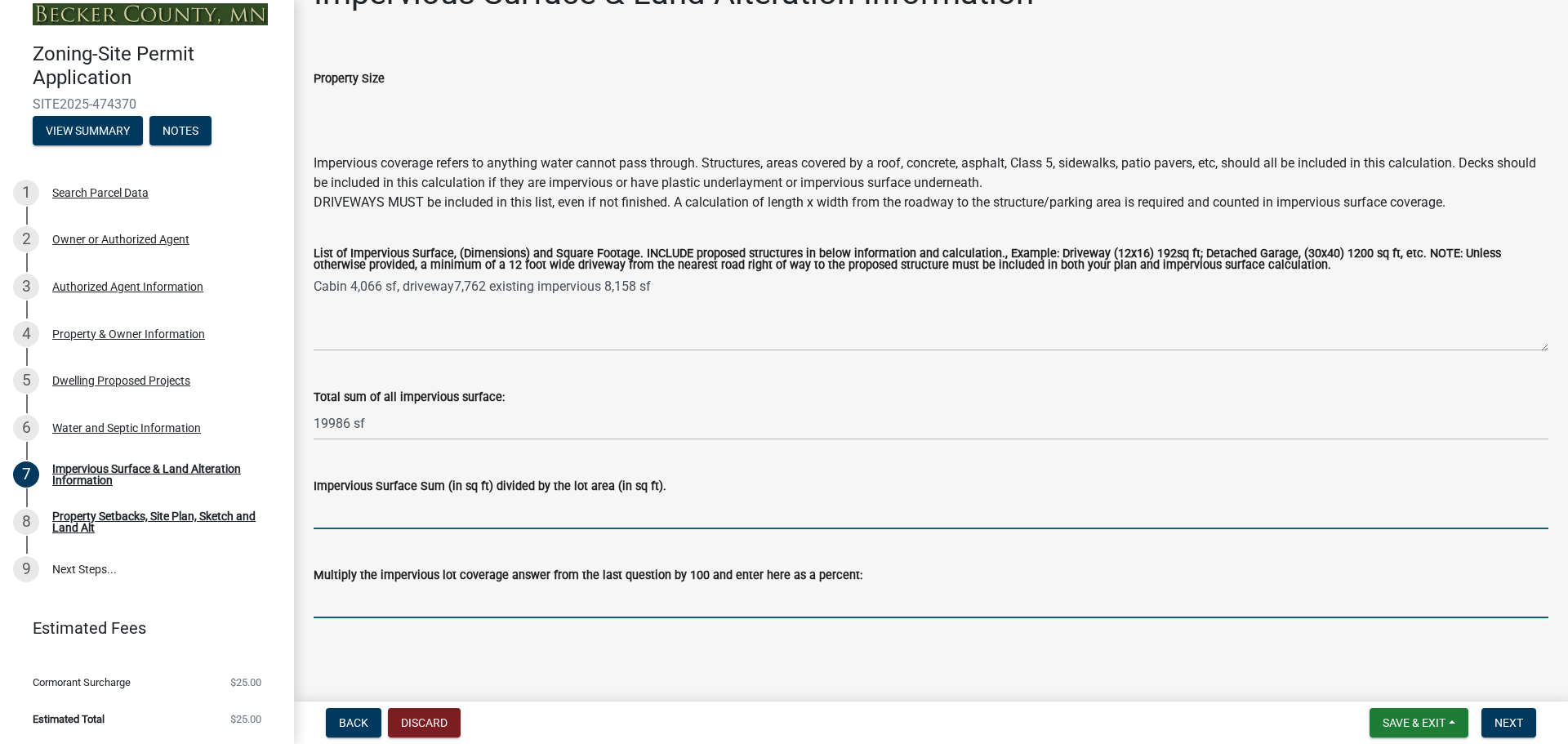
click at [395, 604] on input "Multiply the impervious lot coverage answer from the last question by 100 and e…" at bounding box center [930, 602] width 1235 height 34
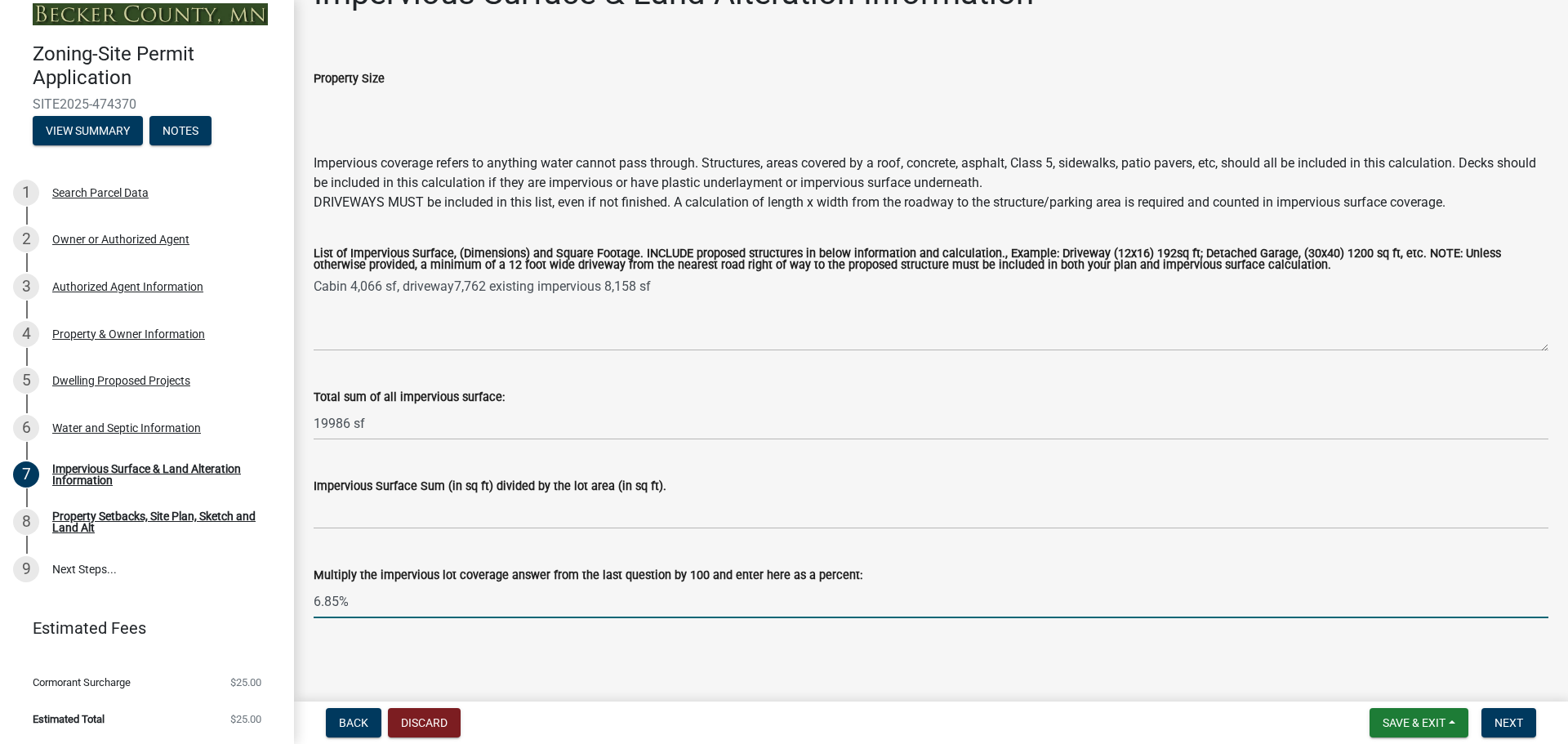
type input "6.85%"
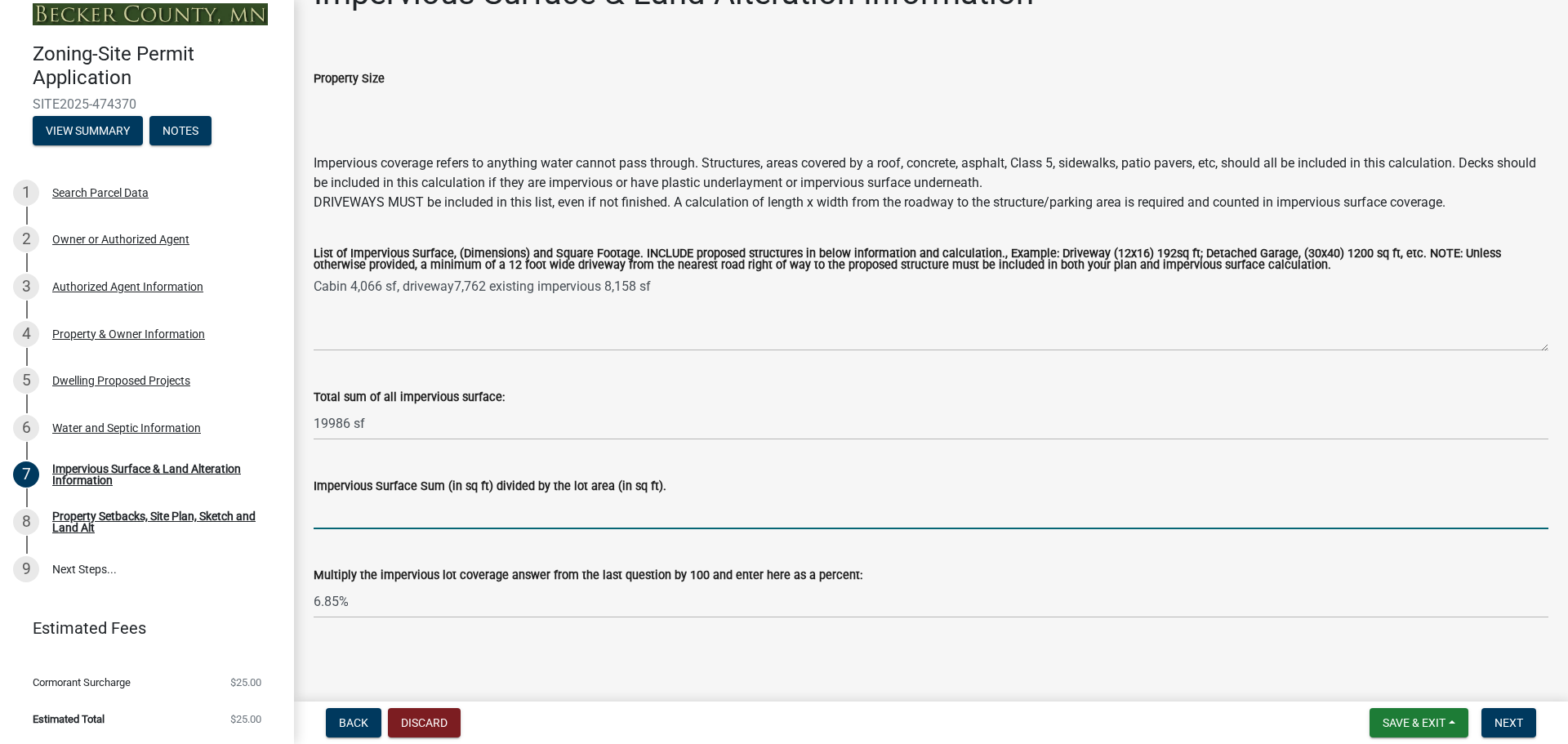
click at [545, 515] on input "Impervious Surface Sum (in sq ft) divided by the lot area (in sq ft)." at bounding box center [930, 512] width 1235 height 34
type input ".06854129"
click at [951, 570] on div "Multiply the impervious lot coverage answer from the last question by 100 and e…" at bounding box center [930, 575] width 1235 height 20
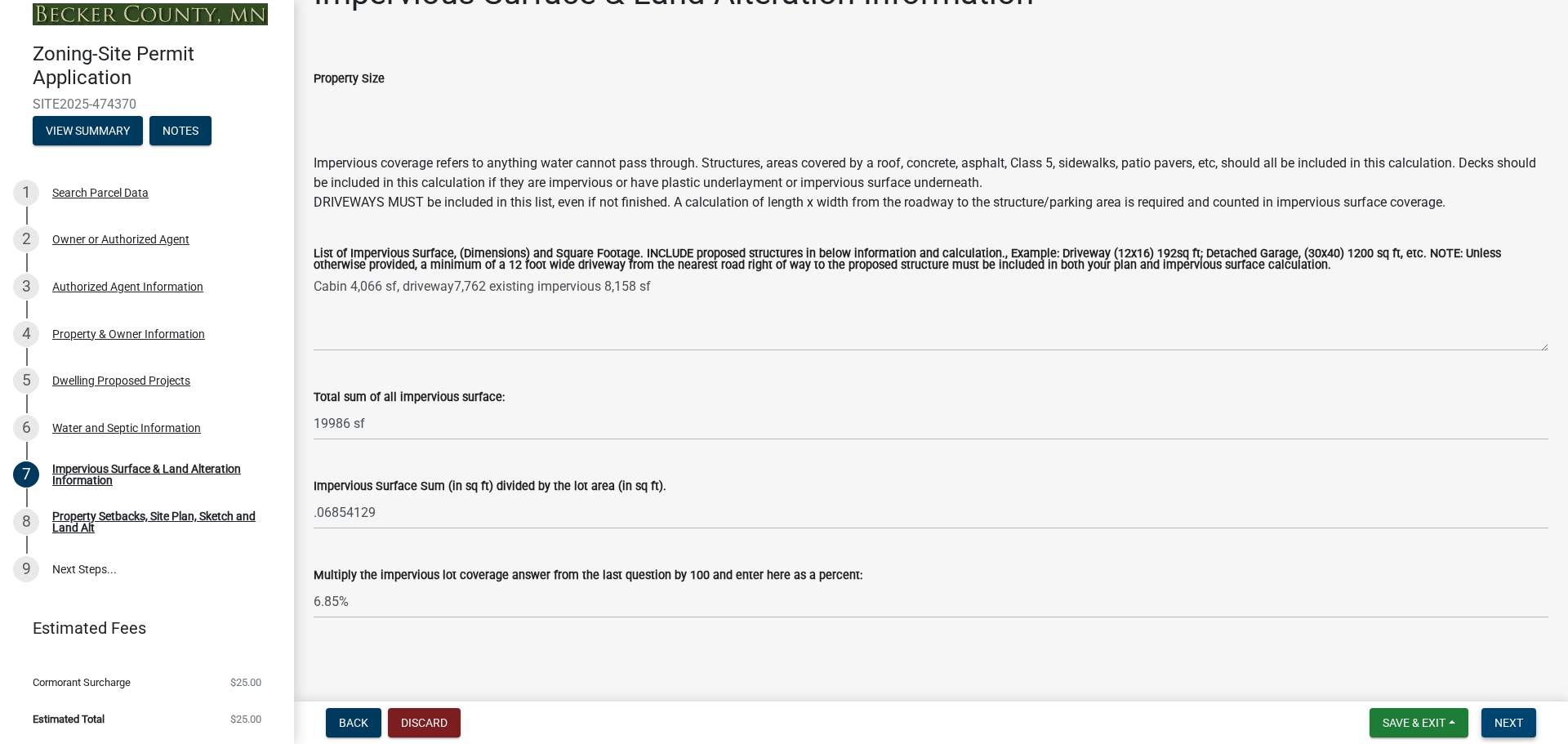
click at [1504, 713] on button "Next" at bounding box center [1508, 723] width 54 height 29
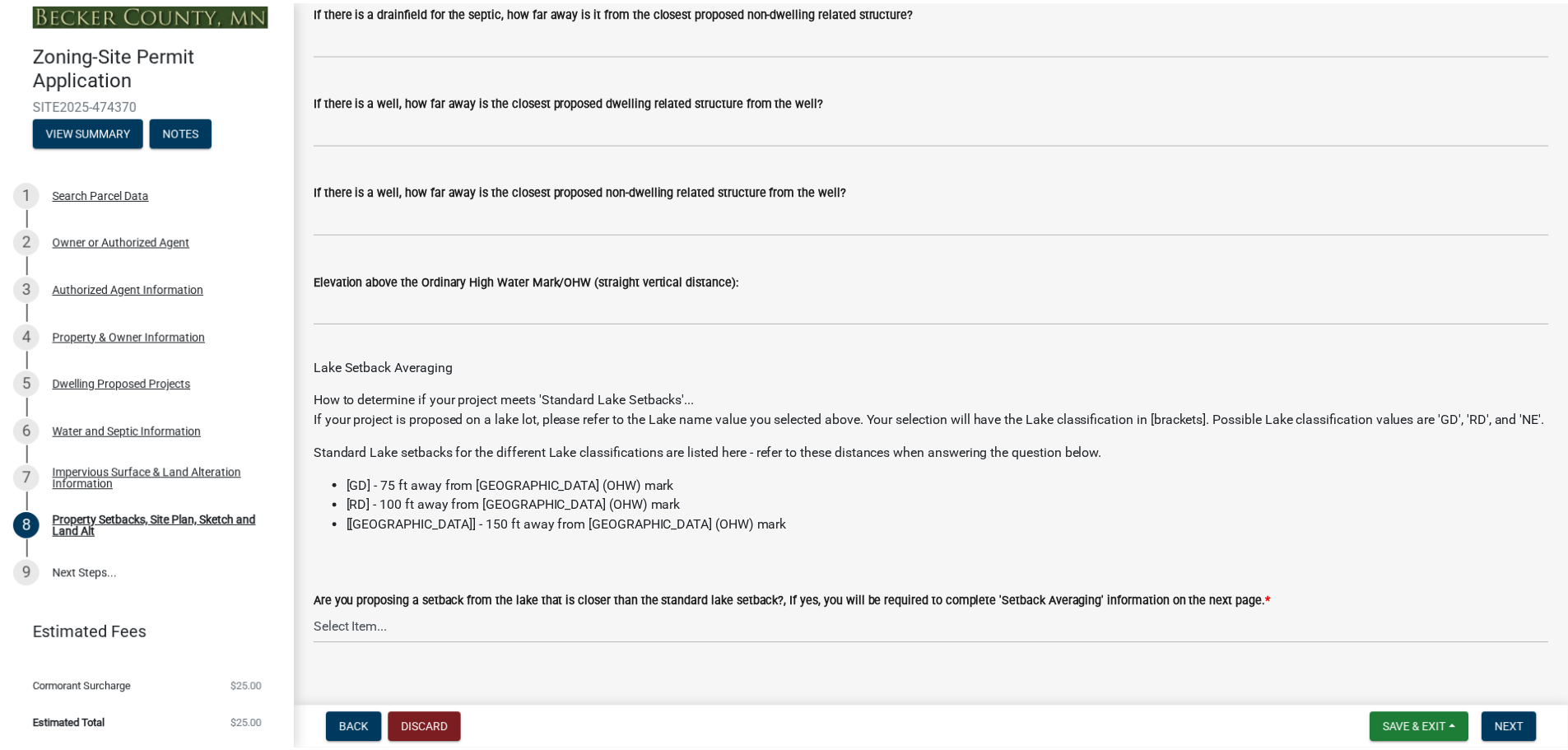
scroll to position [4678, 0]
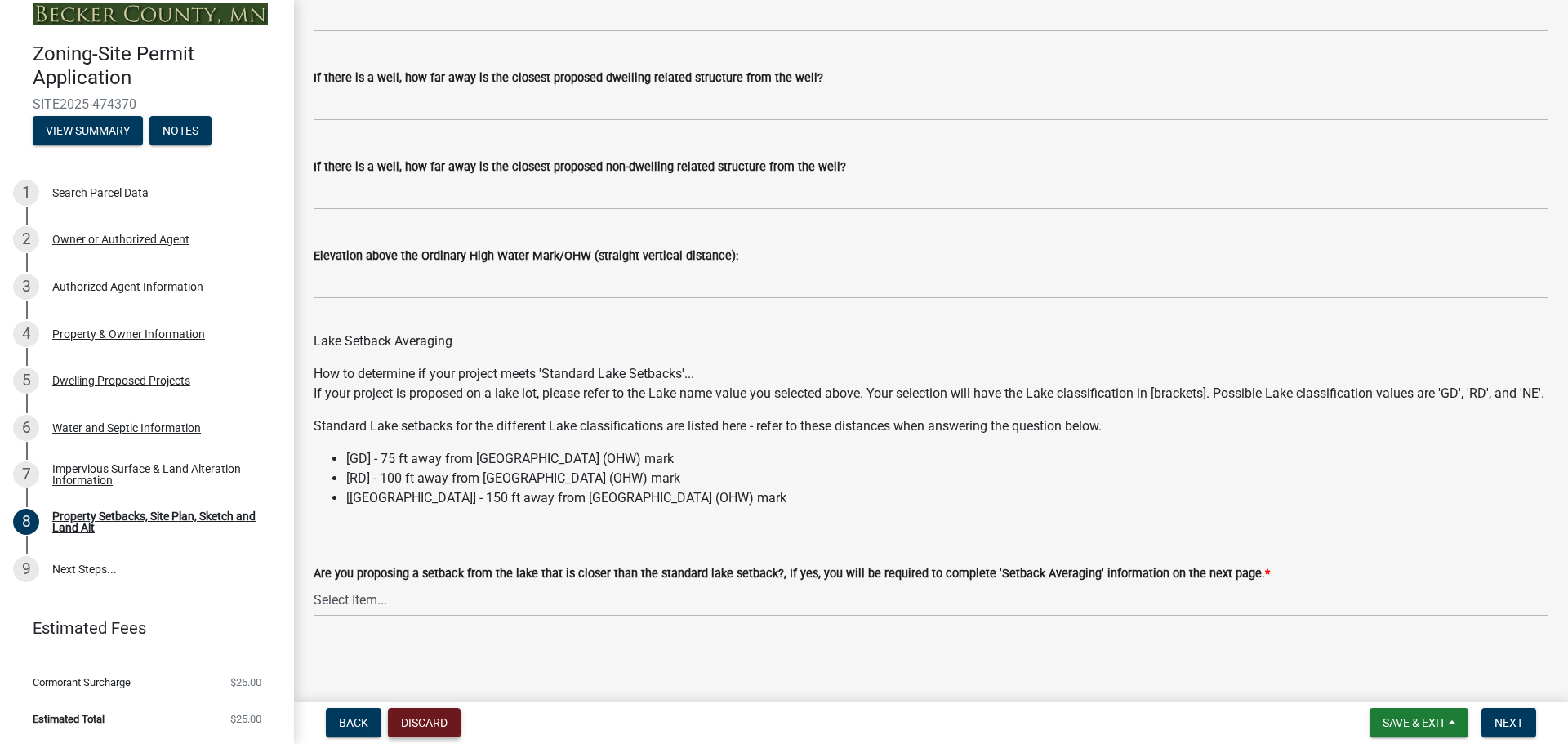
click at [450, 726] on button "Discard" at bounding box center [425, 723] width 72 height 29
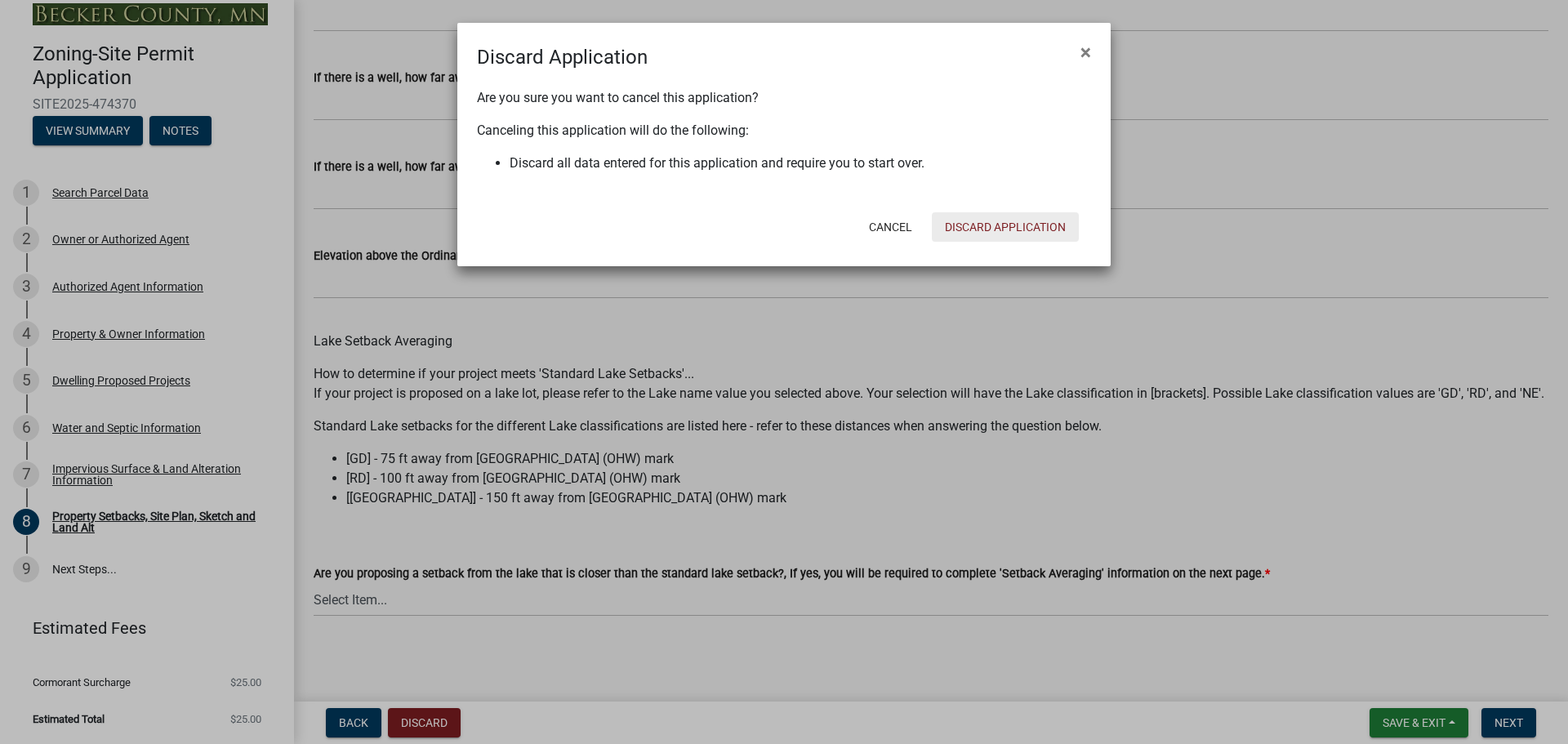
click at [1023, 221] on button "Discard Application" at bounding box center [1005, 227] width 147 height 29
